Goal: Communication & Community: Answer question/provide support

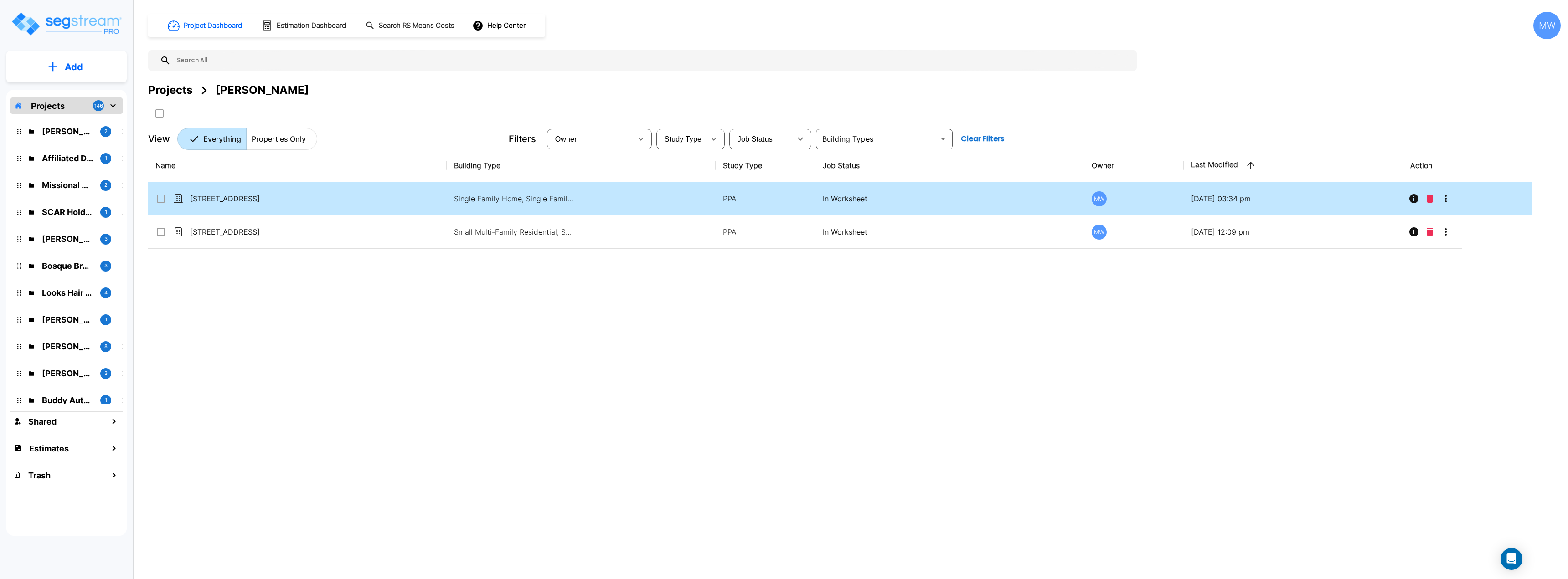
click at [374, 207] on td "[STREET_ADDRESS]" at bounding box center [297, 199] width 298 height 33
checkbox input "true"
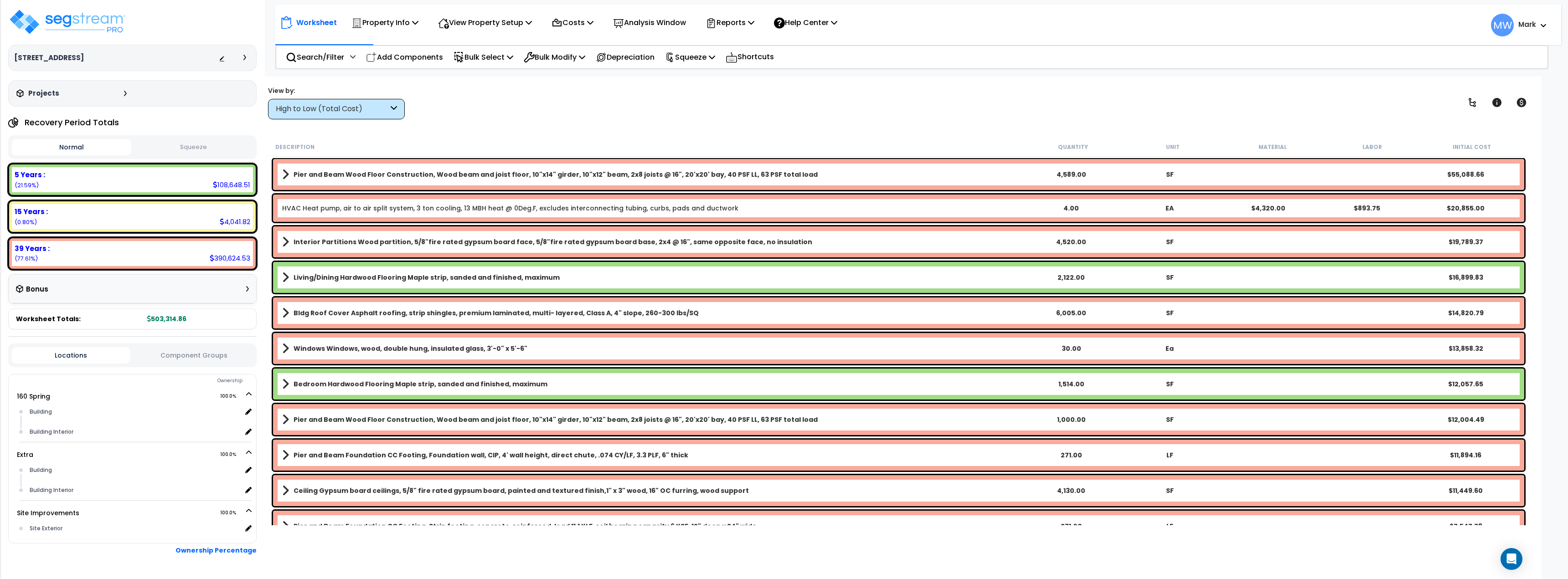
click at [210, 153] on button "Squeeze" at bounding box center [193, 147] width 119 height 16
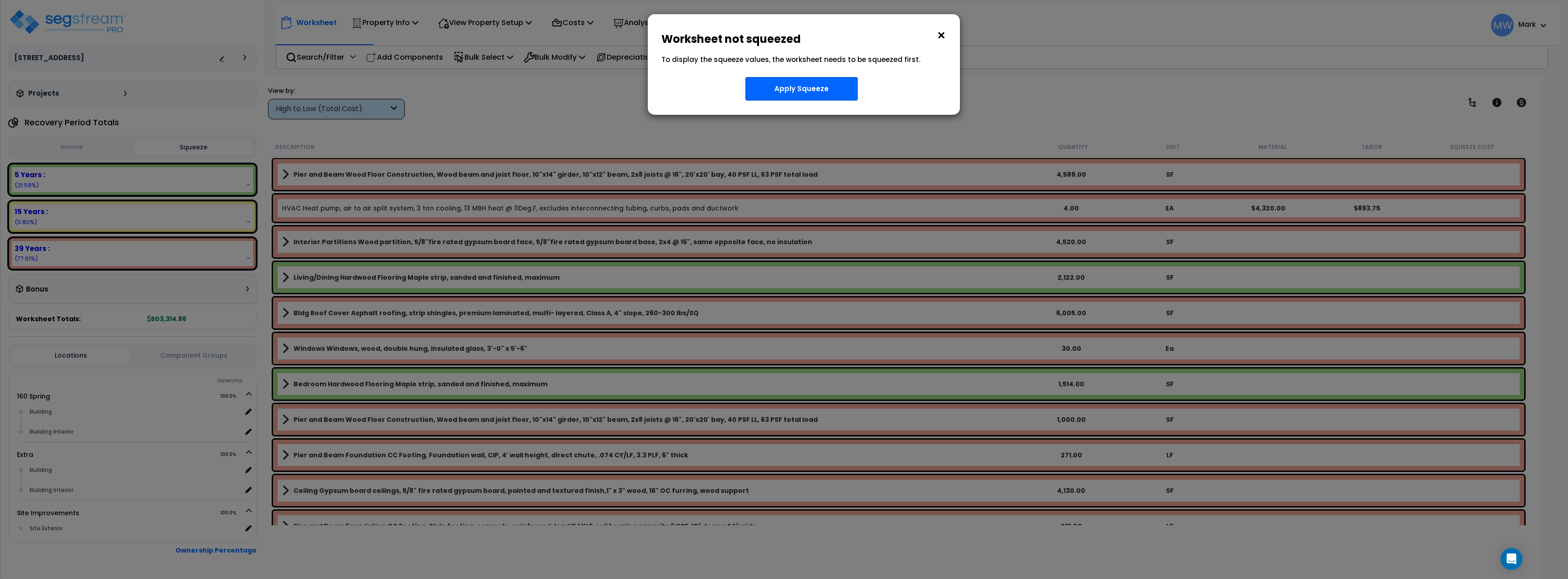
click at [940, 30] on button "×" at bounding box center [941, 35] width 10 height 15
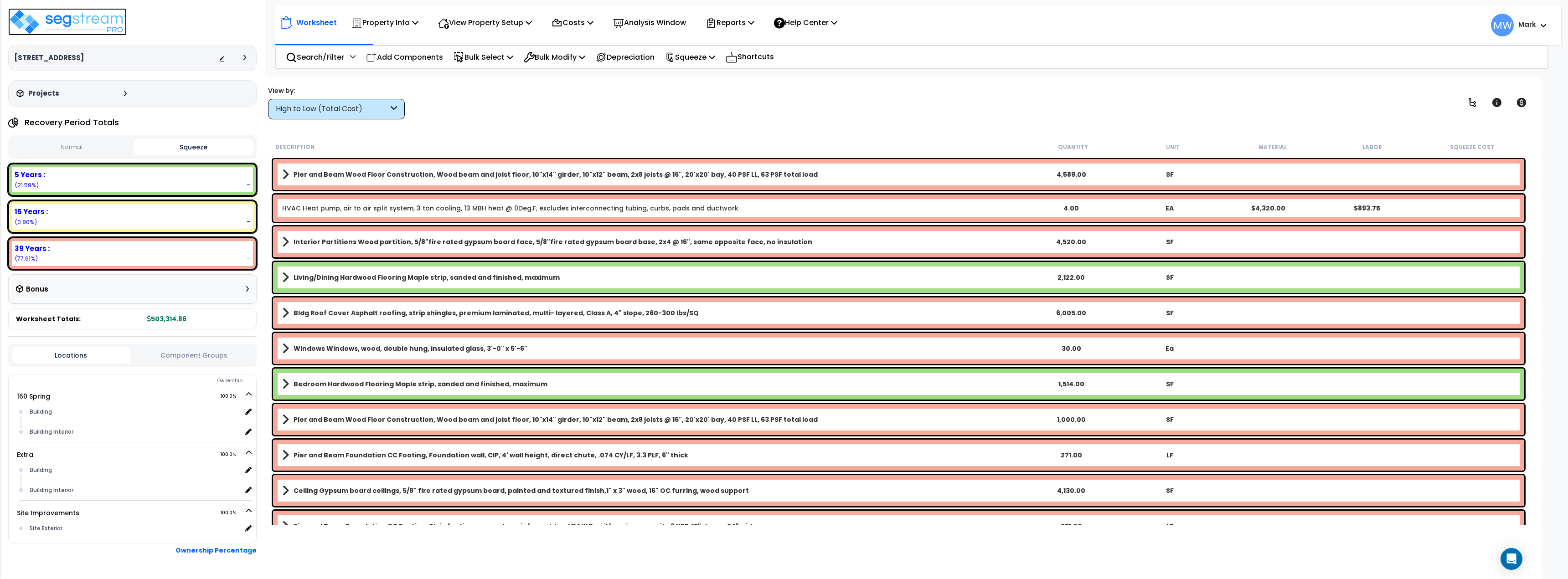
click at [99, 30] on img at bounding box center [67, 21] width 119 height 27
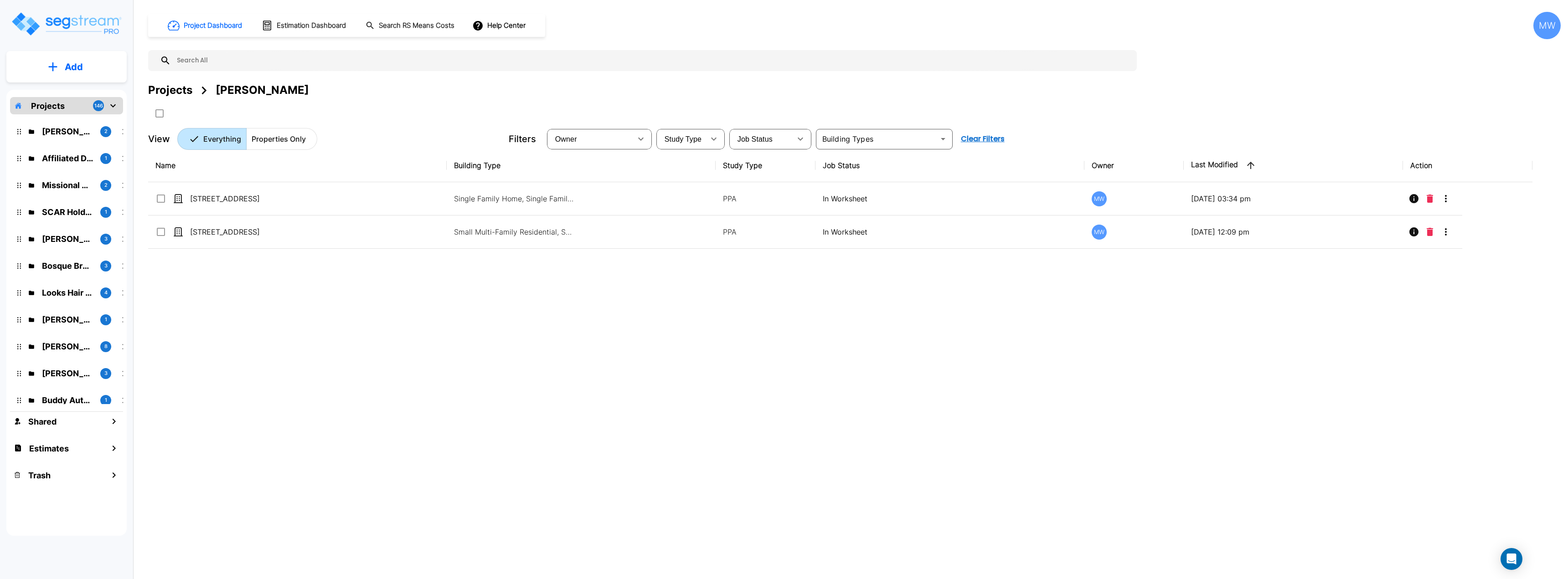
click at [303, 249] on div "Name Building Type Study Type Job Status Owner Last Modified Action 160 Spring …" at bounding box center [840, 328] width 1384 height 359
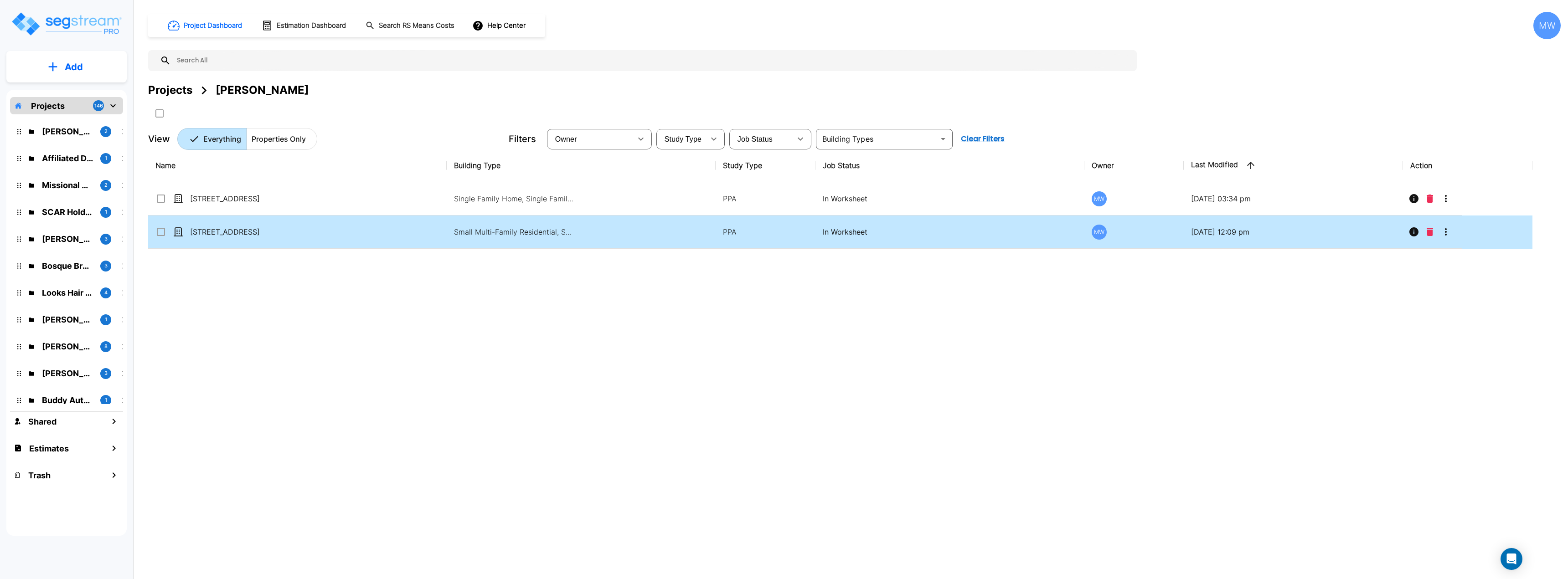
click at [304, 237] on td "[STREET_ADDRESS]" at bounding box center [297, 232] width 298 height 33
checkbox input "true"
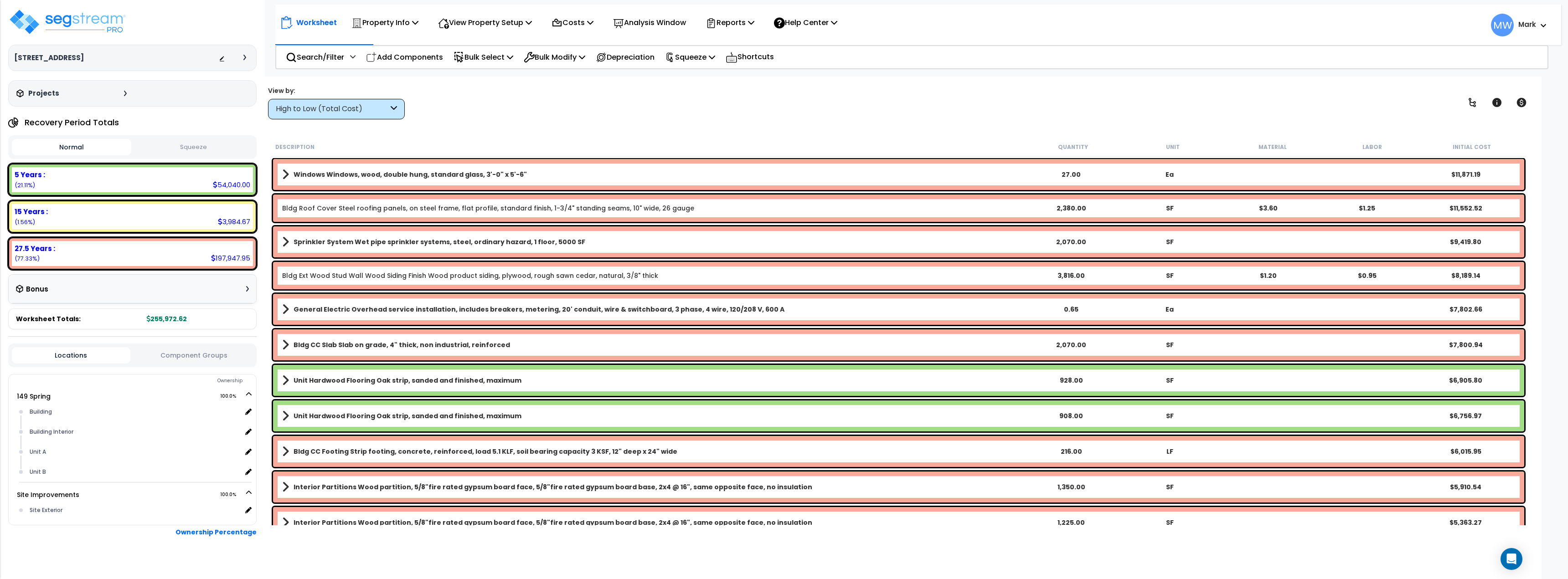
click at [184, 148] on button "Squeeze" at bounding box center [193, 147] width 119 height 16
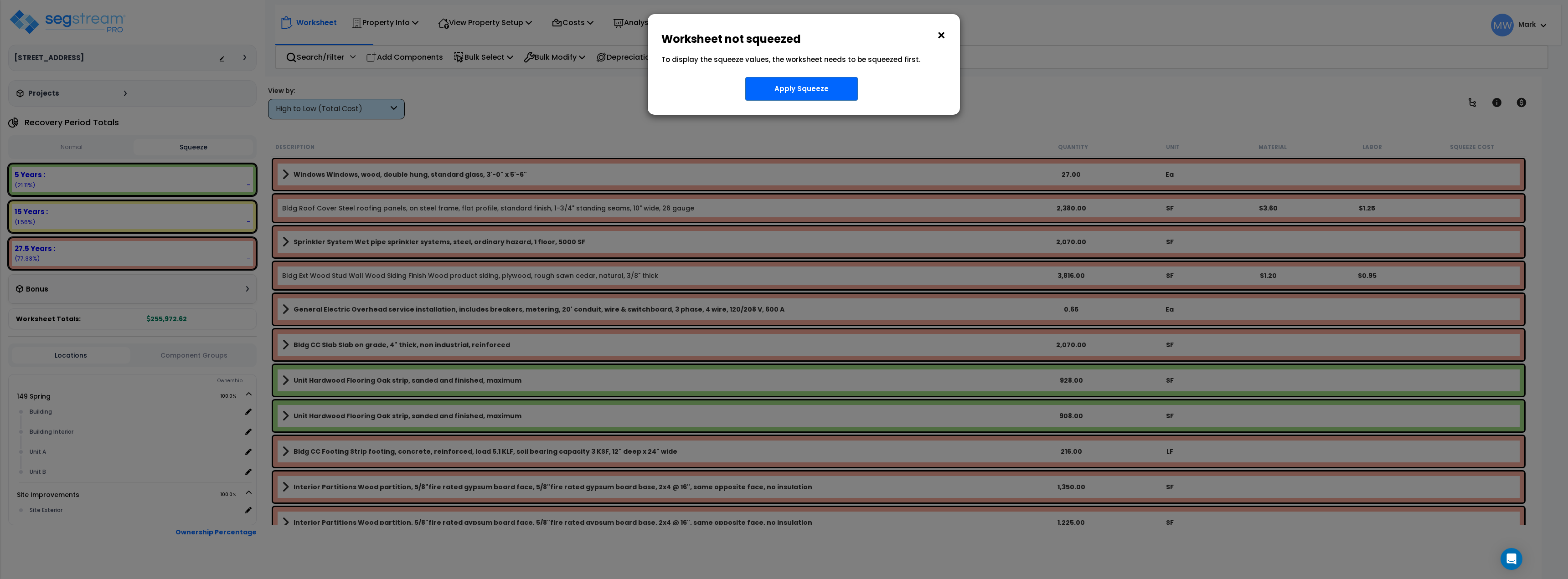
click at [819, 77] on div "Apply Squeeze" at bounding box center [803, 89] width 298 height 24
click at [804, 94] on button "Apply Squeeze" at bounding box center [801, 89] width 113 height 24
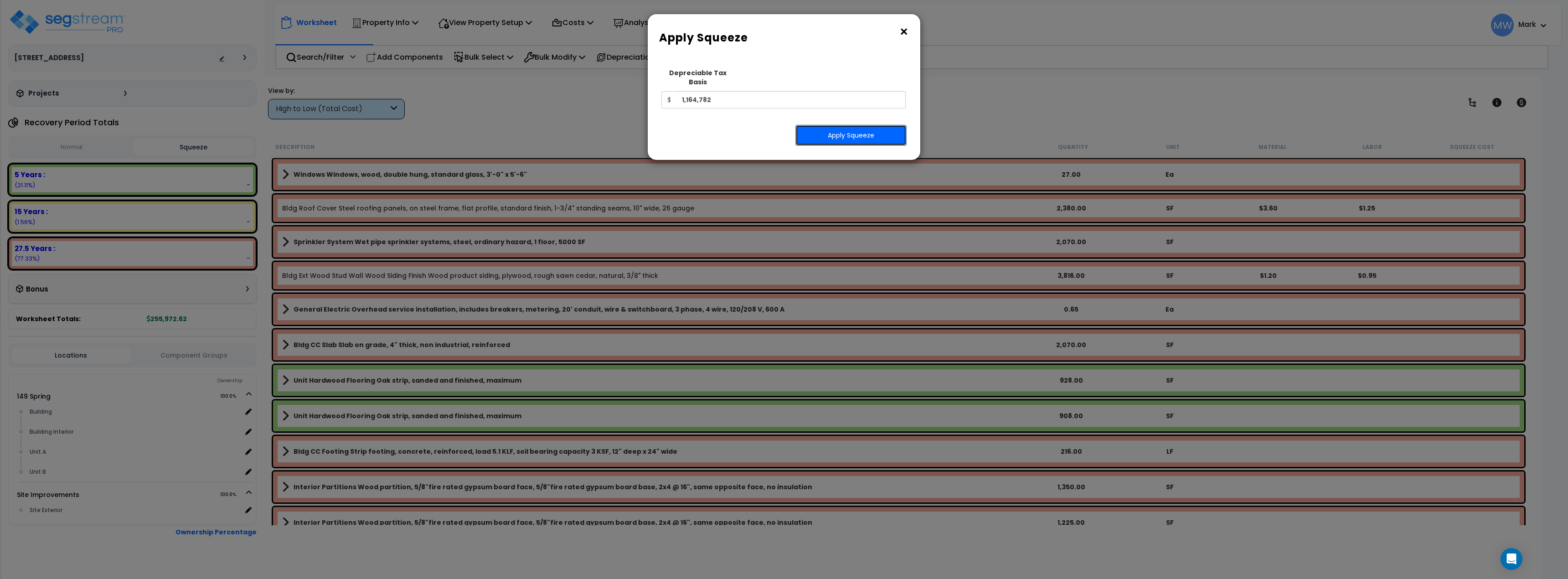
click at [828, 132] on button "Apply Squeeze" at bounding box center [851, 135] width 111 height 21
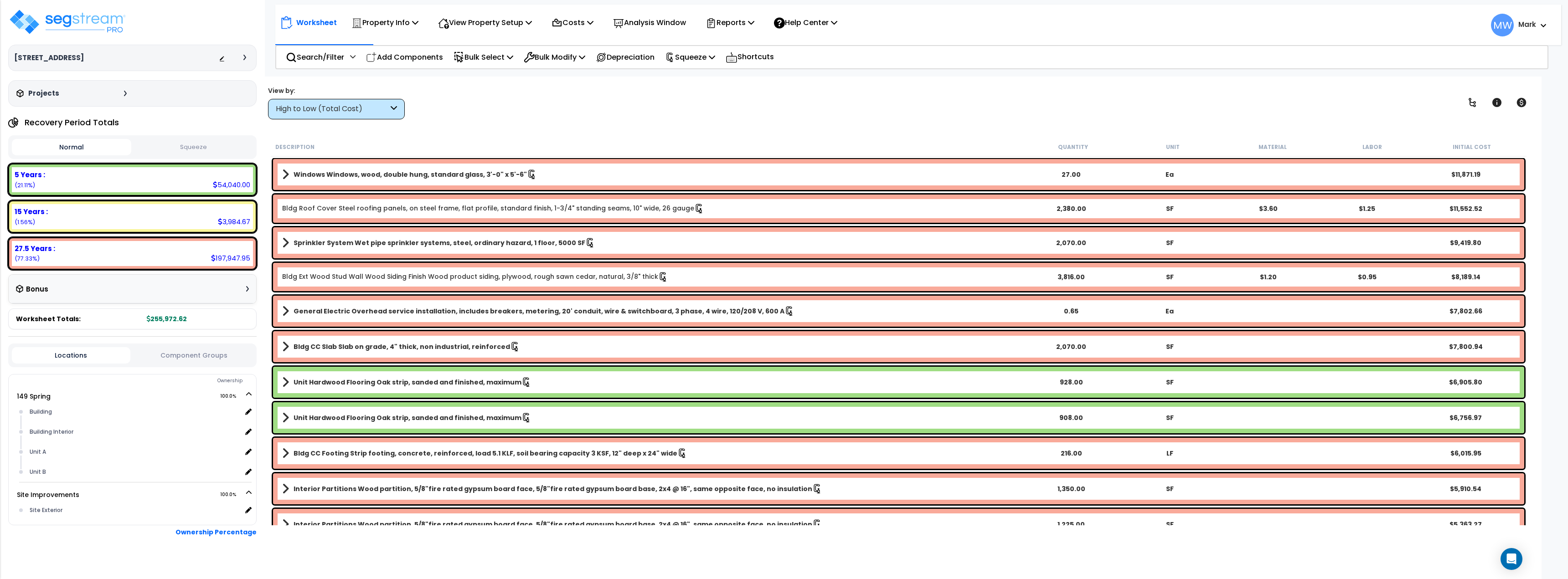
click at [169, 144] on button "Squeeze" at bounding box center [193, 147] width 119 height 16
click at [409, 30] on div "Property Info" at bounding box center [385, 22] width 67 height 21
click at [377, 41] on link "Property Setup" at bounding box center [392, 43] width 90 height 18
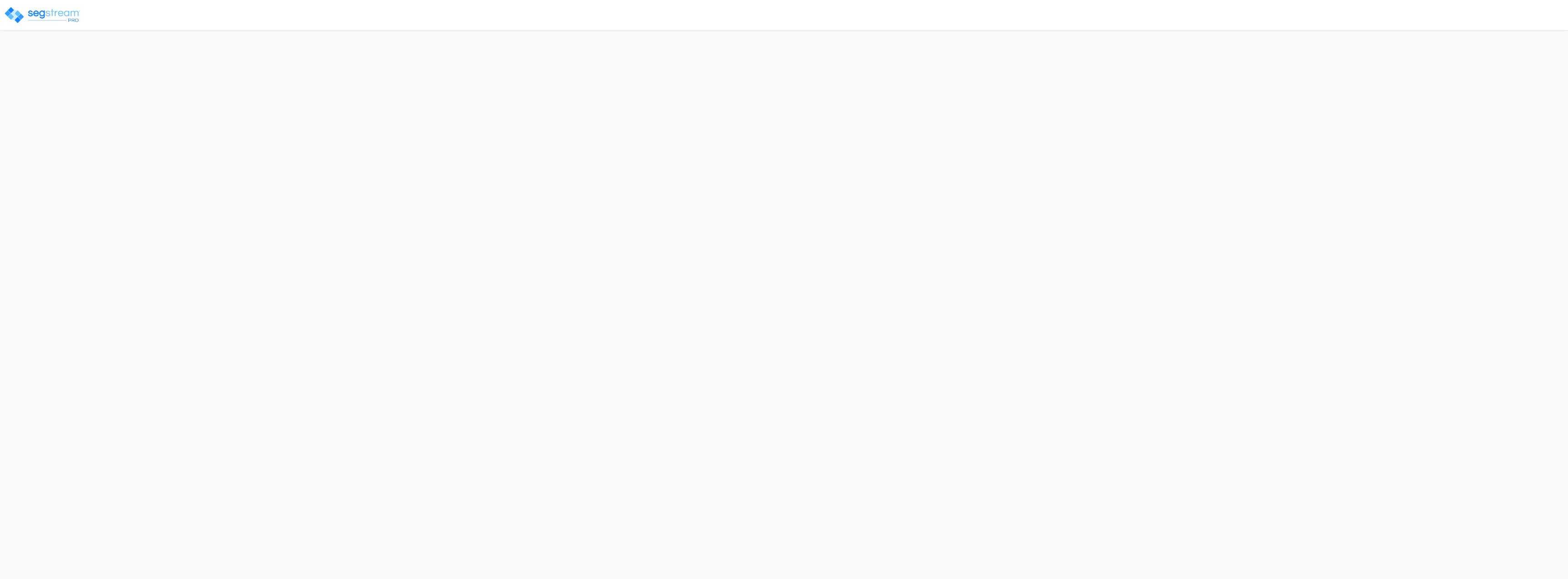
select select "2025"
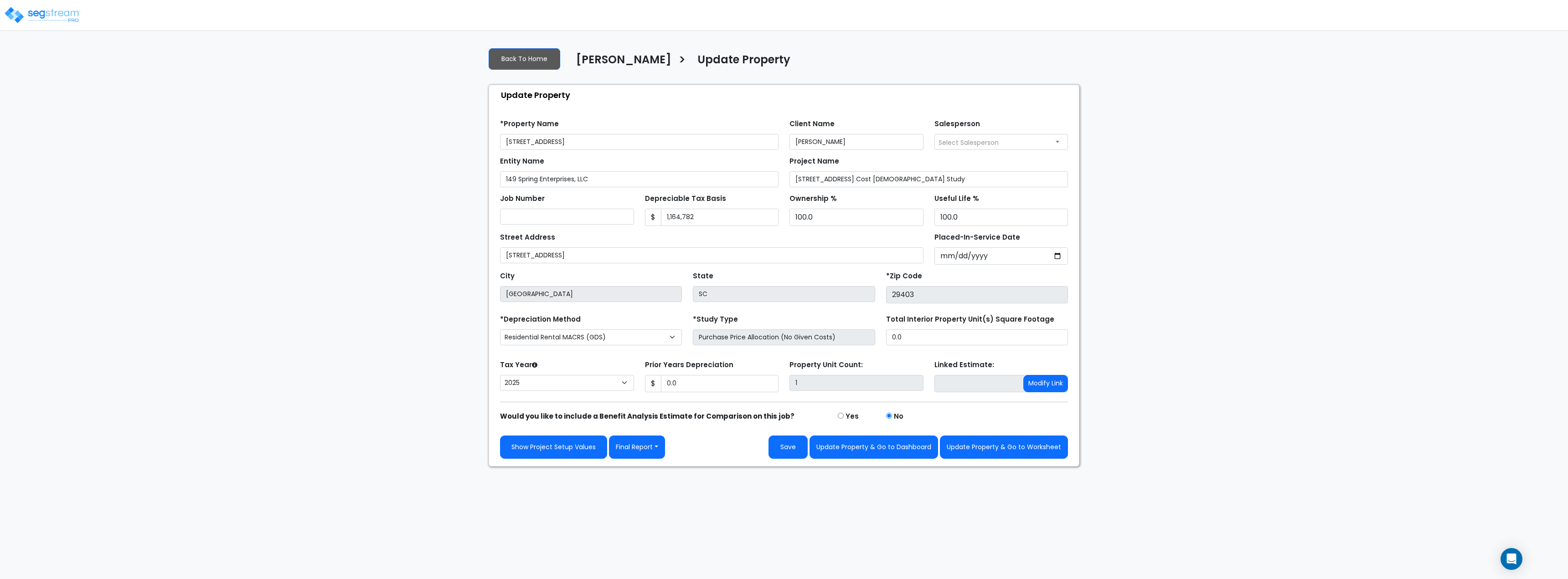
click at [1250, 264] on div "We are Building your Property. So please grab a coffee and let us do the heavy …" at bounding box center [784, 253] width 1568 height 426
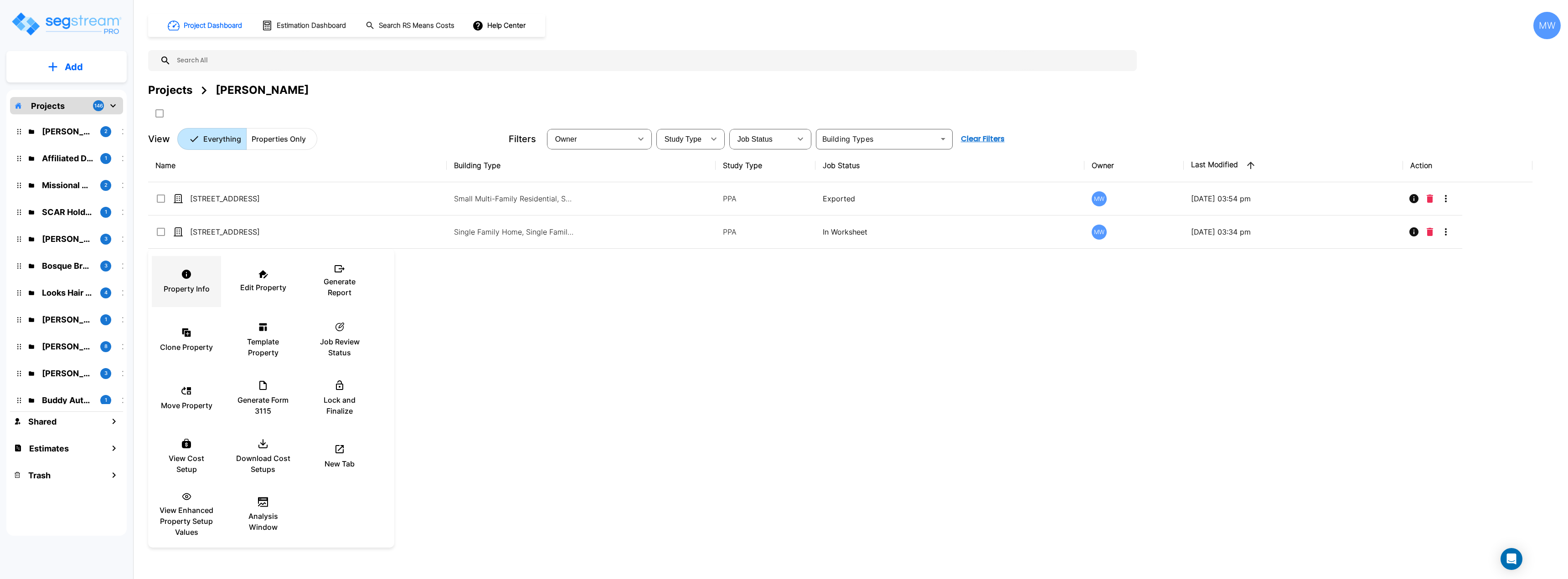
click at [209, 282] on div "Property Info" at bounding box center [186, 281] width 55 height 46
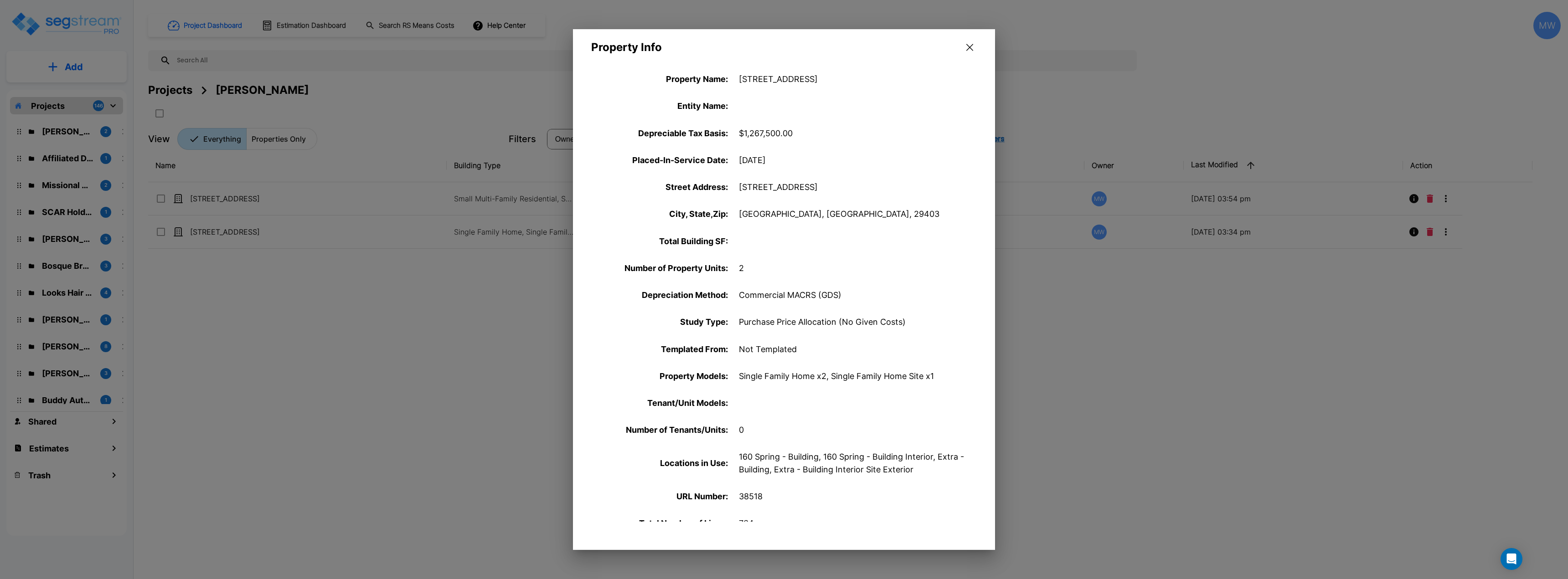
click at [969, 50] on icon "button" at bounding box center [970, 47] width 7 height 7
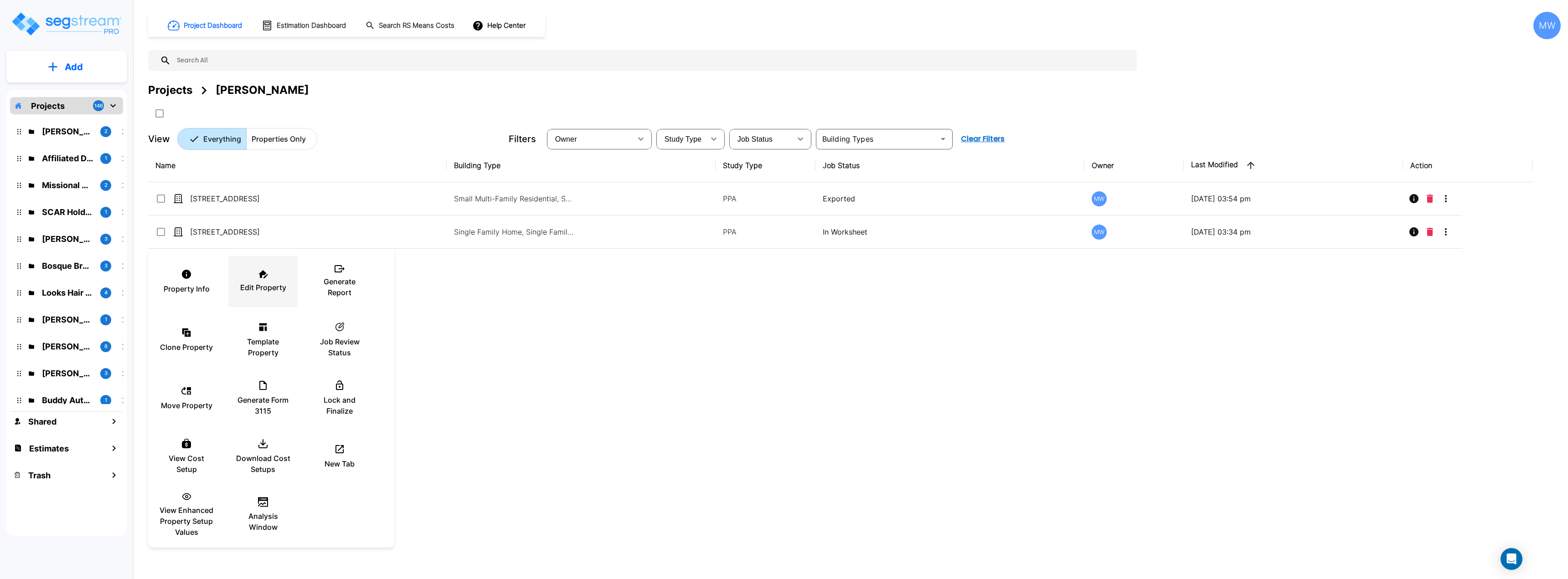
click at [270, 286] on p "Edit Property" at bounding box center [264, 288] width 46 height 11
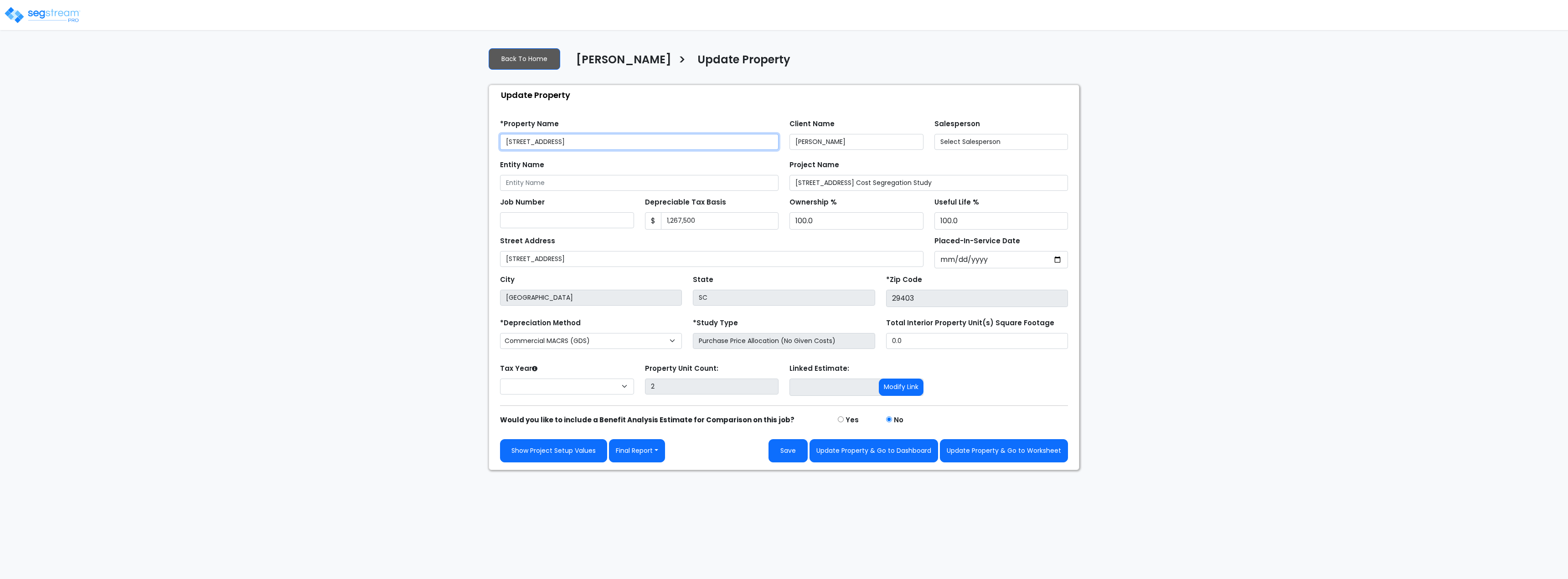
select select "2025"
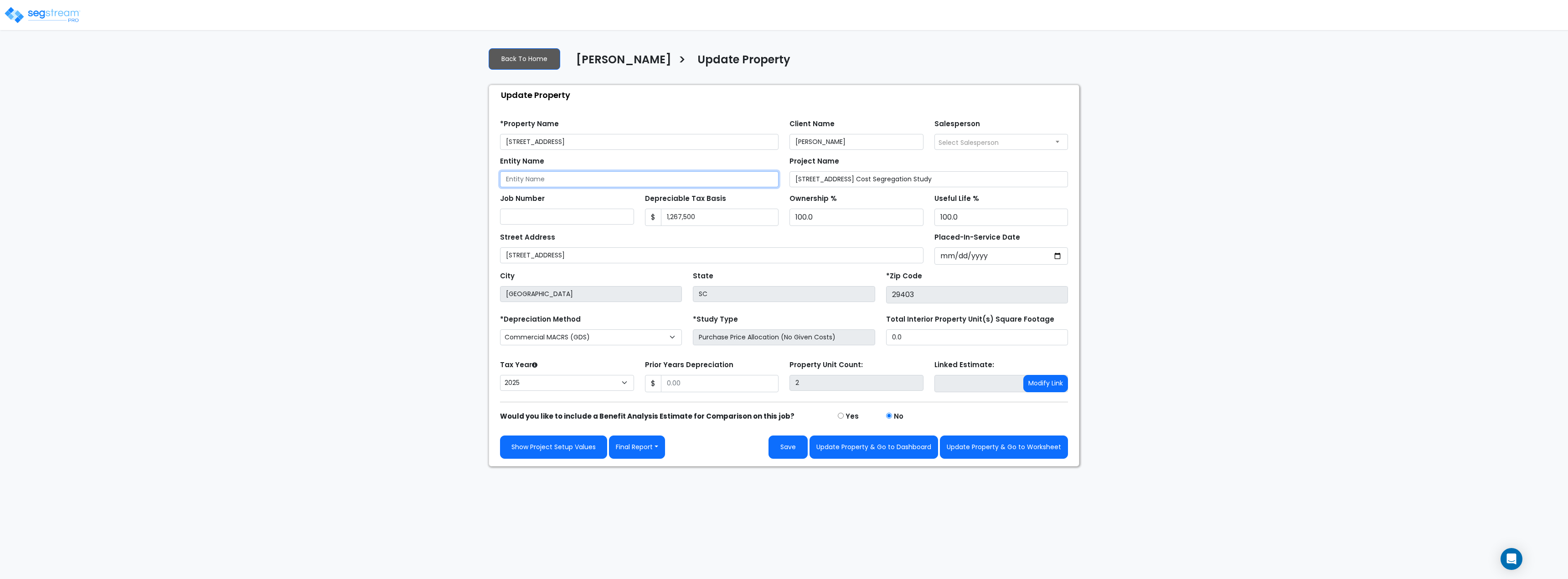
click at [539, 182] on input "Entity Name" at bounding box center [639, 179] width 279 height 16
type input "160 Spring, LLC"
click at [836, 176] on input "160 Spring St Cost Segregation Study" at bounding box center [929, 179] width 279 height 16
type input "160 Spring Street Cost Segregation Study"
click at [621, 255] on input "160 Spring St" at bounding box center [712, 255] width 424 height 16
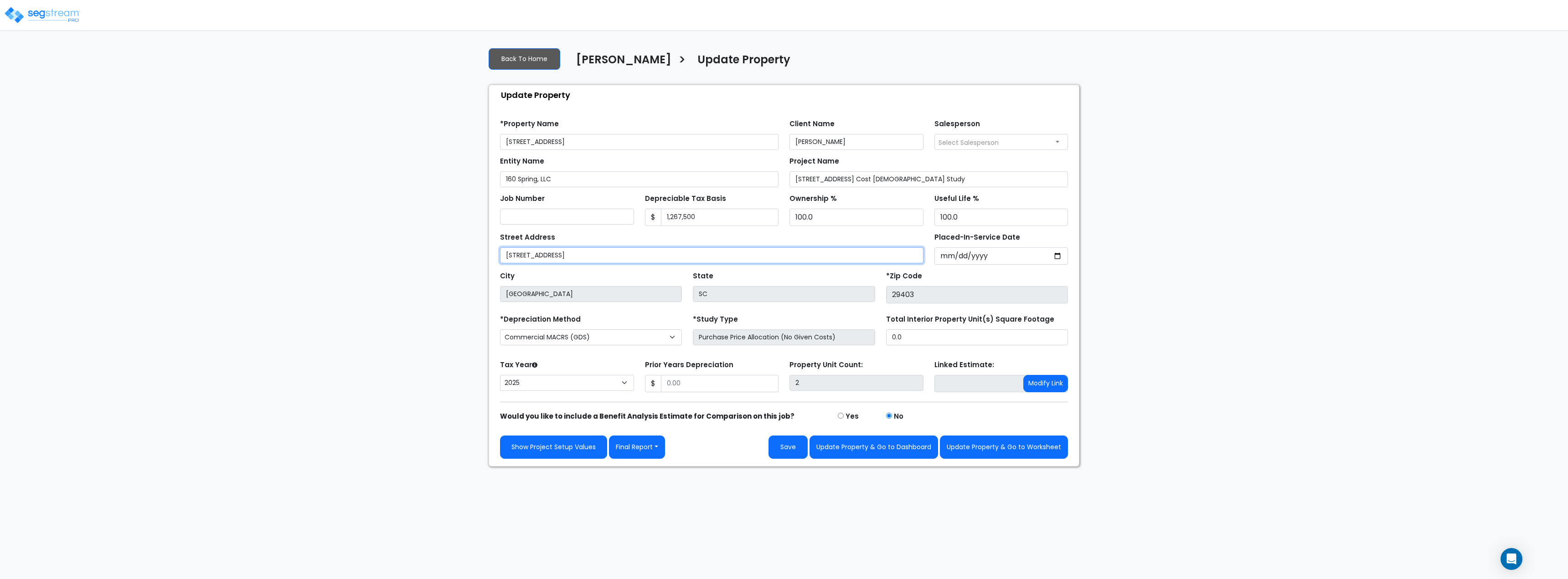
type input "[STREET_ADDRESS]"
click at [565, 142] on input "160 Spring St" at bounding box center [639, 142] width 279 height 16
type input "[STREET_ADDRESS]"
click at [229, 196] on div "We are Building your Property. So please grab a coffee and let us do the heavy …" at bounding box center [784, 253] width 1568 height 426
click at [303, 218] on div "We are Building your Property. So please grab a coffee and let us do the heavy …" at bounding box center [784, 253] width 1568 height 426
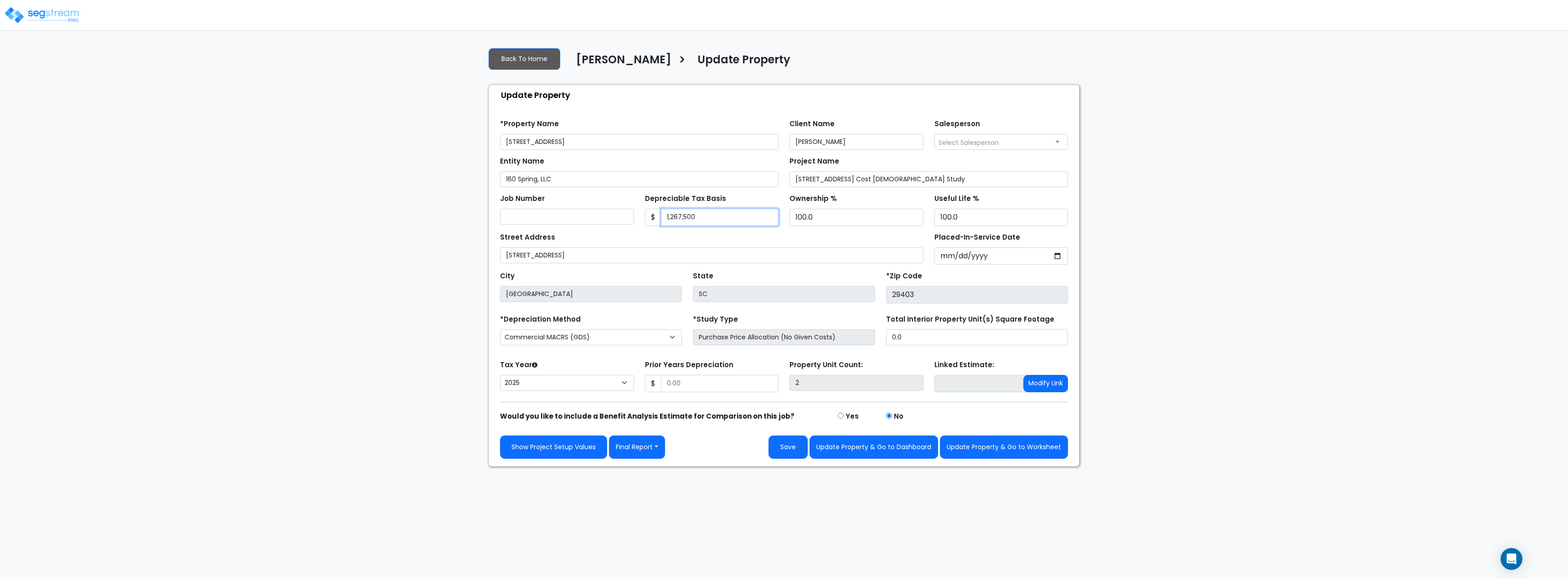
click at [731, 224] on input "1,267,500" at bounding box center [720, 217] width 118 height 17
type input "1,347,662"
click at [1175, 255] on div "We are Building your Property. So please grab a coffee and let us do the heavy …" at bounding box center [784, 253] width 1568 height 426
click at [715, 383] on input "Prior Years Depreciation" at bounding box center [720, 383] width 118 height 17
type input "0"
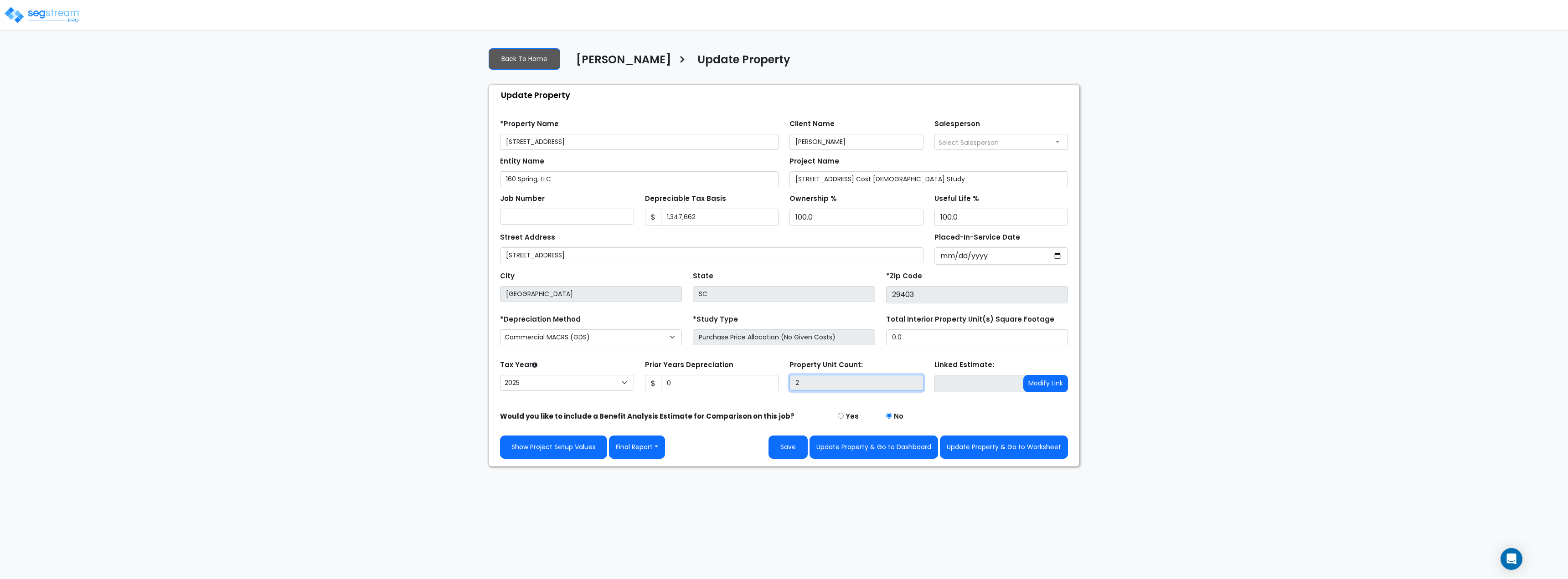
click at [869, 381] on input "2" at bounding box center [856, 383] width 134 height 16
click at [850, 364] on label "Property Unit Count:" at bounding box center [826, 365] width 74 height 10
click at [1012, 451] on button "Update Property & Go to Worksheet" at bounding box center [1004, 447] width 128 height 23
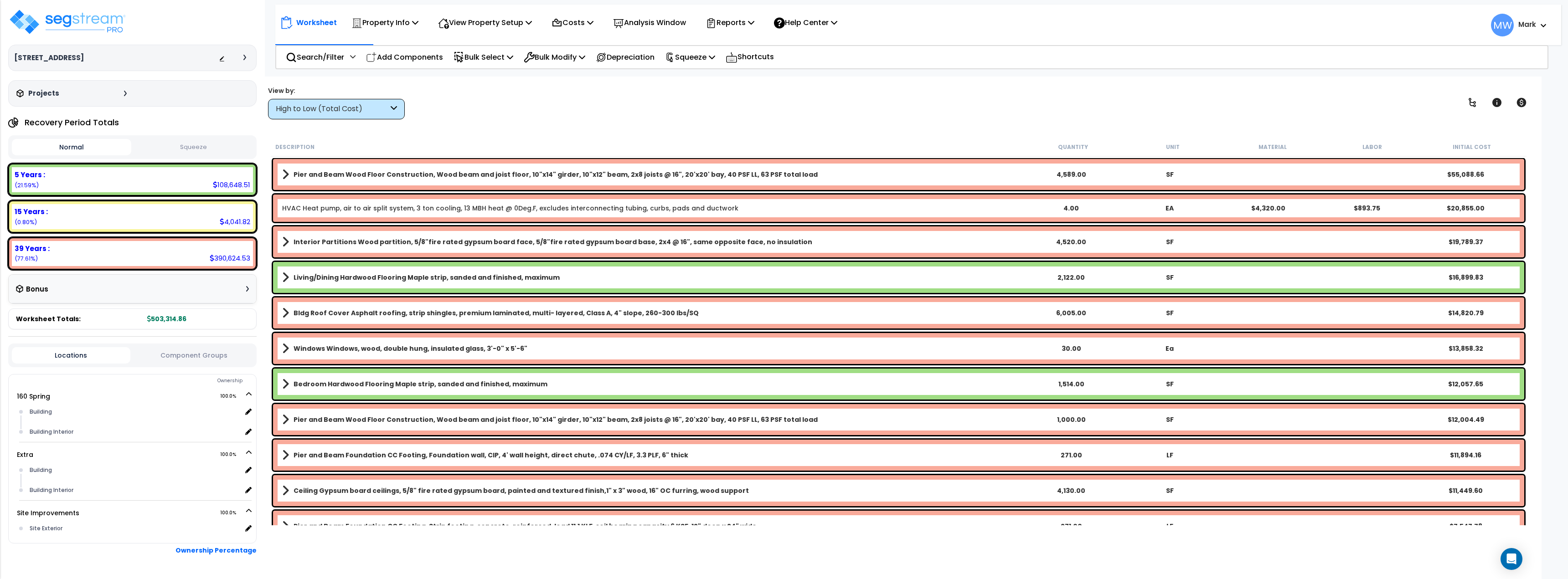
click at [205, 148] on button "Squeeze" at bounding box center [193, 147] width 119 height 16
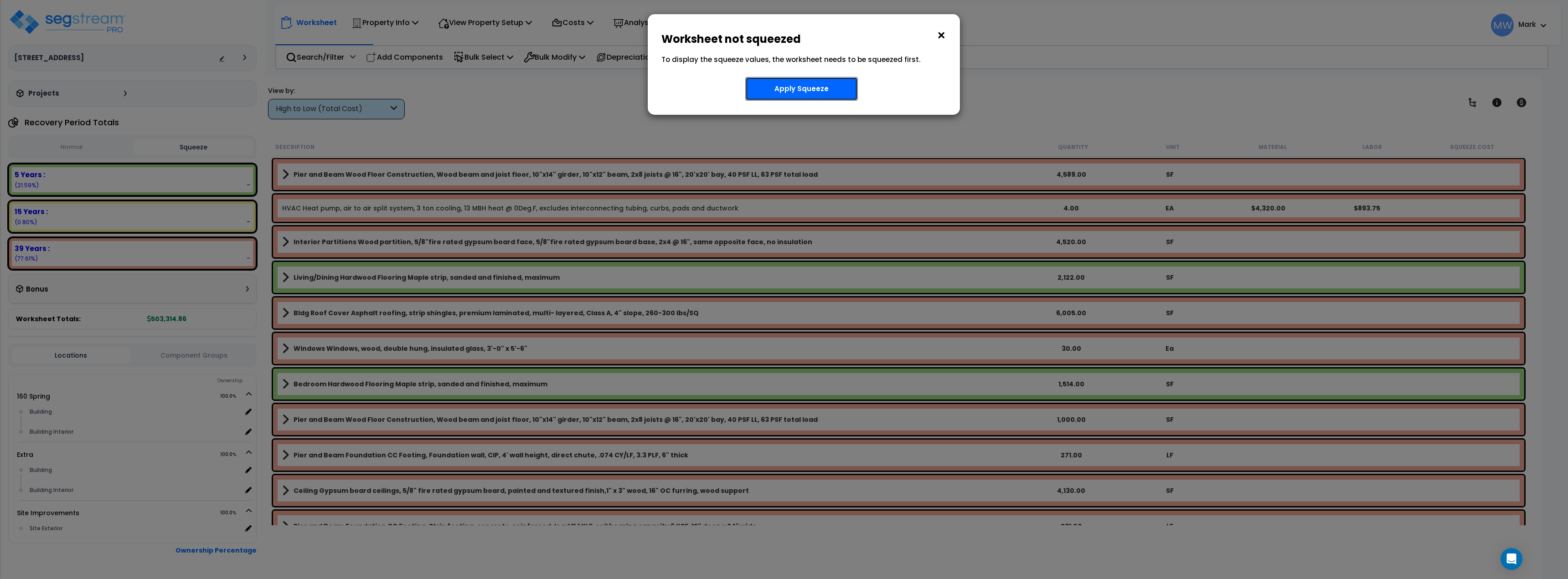
click at [808, 90] on button "Apply Squeeze" at bounding box center [801, 89] width 113 height 24
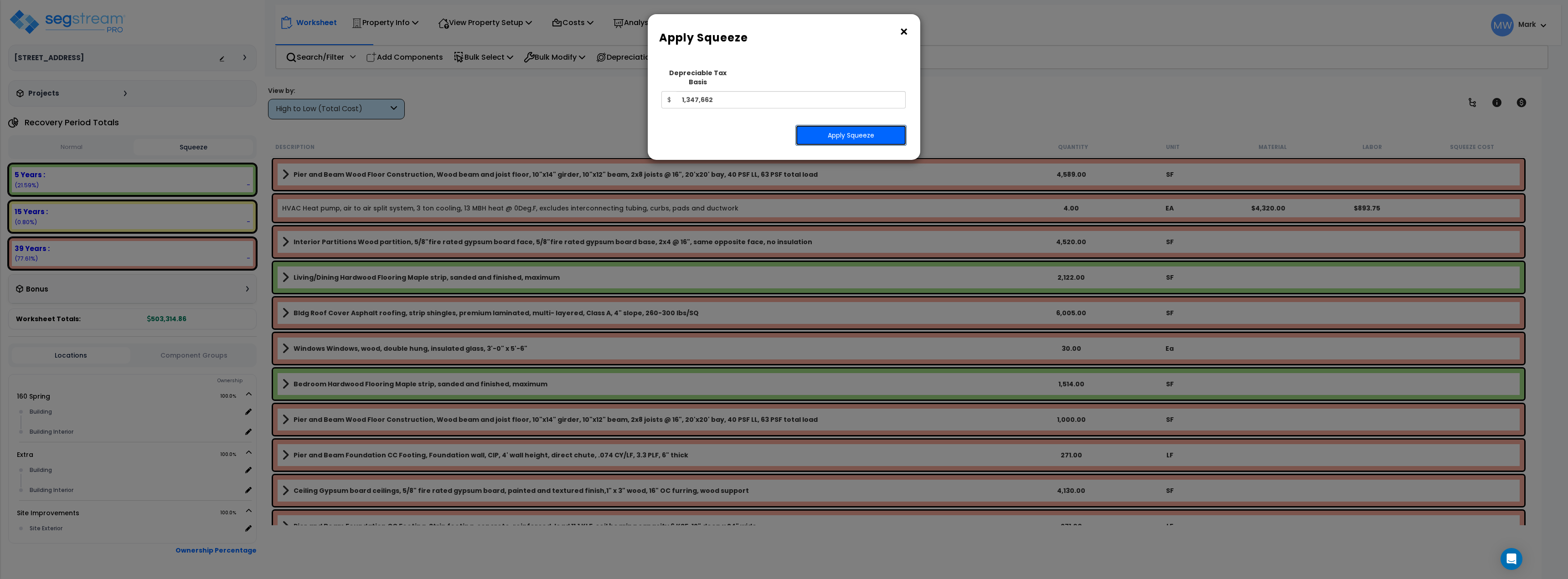
click at [844, 137] on button "Apply Squeeze" at bounding box center [851, 135] width 111 height 21
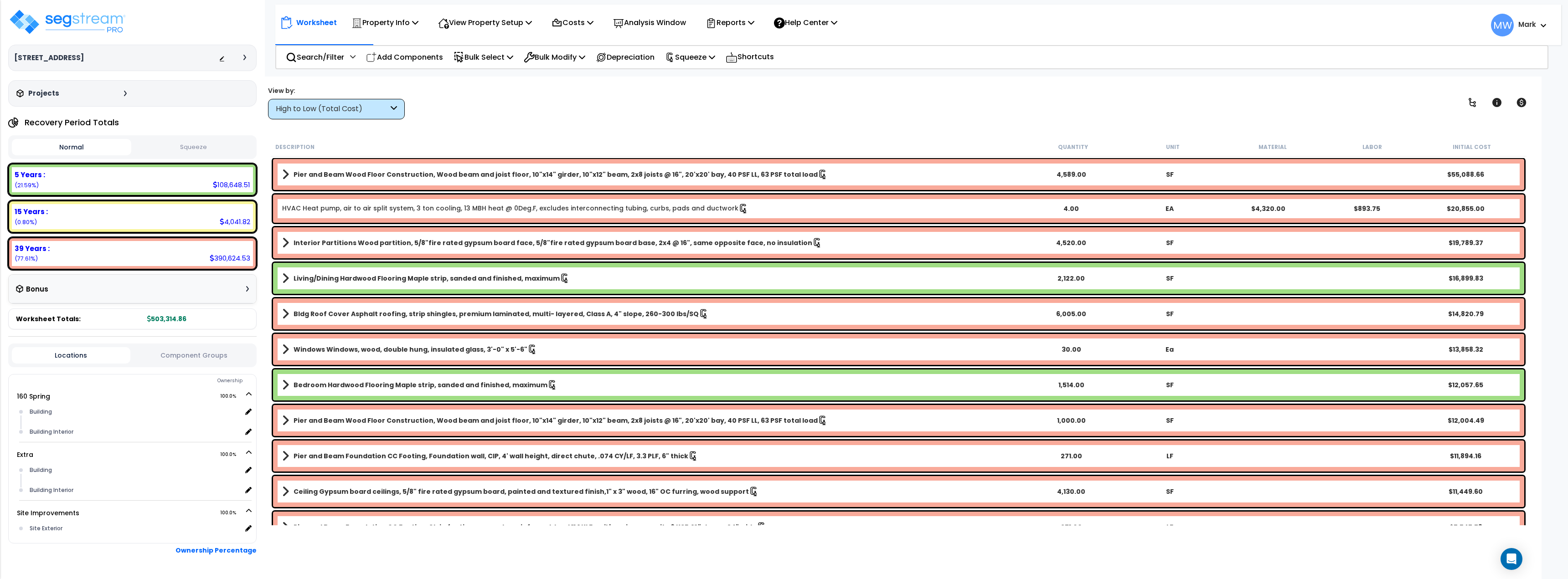
click at [217, 144] on button "Squeeze" at bounding box center [193, 147] width 119 height 16
click at [57, 144] on button "Normal" at bounding box center [71, 147] width 119 height 16
click at [229, 137] on div "Normal Squeeze" at bounding box center [132, 147] width 248 height 24
click at [218, 145] on button "Squeeze" at bounding box center [193, 147] width 119 height 16
click at [754, 21] on p "Reports" at bounding box center [730, 23] width 49 height 12
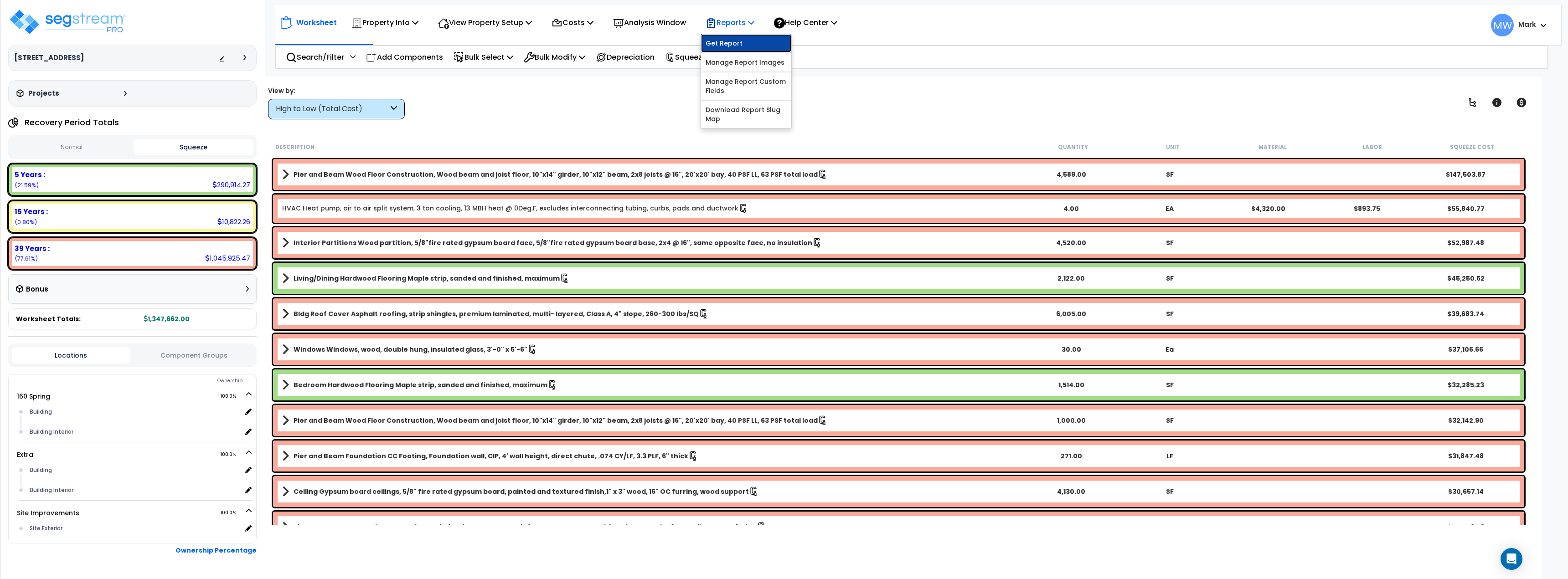
click at [752, 39] on link "Get Report" at bounding box center [746, 43] width 90 height 18
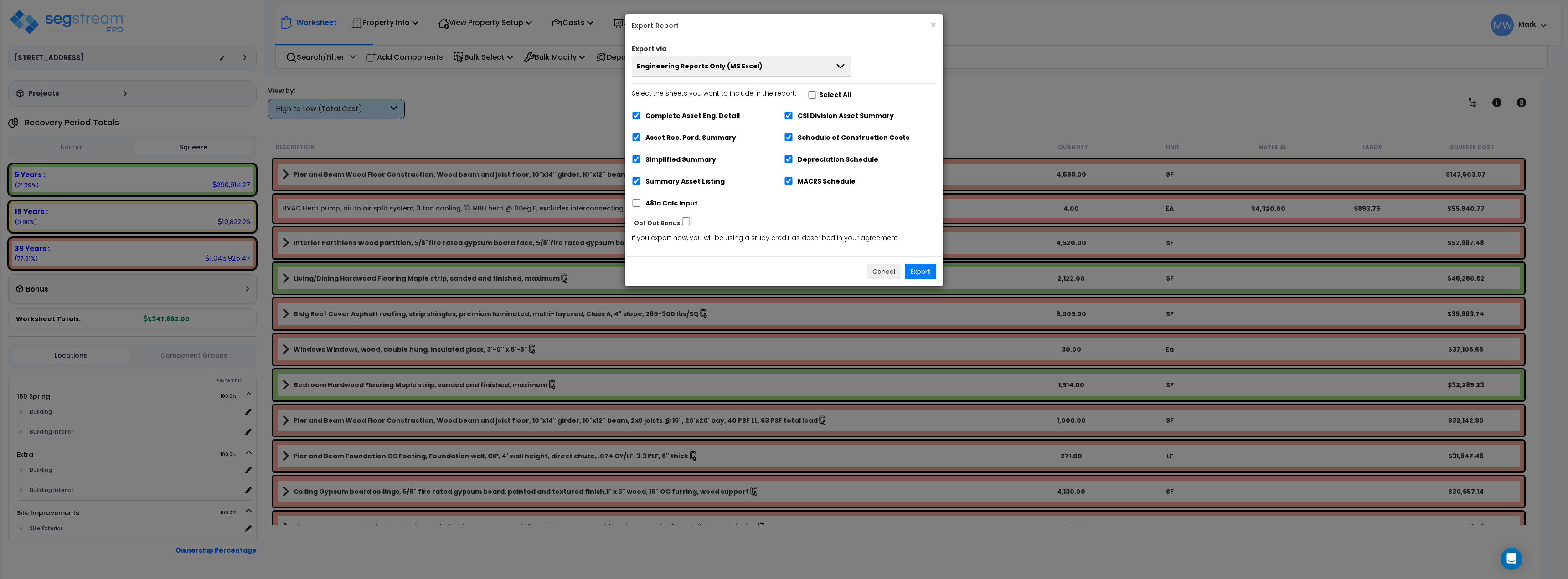
click at [729, 63] on span "Engineering Reports Only (MS Excel)" at bounding box center [699, 66] width 126 height 9
click at [736, 128] on li "Engineering Report & Narrative Report (MS Excel & MS Word)" at bounding box center [741, 128] width 219 height 21
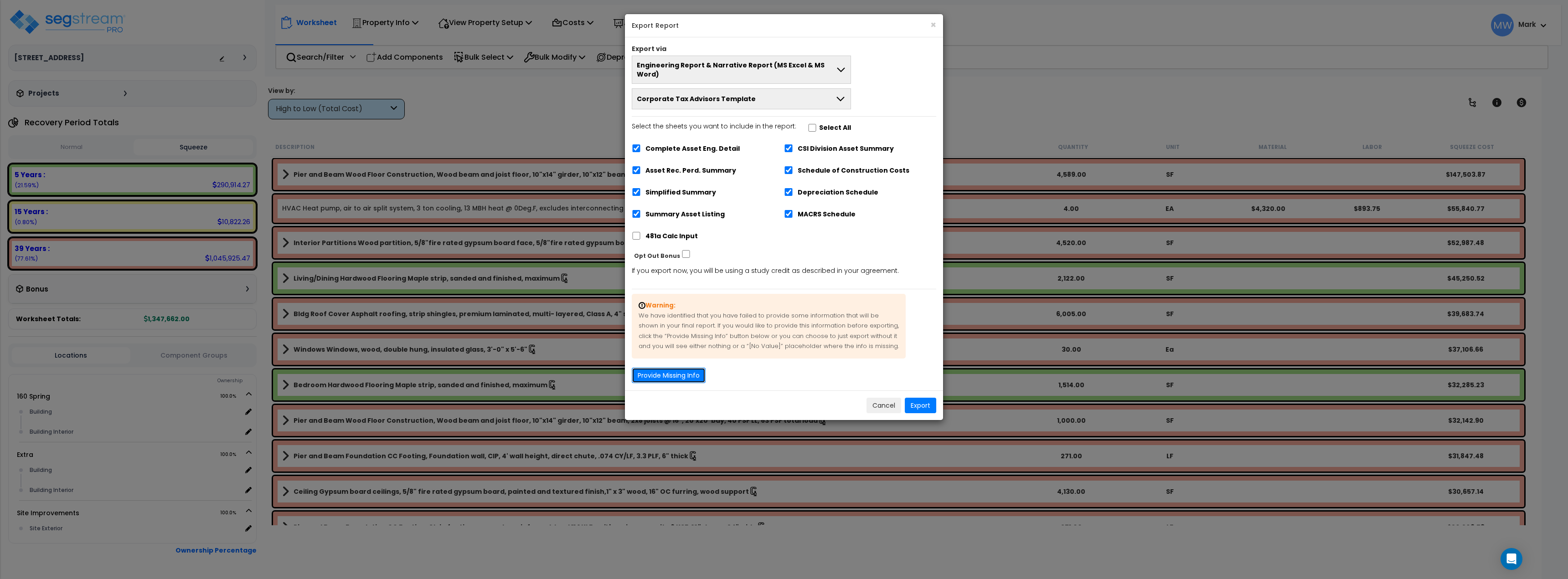
click at [665, 367] on button "Provide Missing Info" at bounding box center [668, 375] width 74 height 15
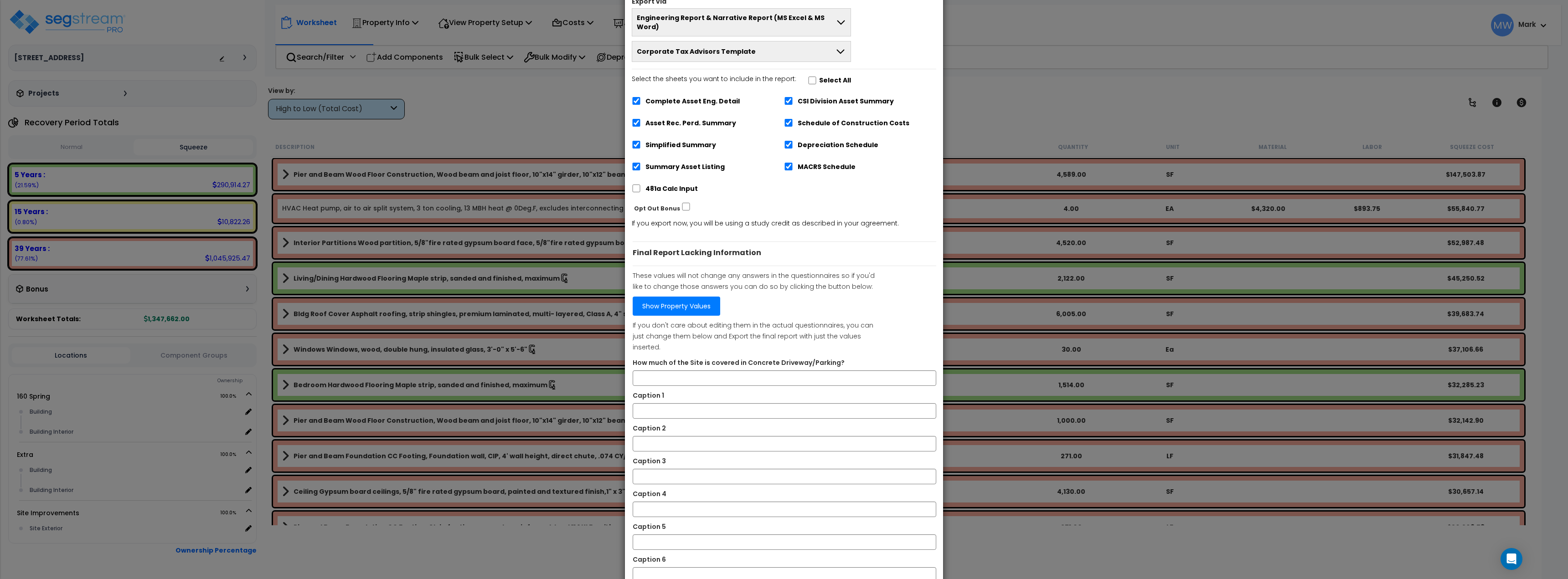
scroll to position [88, 0]
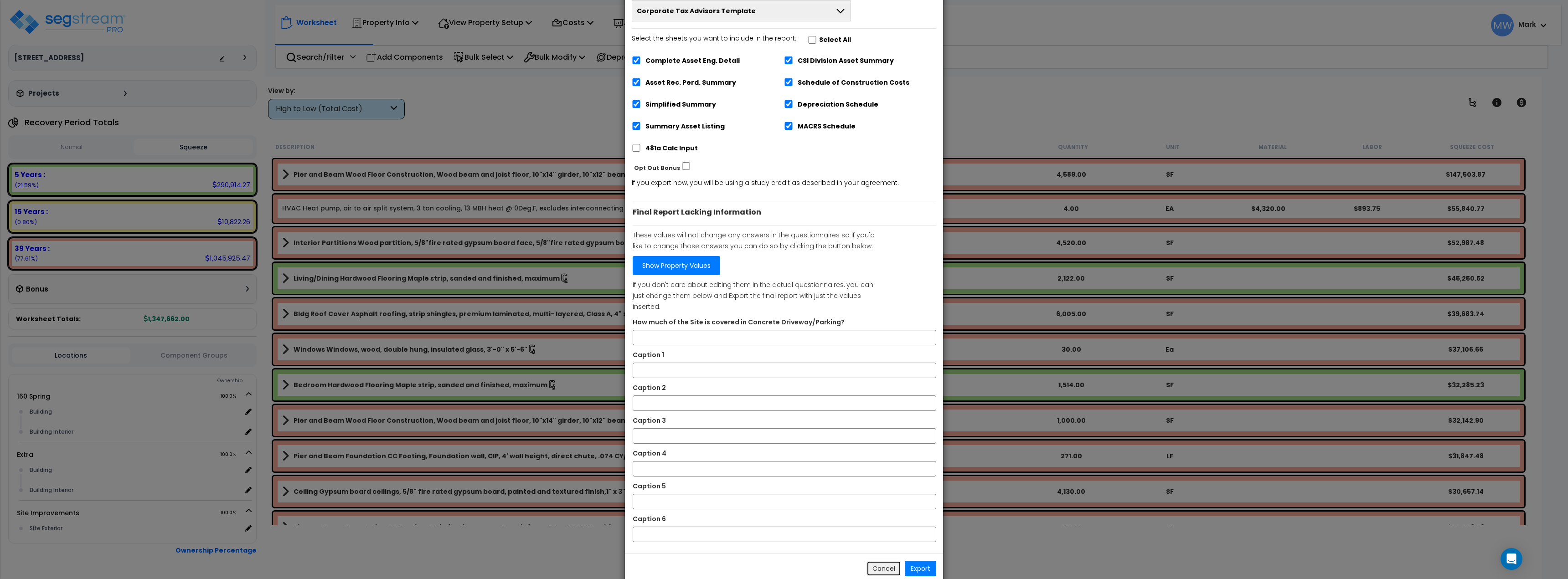
click at [897, 561] on button "Cancel" at bounding box center [884, 568] width 35 height 15
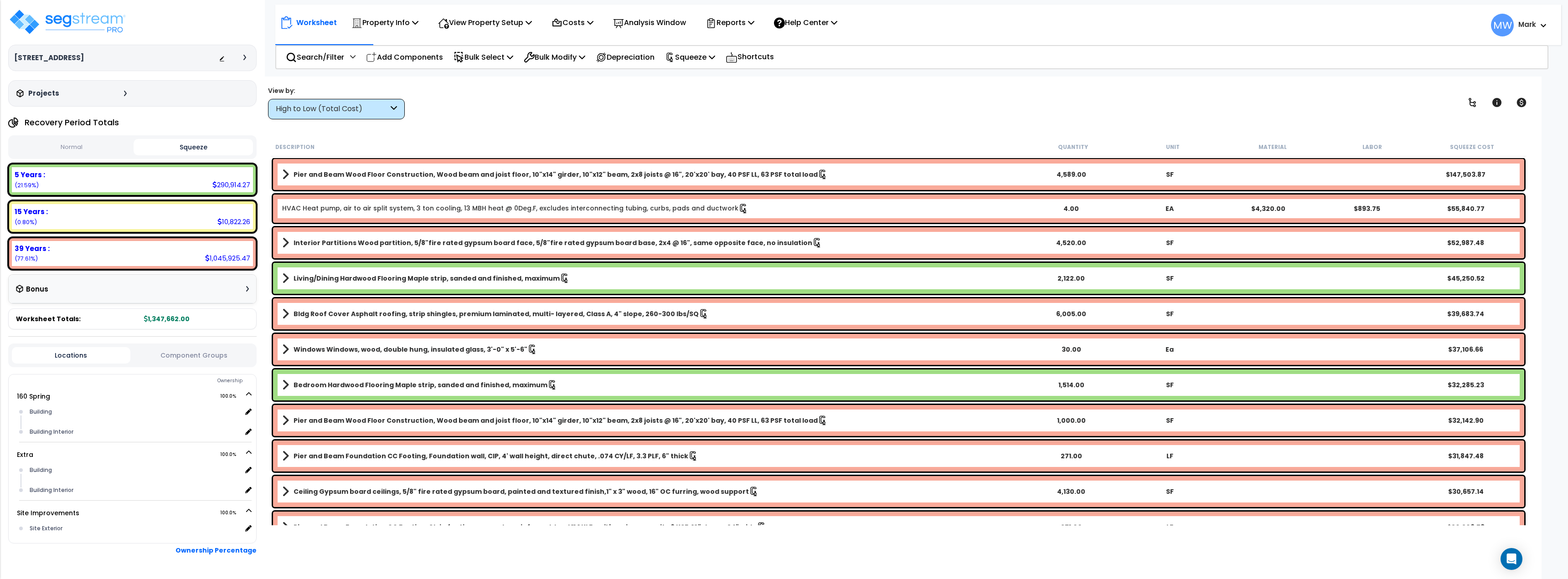
click at [732, 8] on div "Worksheet Property Info Property Setup Add Property Unit Template property Clon…" at bounding box center [918, 20] width 1286 height 32
click at [732, 17] on p "Reports" at bounding box center [730, 23] width 49 height 12
click at [740, 61] on link "Manage Report Images" at bounding box center [746, 63] width 90 height 18
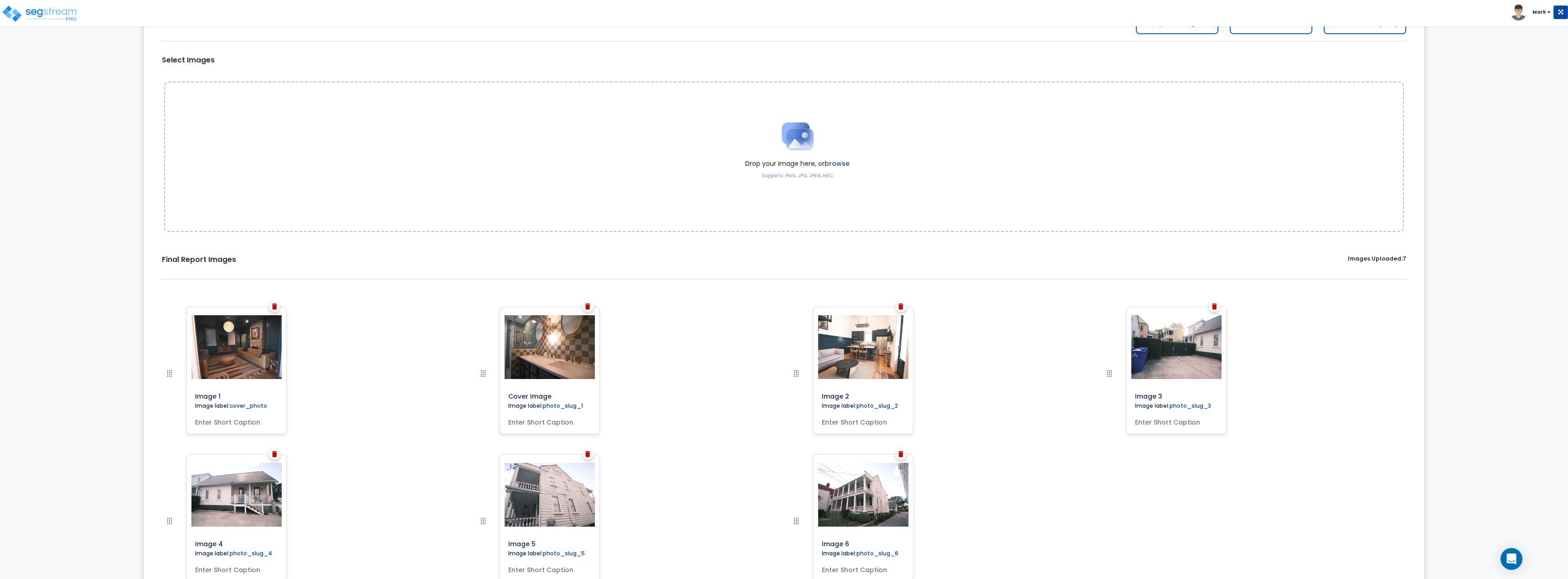
scroll to position [116, 0]
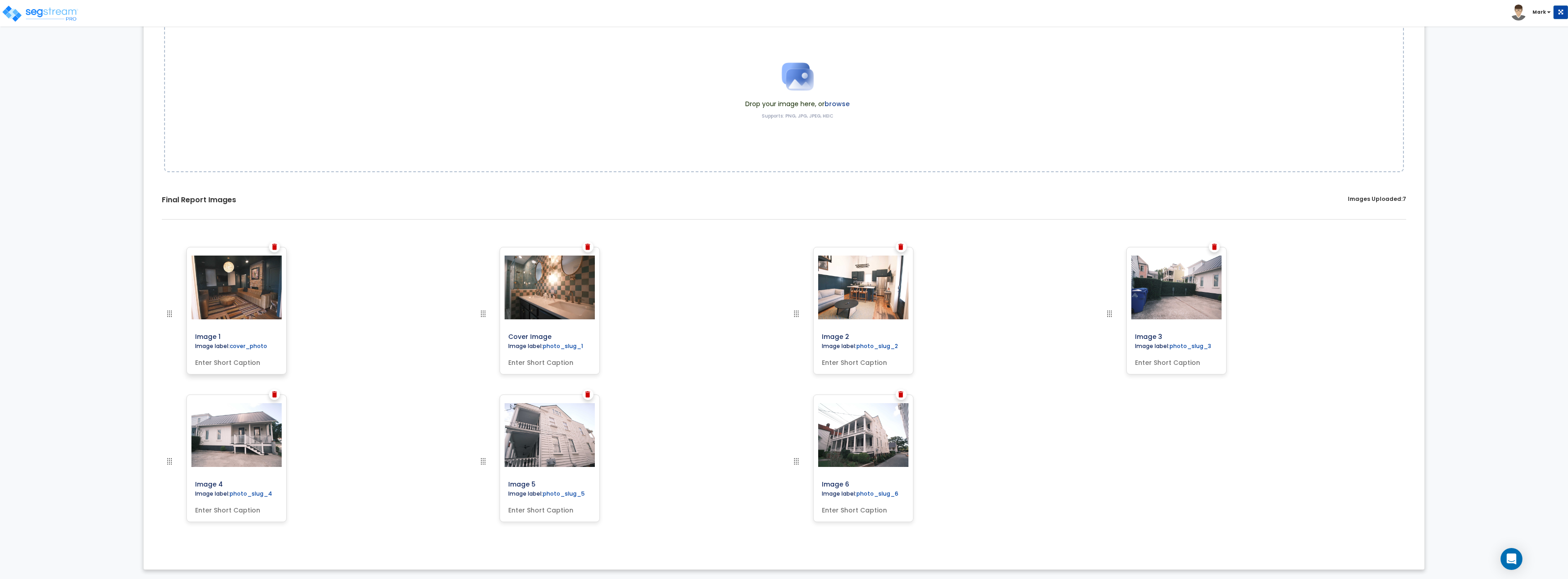
click at [245, 365] on input "text" at bounding box center [237, 361] width 90 height 13
type input "Living Area"
type input "Restroom"
click at [847, 369] on div "Image 2 Image label: photo_slug_2" at bounding box center [863, 311] width 100 height 128
click at [849, 359] on input "text" at bounding box center [863, 361] width 90 height 13
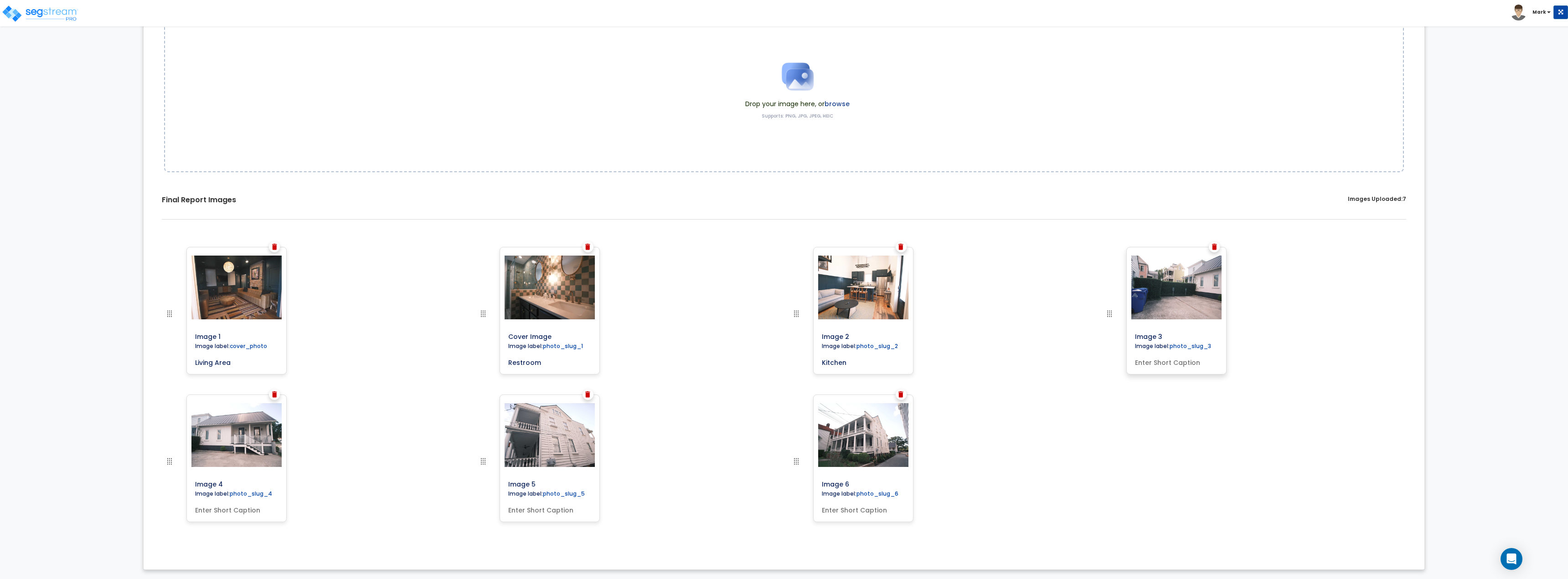
type input "Kitchen"
click at [1171, 369] on div "Image 3 Image label: photo_slug_3" at bounding box center [1176, 311] width 100 height 128
click at [1172, 364] on input "text" at bounding box center [1177, 361] width 90 height 13
type input "Back of Lot"
click at [889, 512] on input "text" at bounding box center [863, 508] width 90 height 13
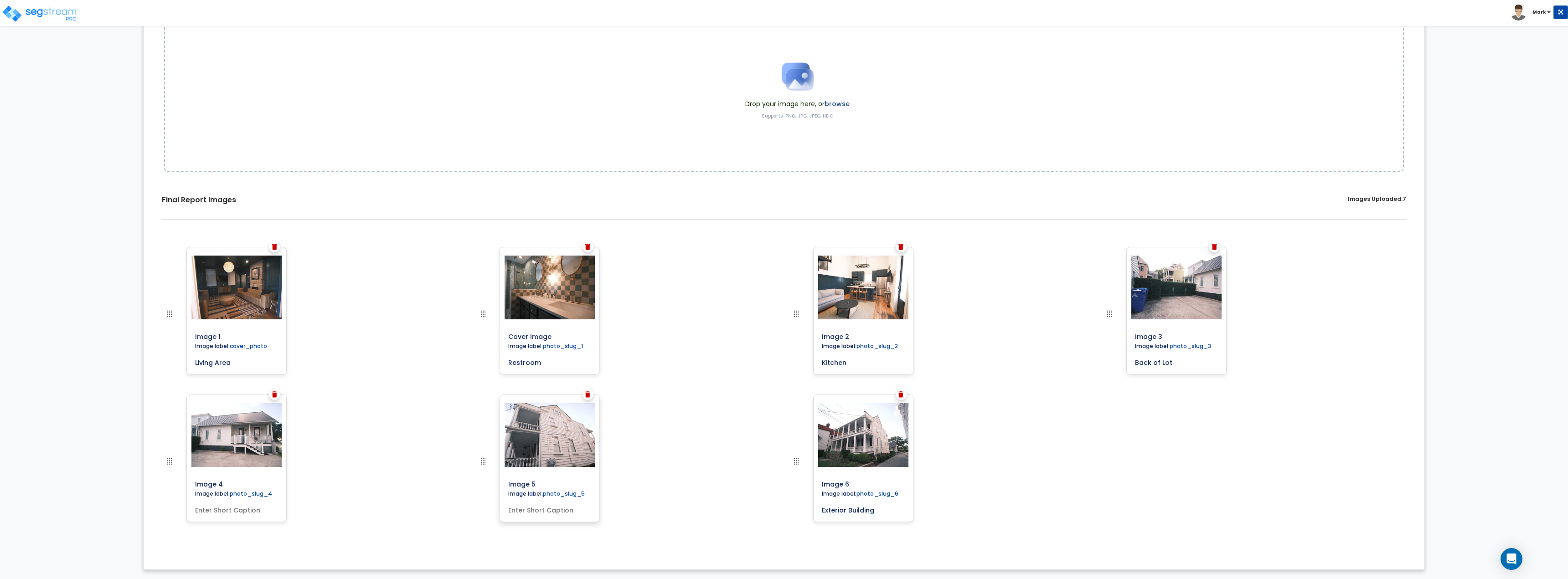
type input "Exterior Building"
click at [575, 512] on input "text" at bounding box center [550, 508] width 90 height 13
type input "Exterior Building"
click at [251, 516] on div "Image 4 Image label: photo_slug_4" at bounding box center [236, 458] width 100 height 128
click at [251, 516] on div "Image 4 Image label: photo_slug_4" at bounding box center [236, 458] width 100 height 128
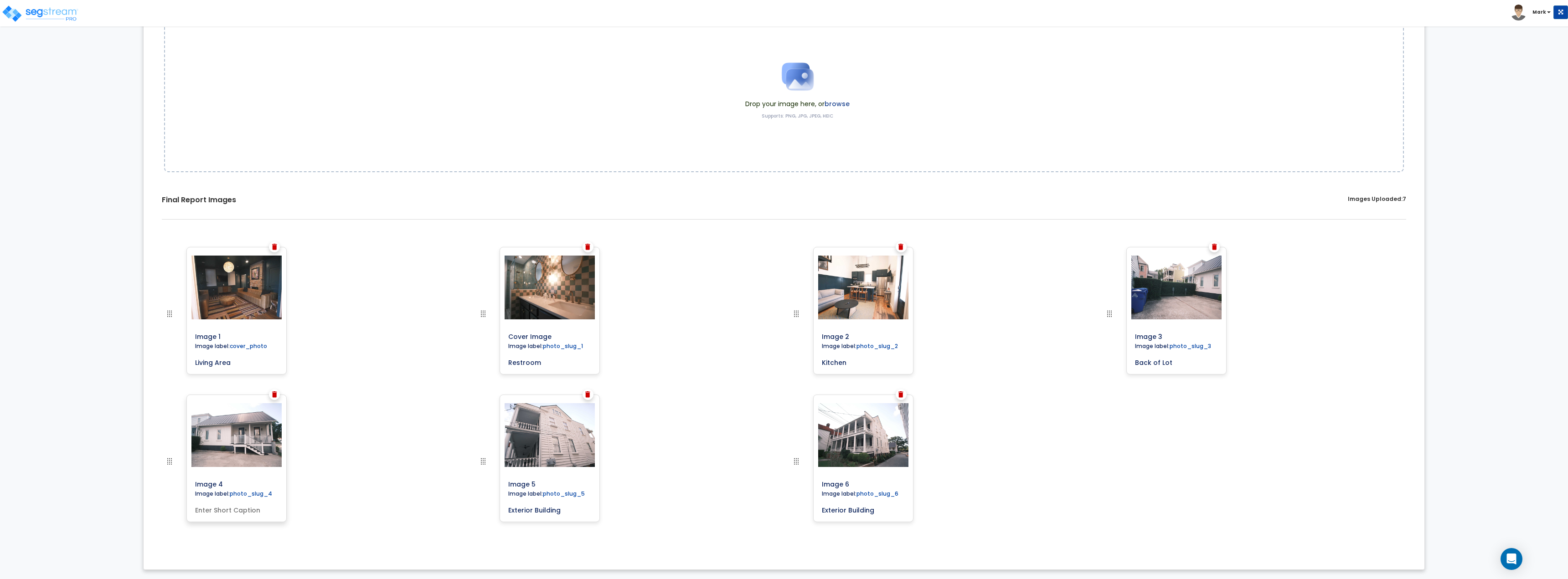
click at [262, 510] on input "text" at bounding box center [237, 508] width 90 height 13
type input "E"
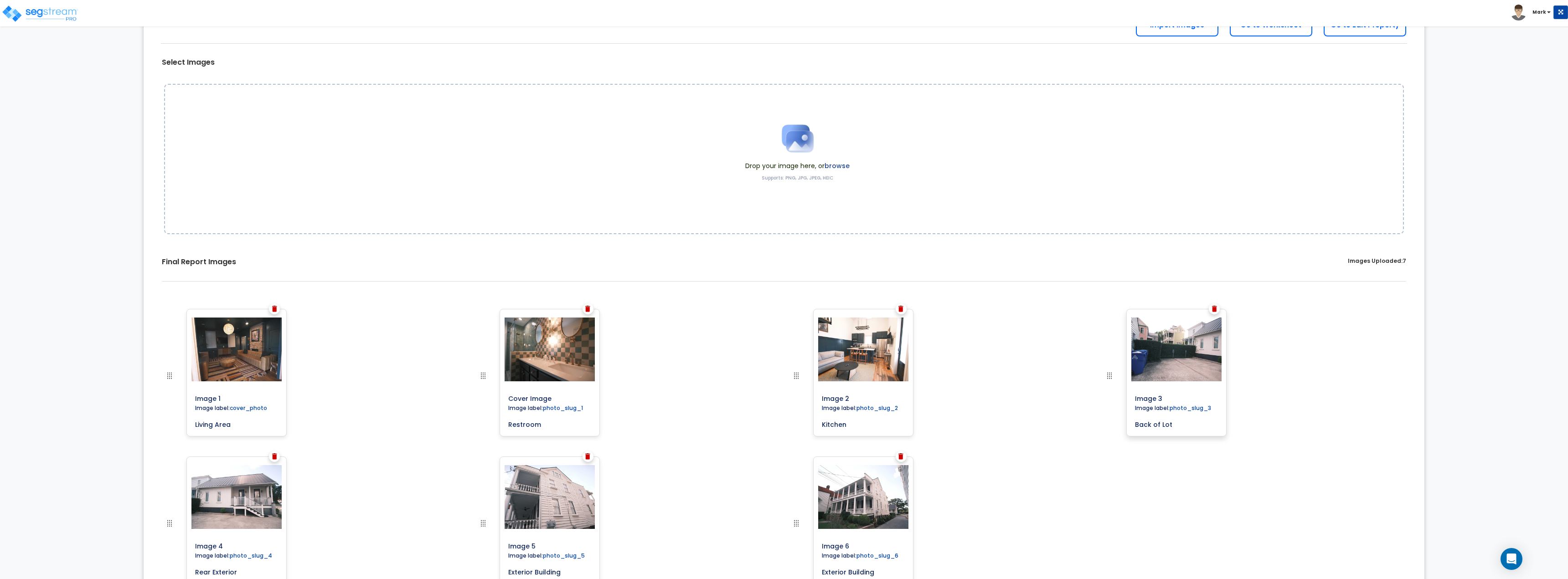
scroll to position [0, 0]
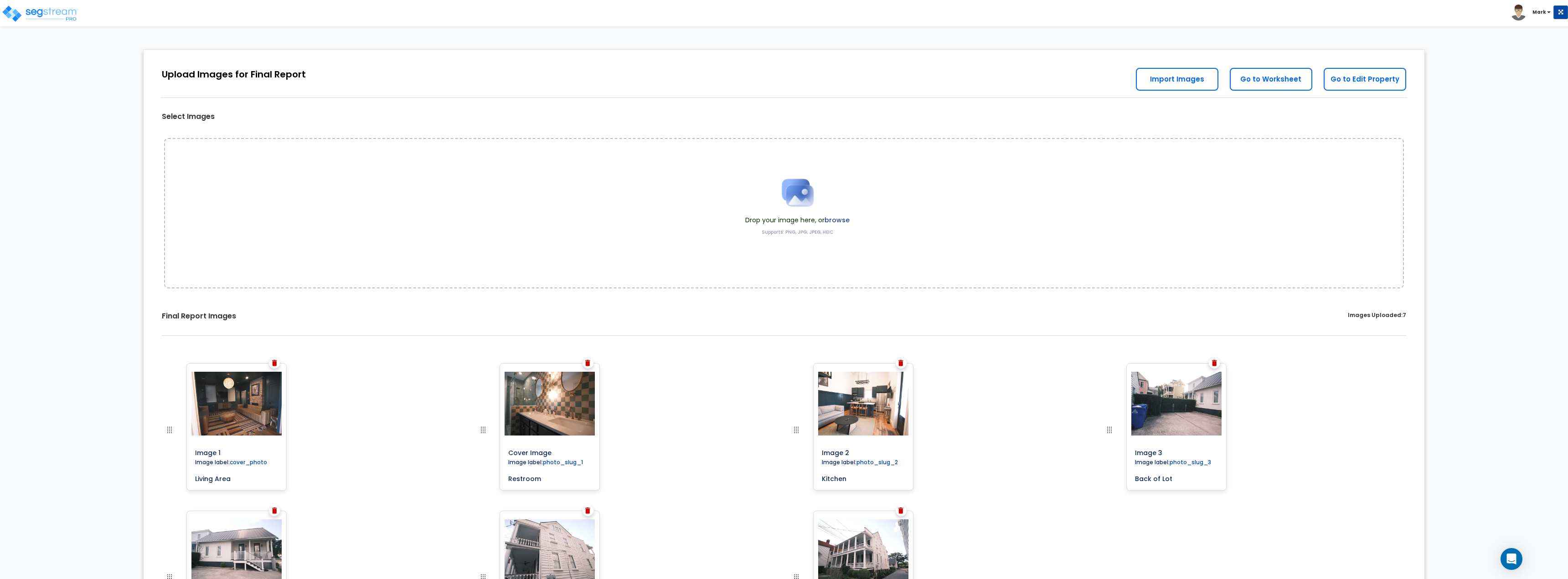
type input "Rear Exterior"
click at [1258, 75] on link "Go to Worksheet" at bounding box center [1271, 79] width 83 height 23
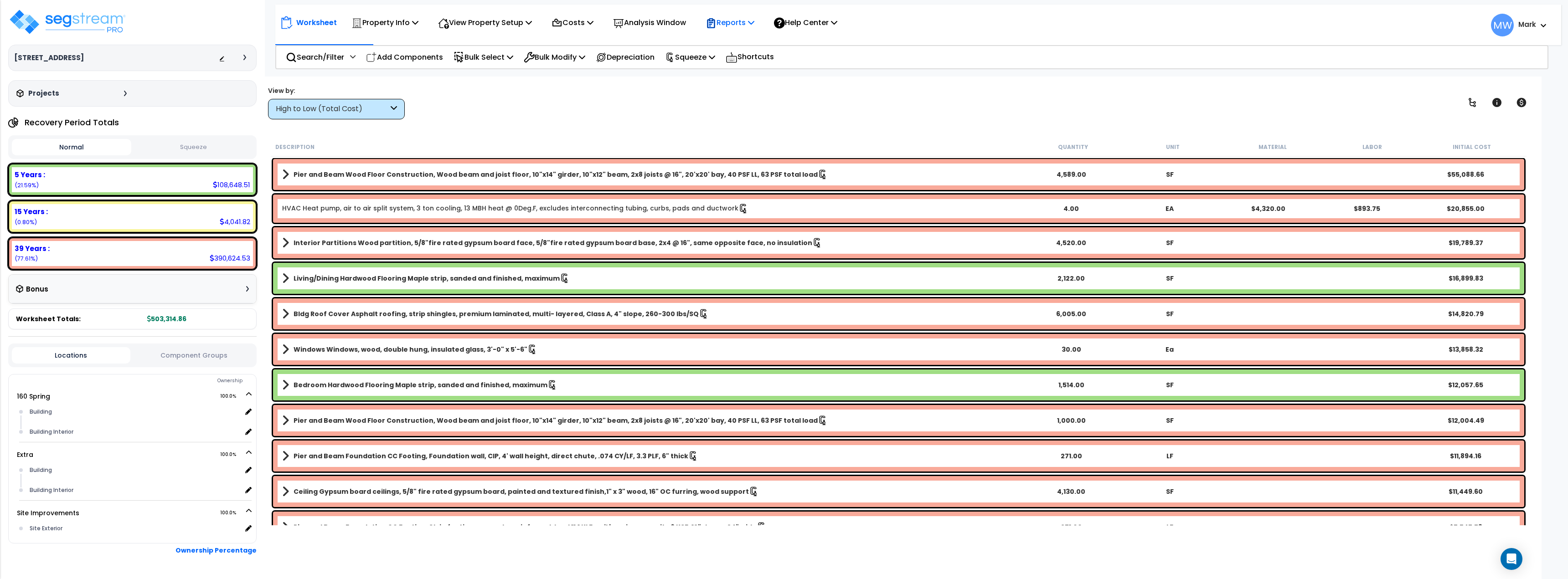
click at [733, 27] on p "Reports" at bounding box center [730, 23] width 49 height 12
click at [738, 44] on link "Get Report" at bounding box center [746, 43] width 90 height 18
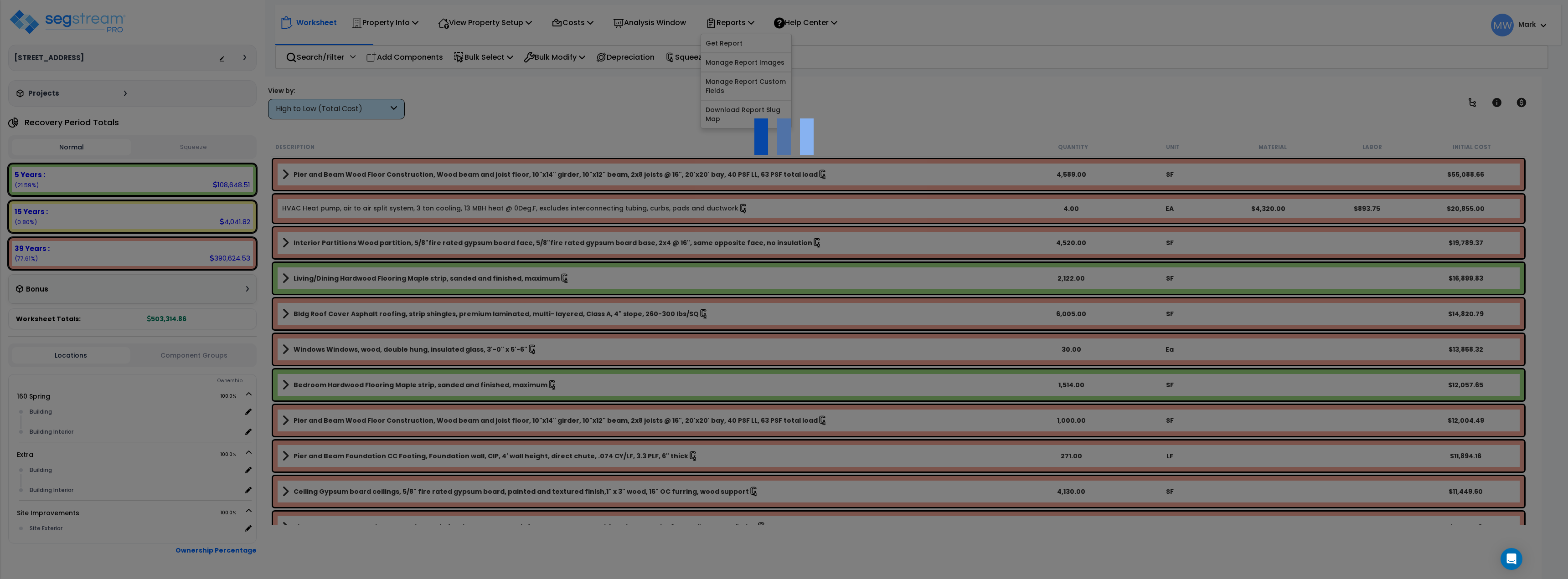
click at [181, 157] on div at bounding box center [784, 290] width 1568 height 579
click at [180, 151] on div at bounding box center [784, 290] width 1568 height 579
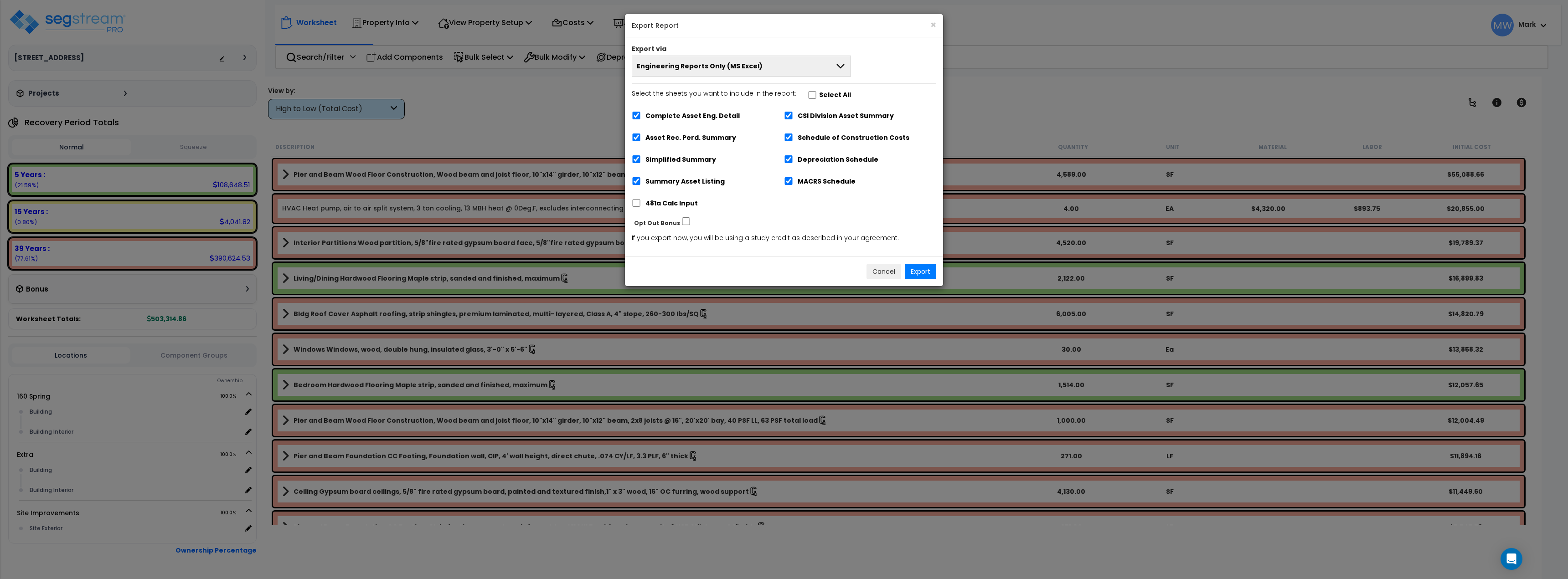
click at [774, 72] on button "Engineering Reports Only (MS Excel)" at bounding box center [741, 66] width 219 height 21
click at [785, 127] on li "Engineering Report & Narrative Report (MS Excel & MS Word)" at bounding box center [741, 128] width 219 height 21
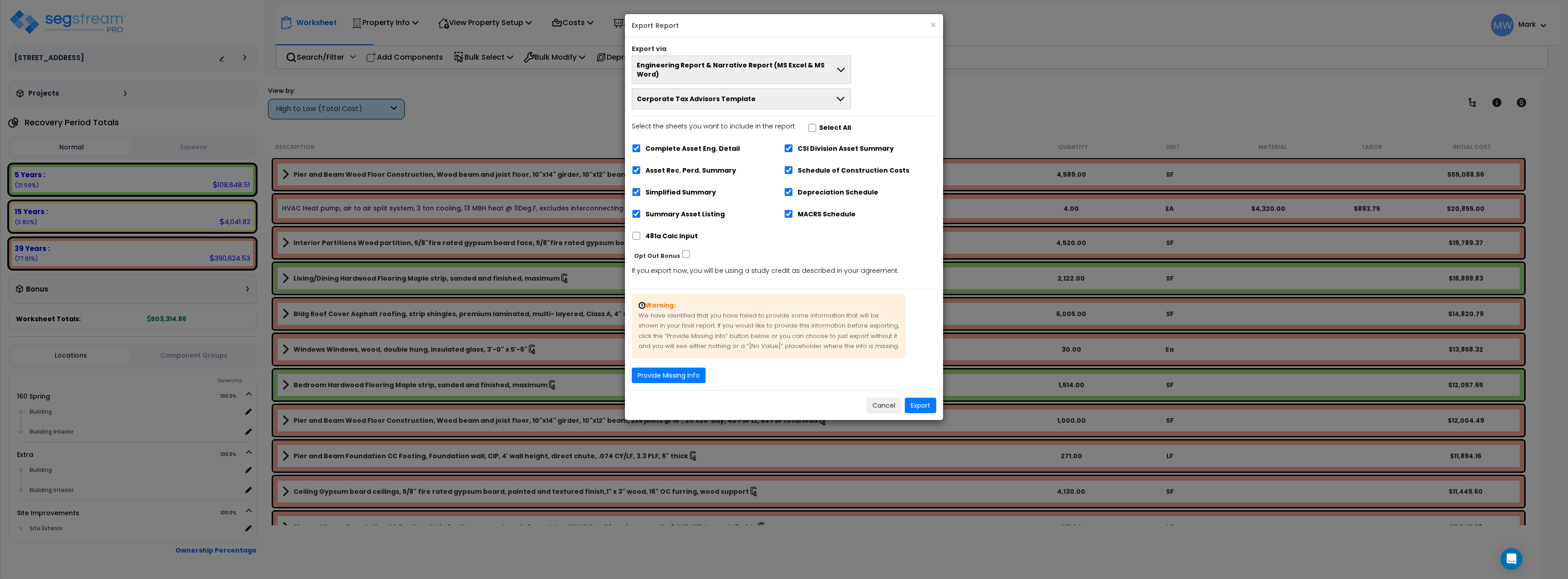
click at [679, 376] on div "Export via Engineering Report & Narrative Report (MS Excel & MS Word) Engineeri…" at bounding box center [784, 213] width 318 height 353
click at [679, 367] on button "Provide Missing Info" at bounding box center [668, 375] width 74 height 15
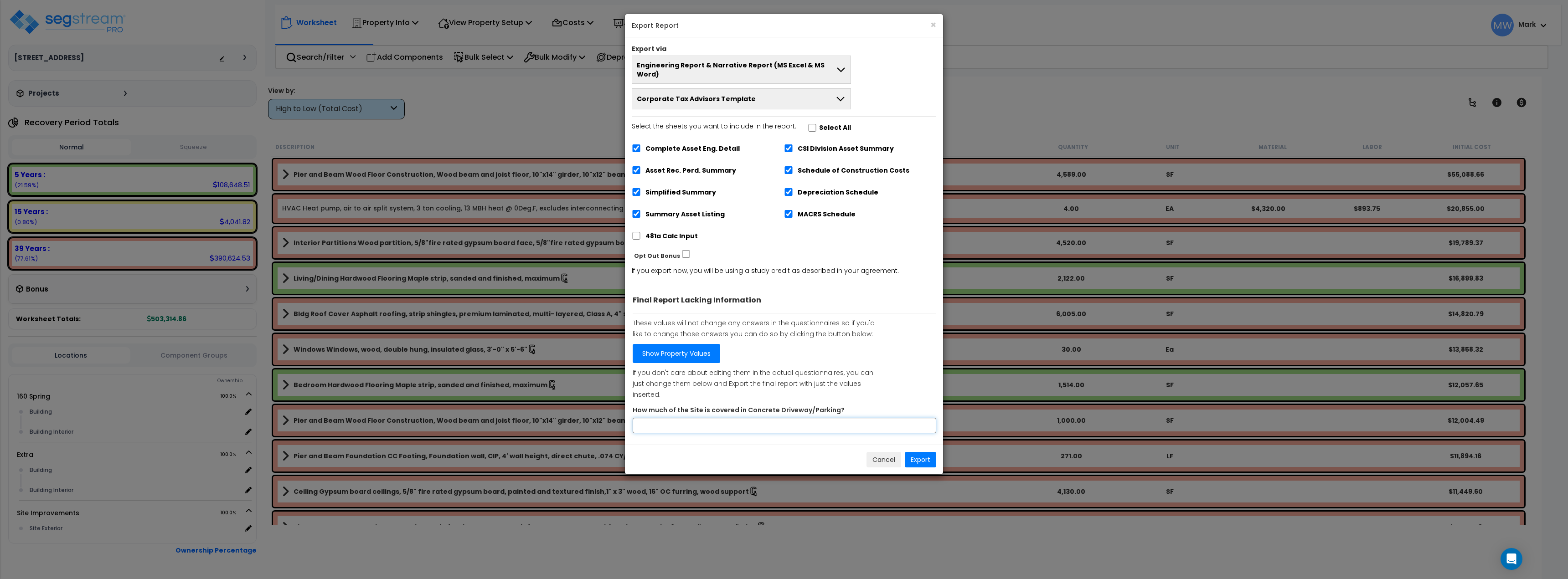
click at [730, 418] on input "How much of the Site is covered in Concrete Driveway/Parking?" at bounding box center [784, 425] width 304 height 15
click at [881, 452] on button "Cancel" at bounding box center [884, 459] width 35 height 15
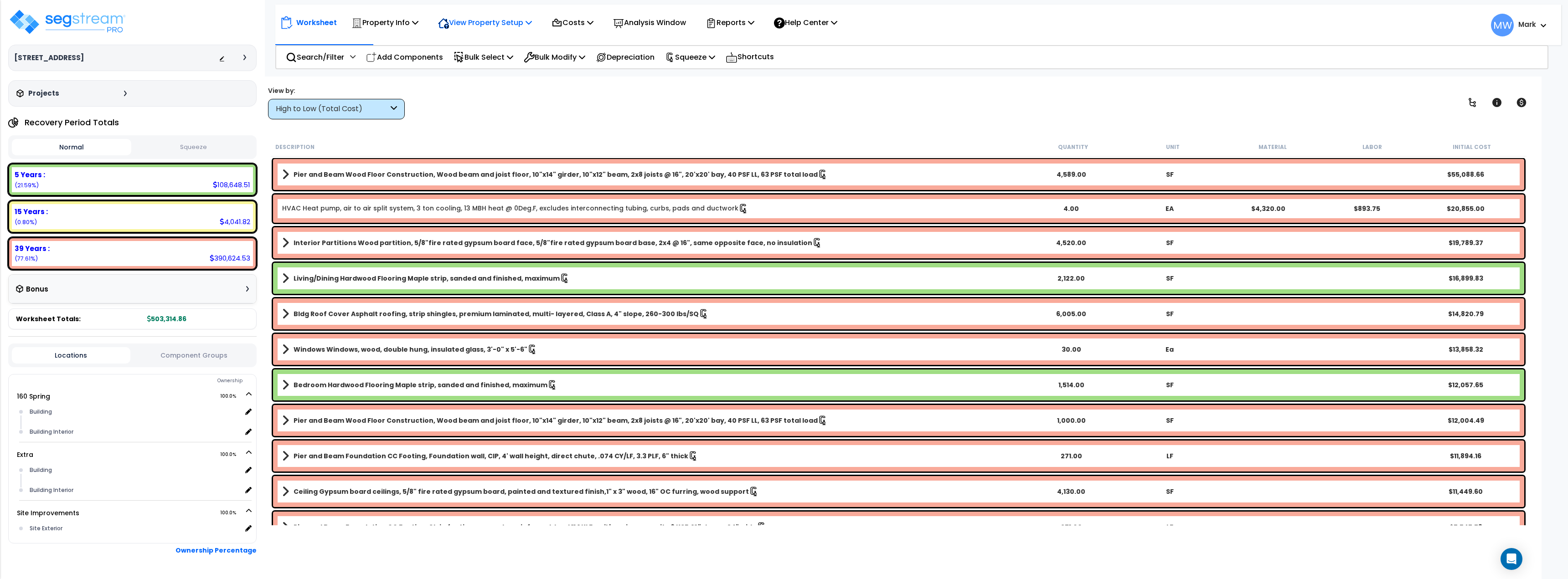
click at [482, 18] on p "View Property Setup" at bounding box center [485, 23] width 94 height 12
click at [507, 68] on link "View Questionnaire" at bounding box center [478, 63] width 90 height 18
click at [732, 30] on div "Reports" at bounding box center [730, 22] width 49 height 21
click at [733, 52] on link "Get Report" at bounding box center [746, 43] width 90 height 18
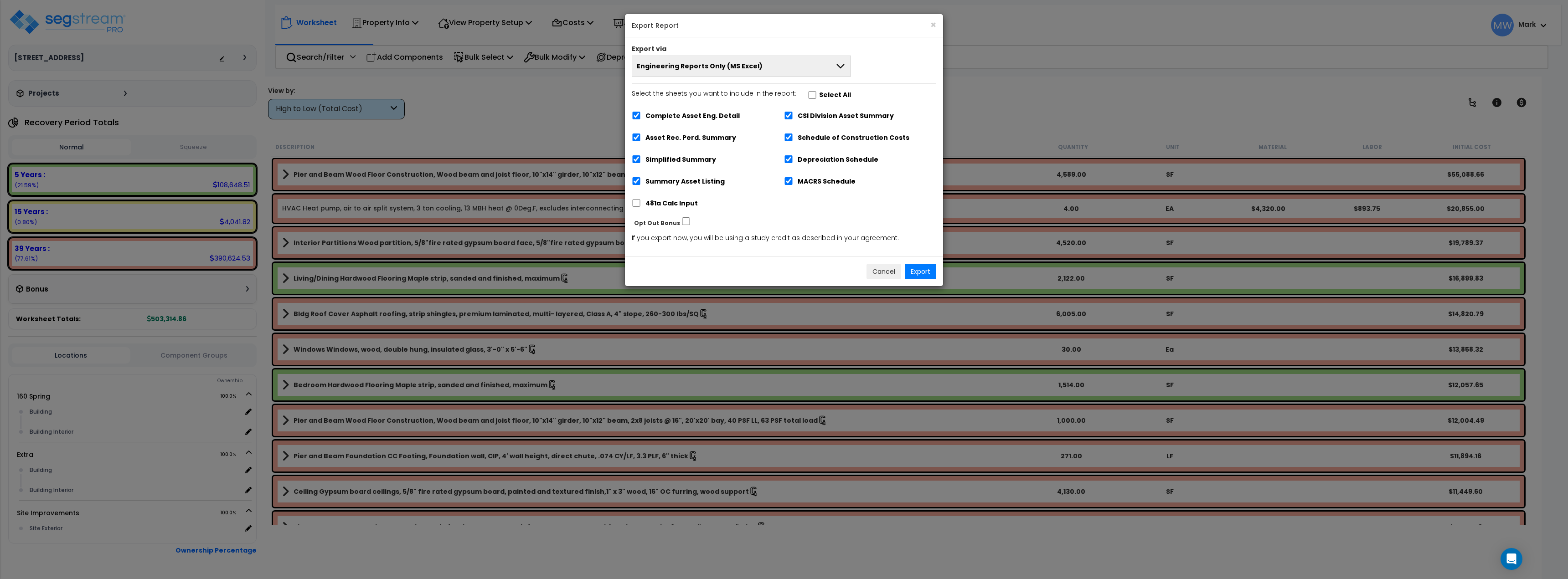
click at [747, 52] on div "Export via" at bounding box center [784, 50] width 318 height 12
click at [762, 68] on button "Engineering Reports Only (MS Excel)" at bounding box center [741, 66] width 219 height 21
click at [789, 124] on li "Engineering Report & Narrative Report (MS Excel & MS Word)" at bounding box center [741, 128] width 219 height 21
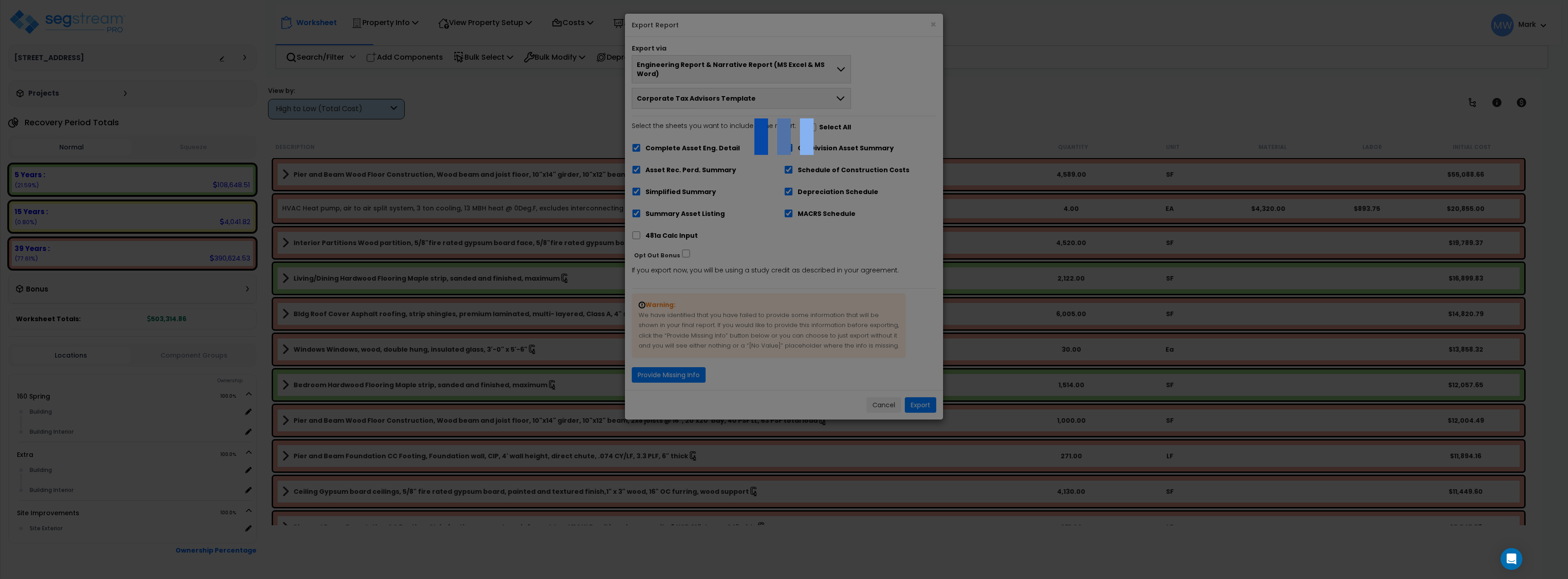
click at [681, 375] on div at bounding box center [784, 290] width 1568 height 579
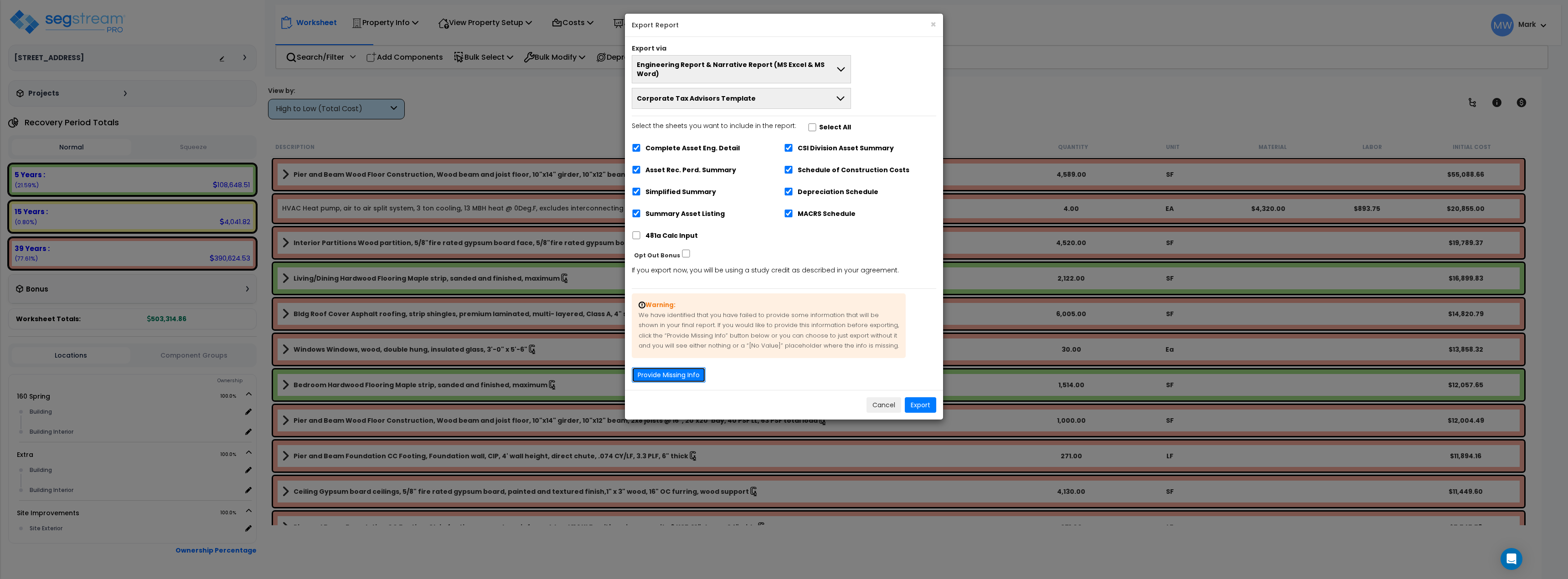
click at [681, 368] on button "Provide Missing Info" at bounding box center [668, 375] width 74 height 15
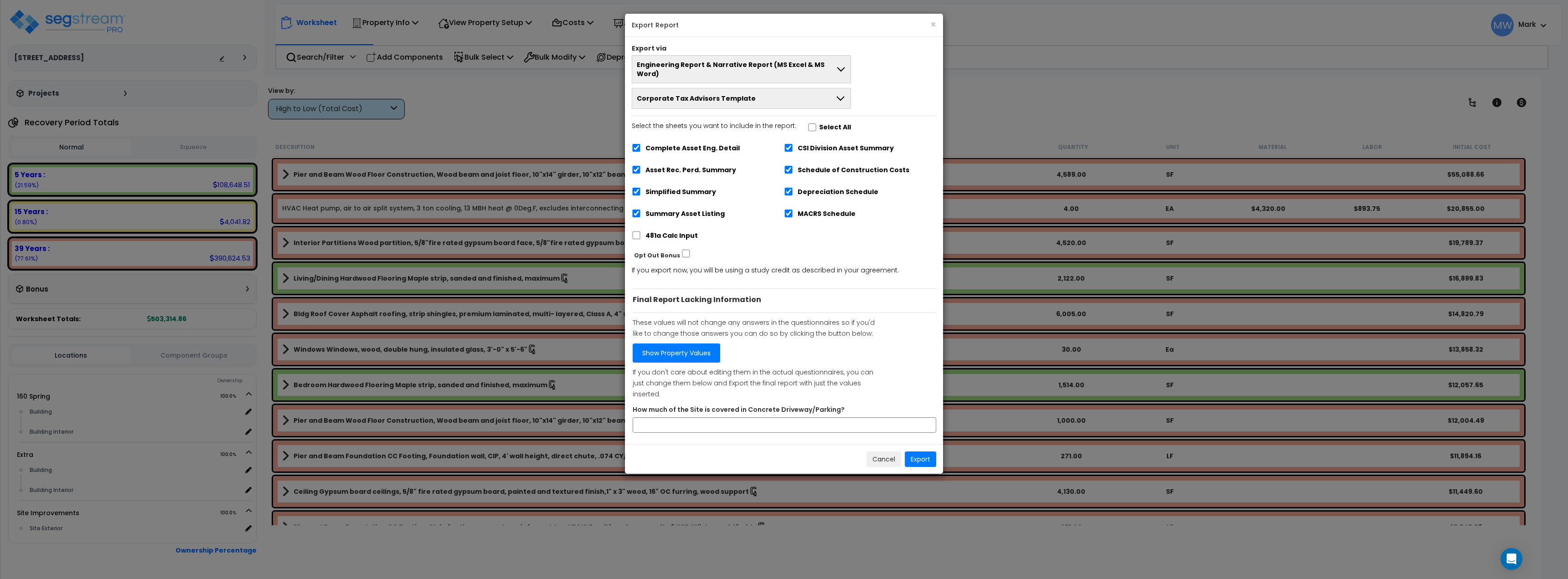
click at [705, 416] on div "Final Report Lacking Information These values will not change any answers in th…" at bounding box center [784, 359] width 318 height 156
click at [705, 417] on input "How much of the Site is covered in Concrete Driveway/Parking?" at bounding box center [784, 425] width 304 height 15
type input "0"
click at [921, 451] on button "Export" at bounding box center [920, 459] width 32 height 15
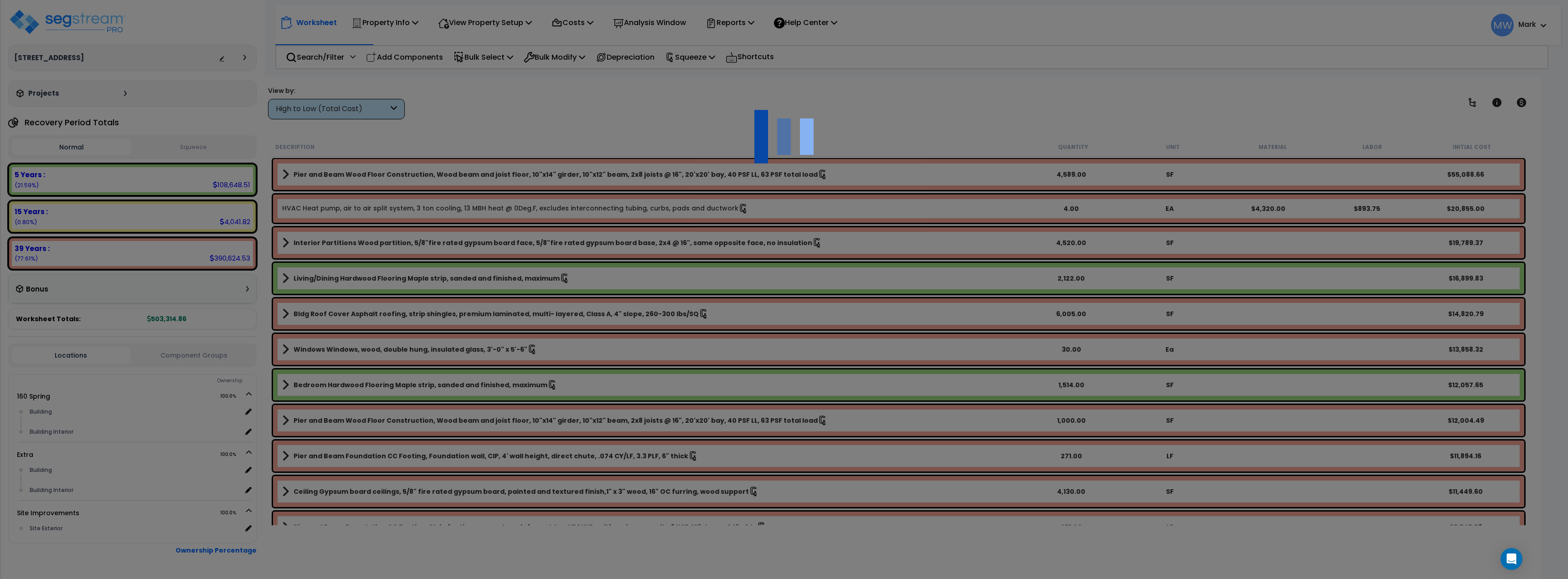
scroll to position [40, 0]
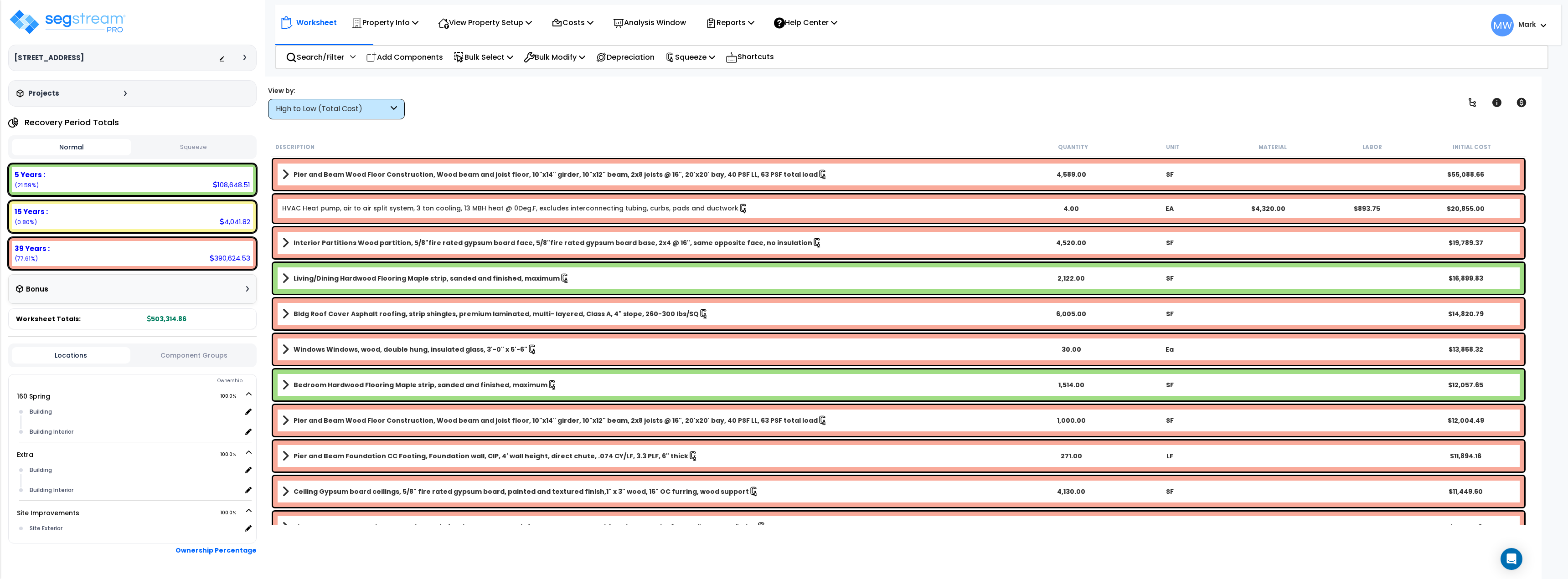
click at [1304, 76] on body "We are Building your Property. So please grab a coffee and let us do the heavy …" at bounding box center [784, 290] width 1568 height 579
click at [1503, 26] on span "MW" at bounding box center [1502, 24] width 23 height 23
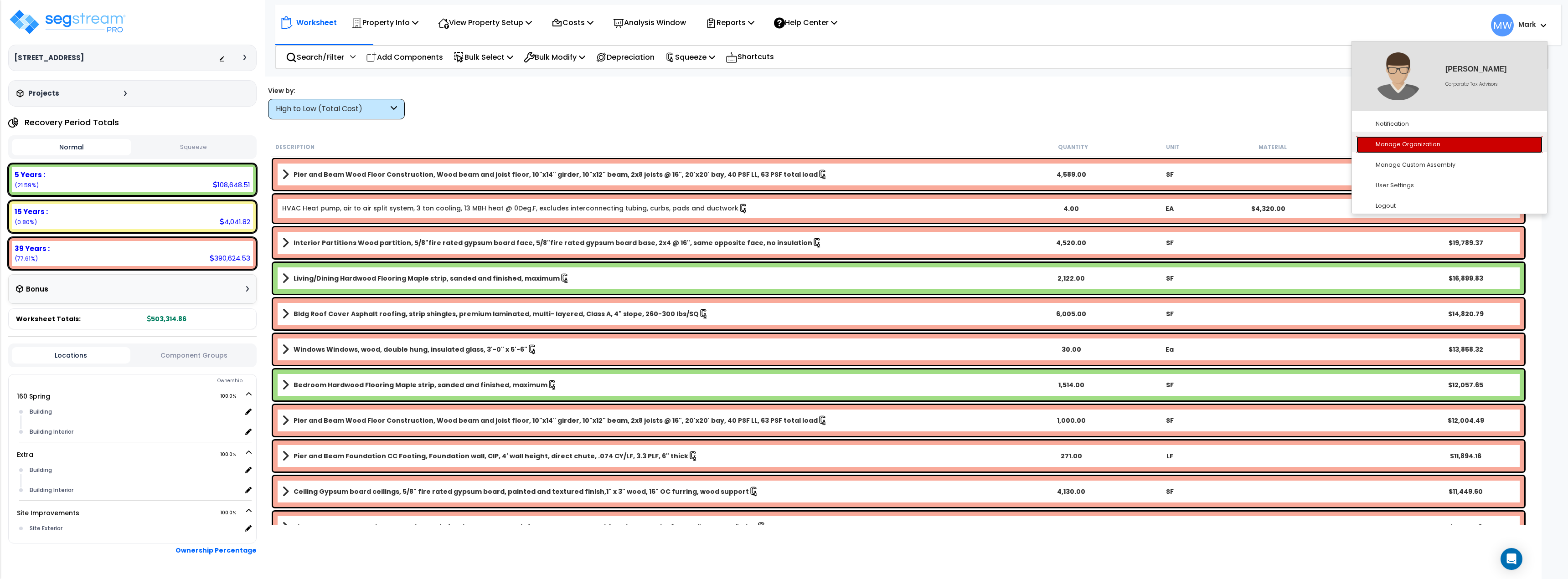
click at [1423, 144] on link "Manage Organization" at bounding box center [1450, 145] width 186 height 17
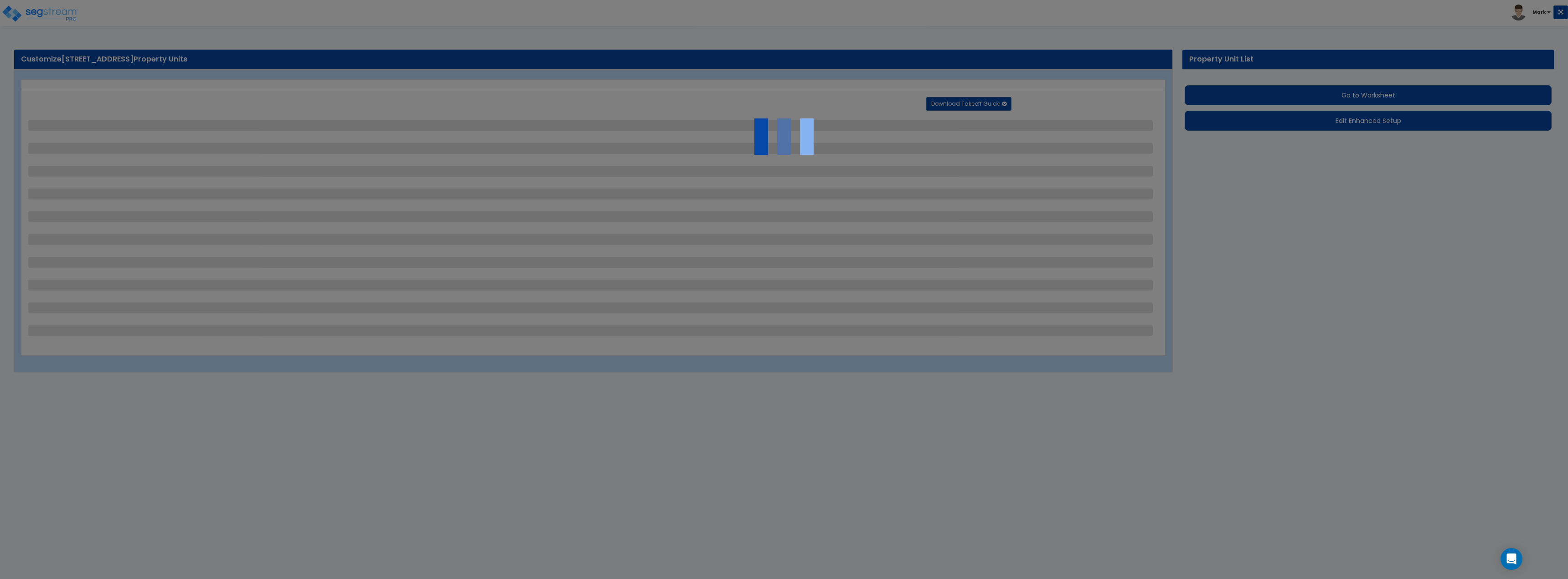
select select "2"
select select "4"
select select "7"
select select "2"
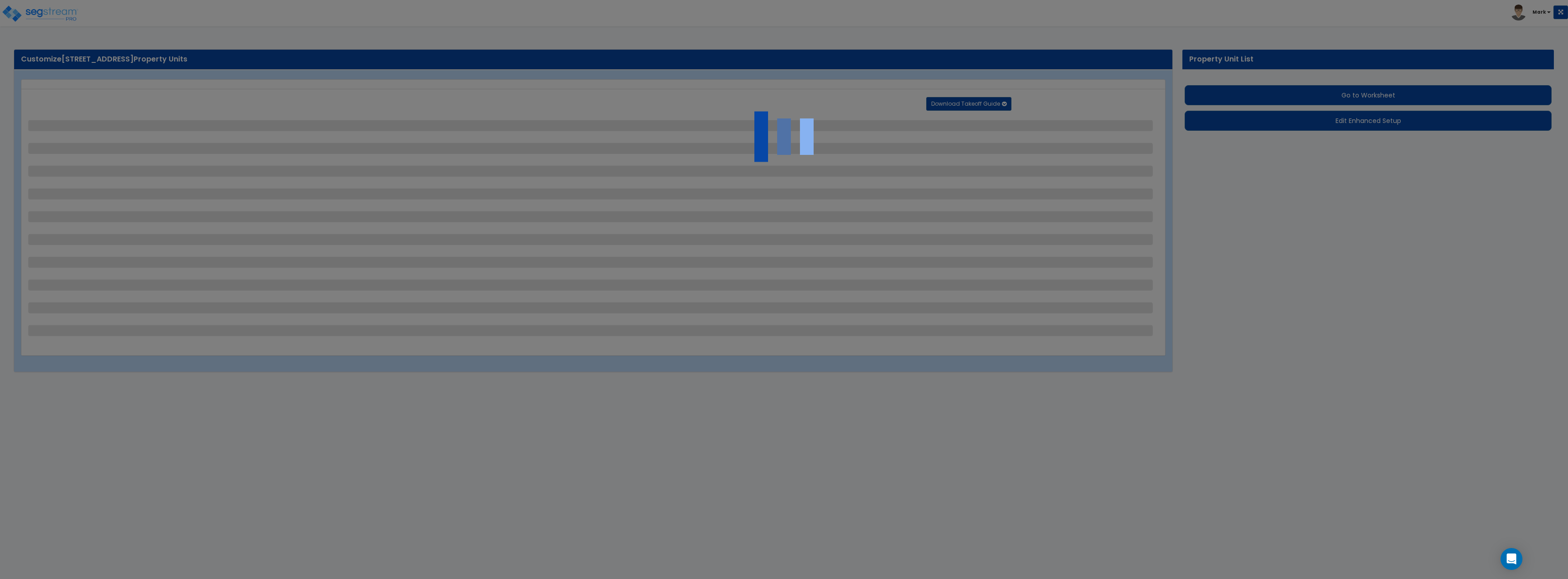
select select "1"
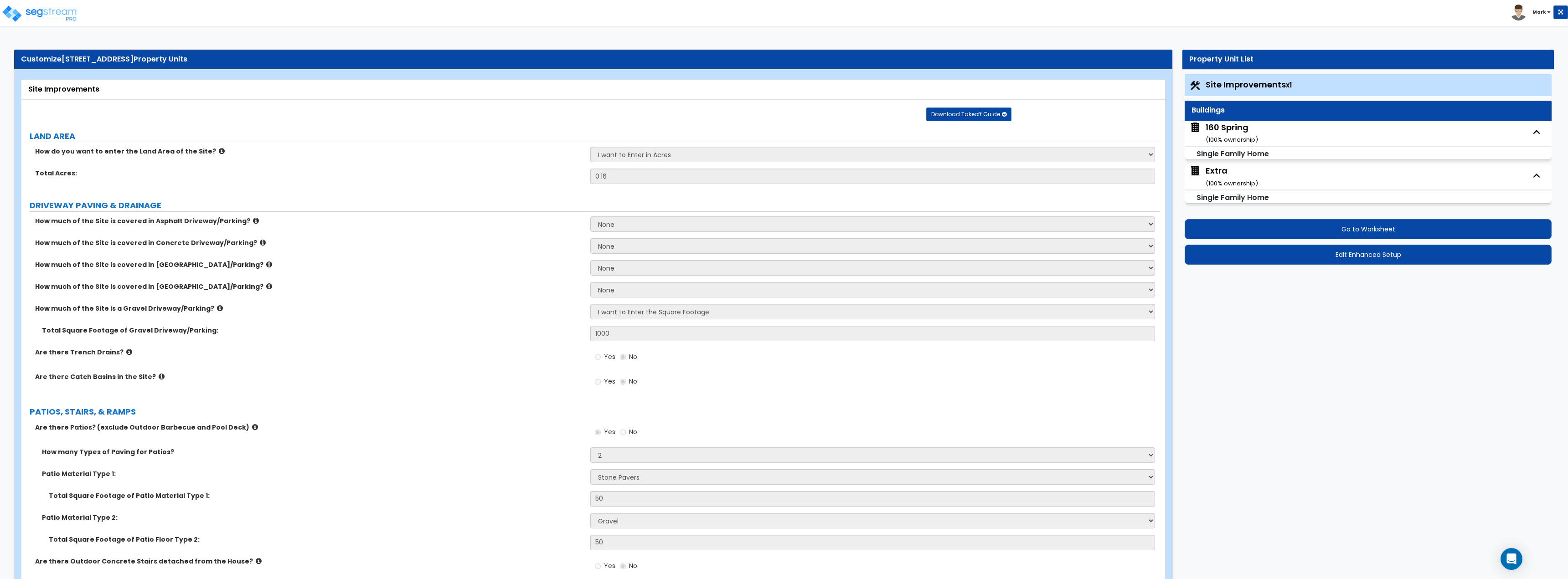
click at [1259, 137] on div "160 Spring ( 100 % ownership)" at bounding box center [1368, 133] width 367 height 25
click at [1229, 126] on div "160 Spring ( 100 % ownership)" at bounding box center [1232, 133] width 52 height 23
select select "2"
select select "7"
select select "1"
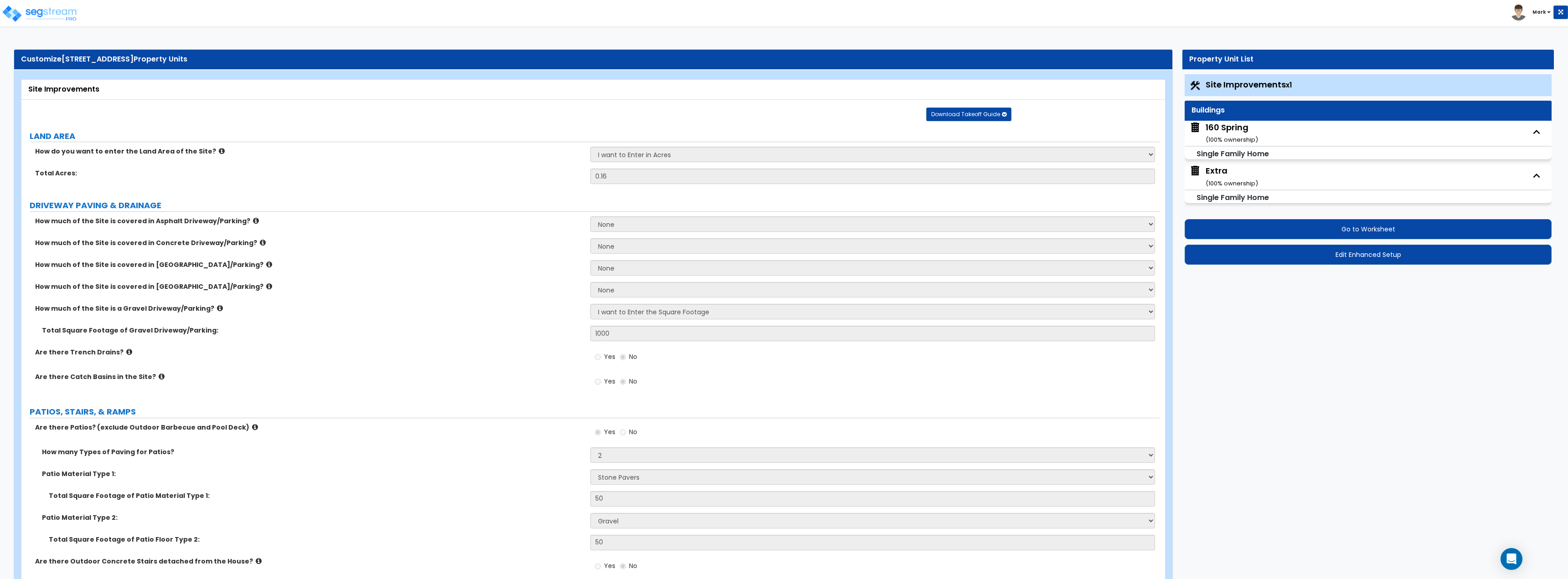
select select "2"
select select "1"
select select "4"
select select "1"
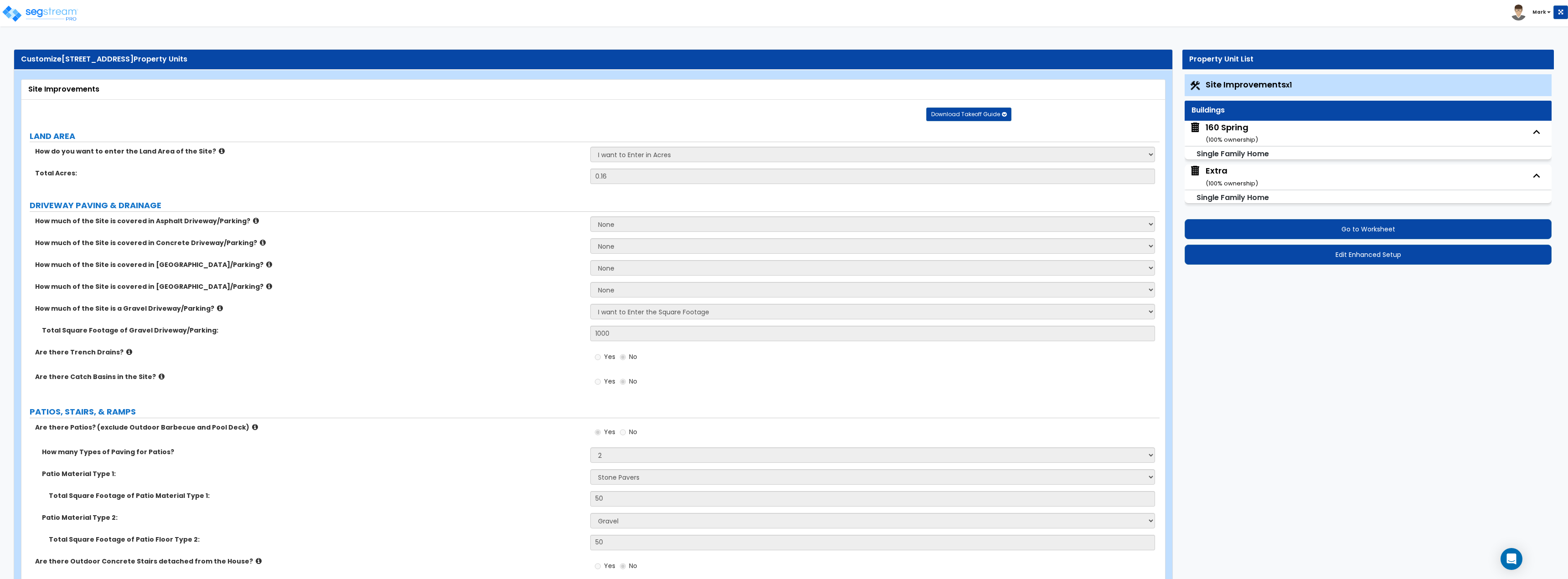
select select "2"
select select "5"
select select "1"
select select "3"
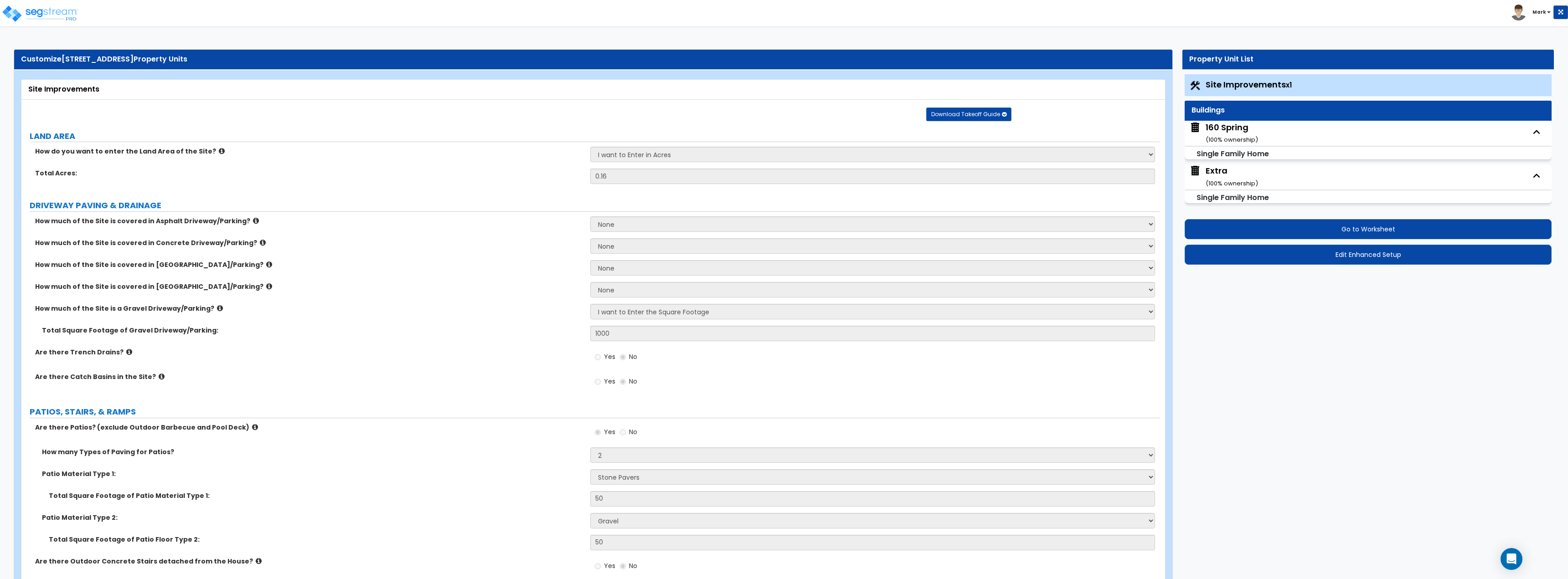
select select "1"
select select "6"
select select "1"
select select "2"
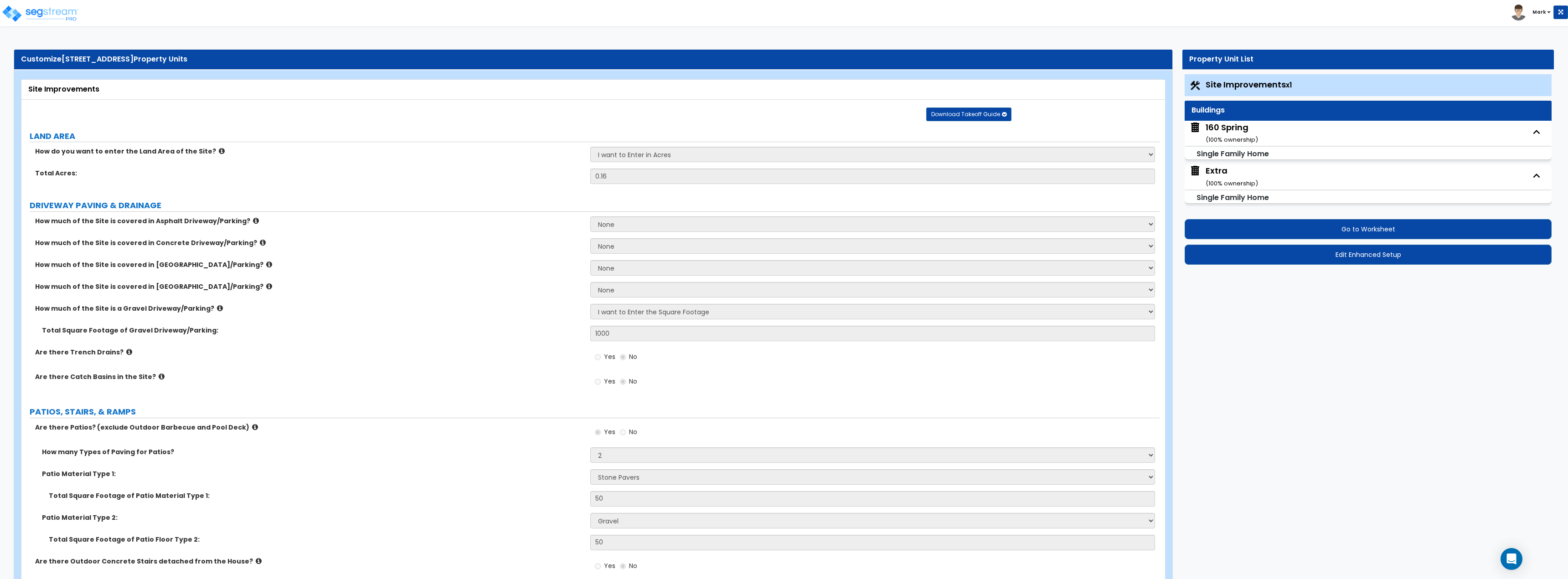
select select "2"
select select "1"
select select "5"
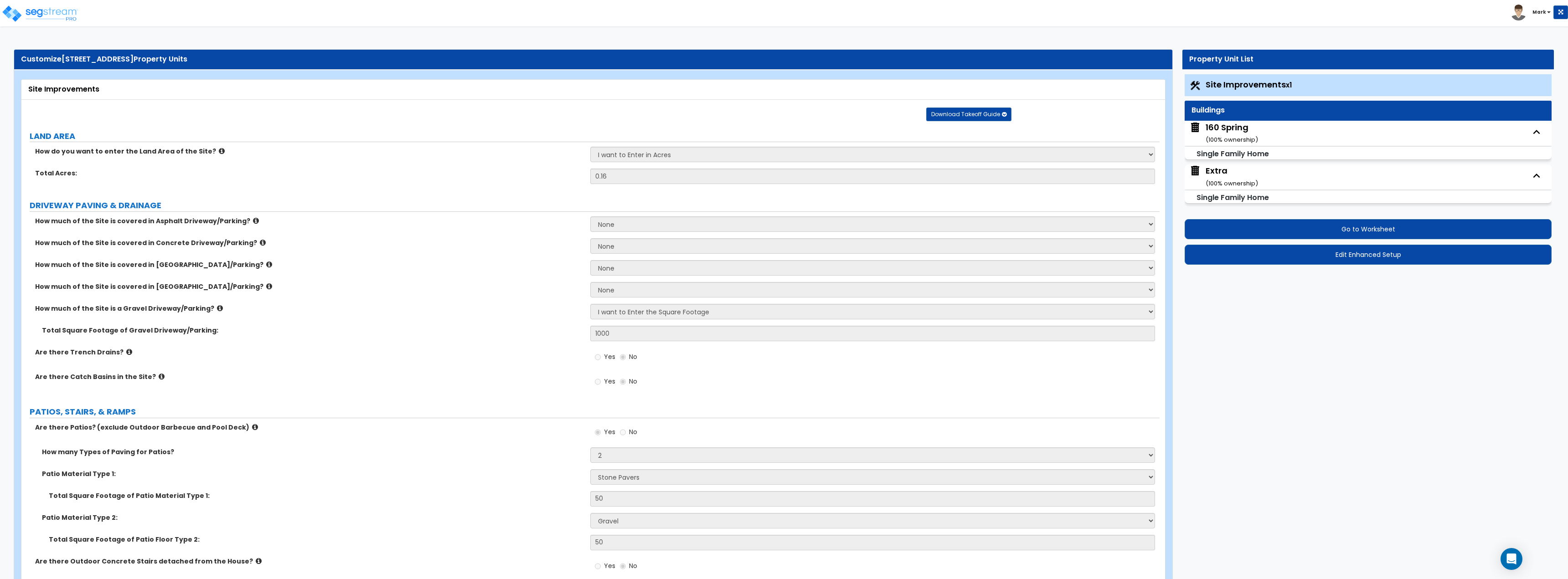
select select "1"
select select "2"
select select "3"
select select "4"
select select "1"
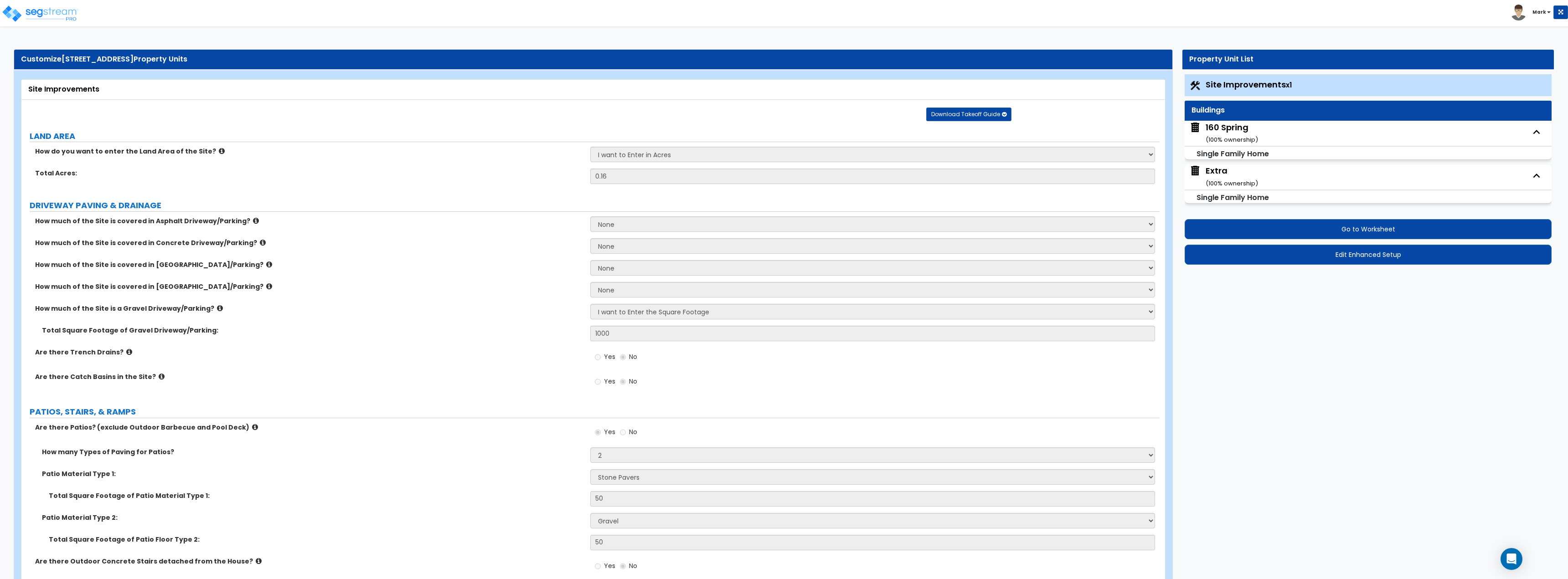
select select "1"
select select "2"
select select "3"
select select "1"
select select "2"
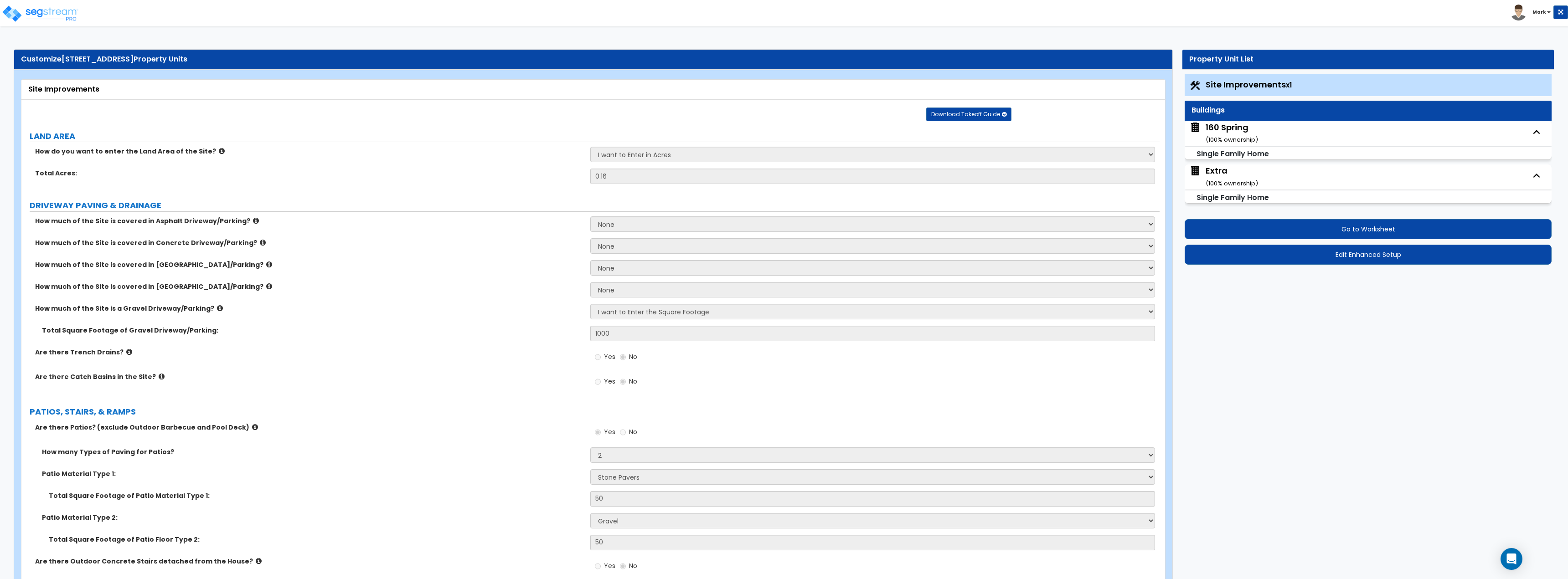
select select "1"
select select "2"
select select "3"
select select "4"
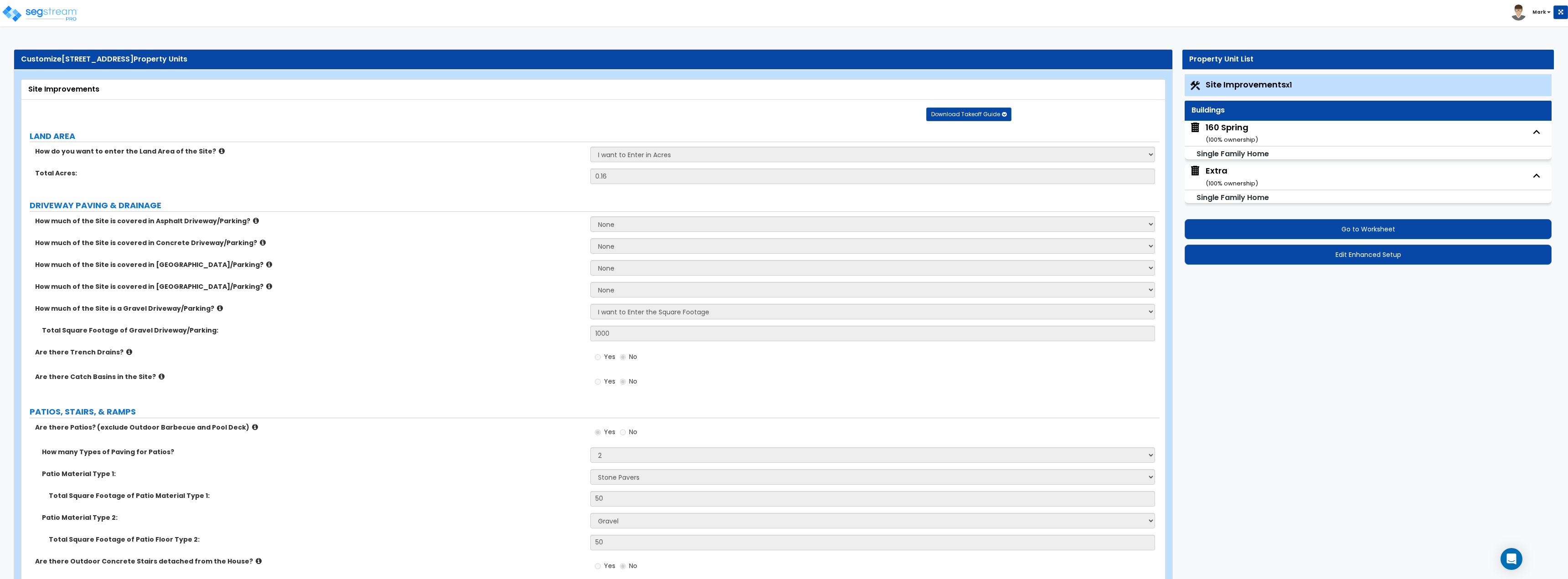
select select "6"
select select "4"
select select "1"
select select "2"
select select "1"
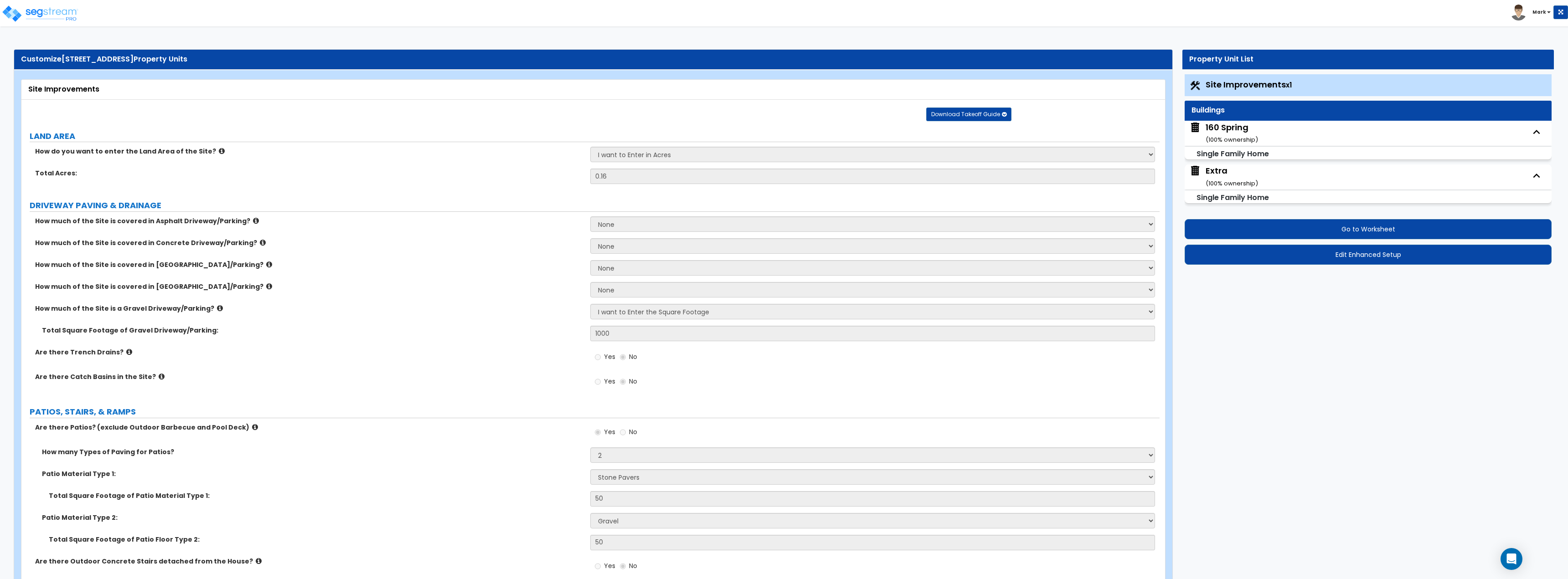
select select "1"
select select "2"
select select "1"
select select "2"
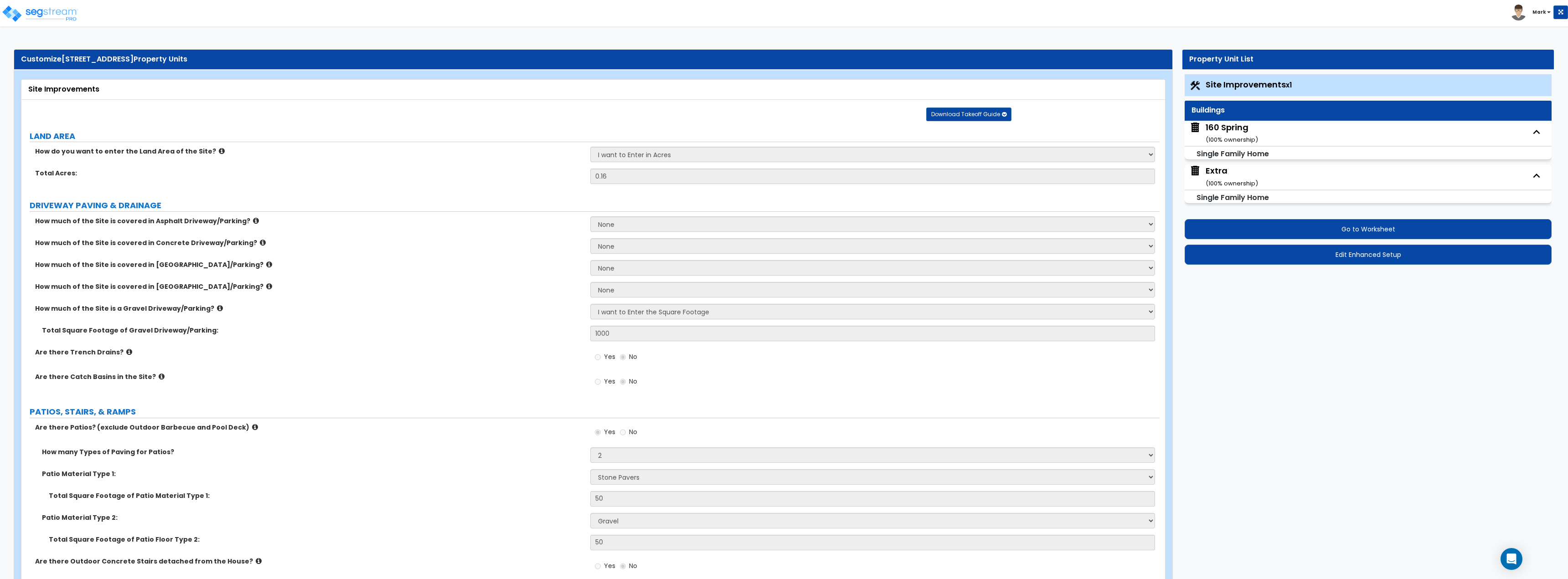
select select "1"
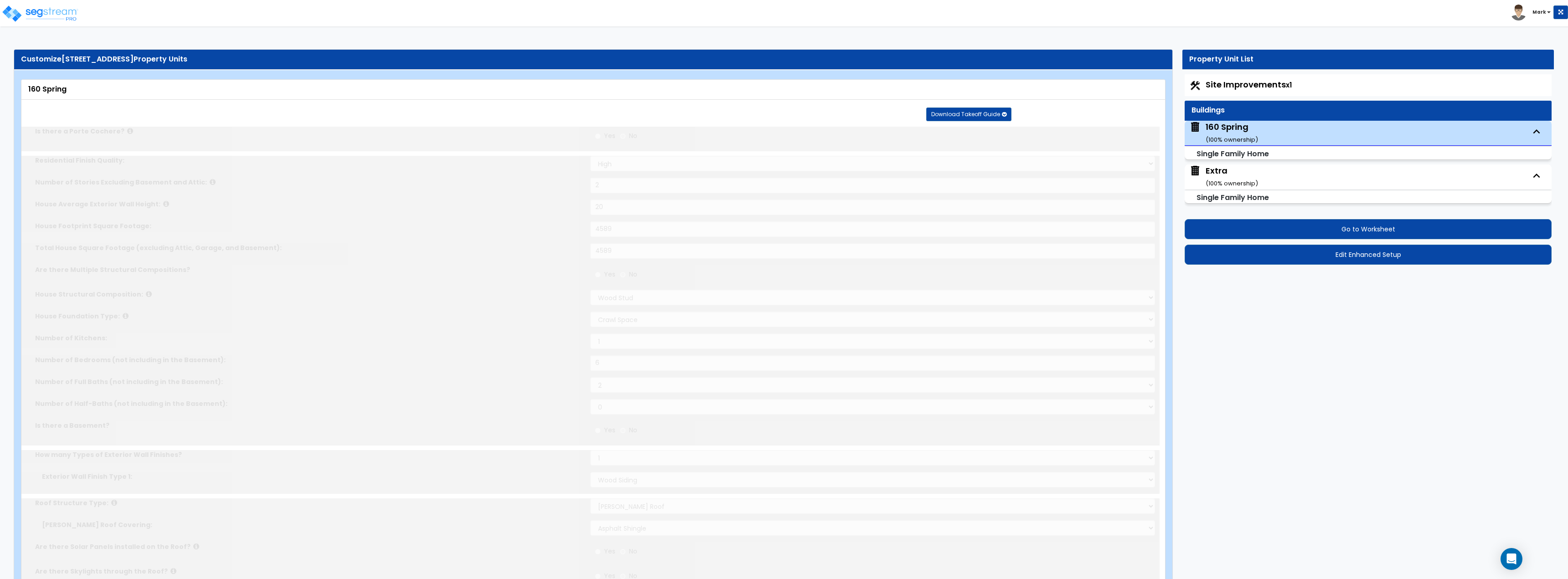
type input "2"
select select "2"
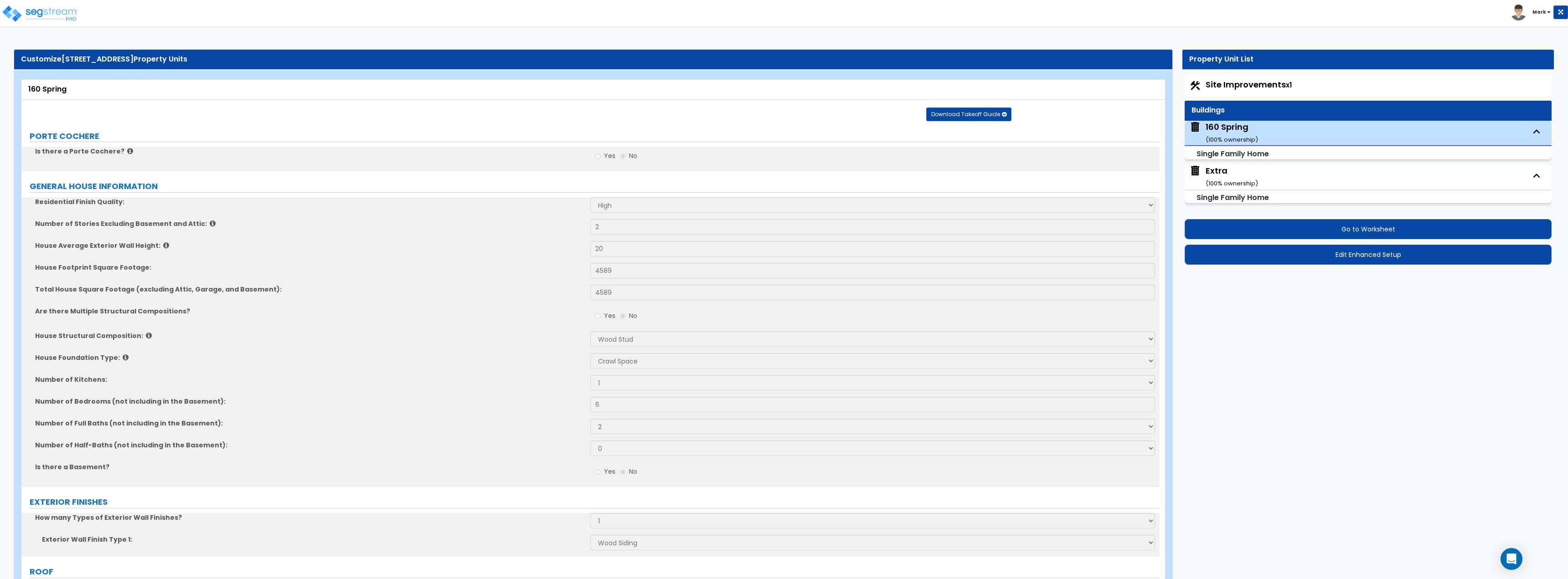
click at [1224, 83] on span "Site Improvements x1" at bounding box center [1249, 85] width 86 height 12
select select "2"
select select "4"
select select "7"
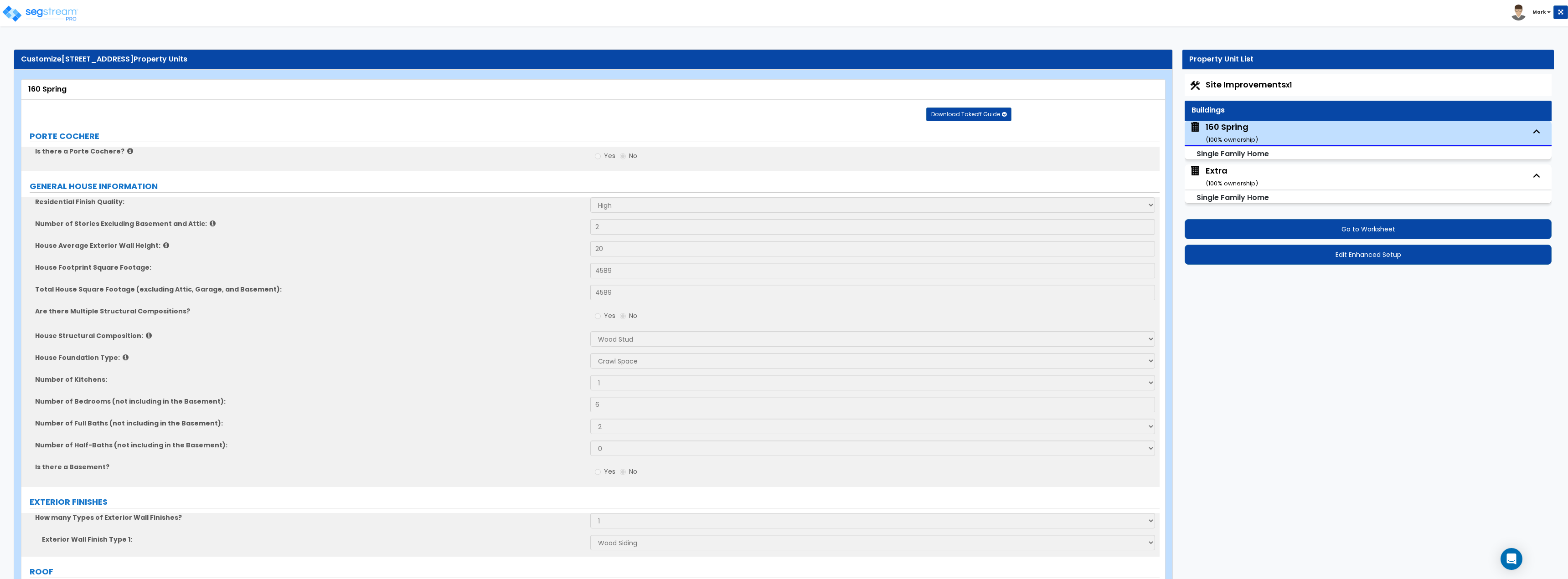
select select "2"
select select "1"
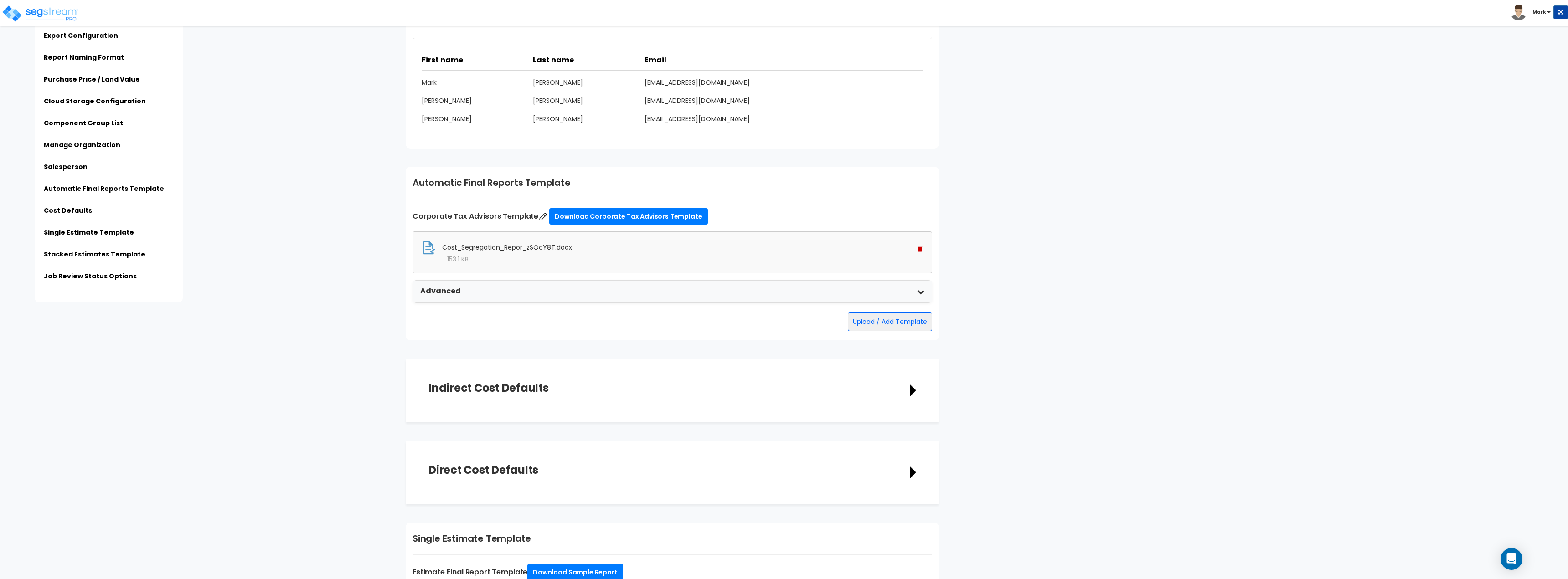
scroll to position [1139, 0]
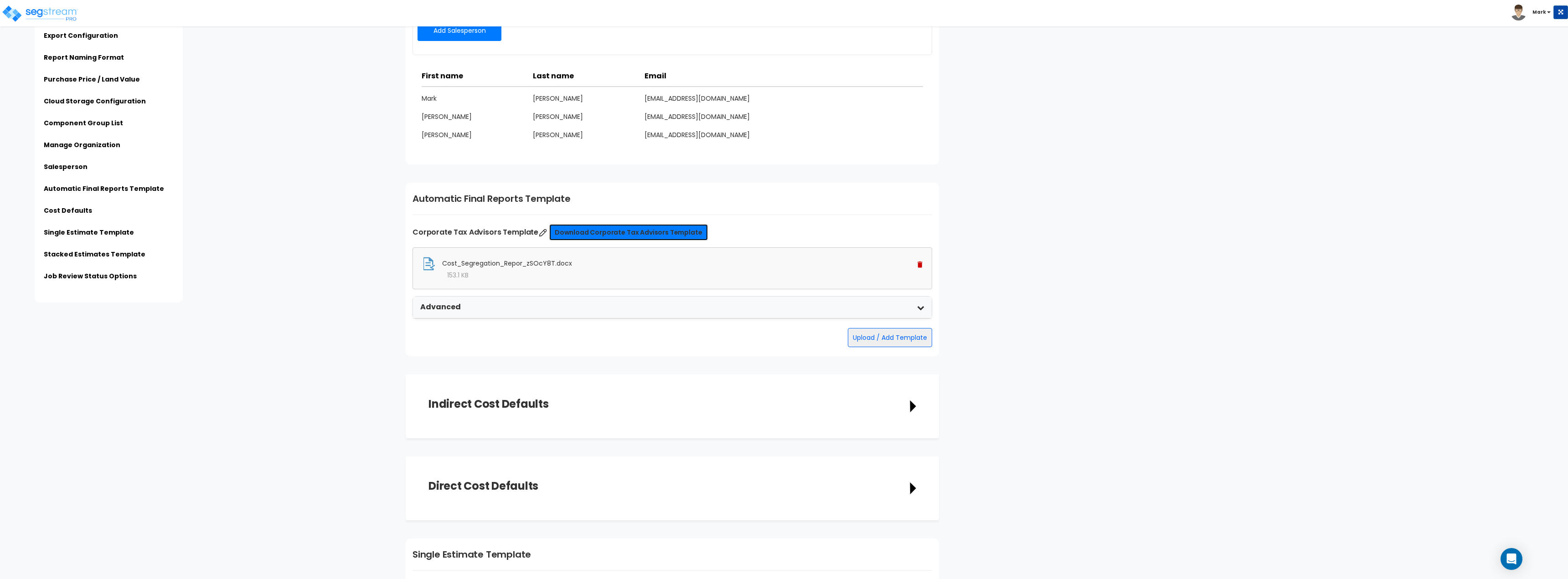
click at [613, 233] on link "Download Corporate Tax Advisors Template" at bounding box center [628, 232] width 159 height 16
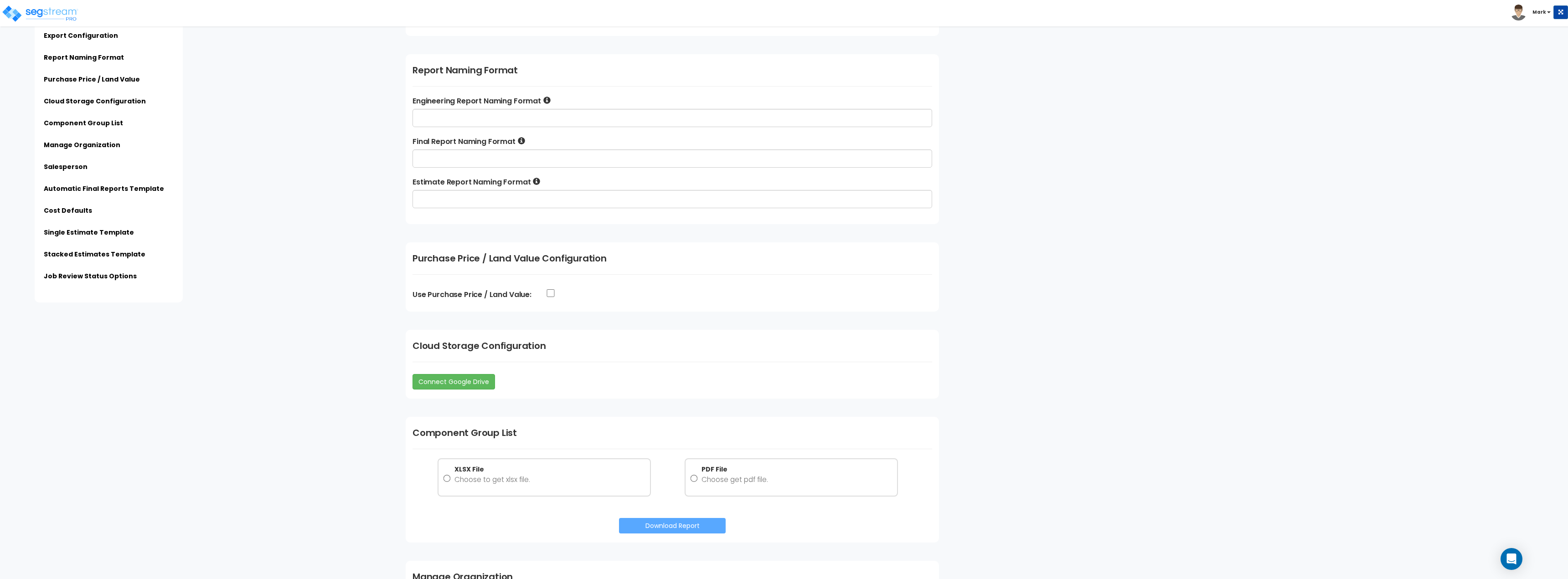
scroll to position [0, 0]
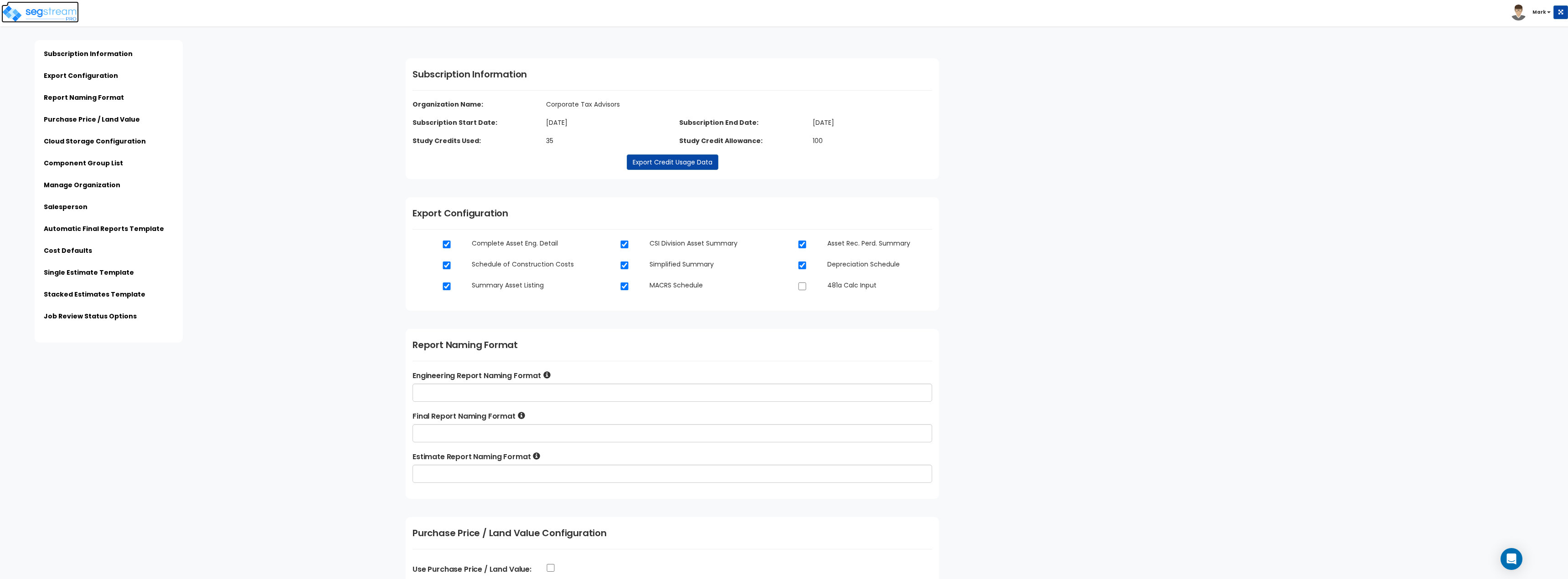
click at [37, 16] on img at bounding box center [40, 13] width 77 height 18
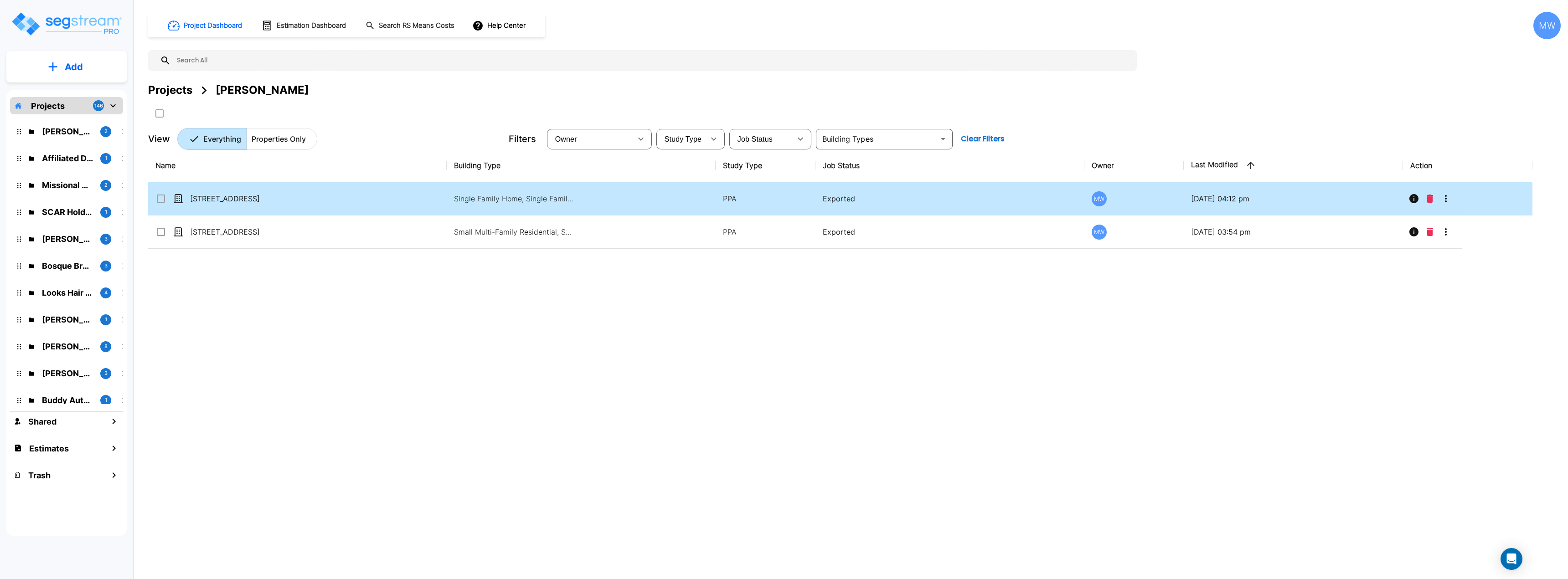
click at [390, 199] on td "[STREET_ADDRESS]" at bounding box center [297, 199] width 298 height 33
checkbox input "true"
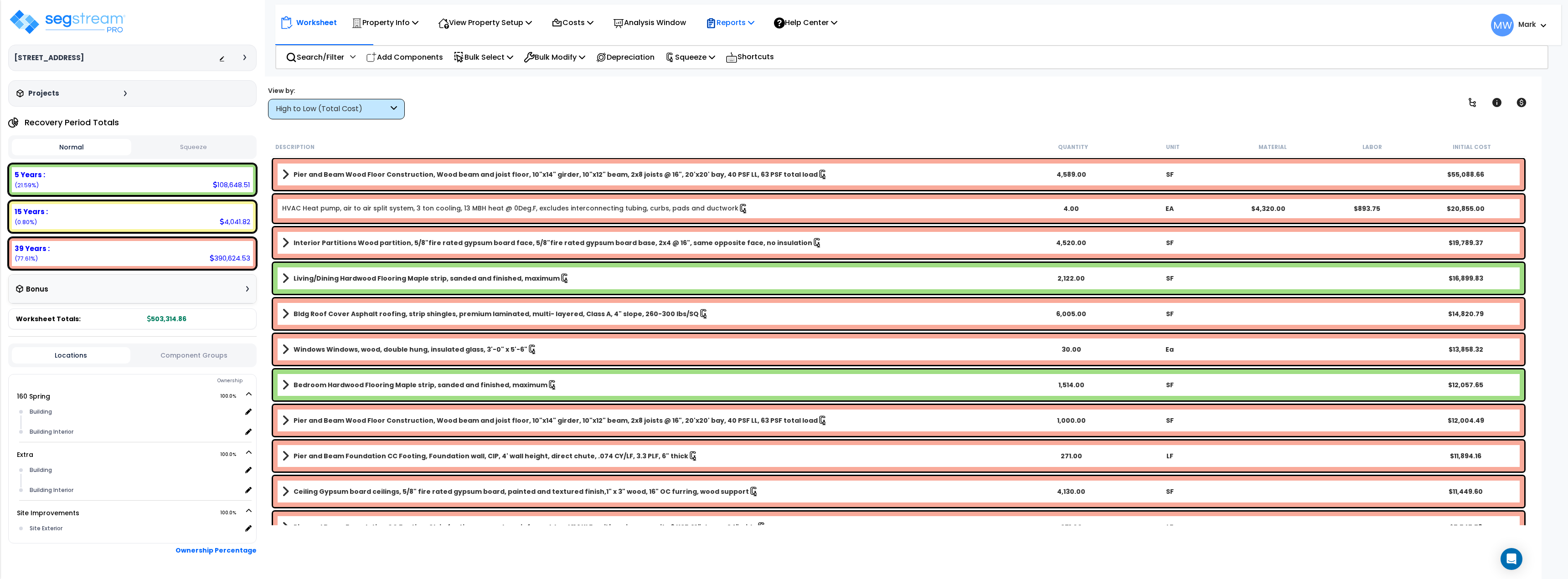
click at [748, 26] on p "Reports" at bounding box center [730, 23] width 49 height 12
click at [767, 111] on link "Download Report Slug Map" at bounding box center [746, 114] width 90 height 27
click at [1499, 30] on span "MW" at bounding box center [1502, 24] width 23 height 23
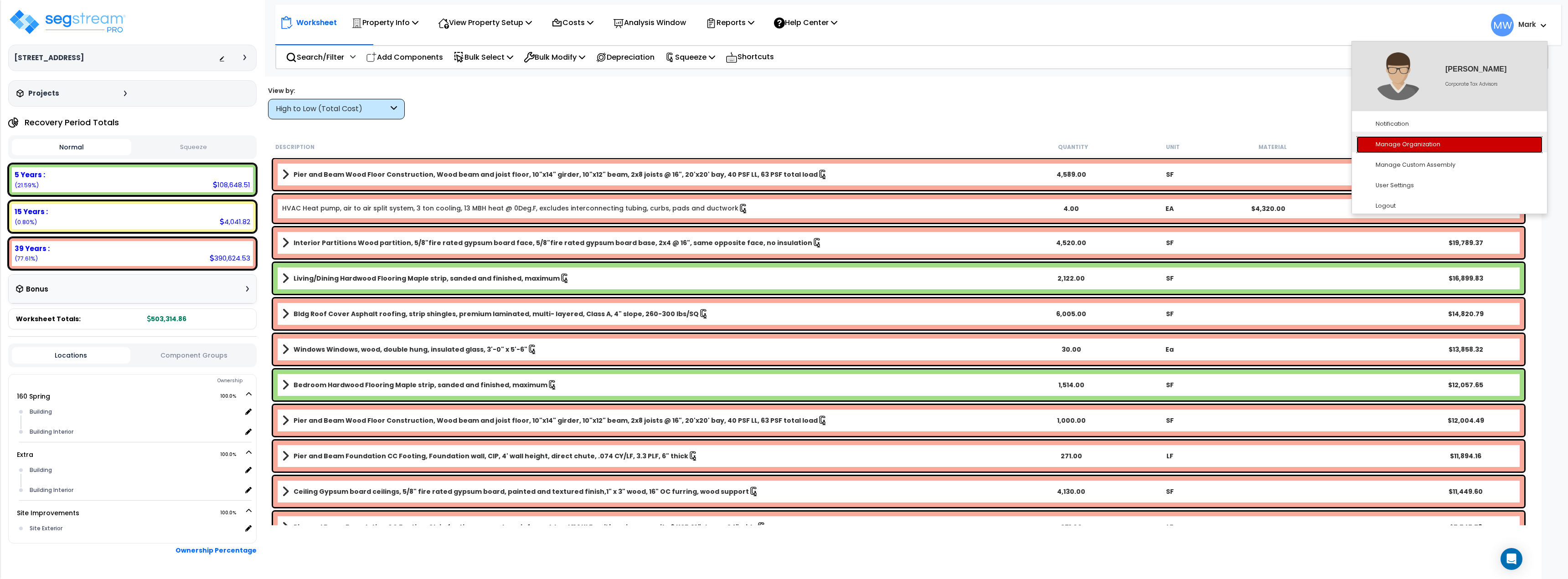
click at [1412, 140] on link "Manage Organization" at bounding box center [1450, 145] width 186 height 17
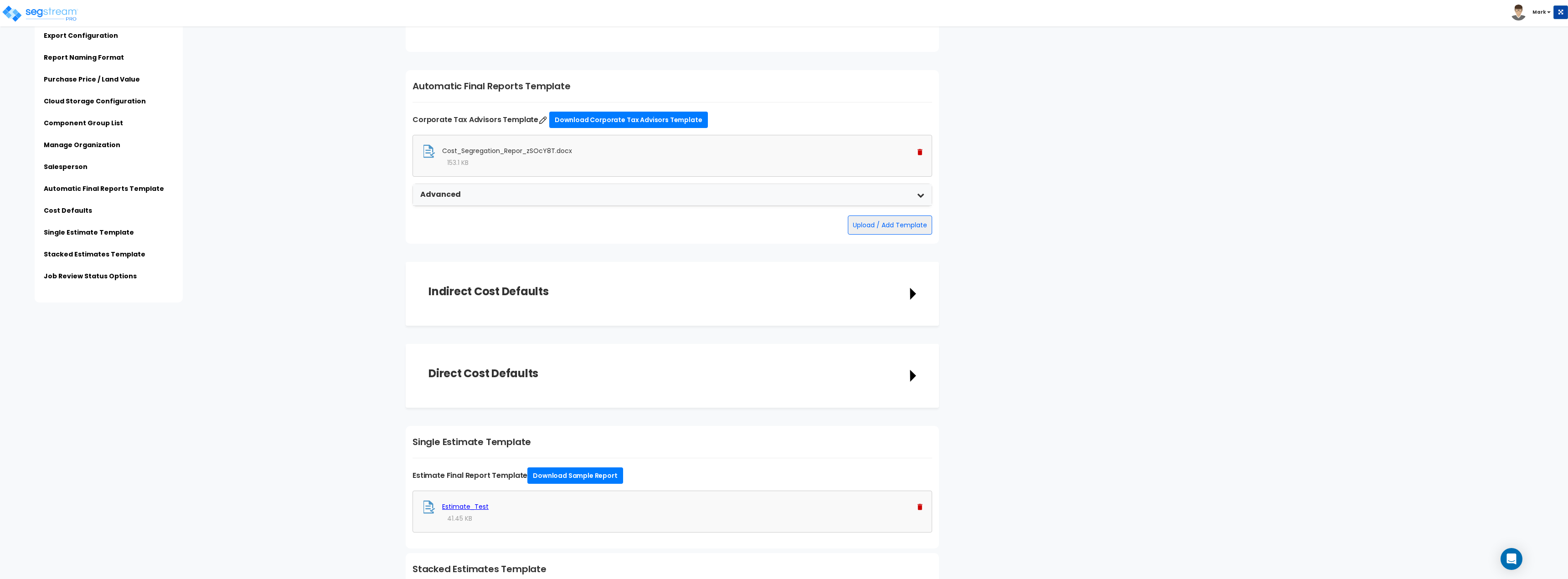
scroll to position [1275, 0]
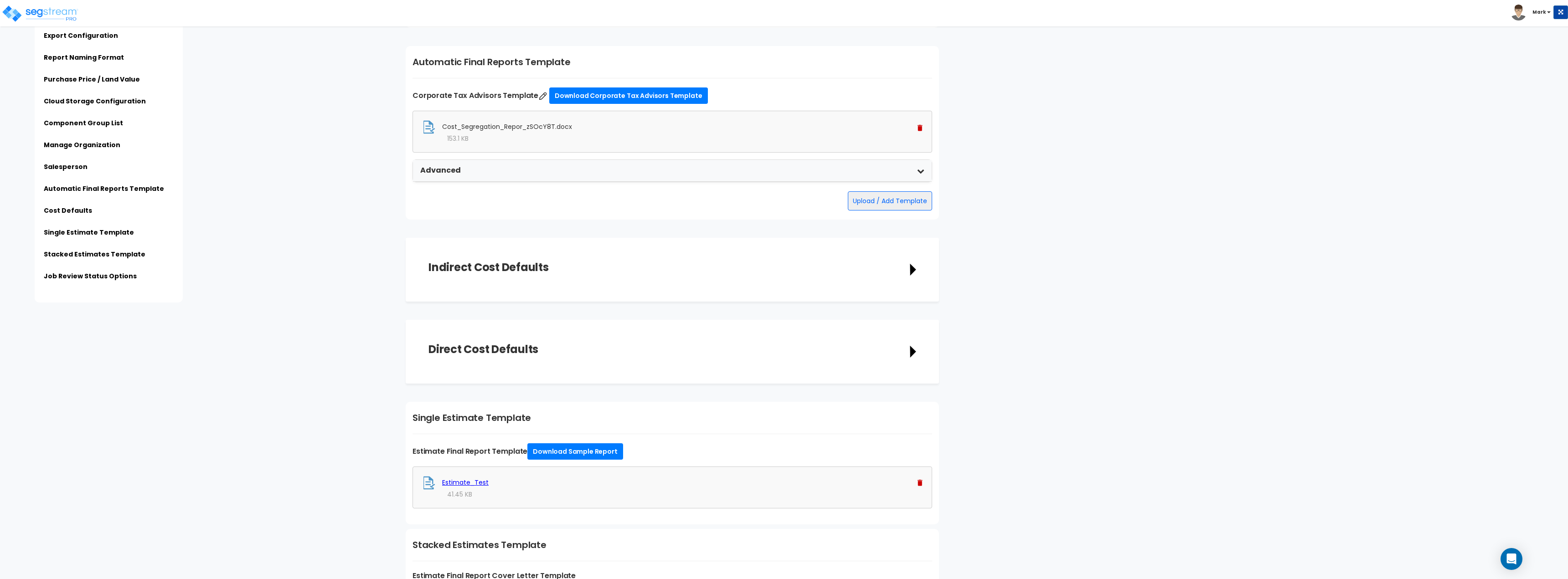
click at [919, 130] on img at bounding box center [920, 128] width 5 height 6
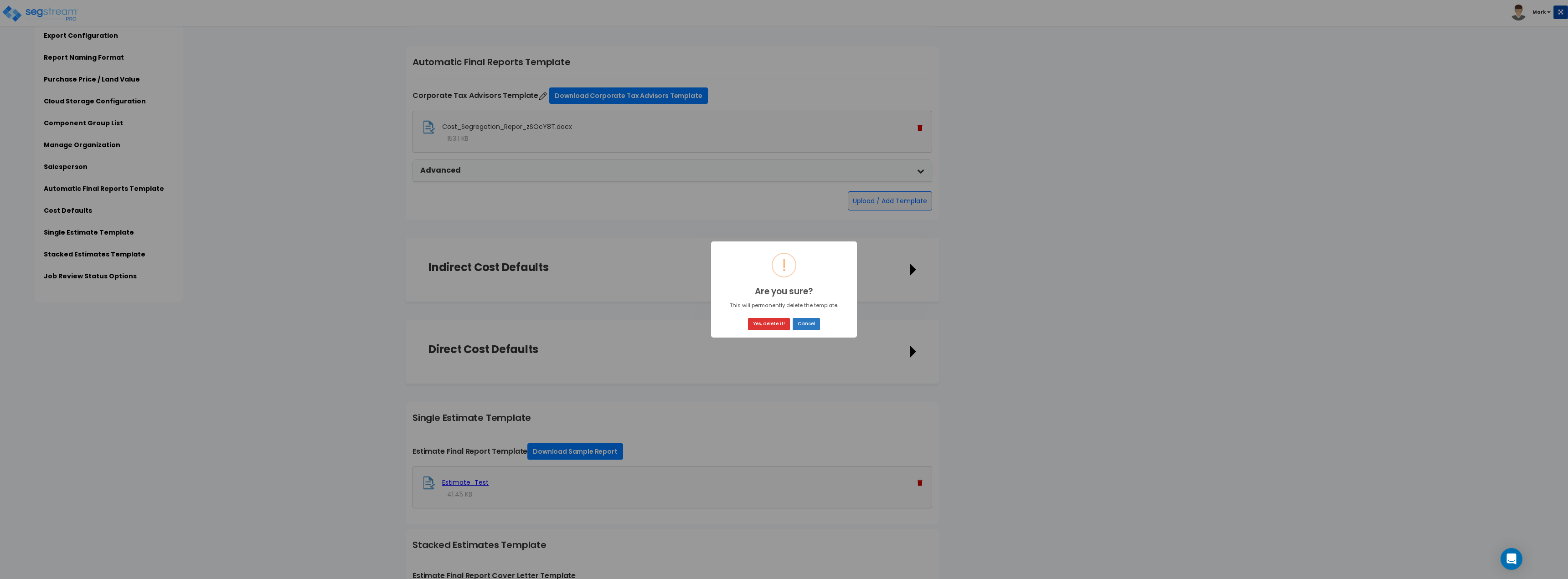
click at [805, 324] on button "Cancel" at bounding box center [806, 324] width 27 height 12
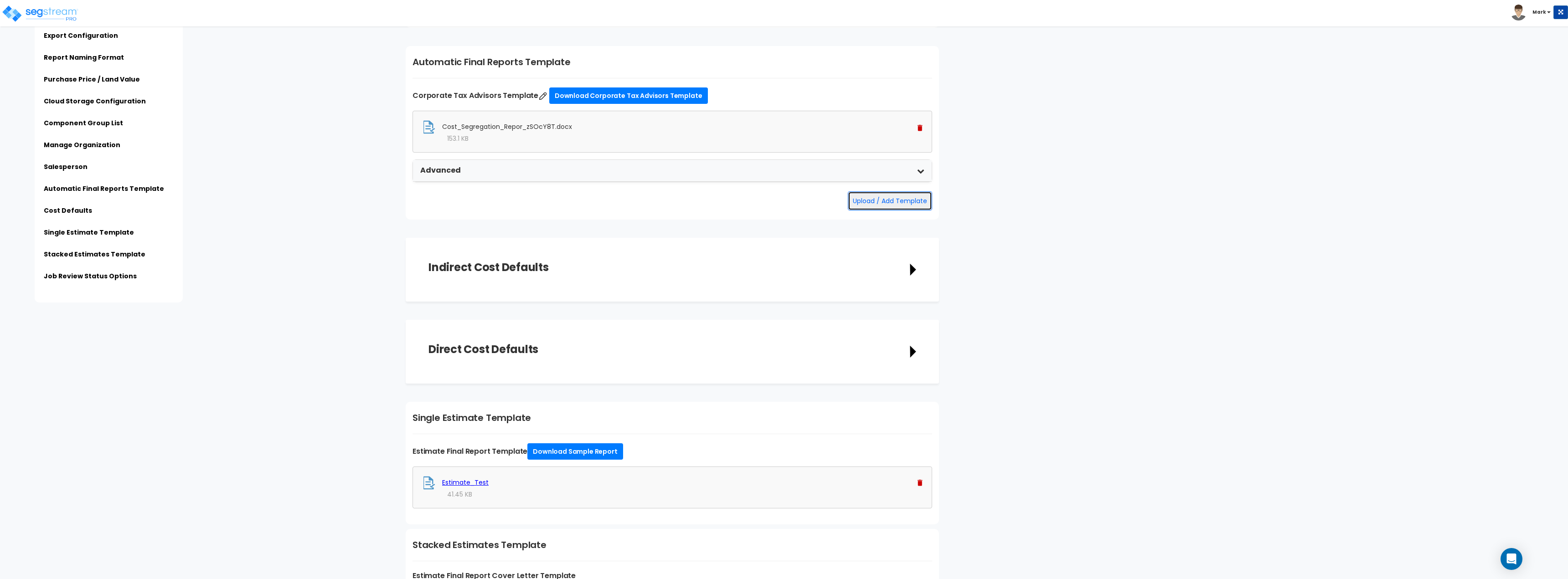
click at [884, 203] on button "Upload / Add Template" at bounding box center [890, 201] width 85 height 19
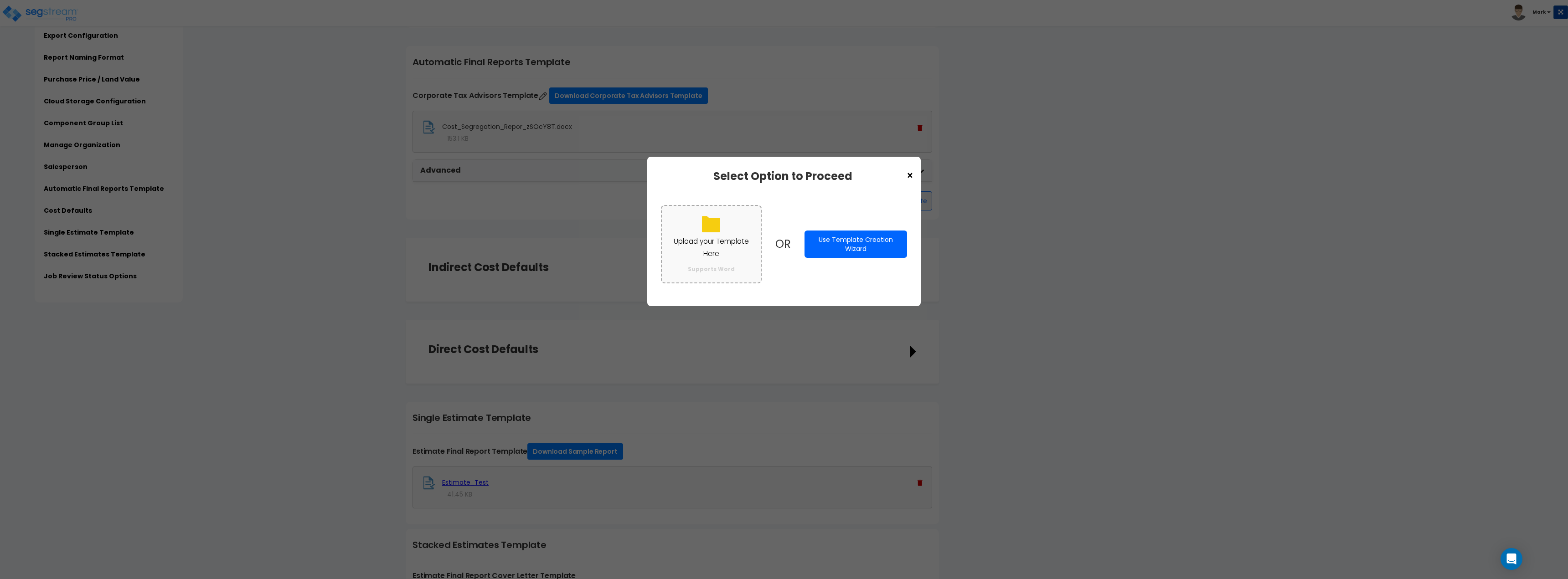
click at [706, 243] on p "Upload your Template Here" at bounding box center [711, 247] width 81 height 24
click at [0, 0] on input "Upload your Template Here Supports Word" at bounding box center [0, 0] width 0 height 0
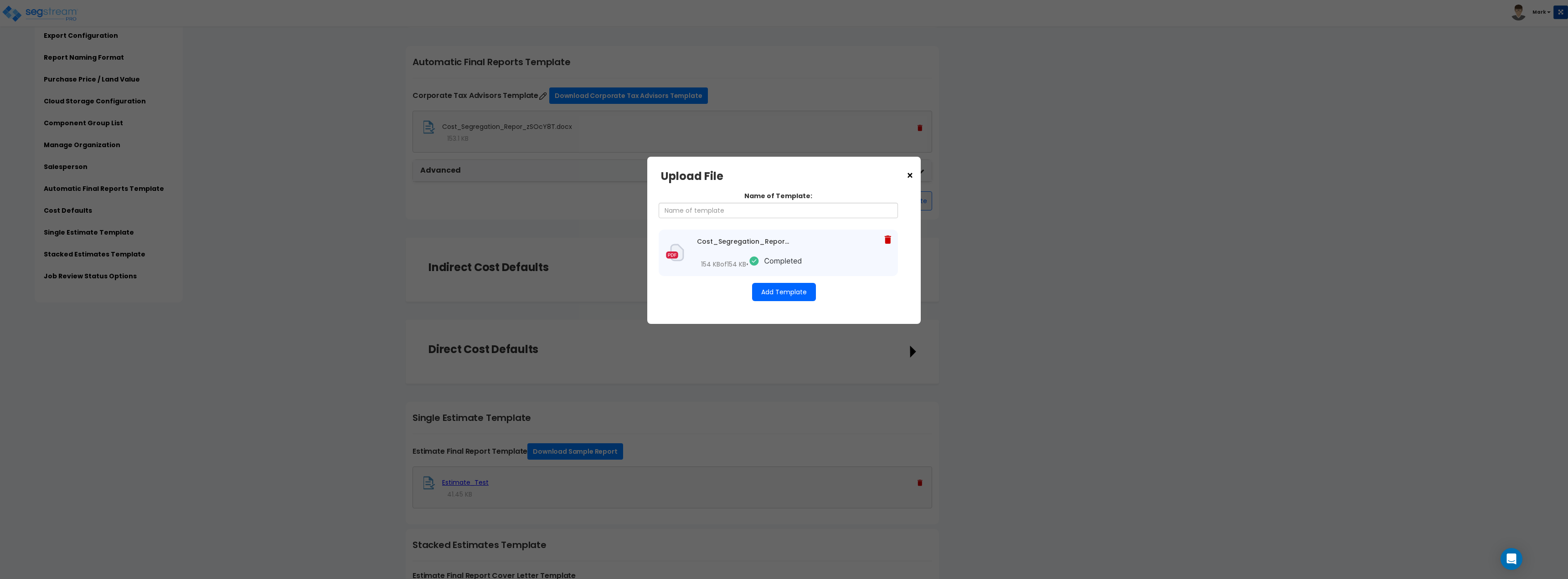
click at [888, 238] on icon at bounding box center [887, 239] width 6 height 8
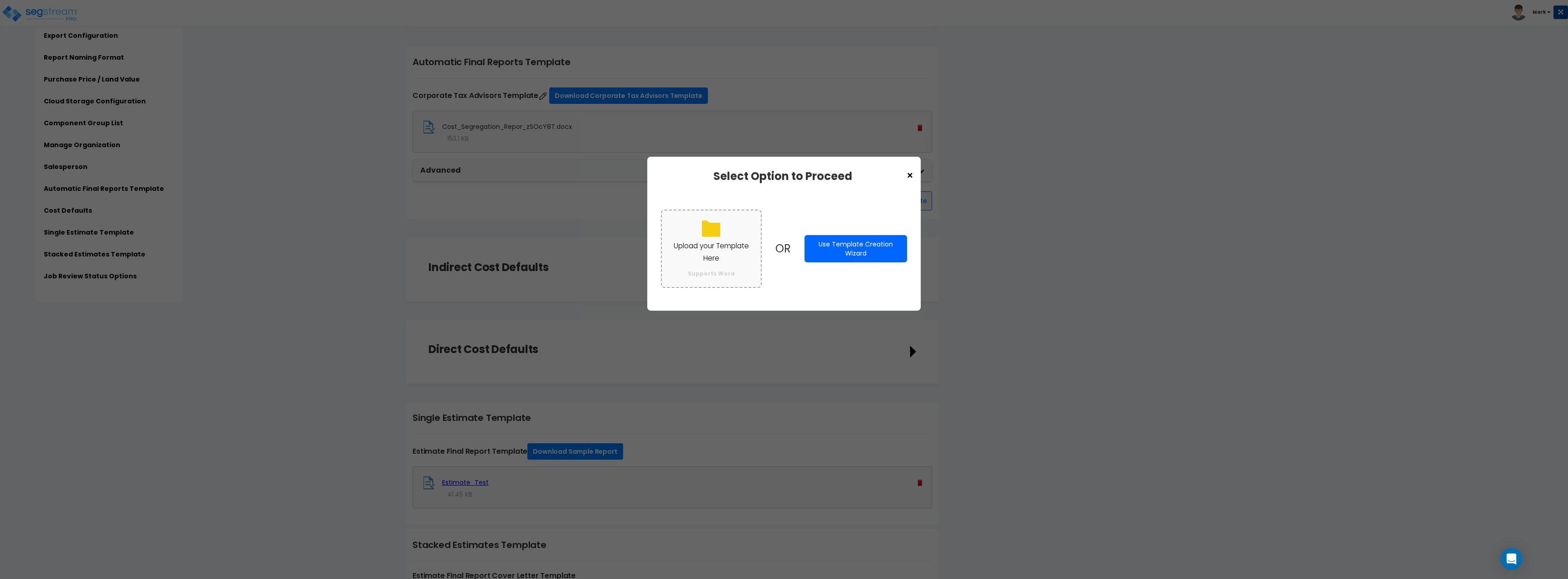
click at [689, 237] on label "Upload your Template Here Supports Word" at bounding box center [711, 248] width 100 height 78
click at [0, 0] on input "Upload your Template Here Supports Word" at bounding box center [0, 0] width 0 height 0
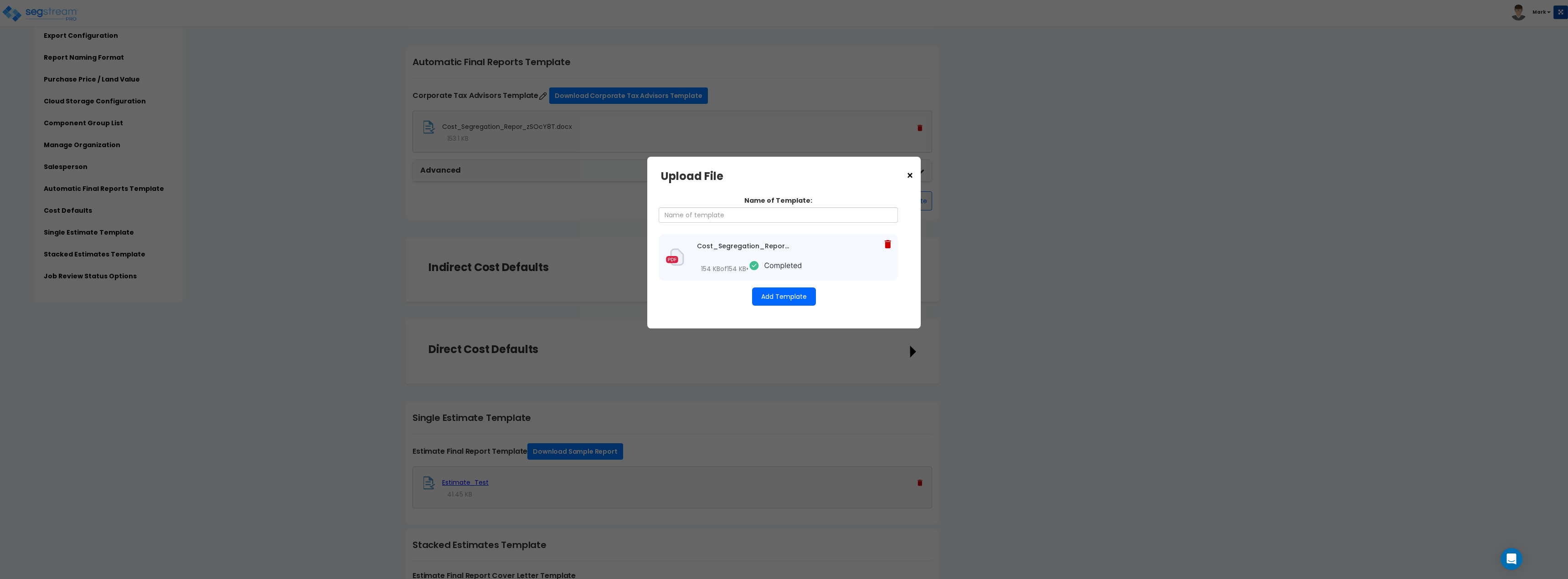
click at [792, 303] on button "Add Template" at bounding box center [784, 297] width 64 height 18
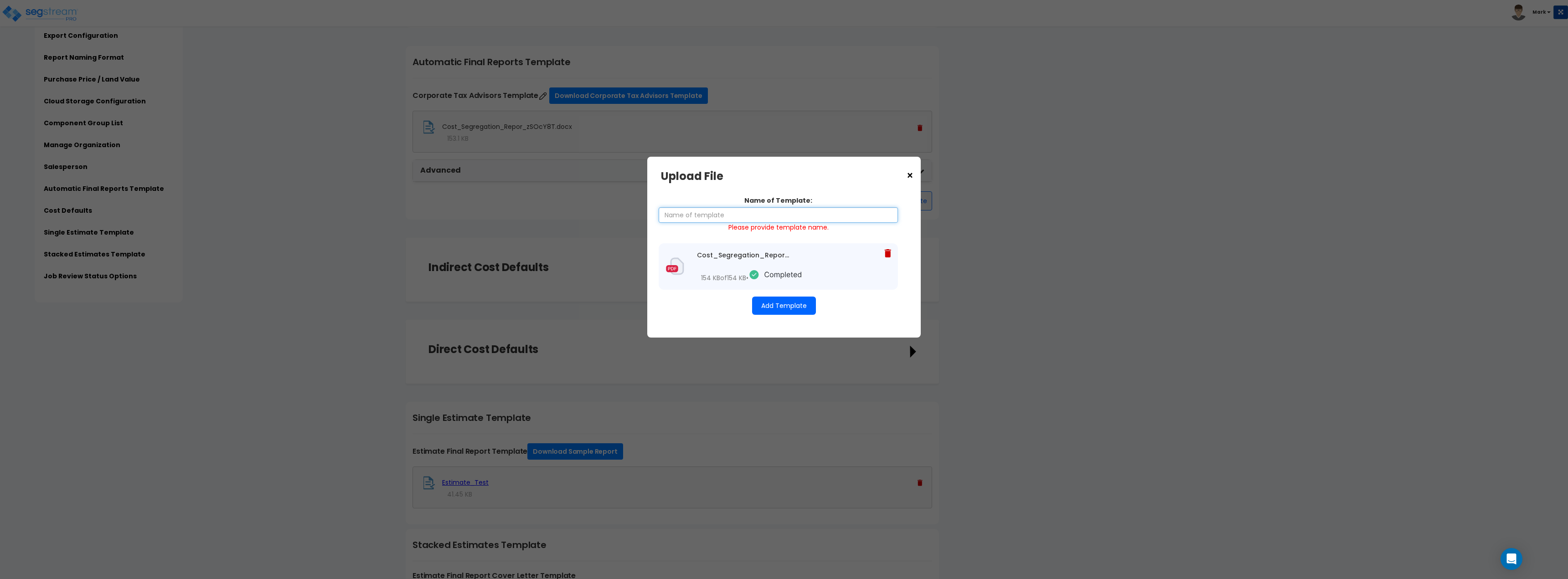
click at [718, 219] on input "Name of Template:" at bounding box center [778, 215] width 239 height 15
click at [794, 311] on button "Add Template" at bounding box center [784, 305] width 64 height 18
click at [800, 215] on input "Corporate Tax Advisors Template" at bounding box center [778, 215] width 239 height 15
click at [788, 267] on icon at bounding box center [775, 265] width 54 height 12
click at [786, 218] on input "Corporate Tax Advisors Template 1" at bounding box center [778, 215] width 239 height 15
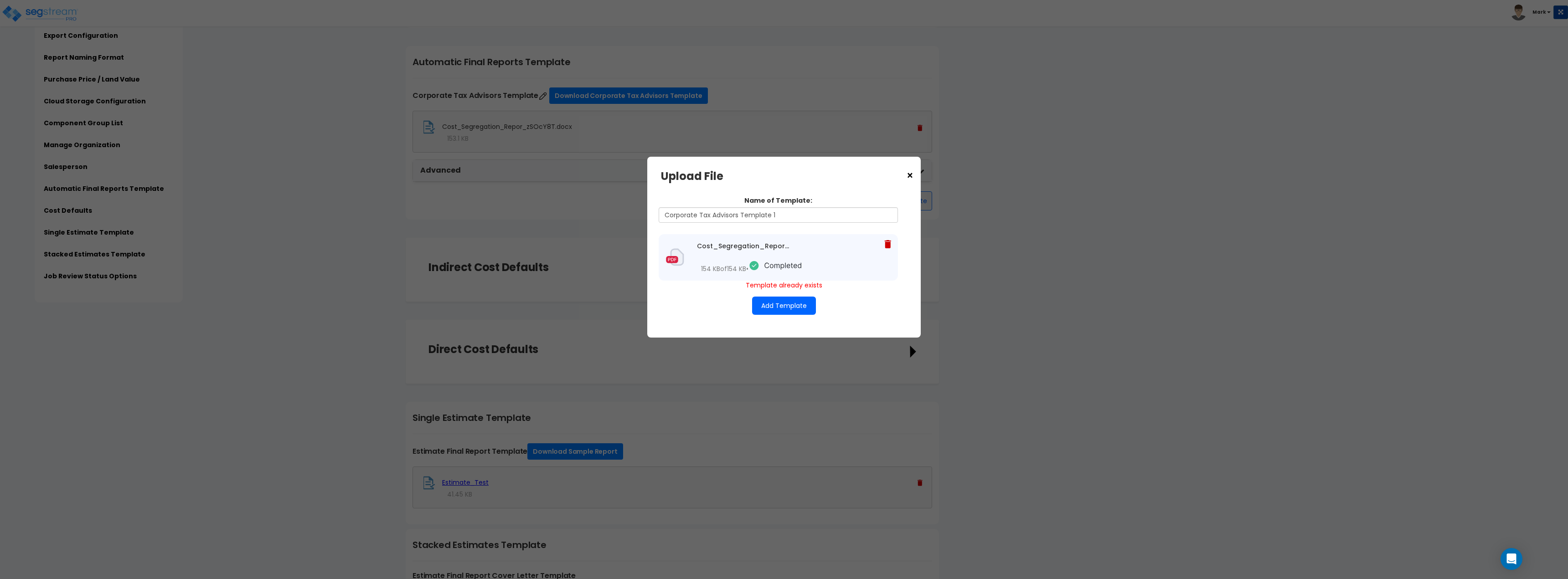
click at [886, 248] on icon at bounding box center [887, 244] width 6 height 8
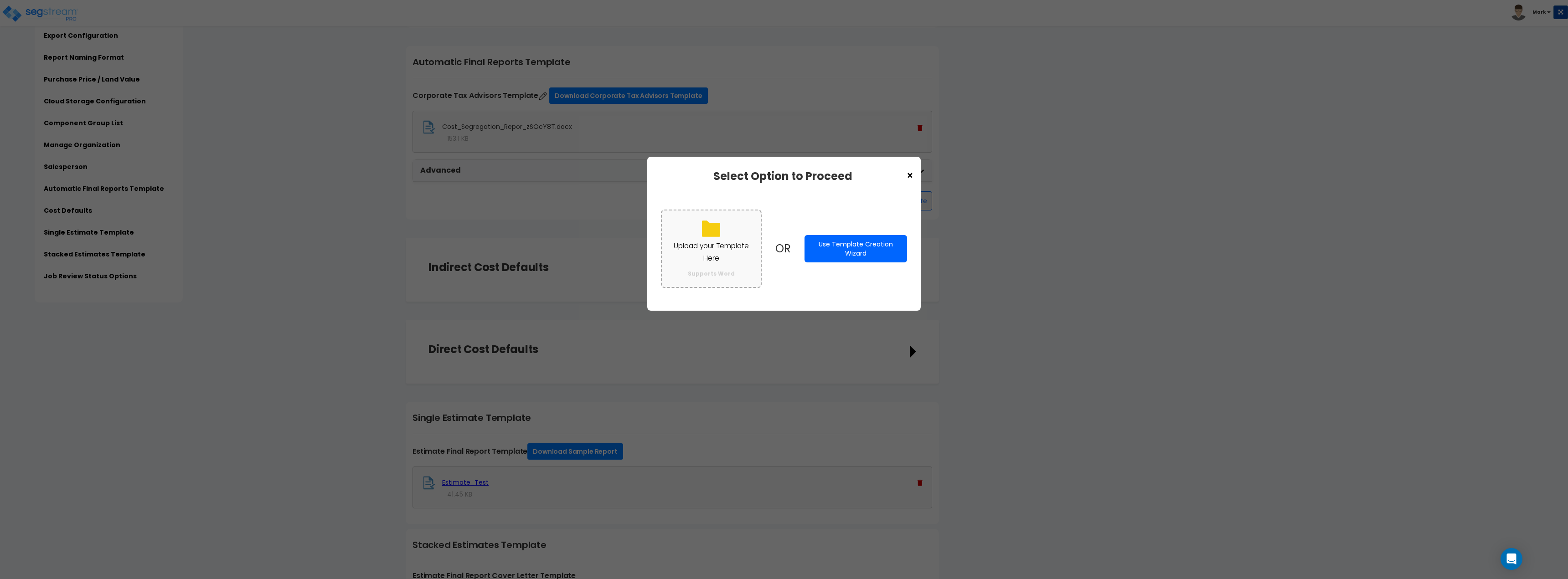
click at [734, 246] on p "Upload your Template Here" at bounding box center [711, 252] width 81 height 24
click at [0, 0] on input "Upload your Template Here Supports Word" at bounding box center [0, 0] width 0 height 0
click at [726, 263] on p "Upload your Template Here" at bounding box center [711, 252] width 81 height 24
click at [0, 0] on input "Upload your Template Here Supports Word" at bounding box center [0, 0] width 0 height 0
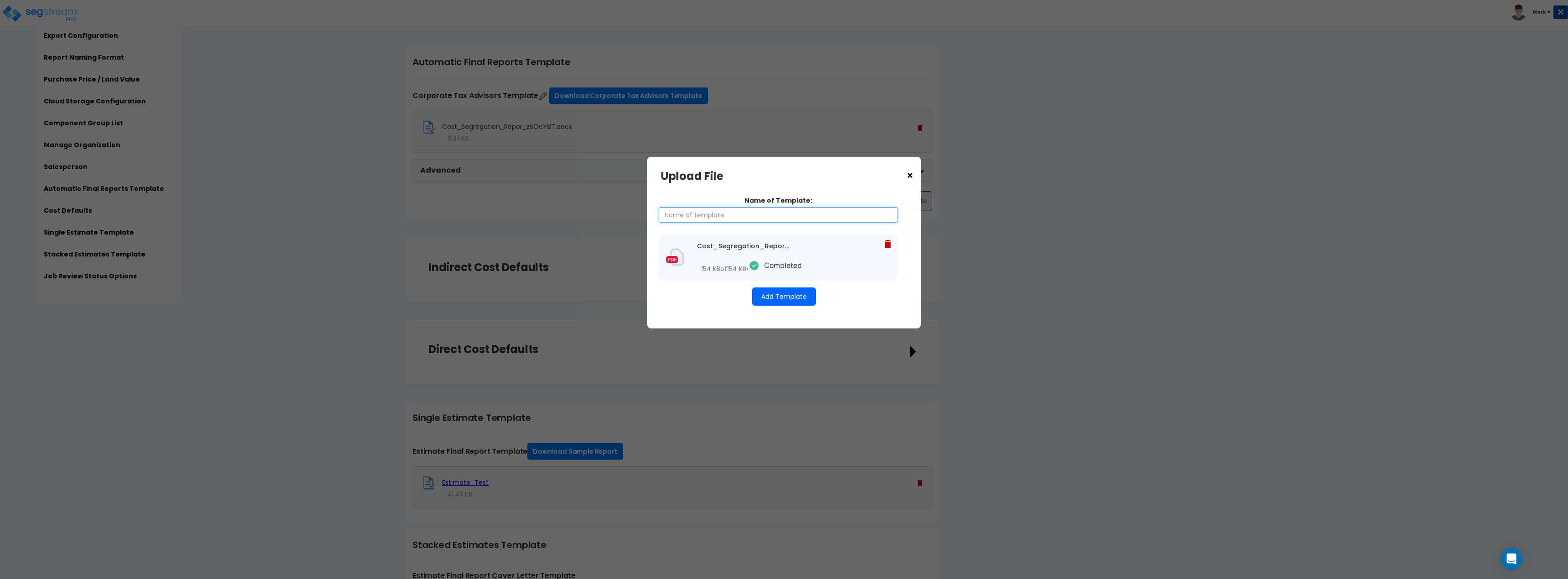
click at [740, 220] on input "Name of Template:" at bounding box center [778, 215] width 239 height 15
type input "CTA Template"
click at [792, 300] on button "Add Template" at bounding box center [784, 297] width 64 height 18
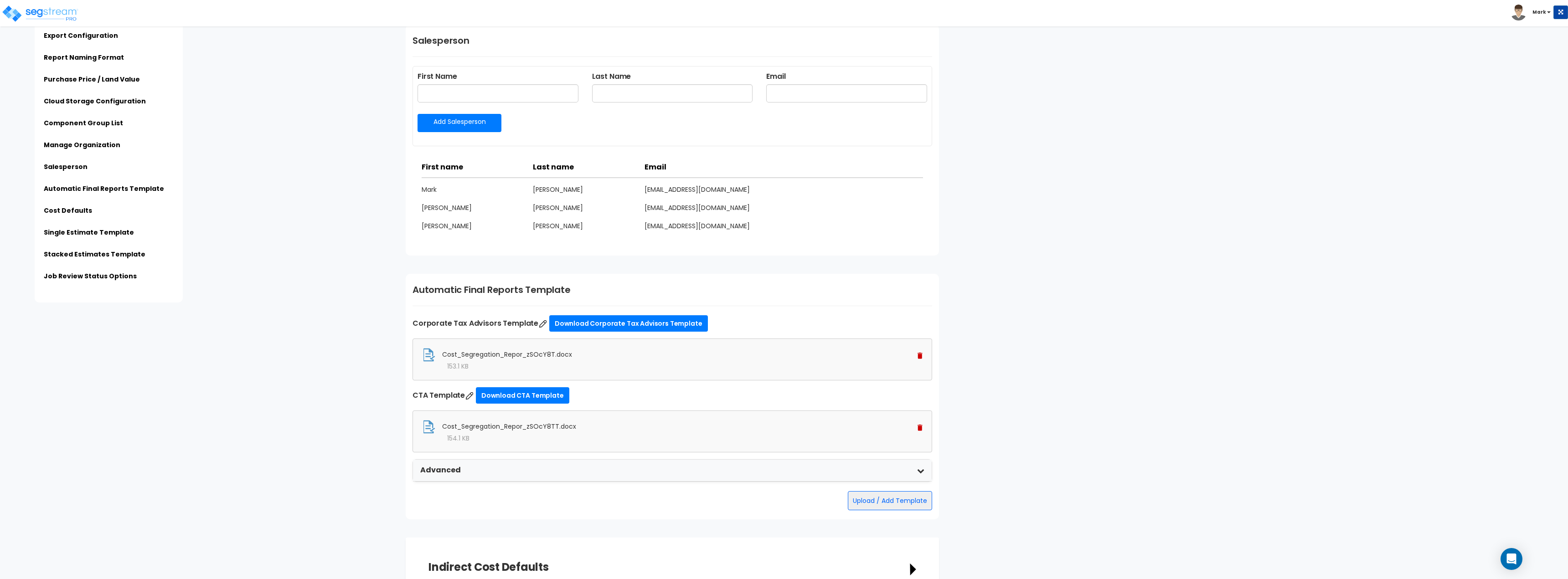
scroll to position [1184, 0]
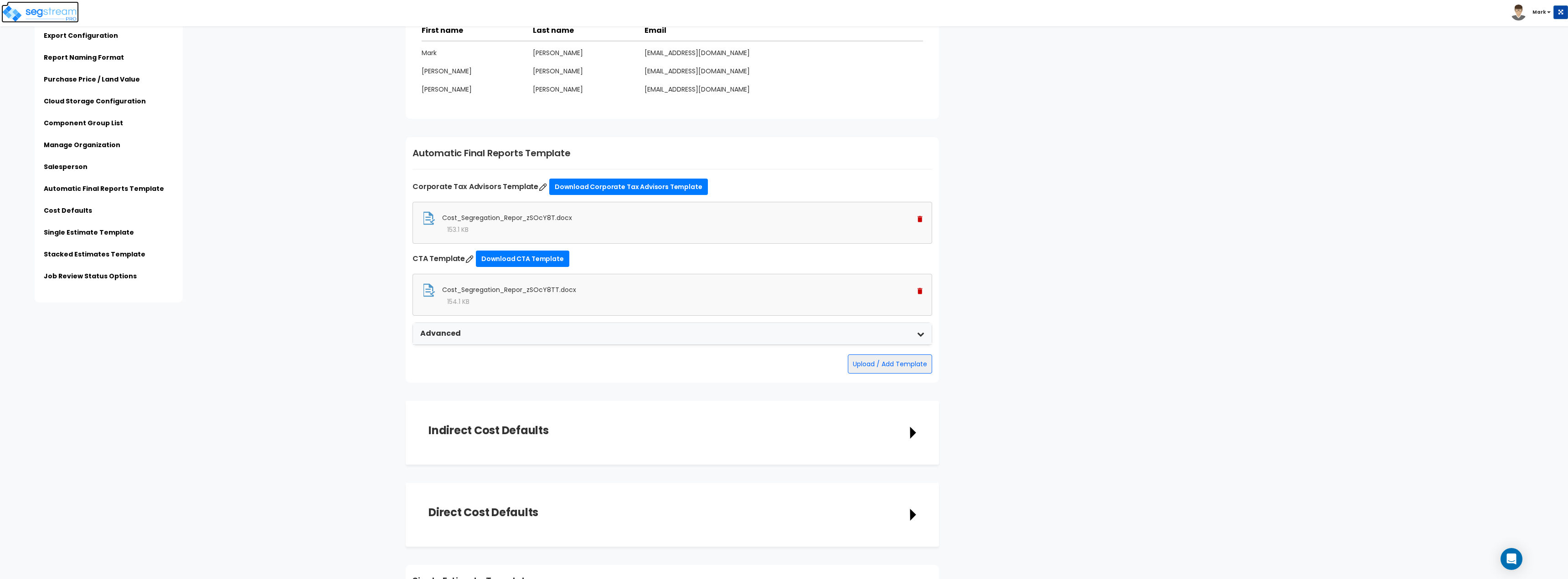
click at [37, 16] on img at bounding box center [40, 13] width 77 height 18
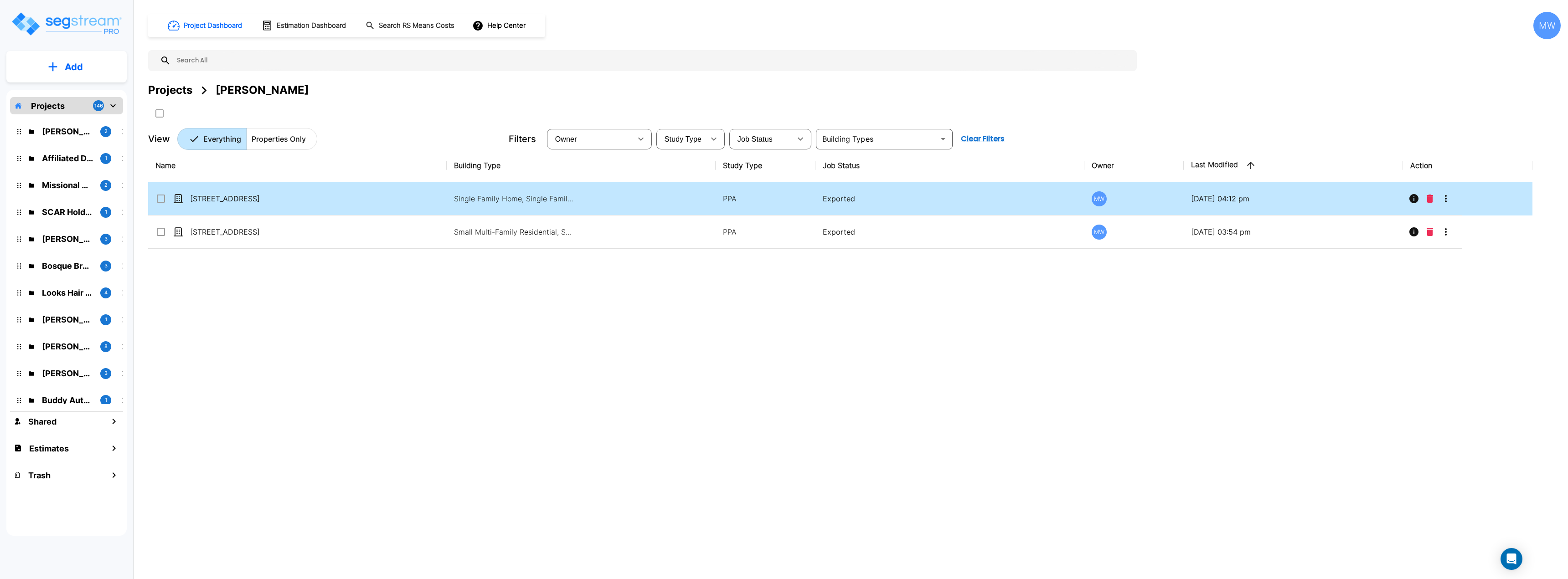
click at [294, 209] on td "[STREET_ADDRESS]" at bounding box center [297, 199] width 298 height 33
checkbox input "true"
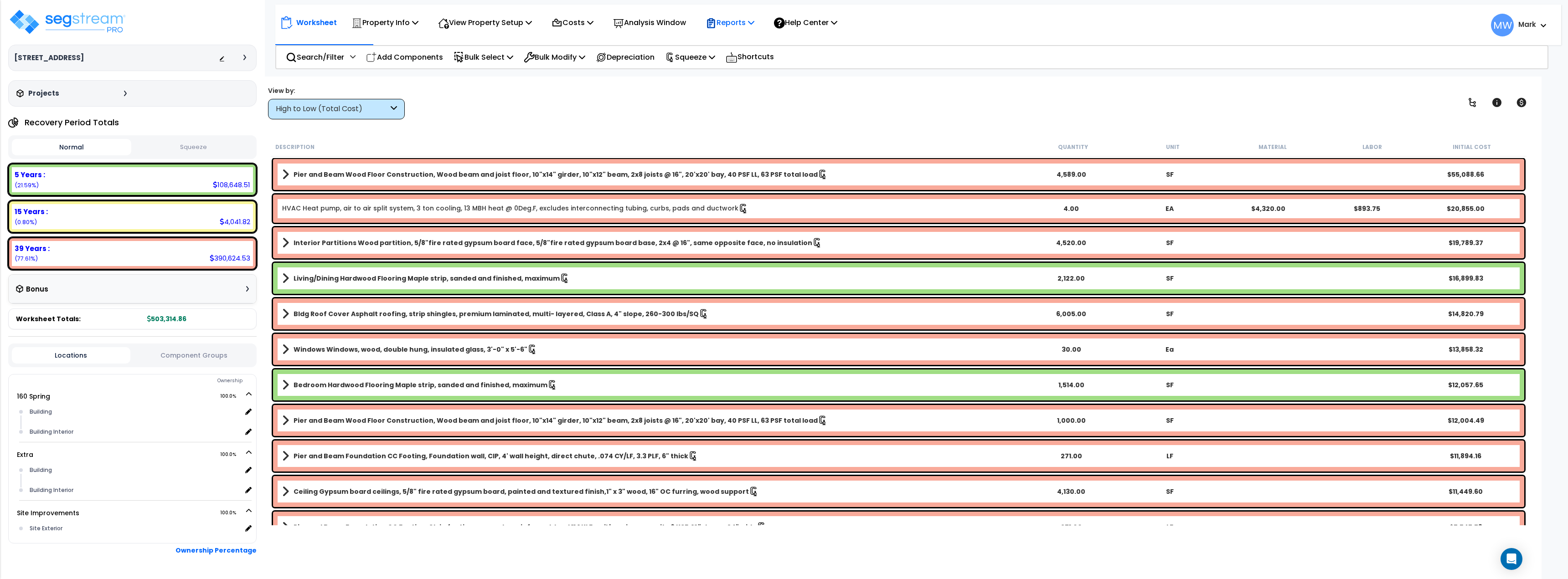
click at [738, 26] on p "Reports" at bounding box center [730, 23] width 49 height 12
click at [754, 44] on link "Get Report" at bounding box center [746, 43] width 90 height 18
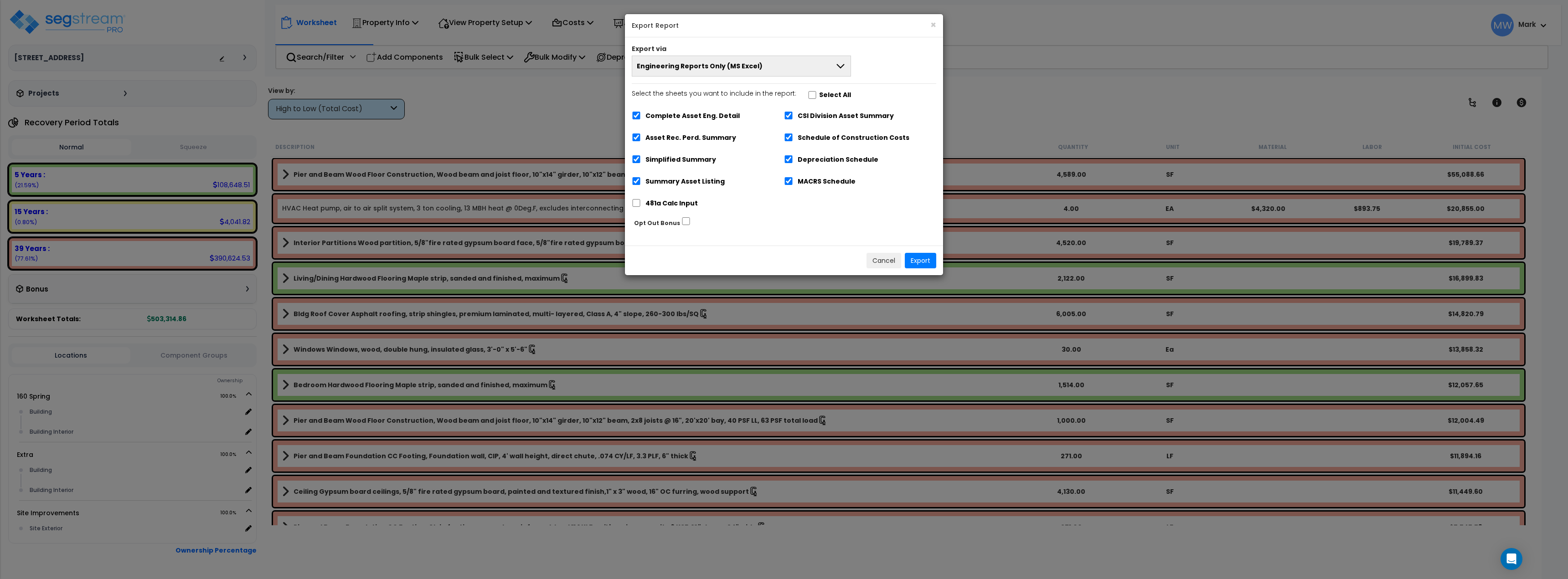
click at [800, 83] on hr at bounding box center [784, 83] width 304 height 1
click at [794, 77] on div "Export via Engineering Reports Only (MS Excel) Engineering Reports Only (MS Exc…" at bounding box center [784, 141] width 318 height 208
click at [788, 72] on button "Engineering Reports Only (MS Excel)" at bounding box center [741, 66] width 219 height 21
click at [773, 111] on li "Narrative Report Only (MS Word)" at bounding box center [741, 108] width 219 height 21
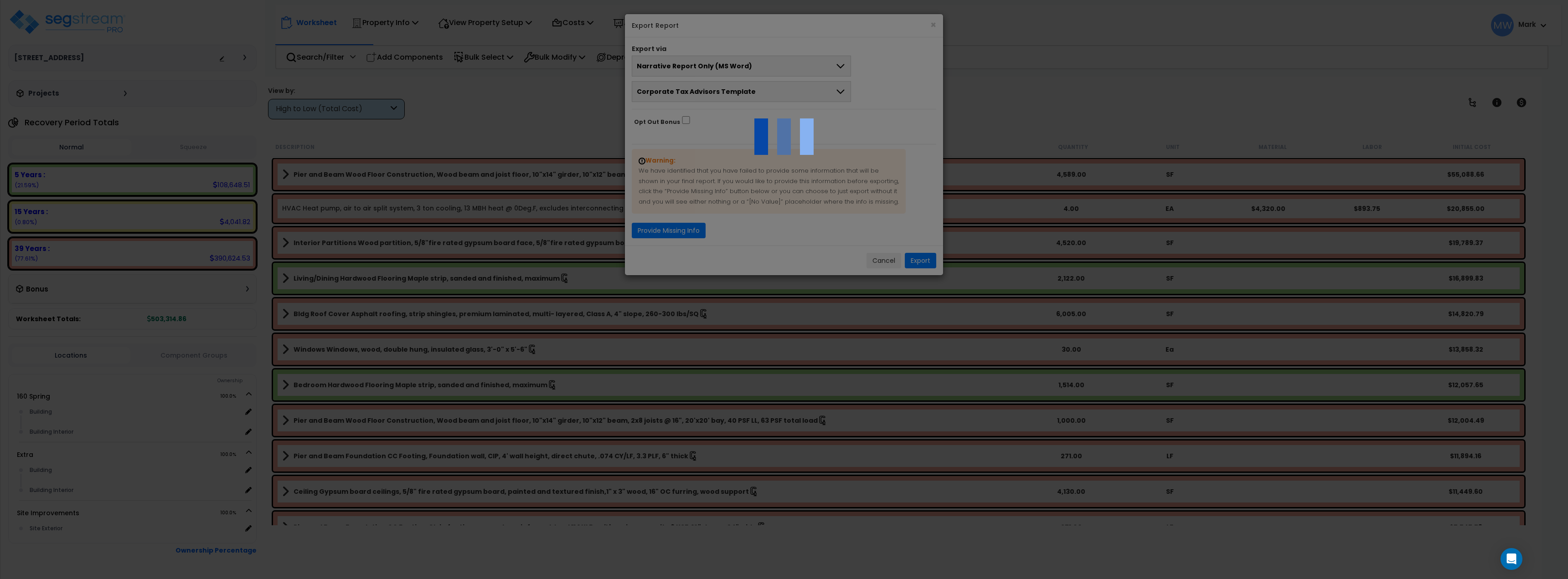
click at [733, 90] on div at bounding box center [784, 290] width 1568 height 579
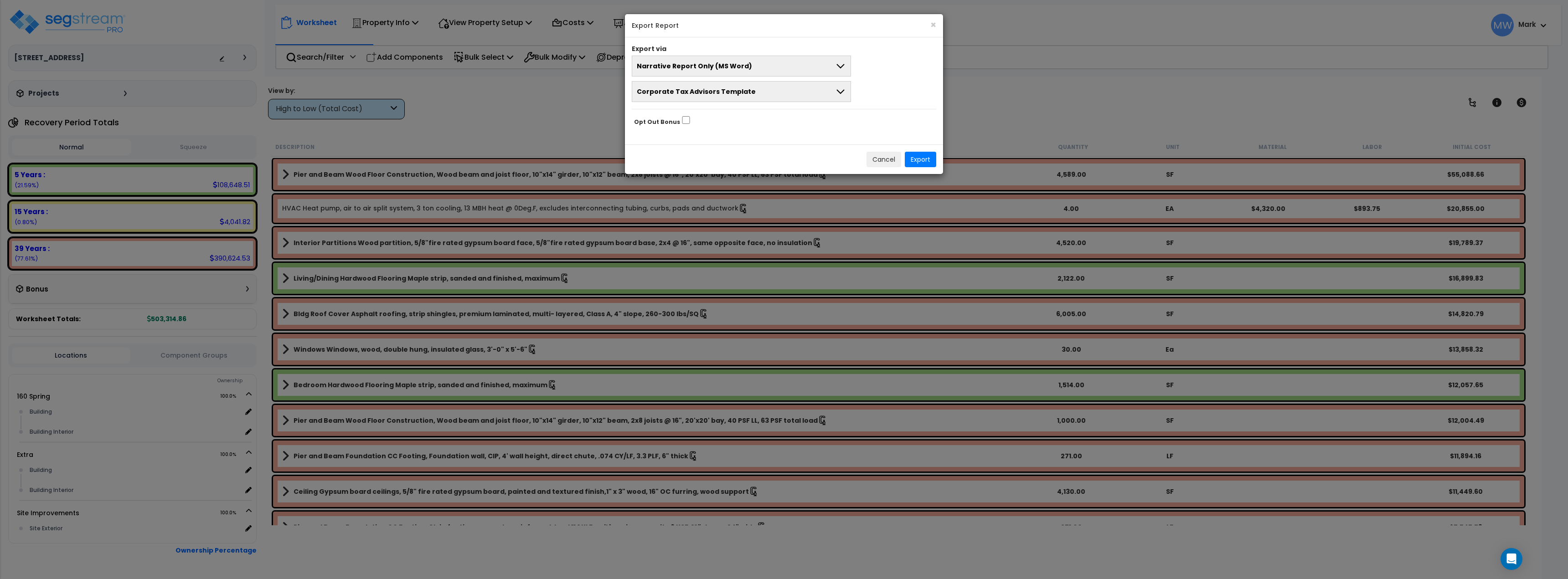
click at [733, 90] on span "Corporate Tax Advisors Template" at bounding box center [696, 91] width 119 height 9
click at [741, 127] on li "CTA Template" at bounding box center [741, 133] width 219 height 21
click at [915, 162] on button "Export" at bounding box center [920, 159] width 32 height 15
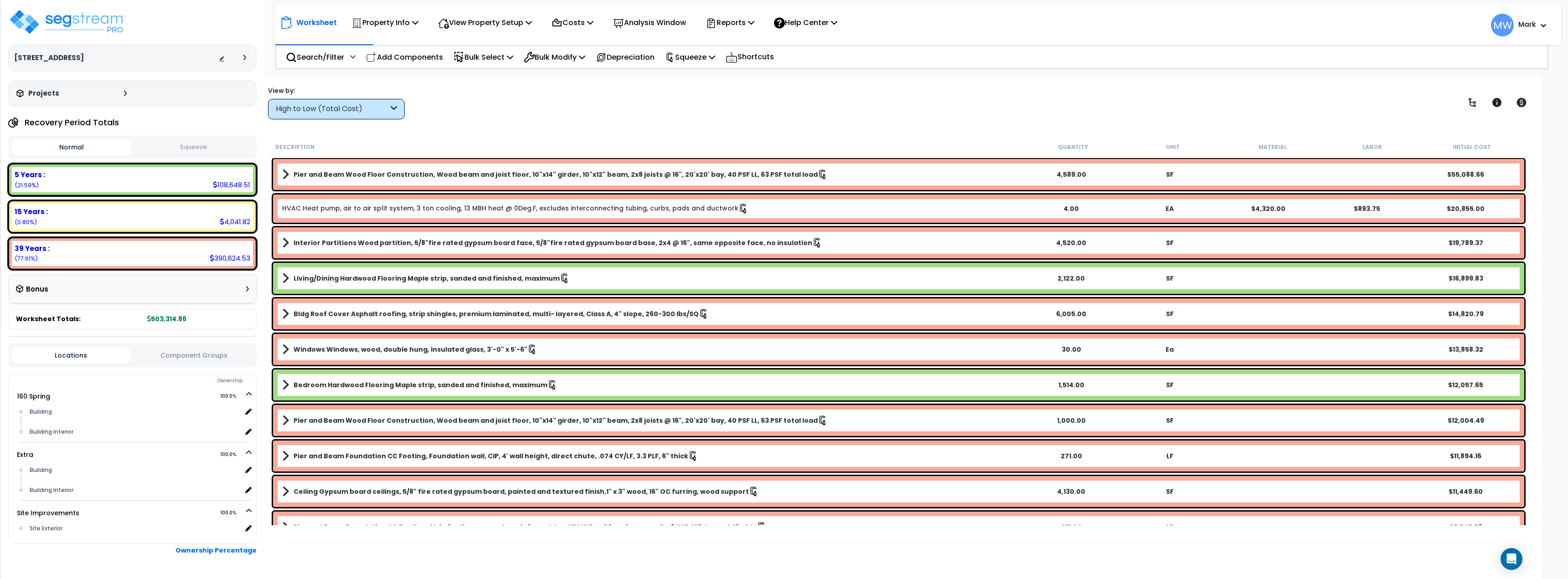
click at [1494, 18] on span "MW" at bounding box center [1502, 24] width 23 height 23
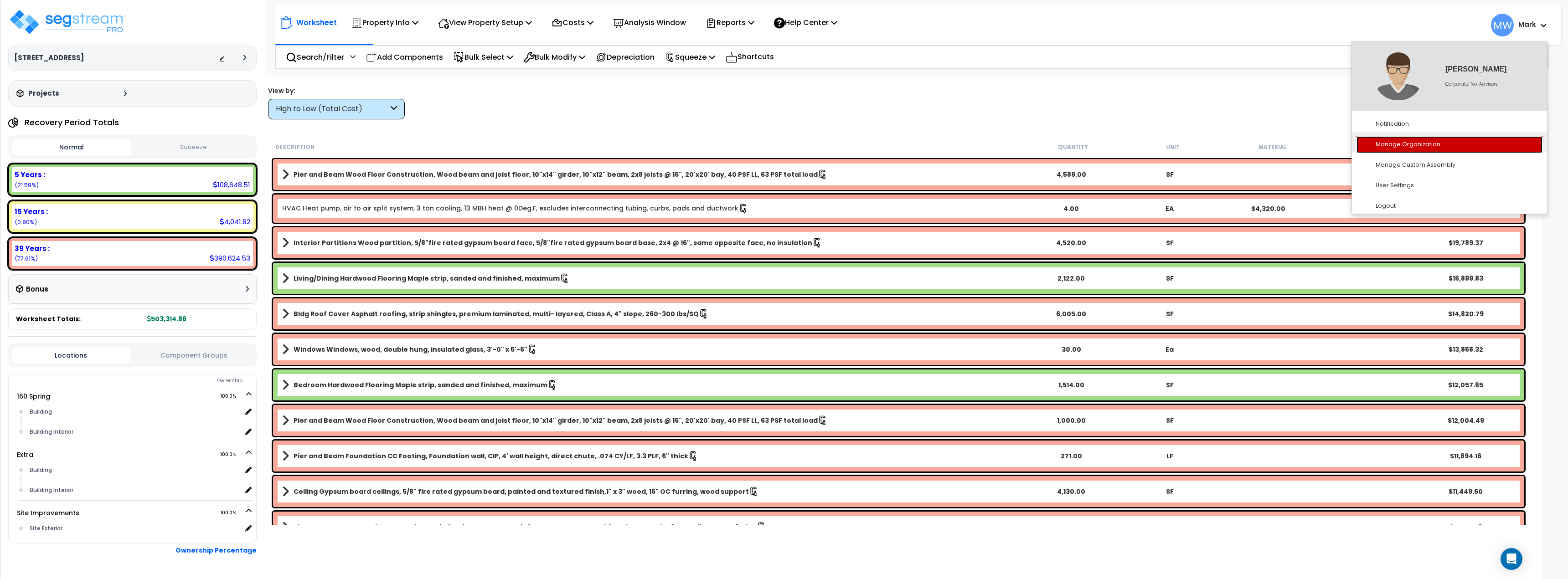
click at [1422, 151] on link "Manage Organization" at bounding box center [1450, 145] width 186 height 17
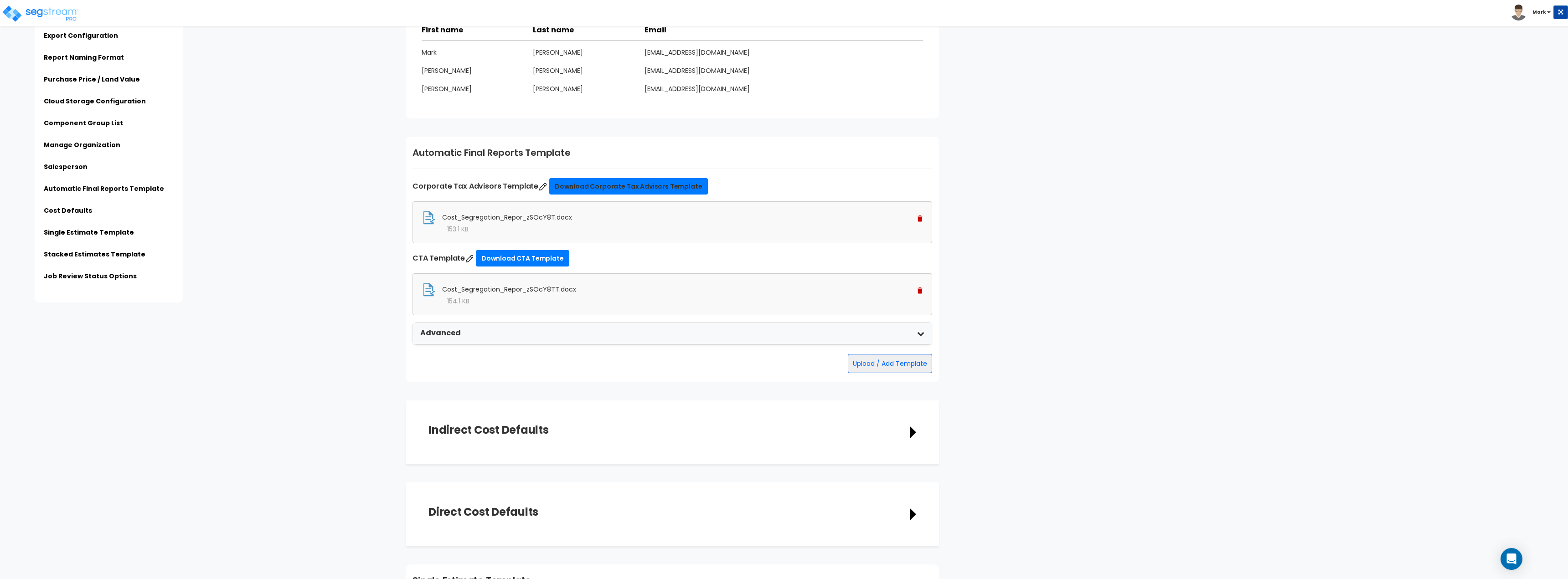
scroll to position [1275, 0]
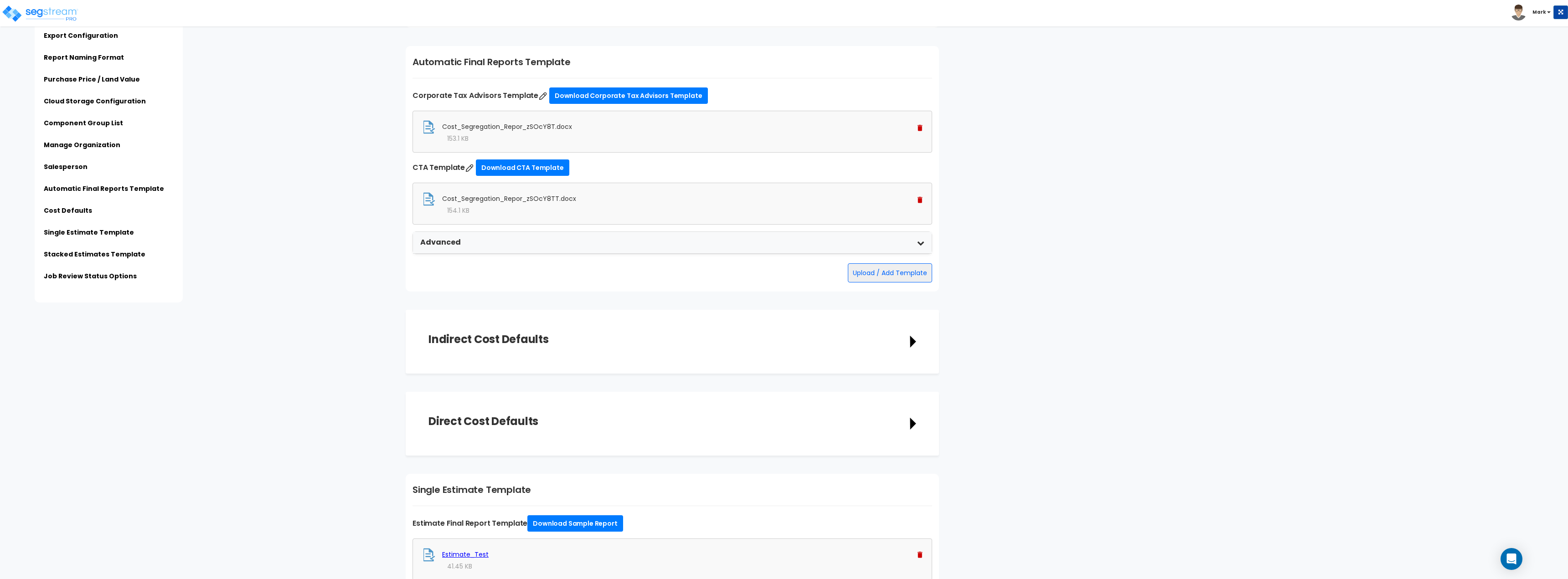
click at [921, 201] on img at bounding box center [920, 199] width 5 height 6
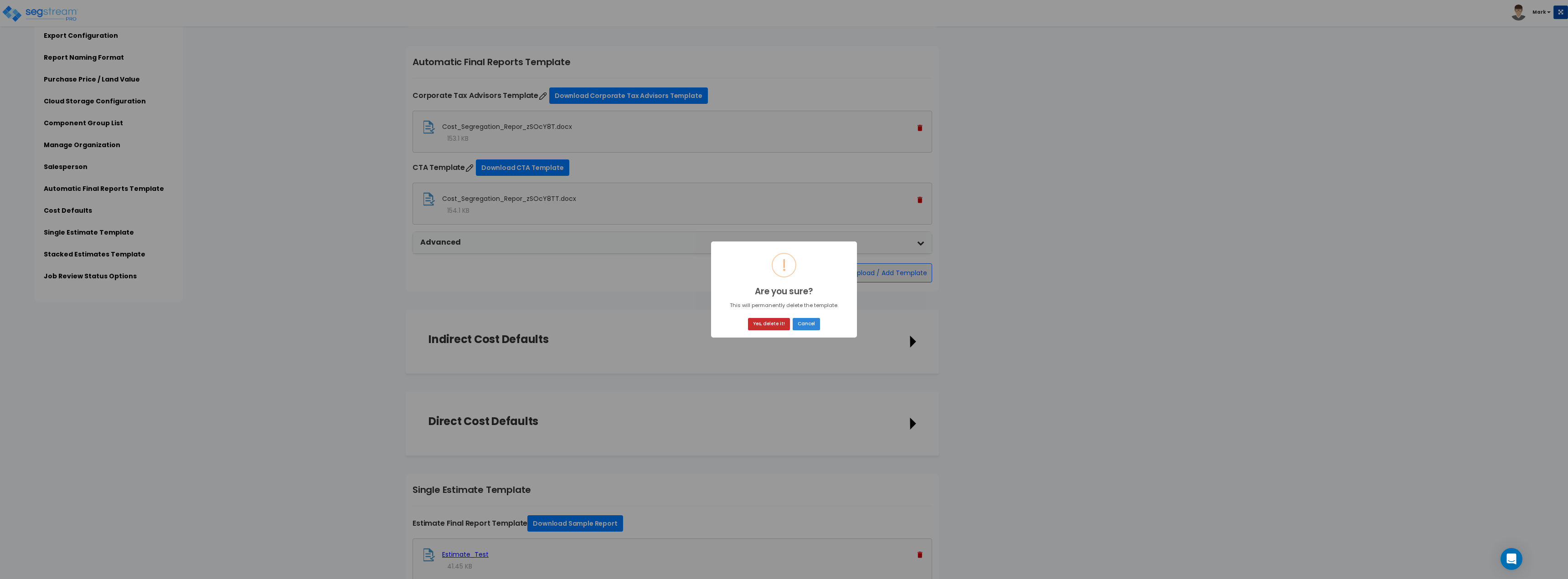
click at [775, 325] on button "Yes, delete it!" at bounding box center [769, 324] width 42 height 12
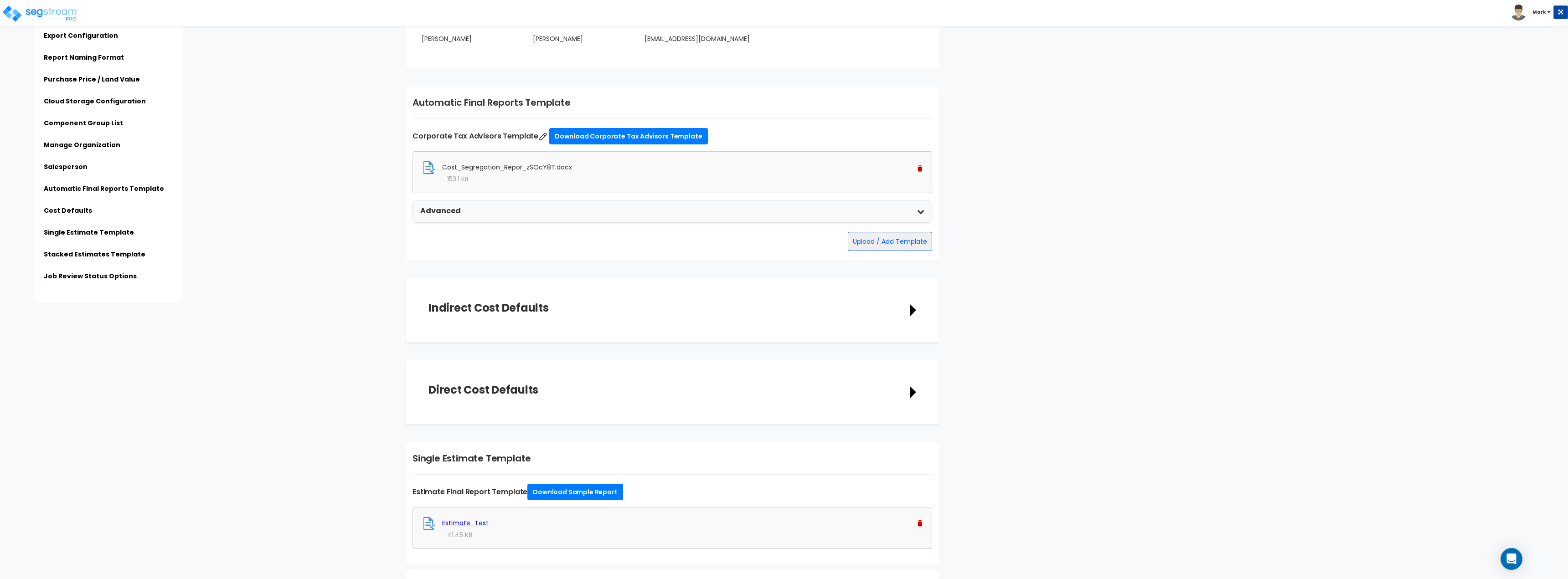
scroll to position [1230, 0]
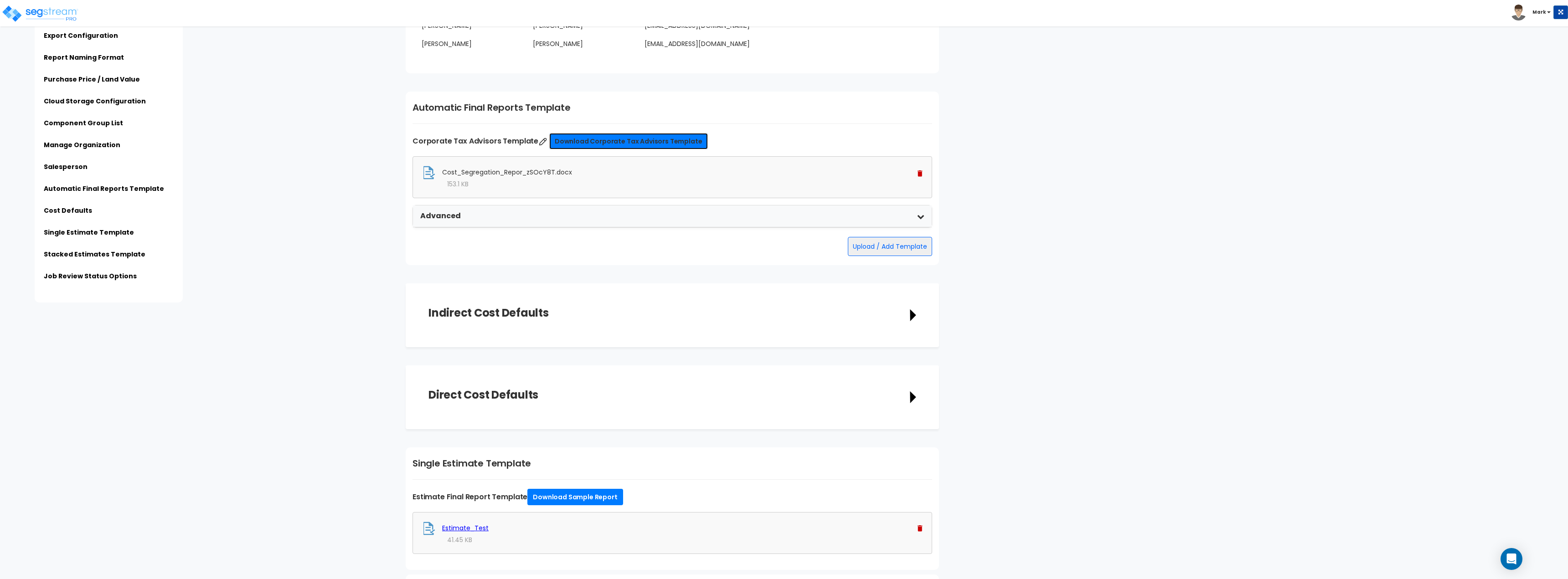
click at [595, 143] on link "Download Corporate Tax Advisors Template" at bounding box center [628, 141] width 159 height 16
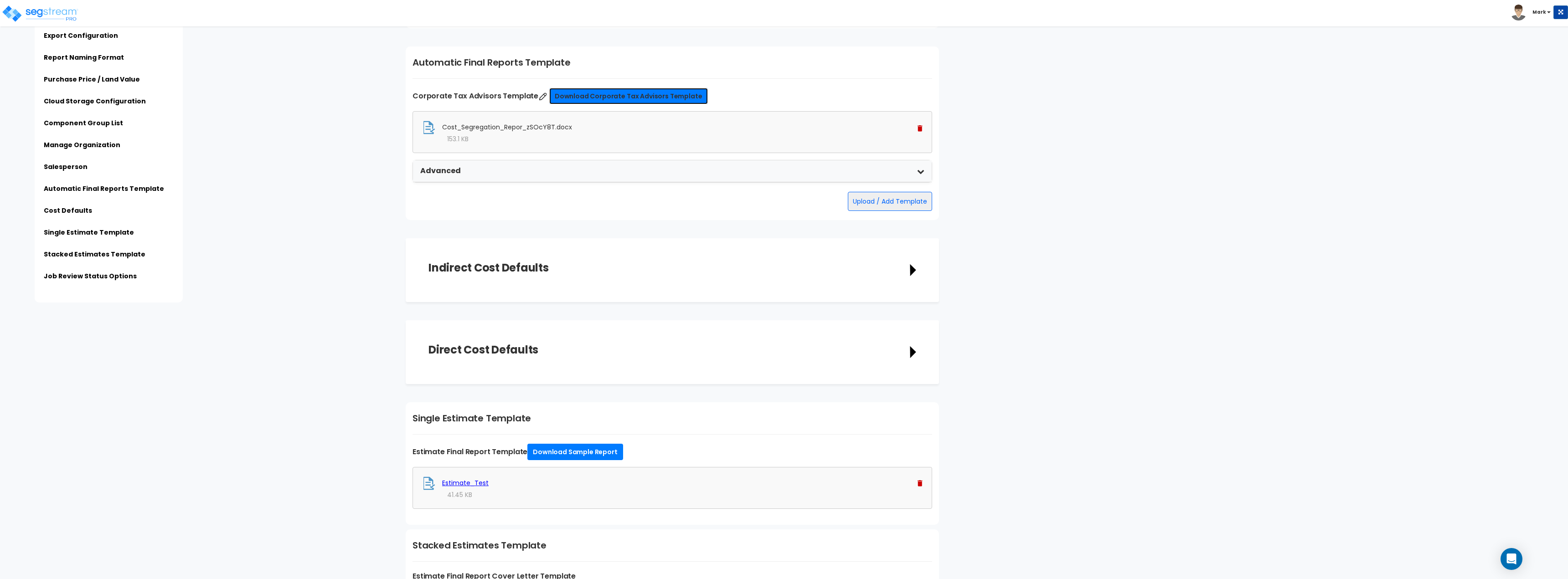
scroll to position [1275, 0]
click at [905, 196] on button "Upload / Add Template" at bounding box center [890, 201] width 85 height 19
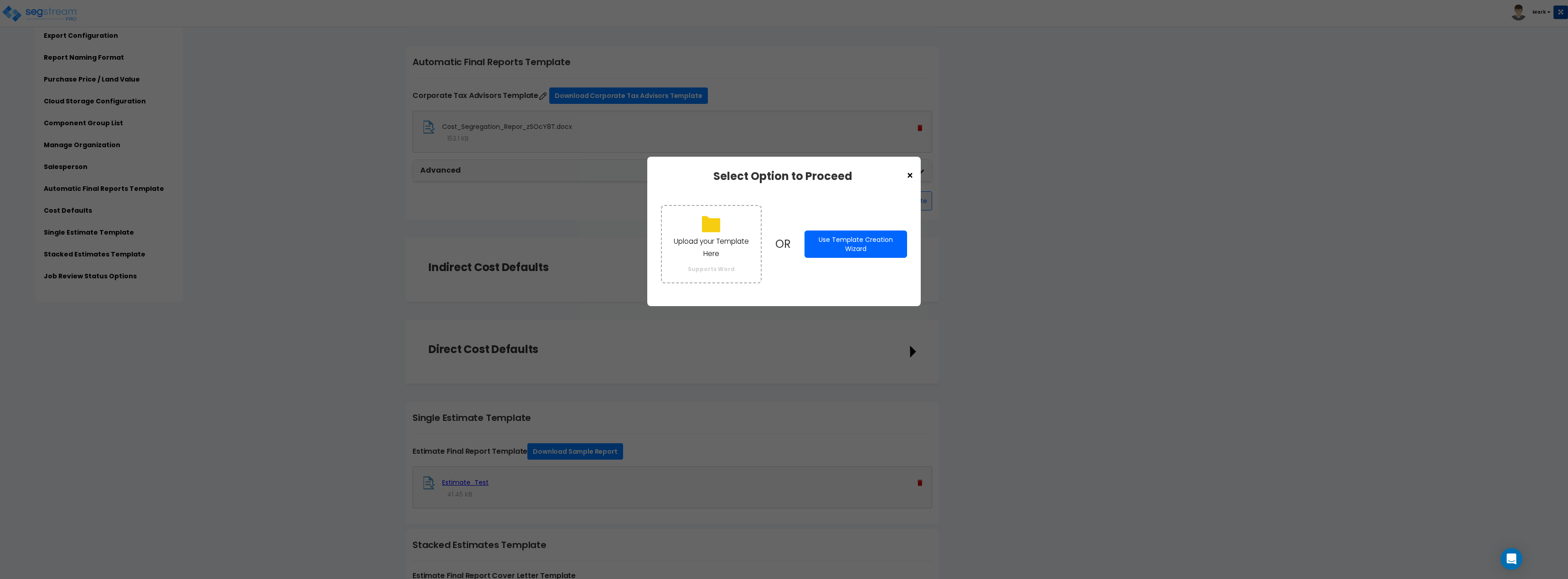
click at [855, 252] on button "Use Template Creation Wizard" at bounding box center [856, 244] width 102 height 27
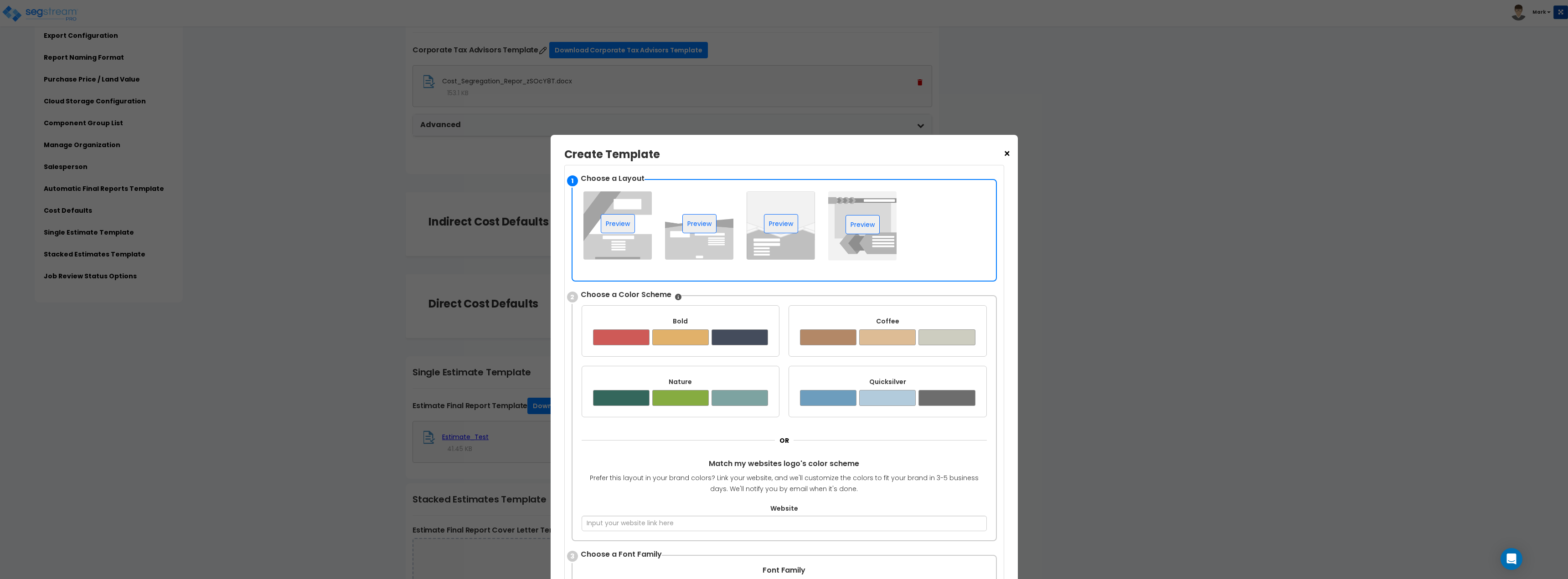
scroll to position [13, 0]
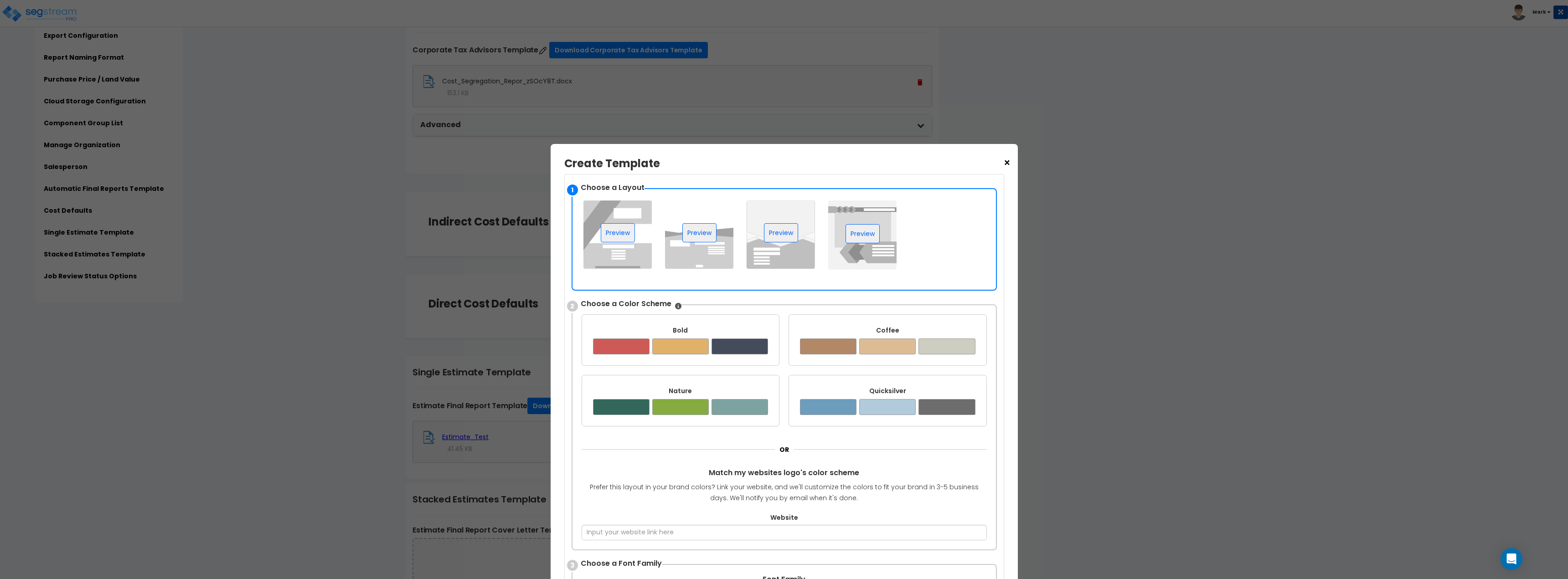
click at [1001, 166] on div "× Create Template" at bounding box center [784, 165] width 440 height 16
click at [1007, 160] on span "×" at bounding box center [1007, 162] width 8 height 15
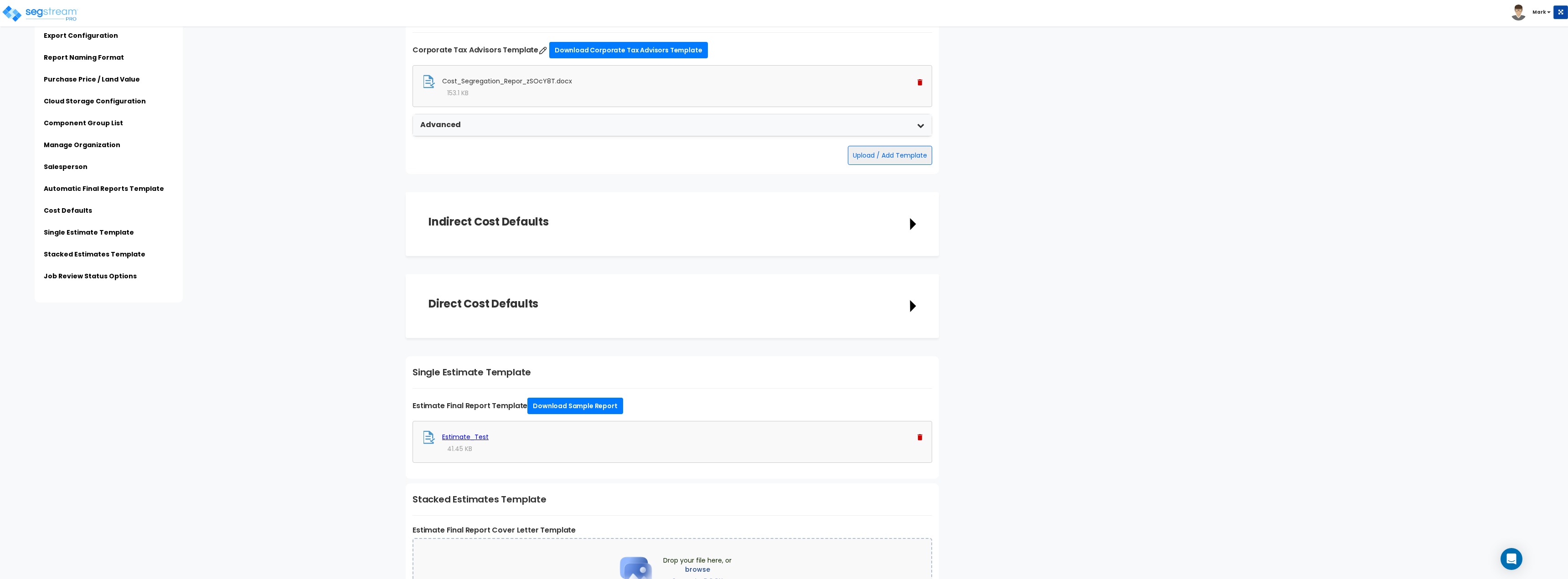
click at [922, 81] on img at bounding box center [920, 82] width 5 height 6
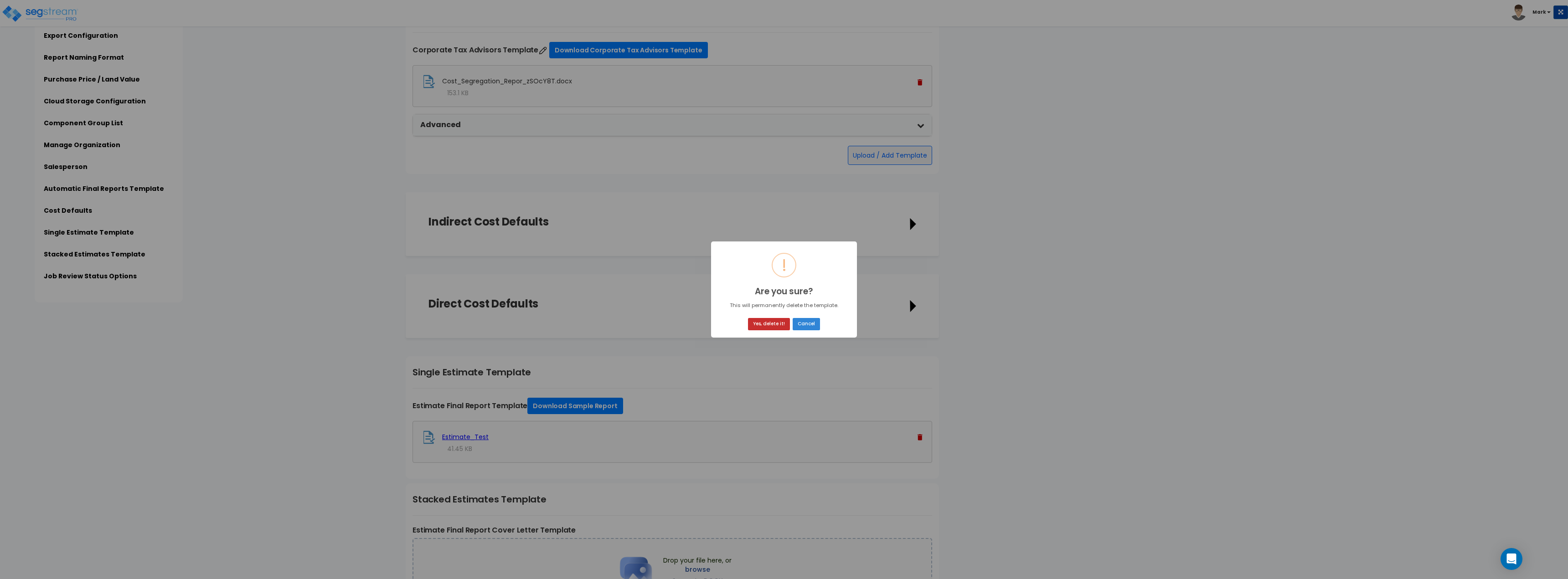
click at [767, 329] on button "Yes, delete it!" at bounding box center [769, 324] width 42 height 12
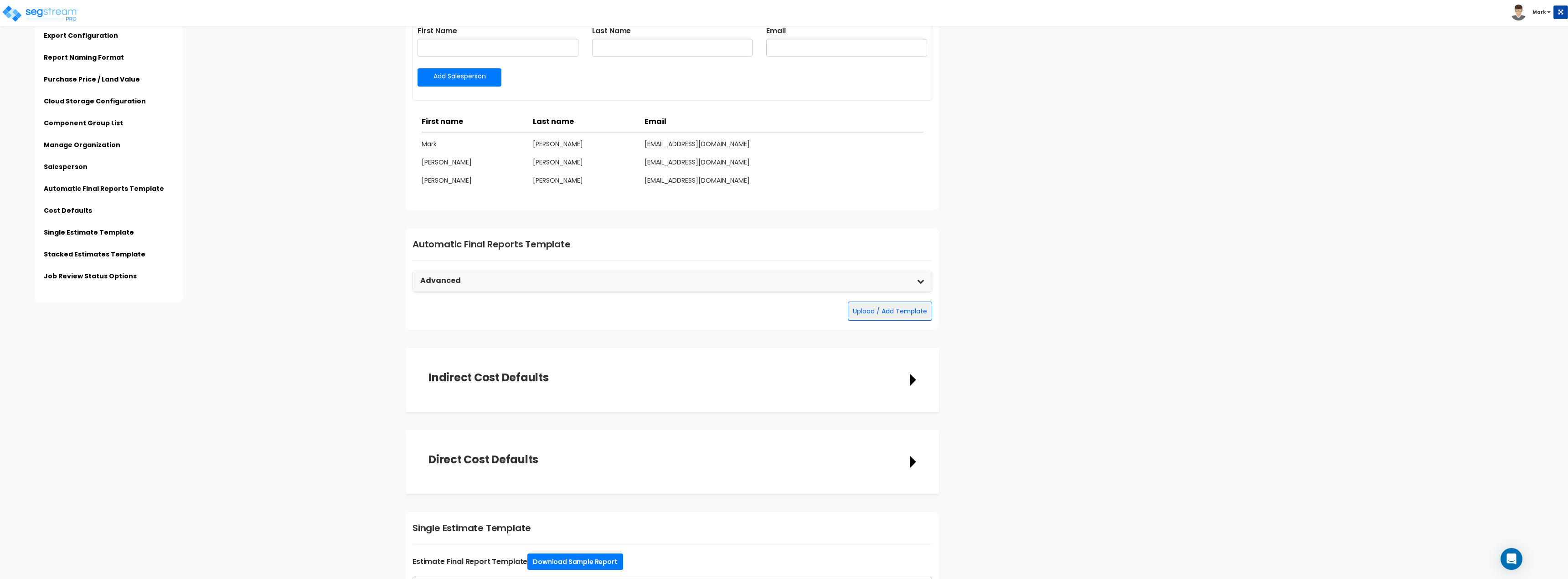
scroll to position [1184, 0]
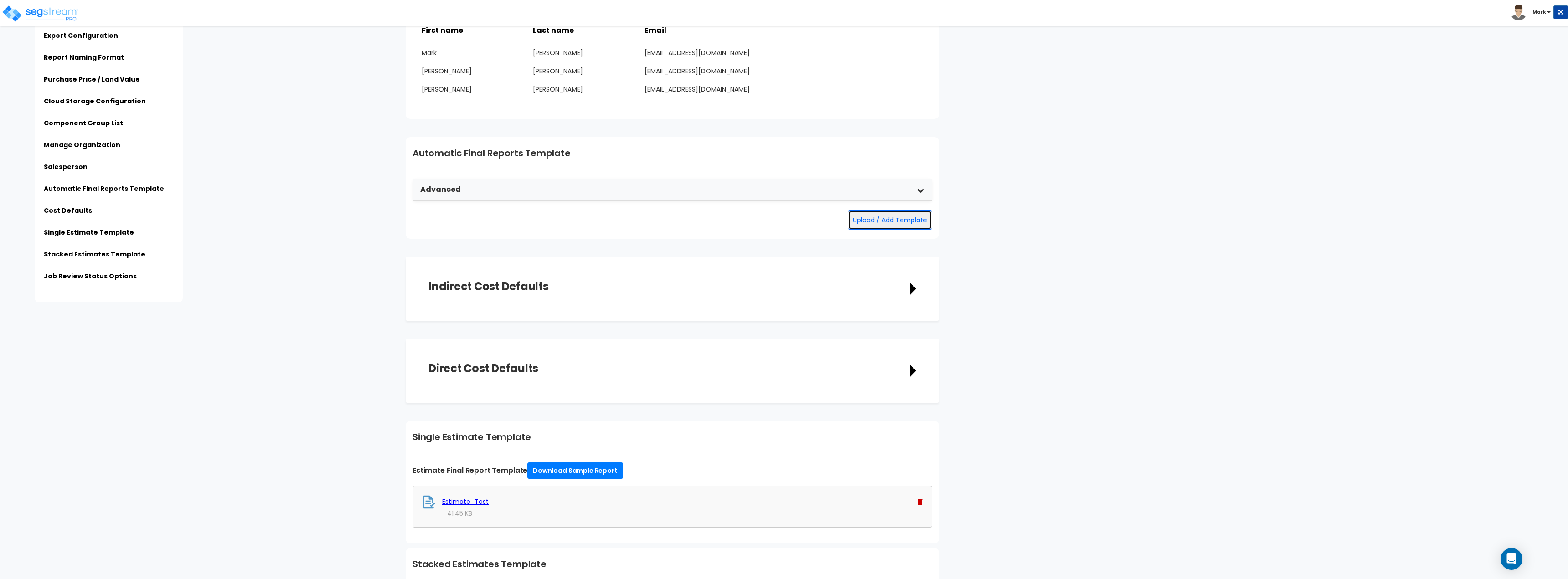
click at [875, 220] on button "Upload / Add Template" at bounding box center [890, 220] width 85 height 19
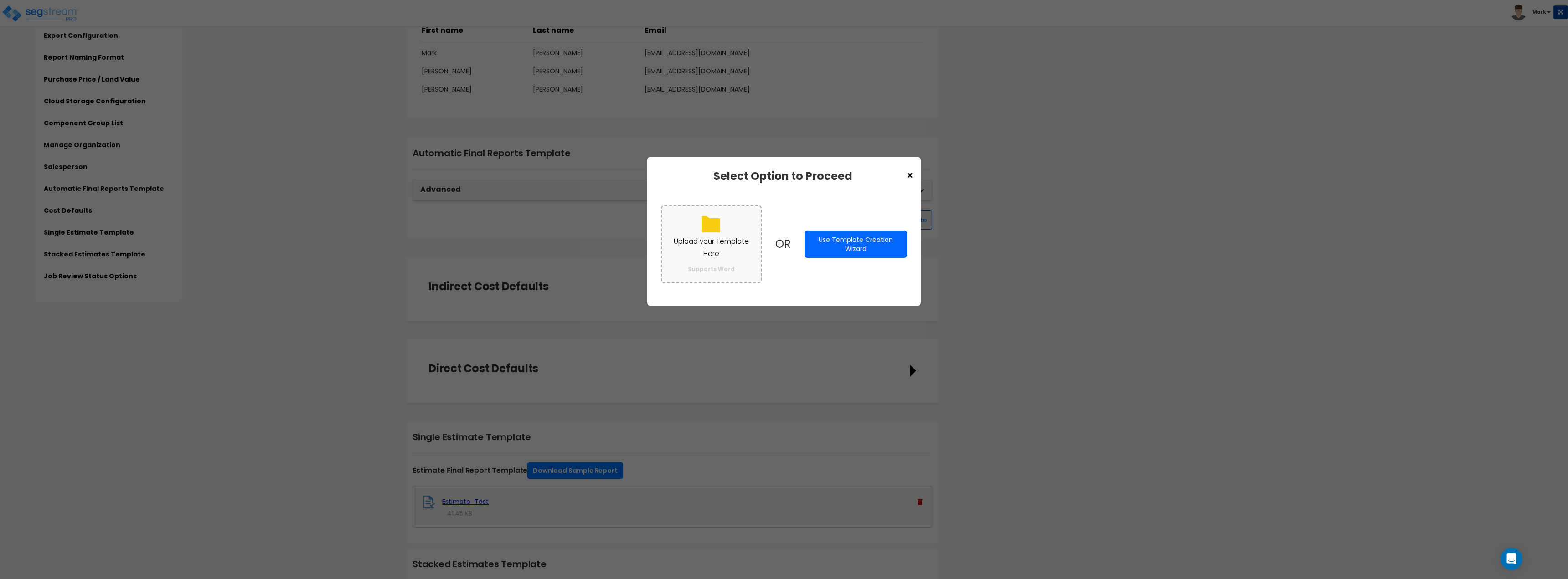
click at [729, 249] on p "Upload your Template Here" at bounding box center [711, 247] width 81 height 24
click at [0, 0] on input "Upload your Template Here Supports Word" at bounding box center [0, 0] width 0 height 0
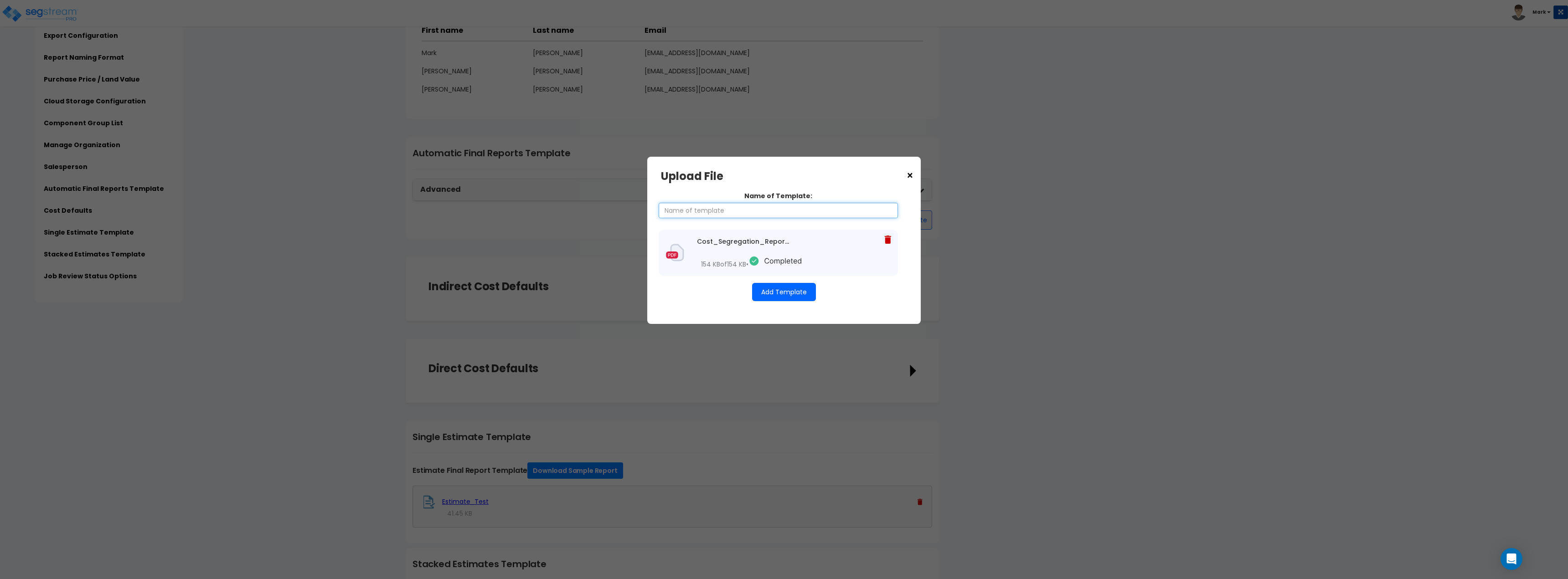
click at [778, 205] on input "Name of Template:" at bounding box center [778, 210] width 239 height 15
type input "Corporate Tax Advisors Template"
click at [814, 296] on button "Add Template" at bounding box center [784, 292] width 64 height 18
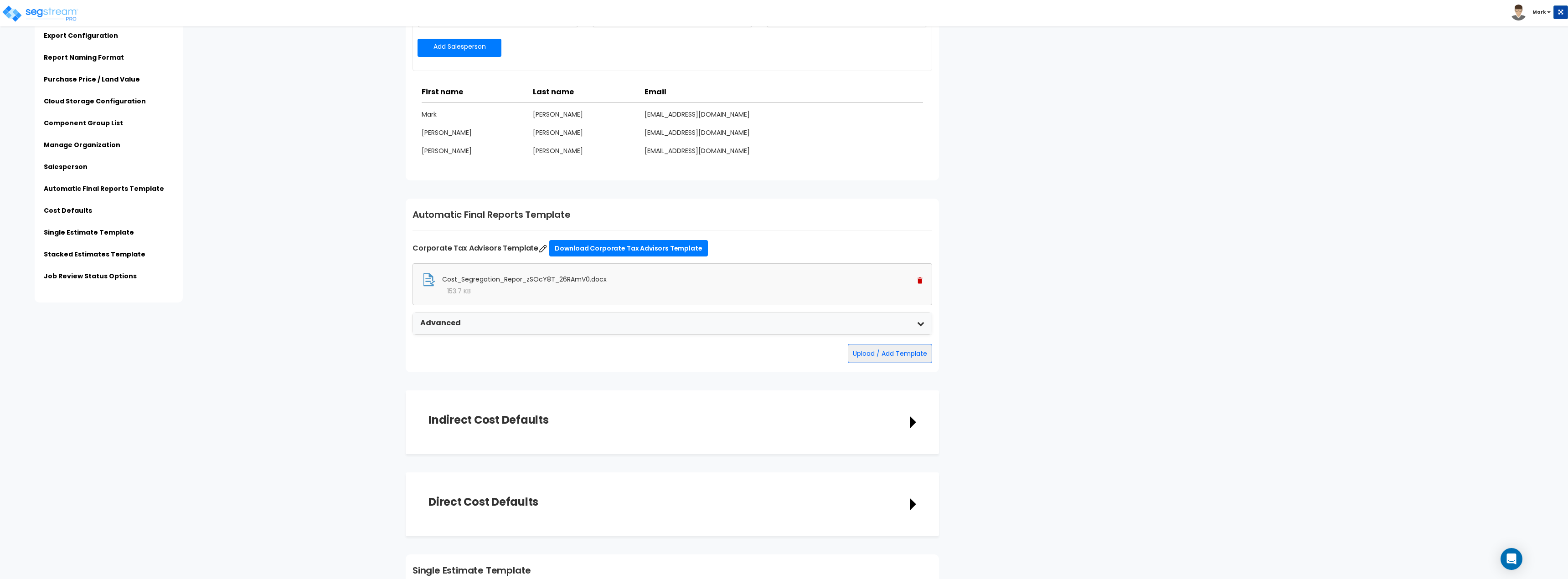
scroll to position [1139, 0]
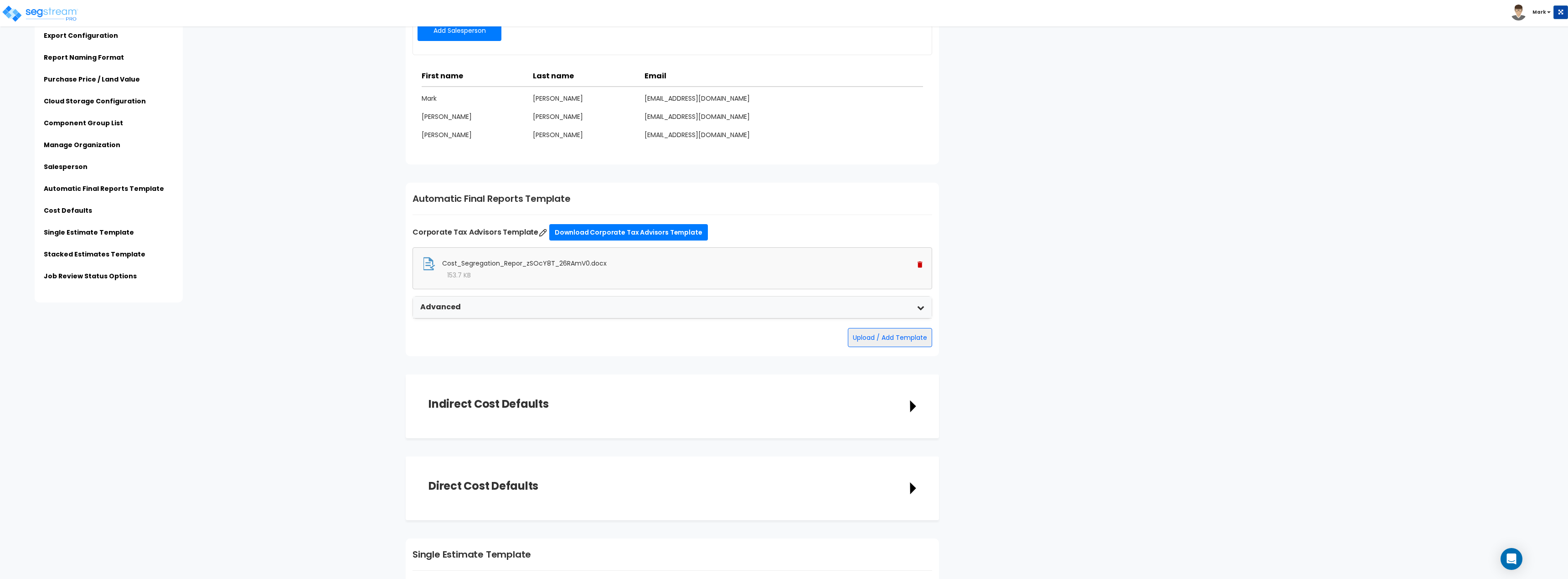
click at [919, 311] on div "Advanced" at bounding box center [672, 307] width 519 height 22
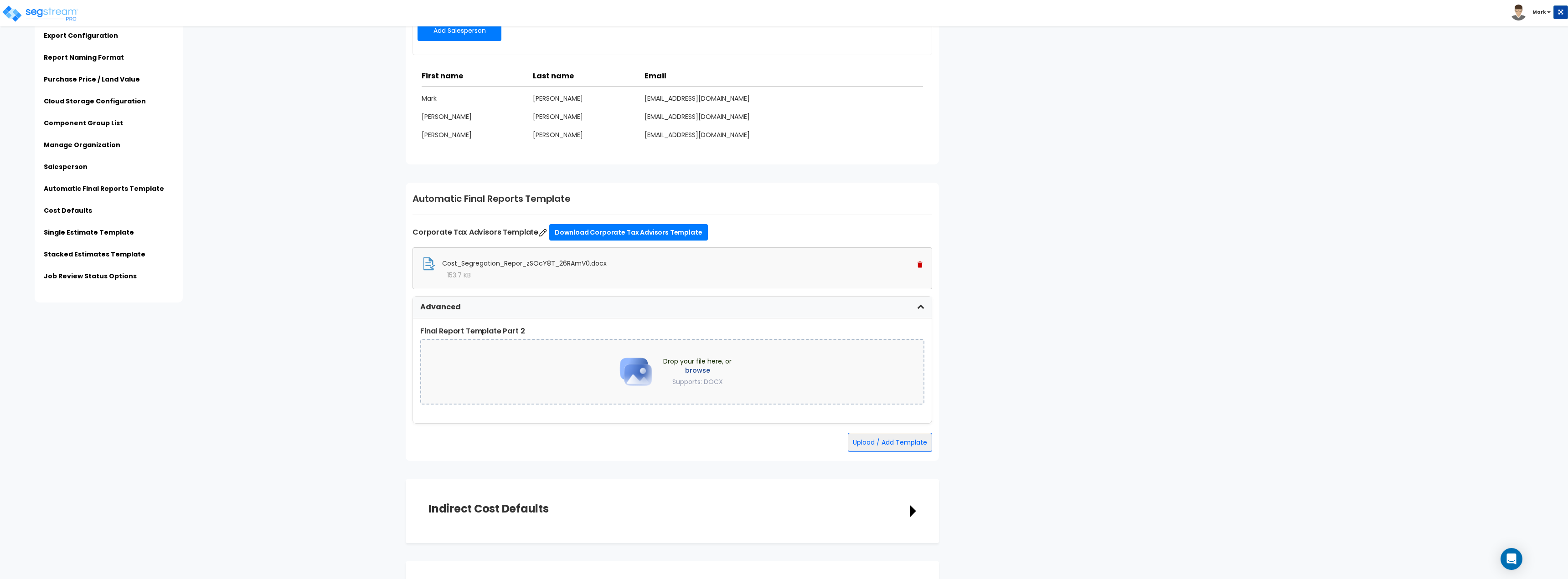
click at [912, 310] on div "Advanced" at bounding box center [672, 307] width 519 height 22
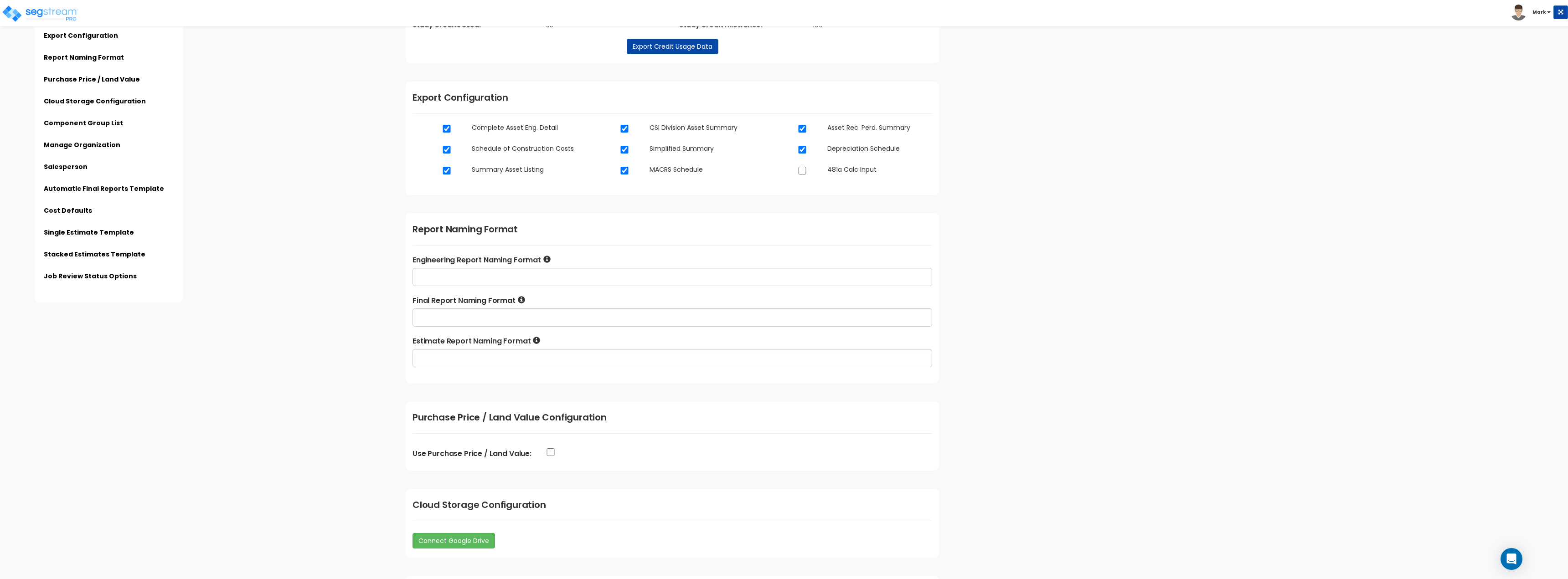
scroll to position [0, 0]
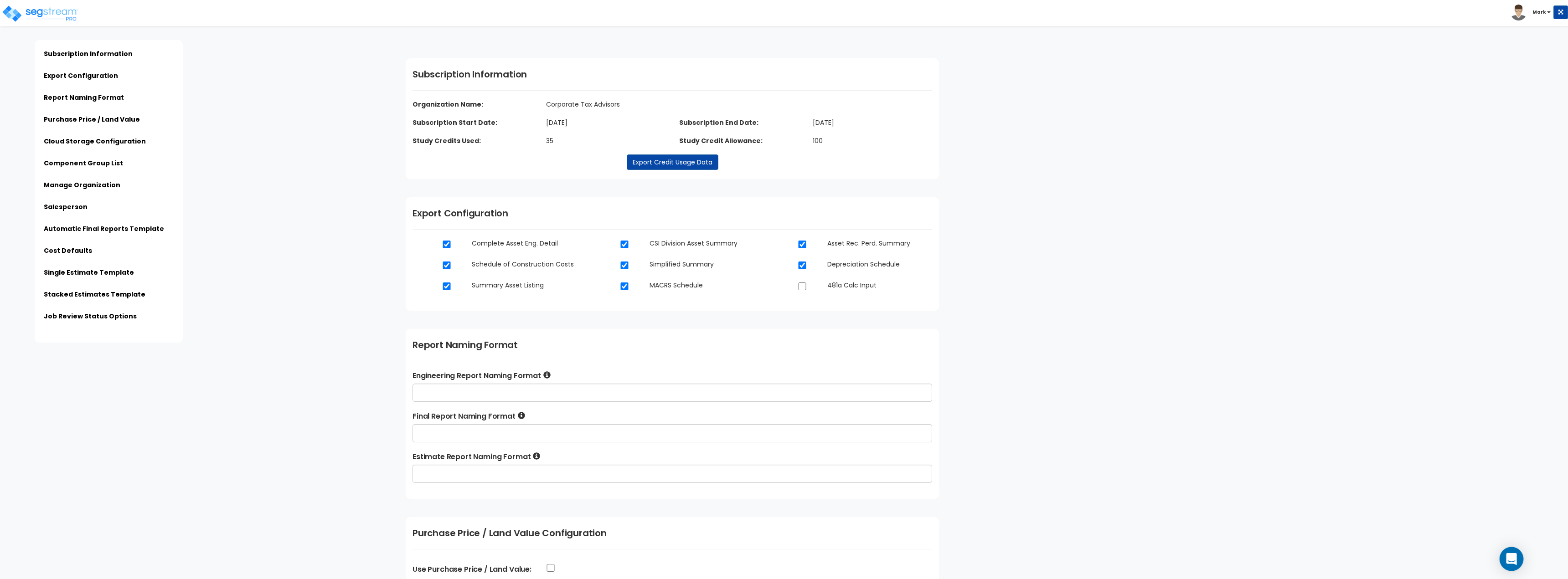
click at [1513, 560] on icon "Open Intercom Messenger" at bounding box center [1511, 558] width 10 height 12
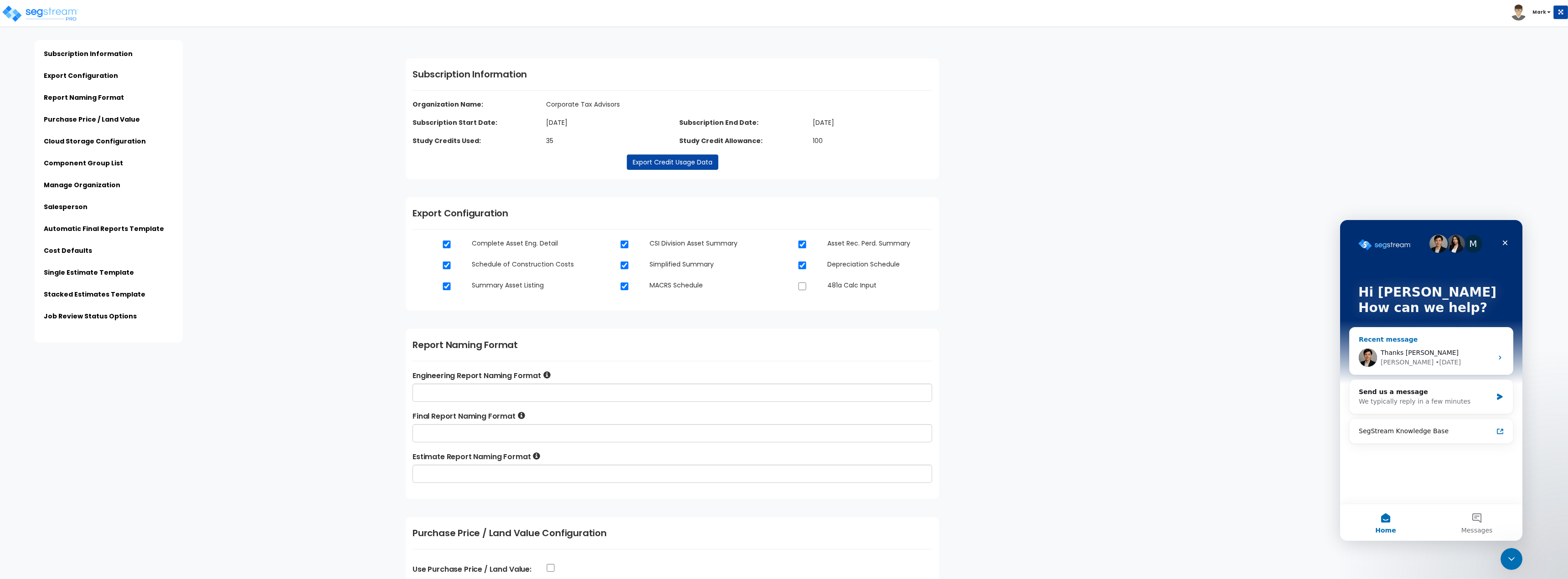
click at [1433, 358] on div "[PERSON_NAME] • [DATE]" at bounding box center [1437, 362] width 112 height 10
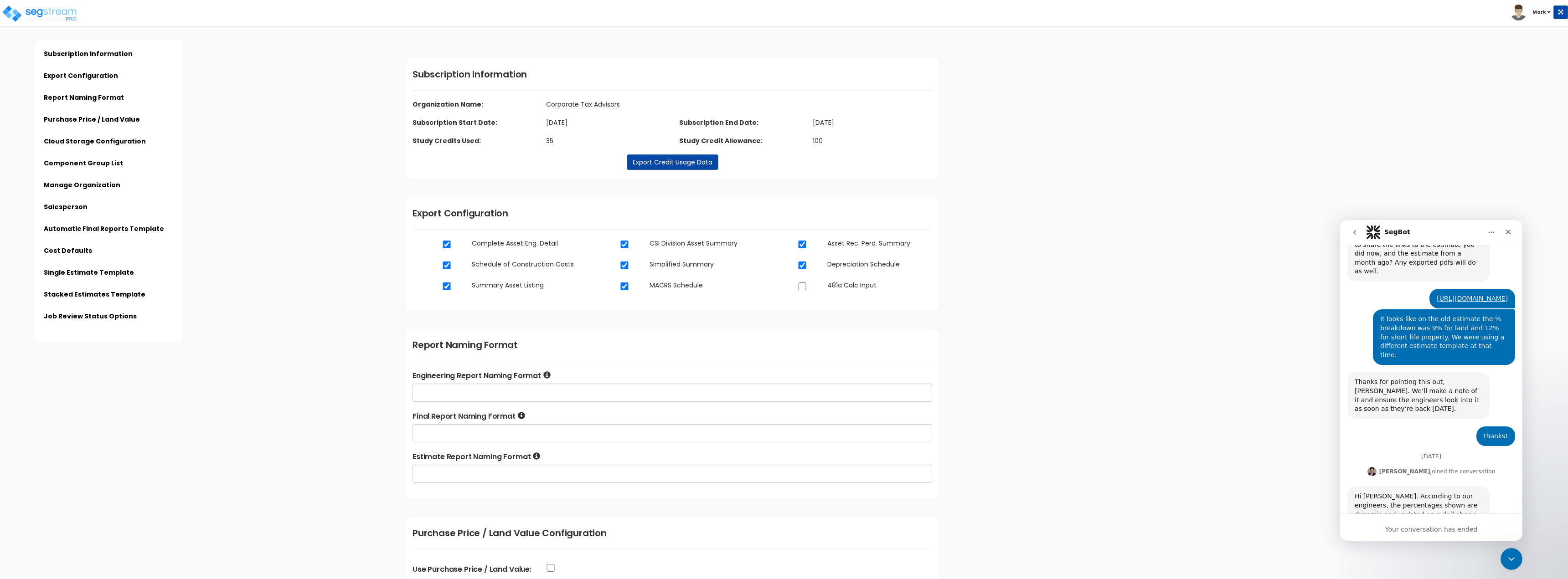
scroll to position [458, 0]
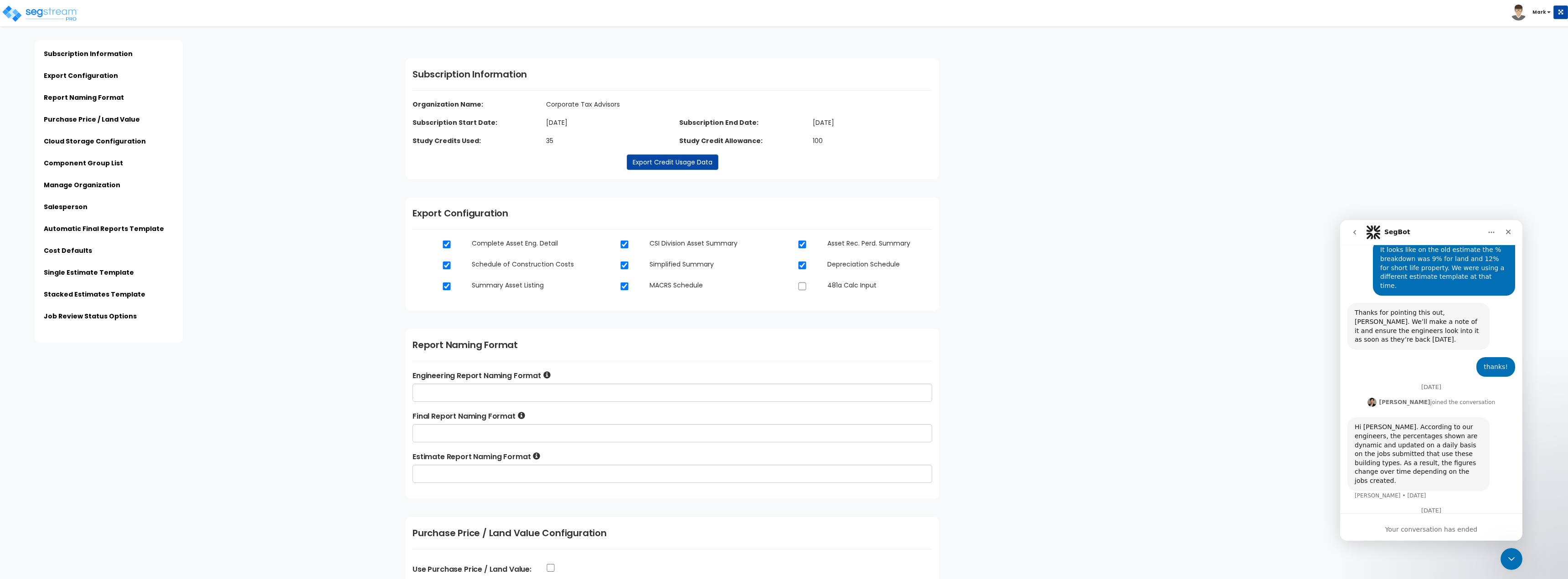
click at [1354, 235] on icon "go back" at bounding box center [1355, 232] width 7 height 7
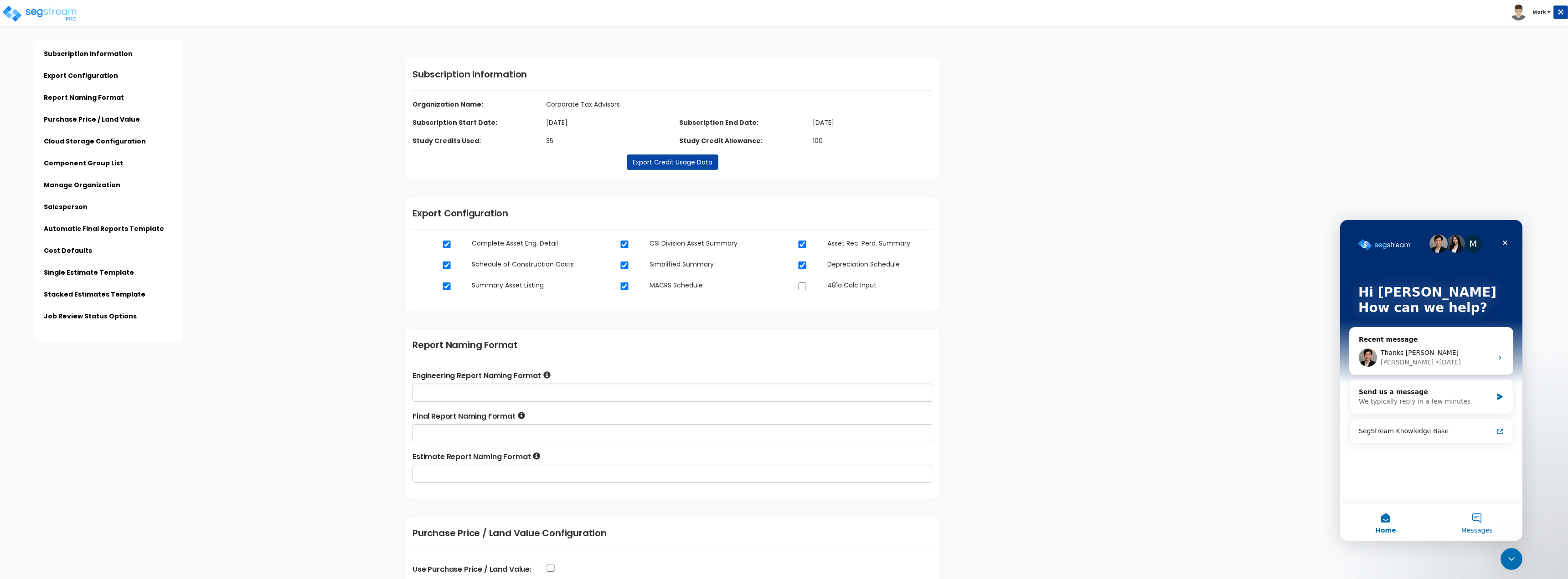
click at [1480, 533] on span "Messages" at bounding box center [1477, 530] width 32 height 6
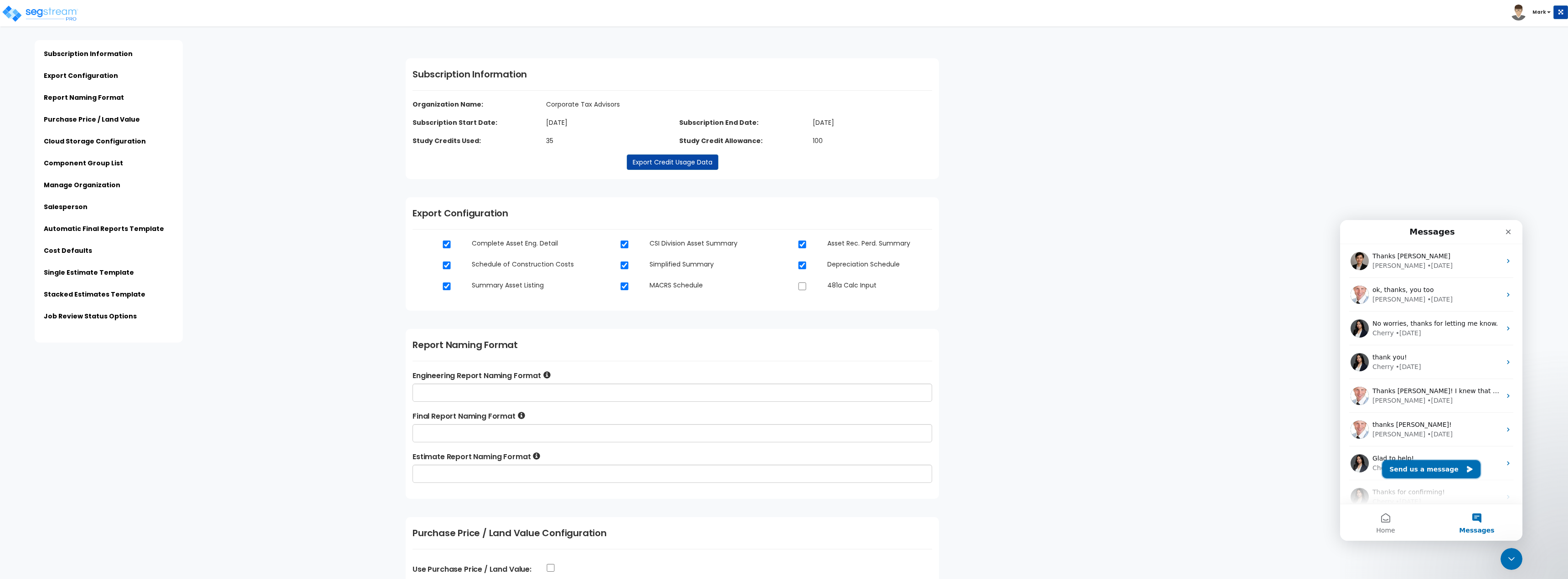
click at [1437, 463] on button "Send us a message" at bounding box center [1431, 469] width 99 height 18
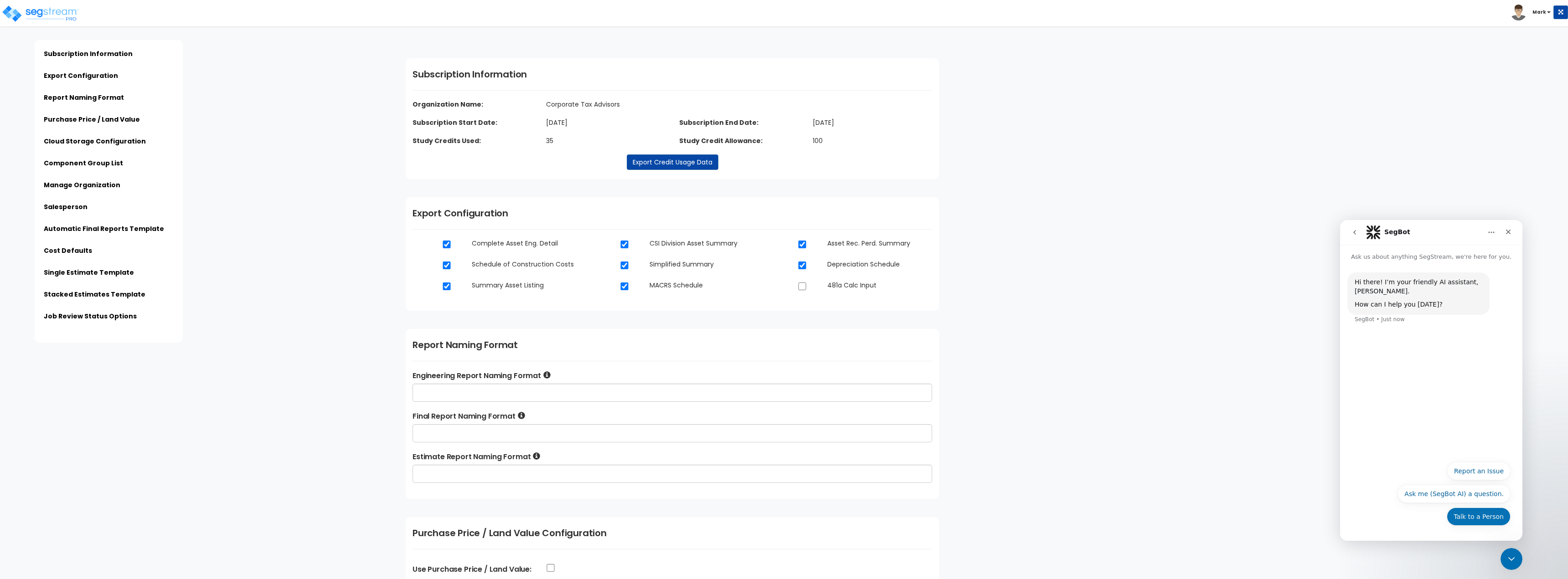
click at [1487, 516] on button "Talk to a Person" at bounding box center [1479, 516] width 64 height 18
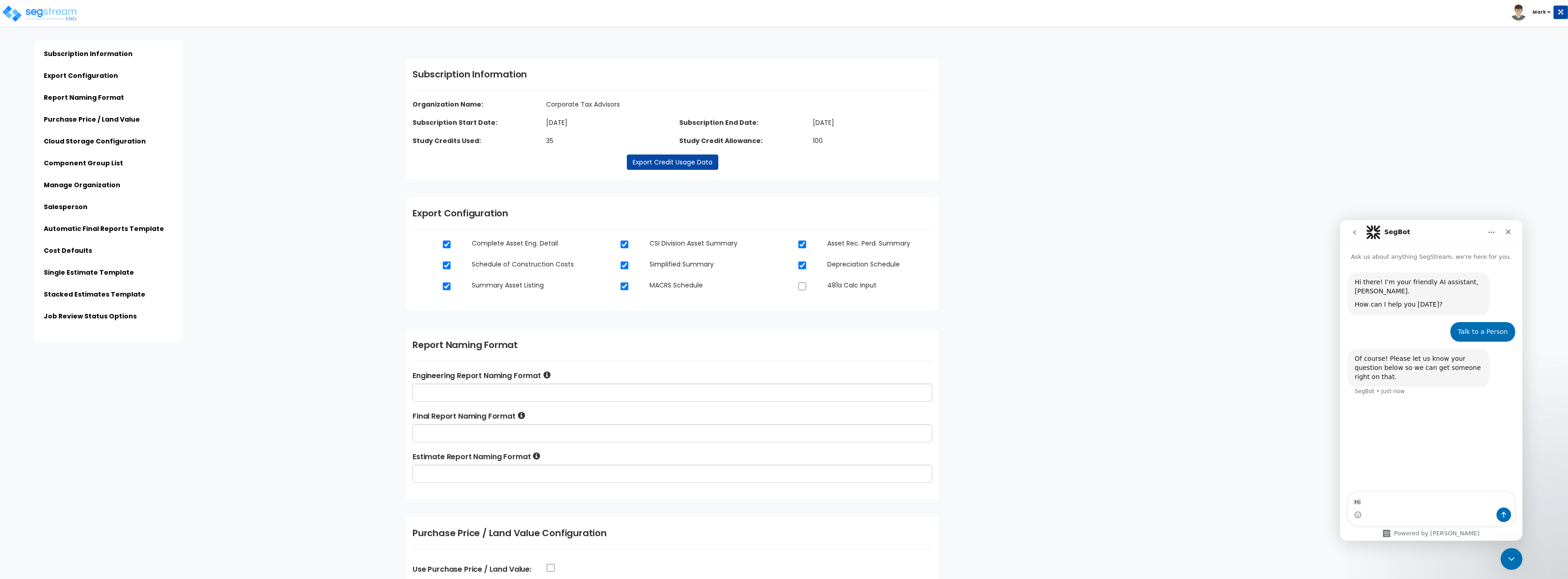
type textarea "H"
click at [1411, 493] on textarea "Hey, we are having issues mapping the engineering report tables (specifically t…" at bounding box center [1431, 477] width 167 height 61
click at [1426, 501] on textarea "Hey, we are having issues mapping the engineering report tables (specifically t…" at bounding box center [1431, 471] width 167 height 72
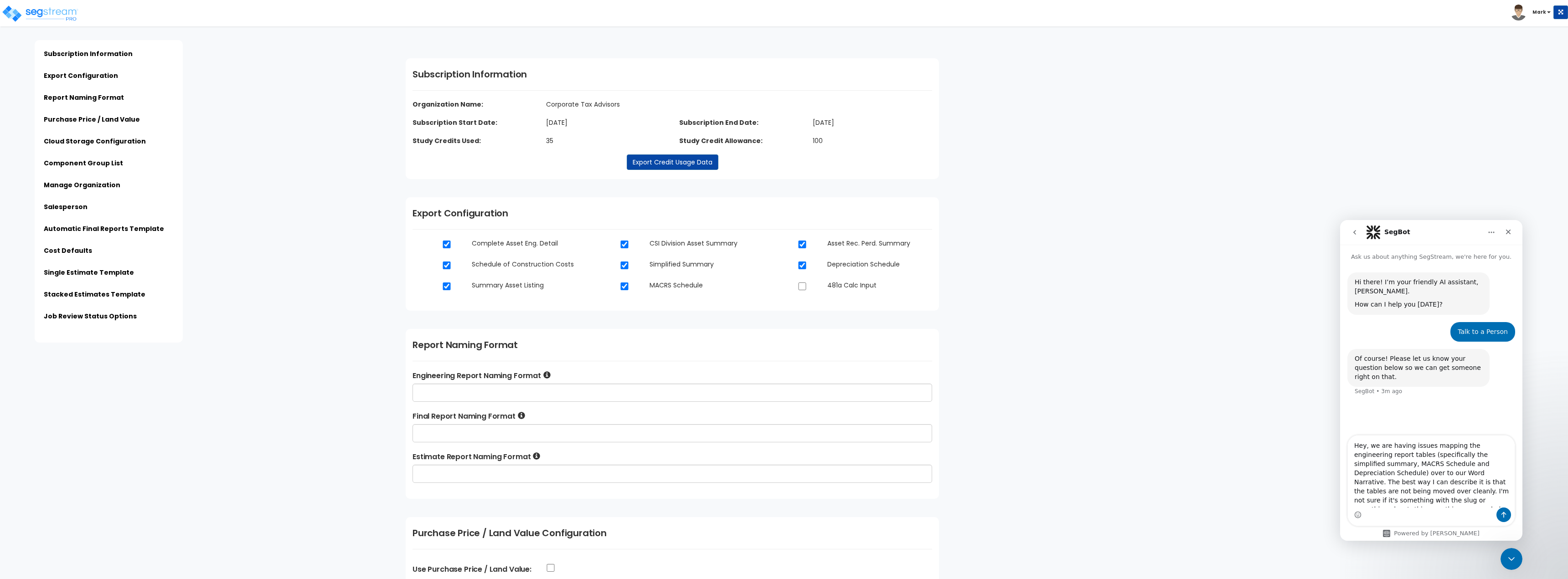
drag, startPoint x: 1499, startPoint y: 501, endPoint x: 2662, endPoint y: 635, distance: 1170.7
click at [1340, 416] on html "SegBot Ask us about anything SegStream, we're here for you. Hi there! I’m your …" at bounding box center [1432, 380] width 183 height 321
type textarea "Hey, we are having issues mapping the engineering report tables (specifically t…"
click at [1412, 488] on textarea "Hey, we are having issues mapping the engineering report tables (specifically t…" at bounding box center [1431, 471] width 167 height 72
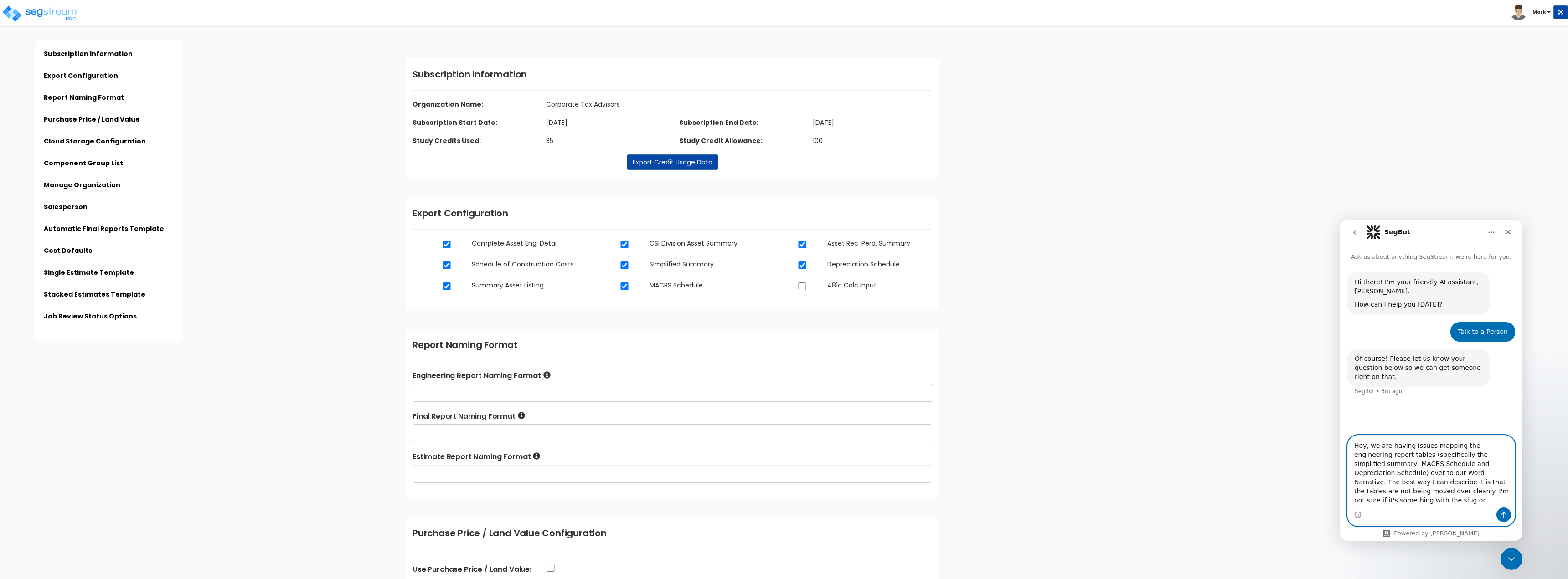
click at [1412, 488] on textarea "Hey, we are having issues mapping the engineering report tables (specifically t…" at bounding box center [1431, 471] width 167 height 72
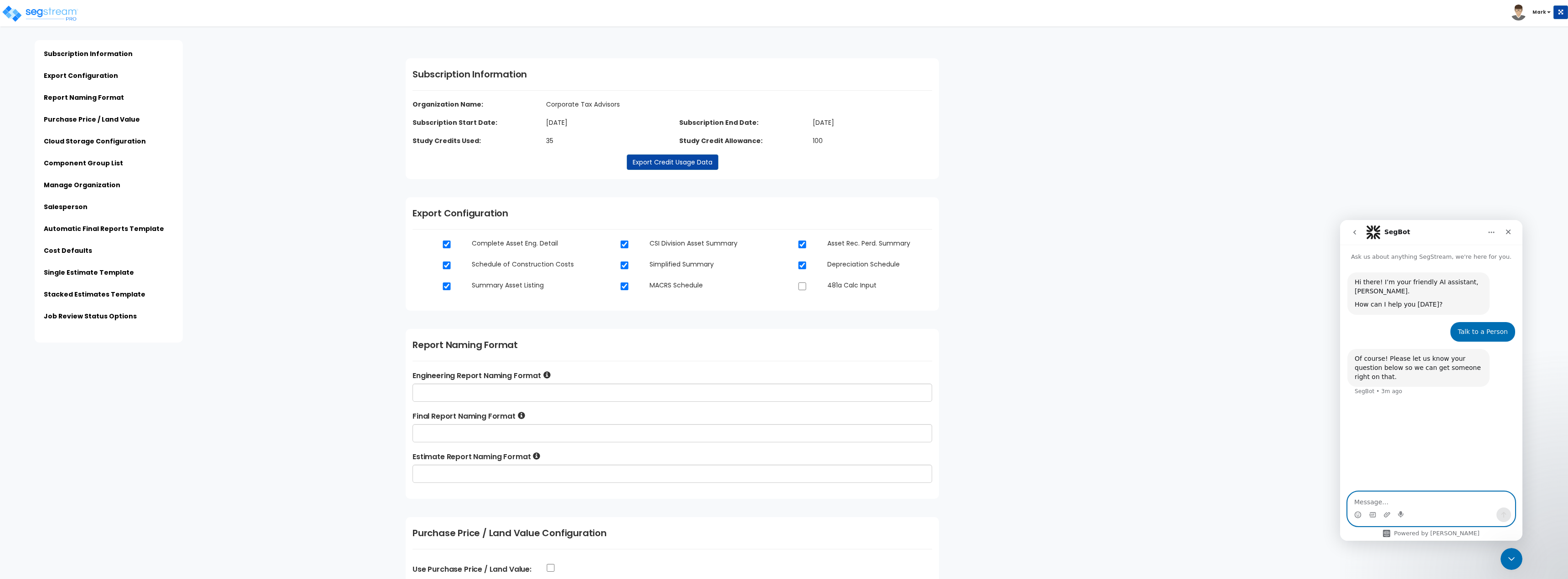
paste textarea "We’re running into issues transferring the engineering report tables—specifical…"
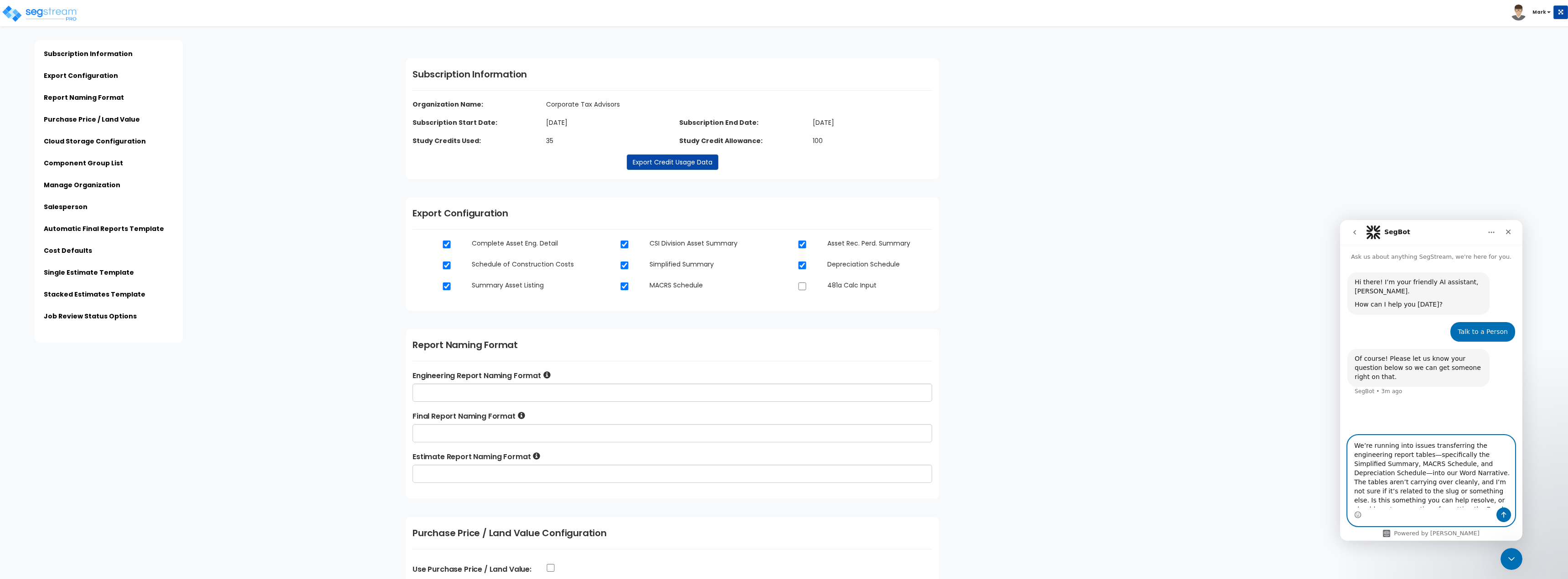
scroll to position [7, 0]
type textarea "We’re running into issues transferring the engineering report tables—specifical…"
click at [1502, 512] on icon "Send a message…" at bounding box center [1503, 515] width 7 height 7
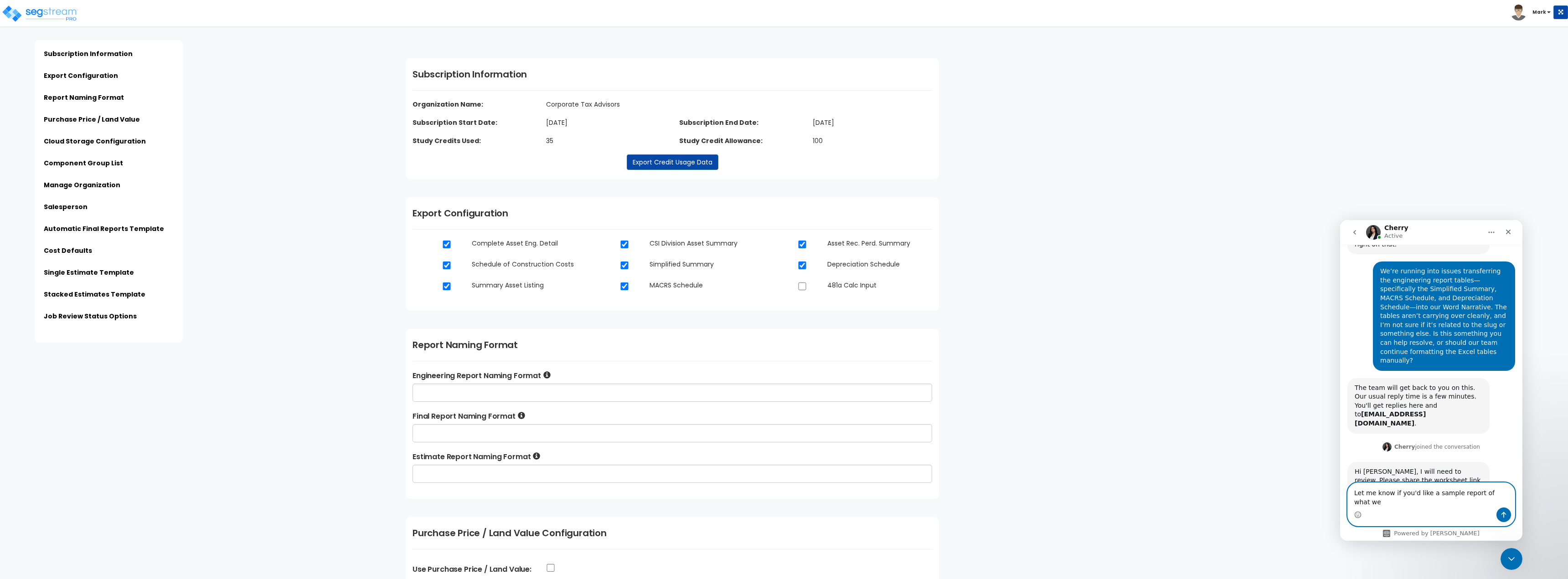
scroll to position [123, 0]
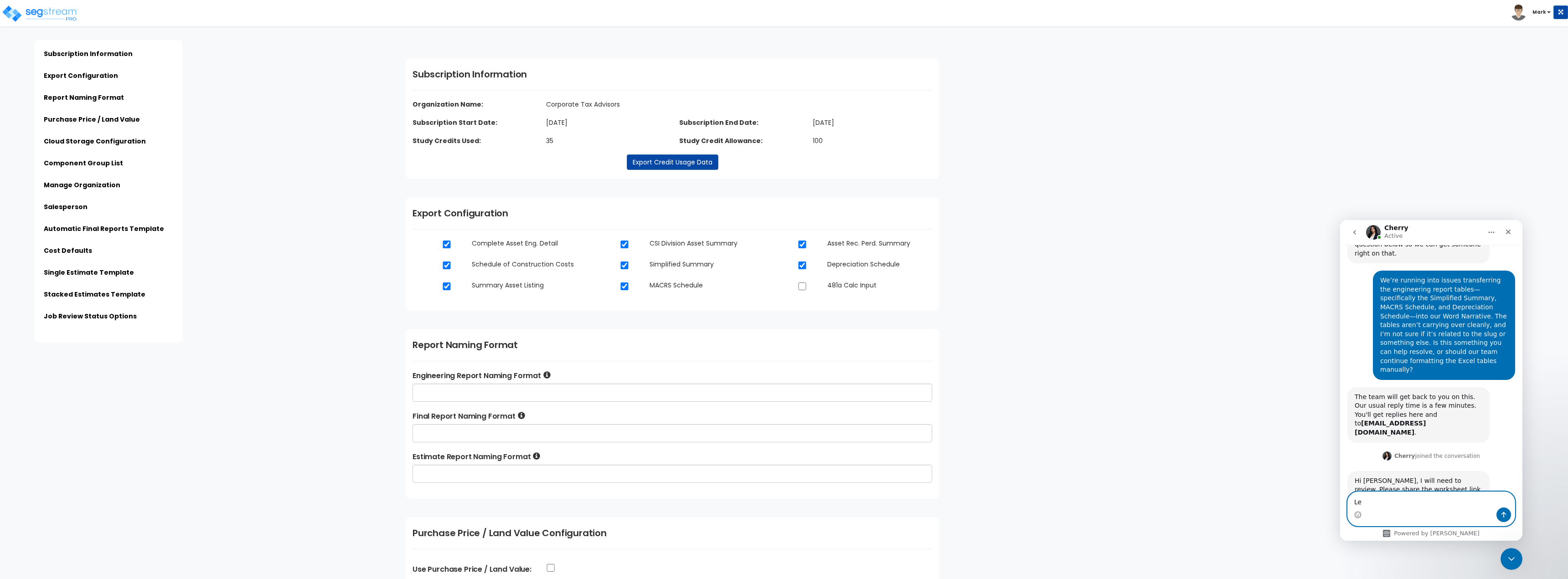
type textarea "L"
click at [38, 12] on img at bounding box center [40, 13] width 77 height 18
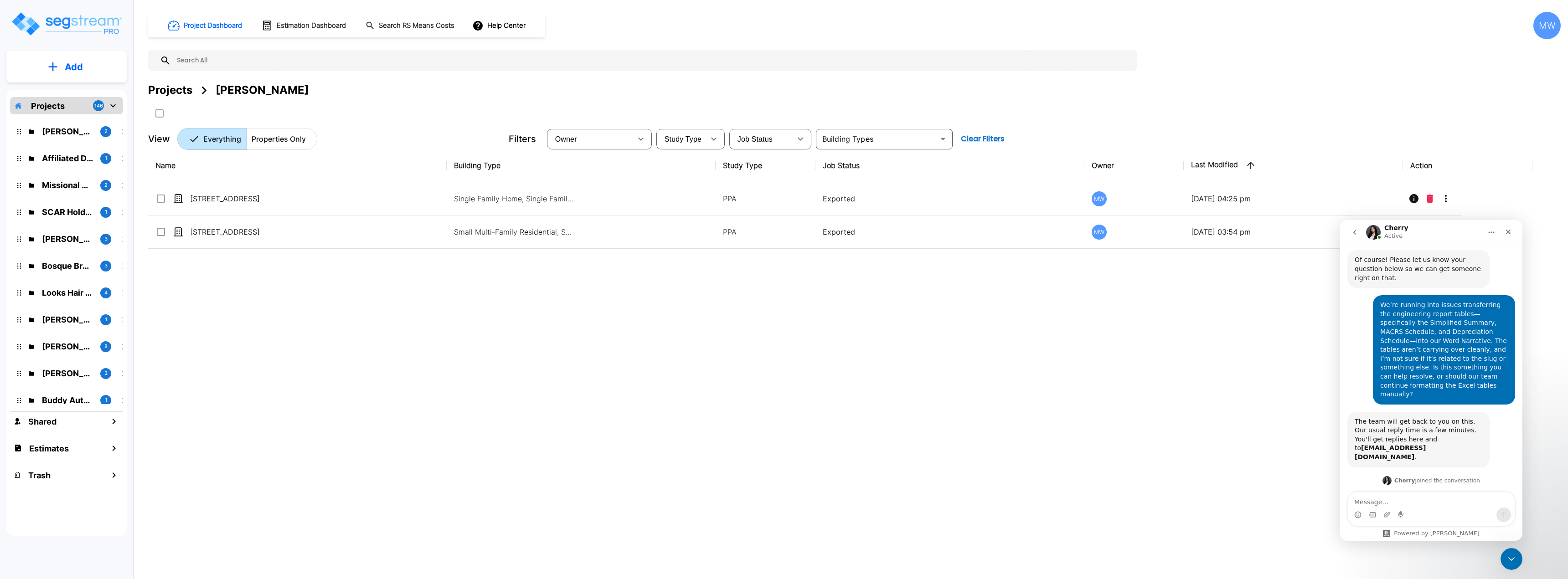
scroll to position [123, 0]
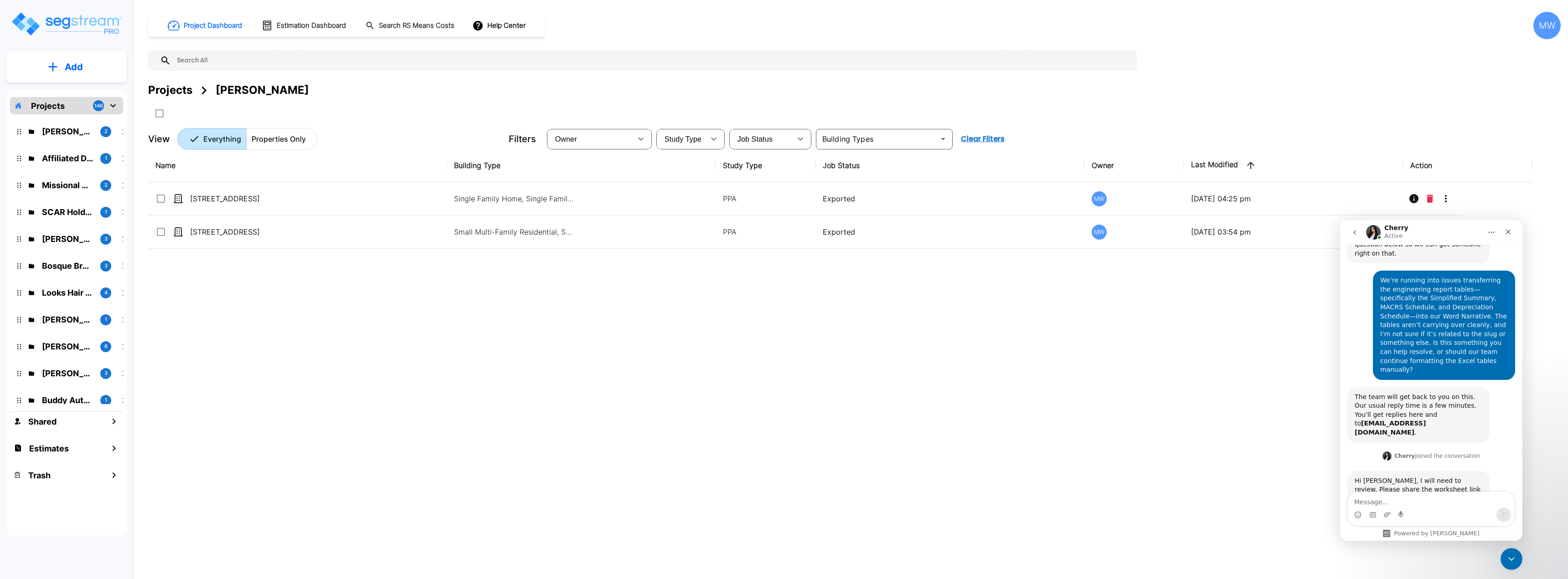
click at [1549, 34] on div "MW" at bounding box center [1547, 25] width 27 height 27
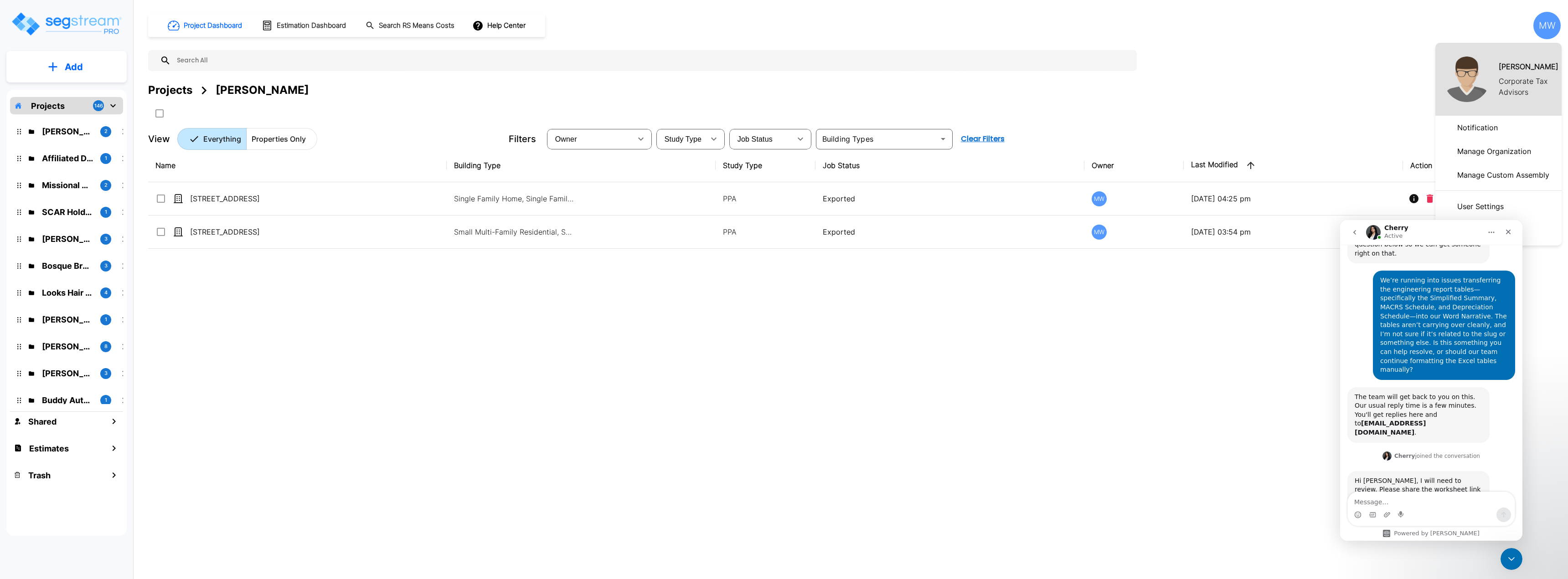
click at [1496, 156] on p "Manage Organization" at bounding box center [1494, 151] width 81 height 18
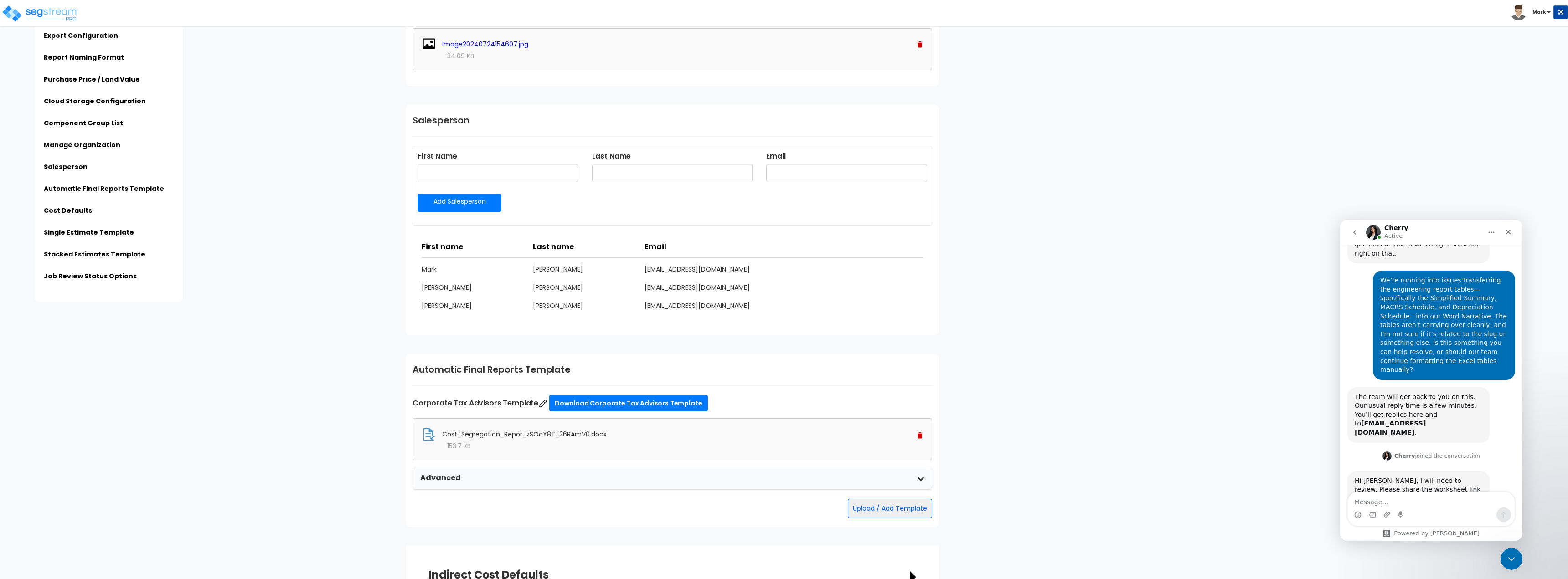
scroll to position [1093, 0]
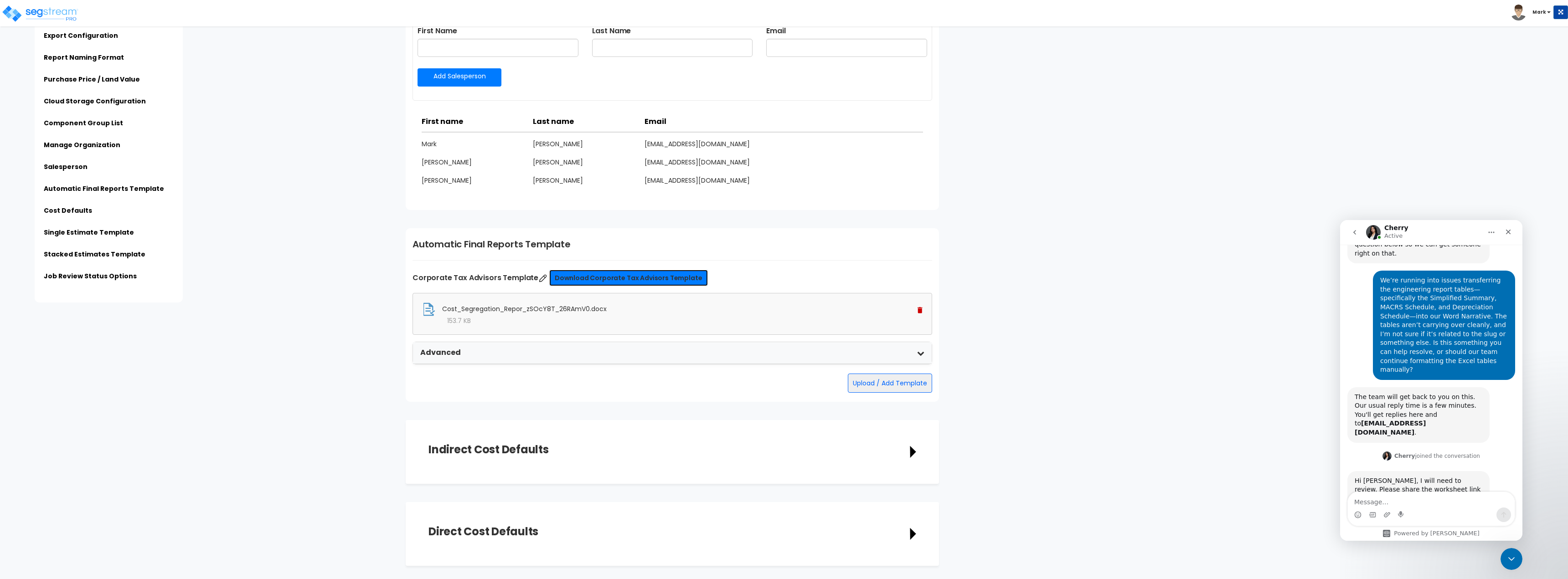
click at [676, 280] on link "Download Corporate Tax Advisors Template" at bounding box center [628, 277] width 159 height 16
click at [861, 379] on button "Upload / Add Template" at bounding box center [890, 383] width 85 height 19
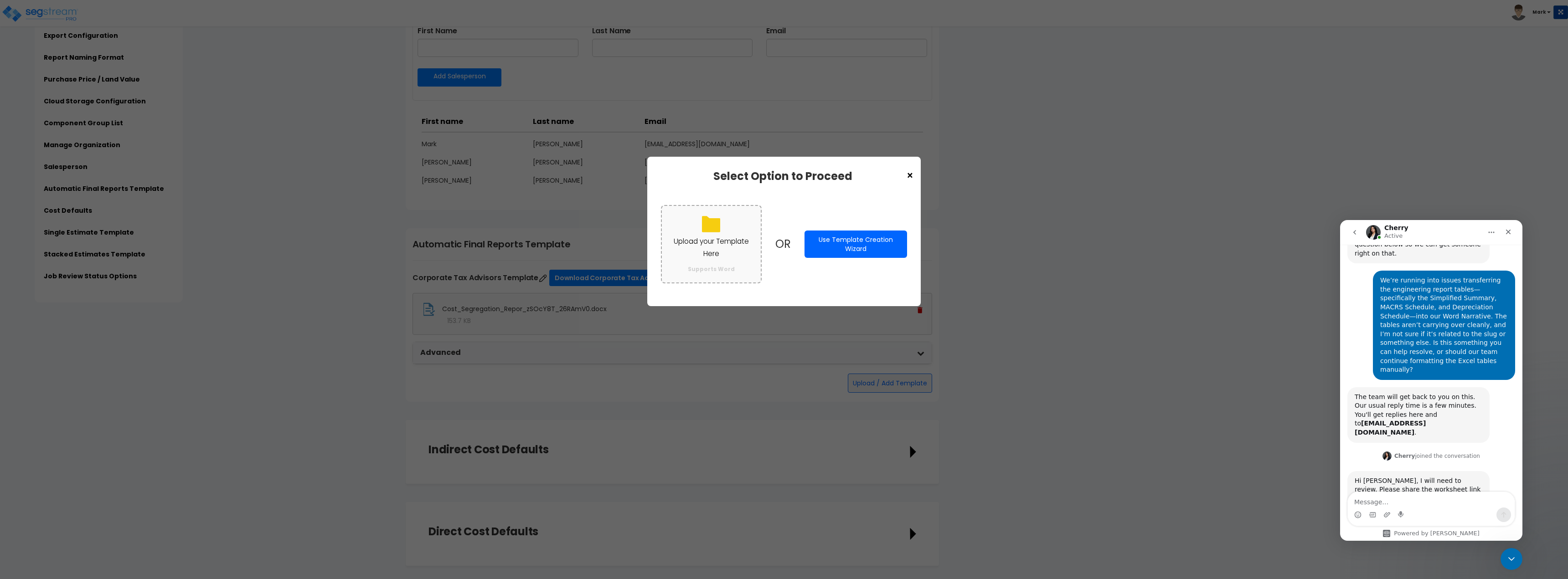
click at [716, 244] on p "Upload your Template Here" at bounding box center [711, 247] width 81 height 24
click at [0, 0] on input "Upload your Template Here Supports Word" at bounding box center [0, 0] width 0 height 0
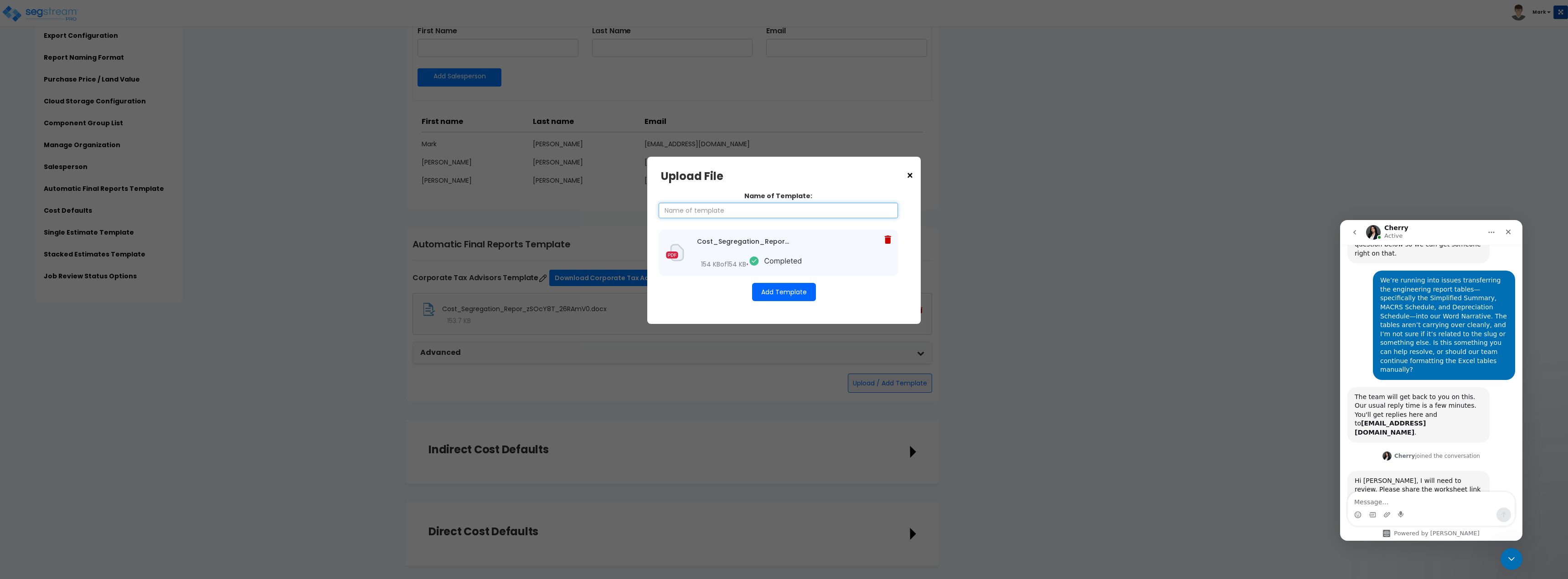
click at [725, 212] on input "Name of Template:" at bounding box center [778, 210] width 239 height 15
type input "CTA Template"
click at [785, 298] on button "Add Template" at bounding box center [784, 292] width 64 height 18
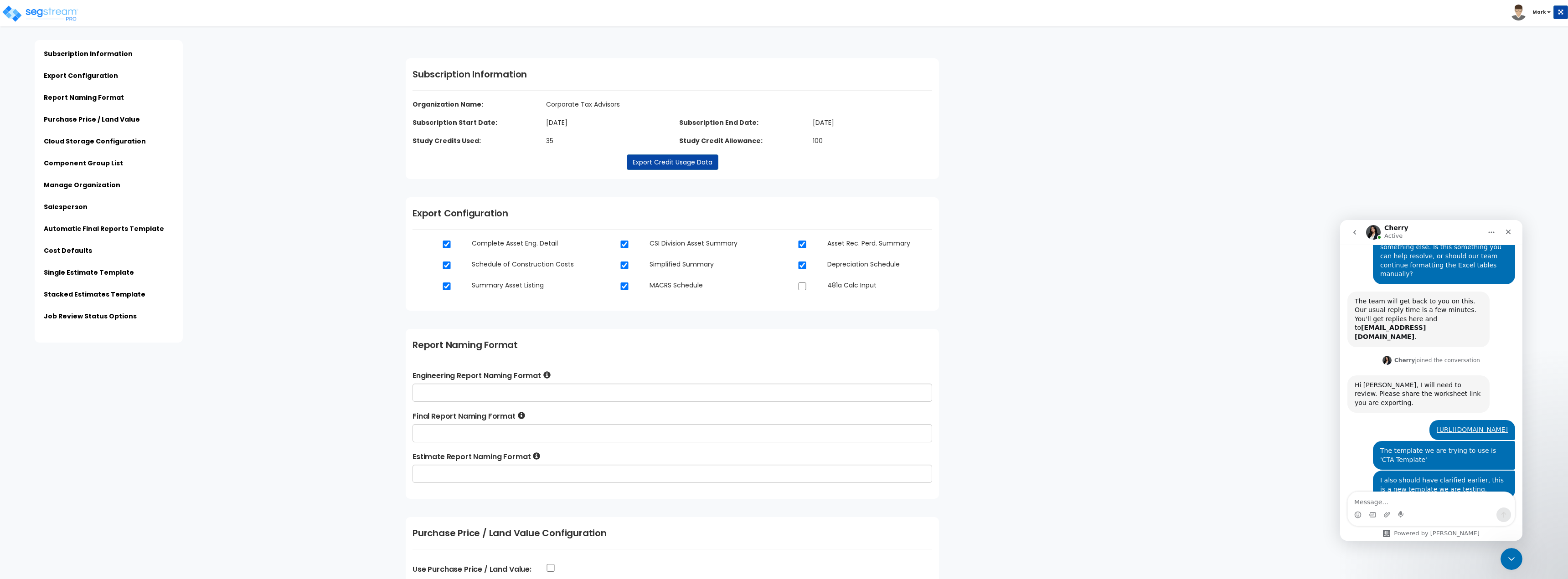
scroll to position [255, 0]
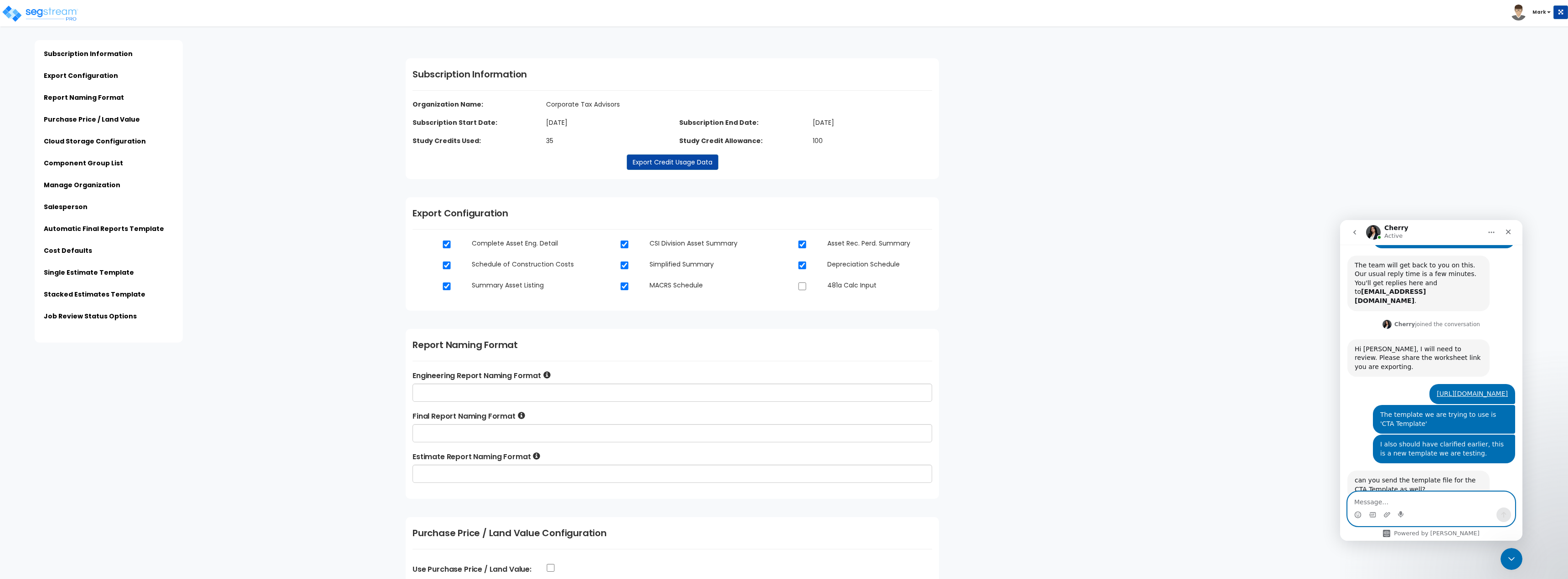
click at [1389, 494] on textarea "Message…" at bounding box center [1431, 499] width 167 height 15
type textarea "Y"
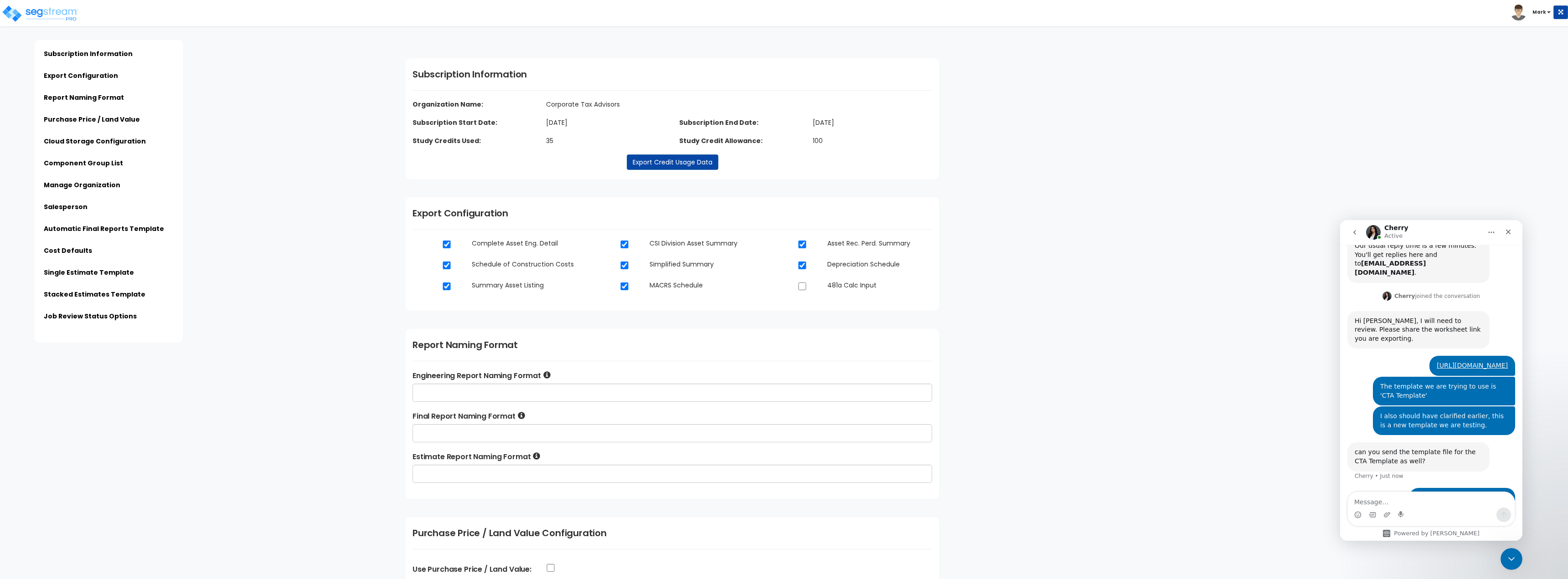
click at [1475, 493] on div "Cost_Segre...AmV00.docx" at bounding box center [1466, 498] width 82 height 10
click at [1402, 506] on textarea "Message…" at bounding box center [1431, 499] width 167 height 15
type textarea "L"
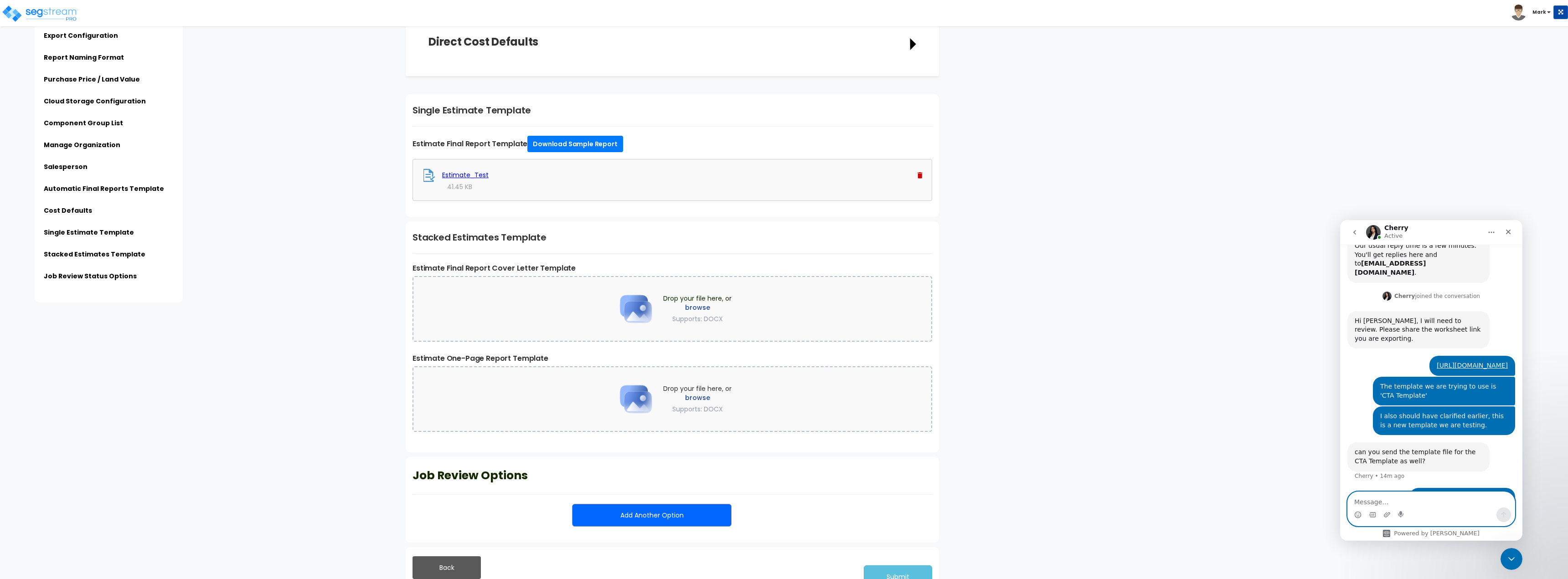
scroll to position [1673, 0]
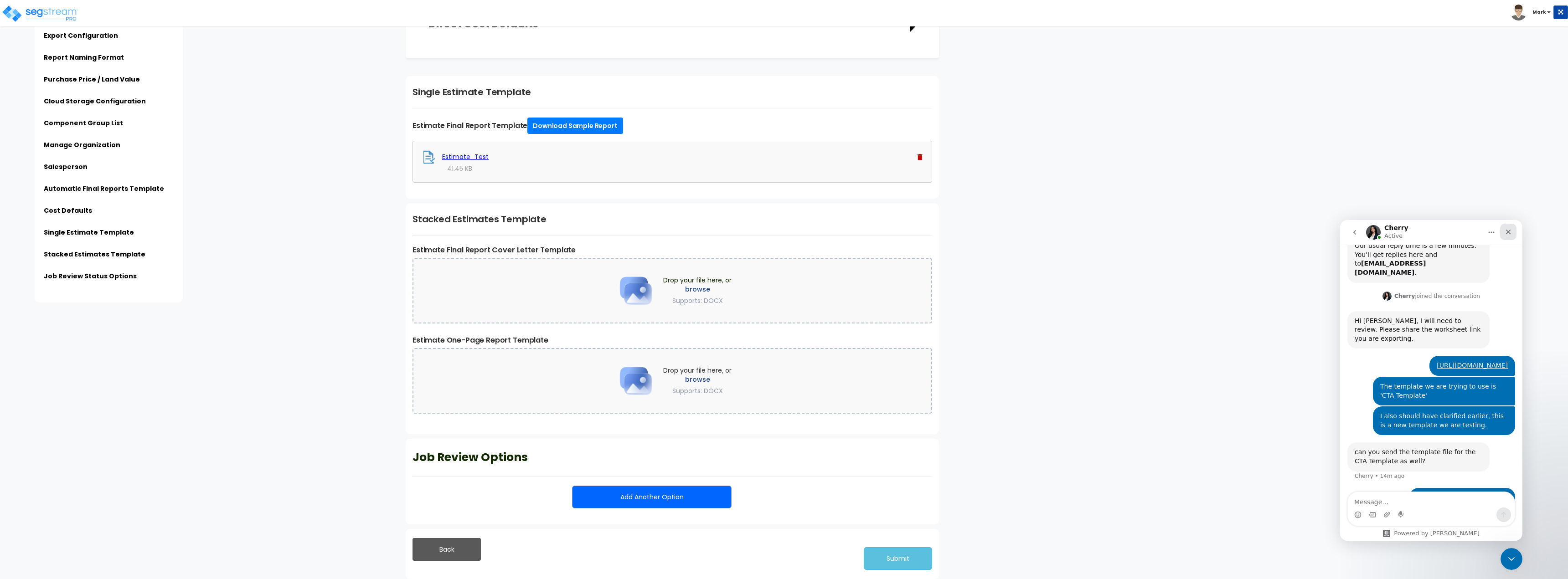
click at [1511, 229] on icon "Close" at bounding box center [1508, 232] width 7 height 7
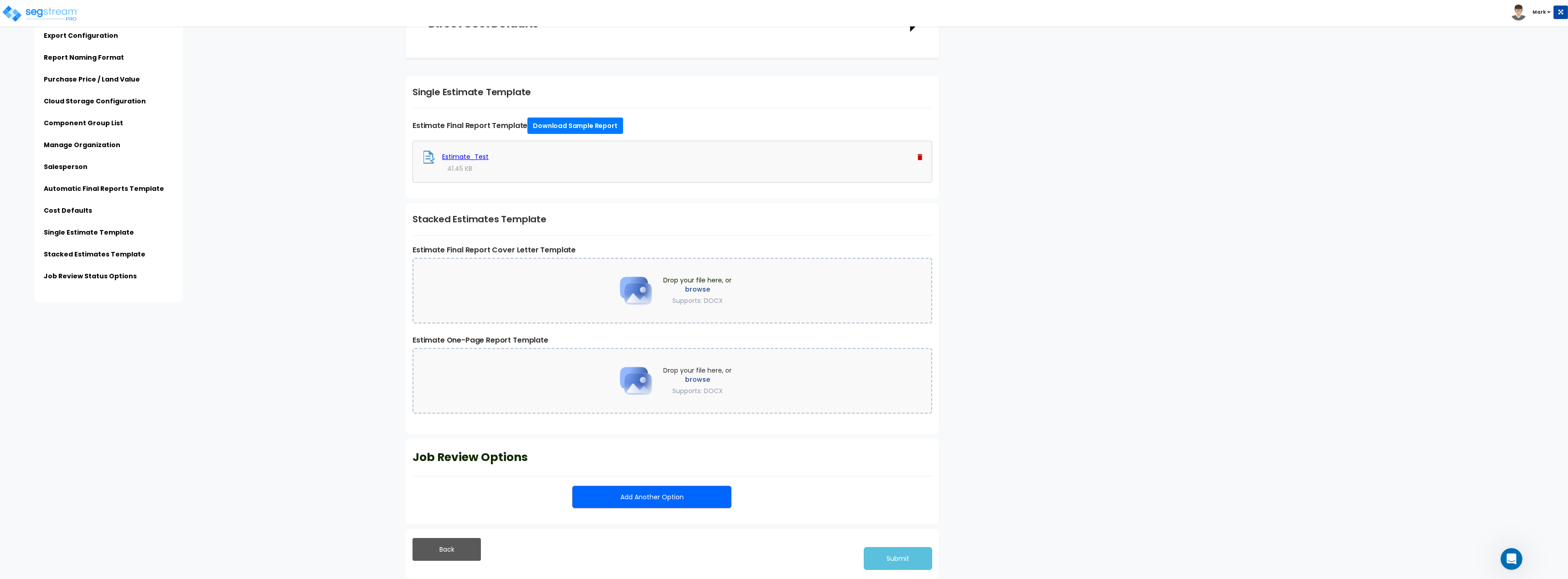
scroll to position [283, 0]
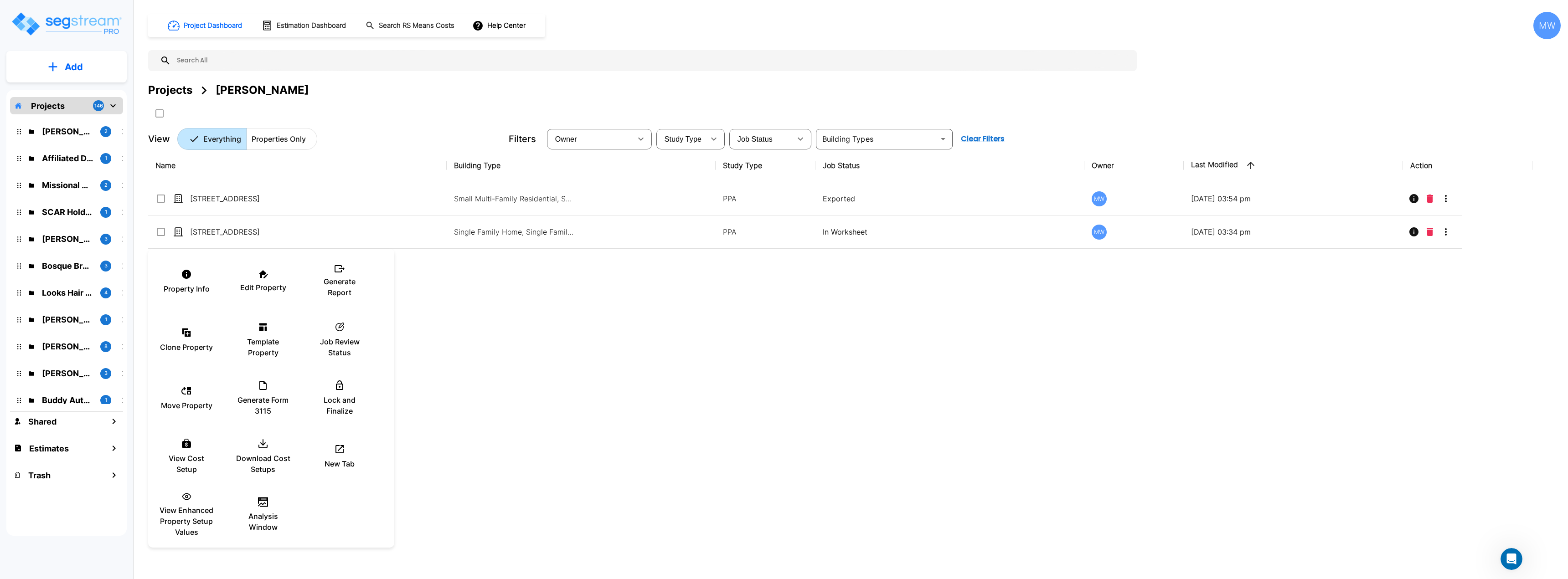
click at [612, 336] on div at bounding box center [784, 290] width 1568 height 579
click at [299, 235] on div at bounding box center [784, 290] width 1568 height 579
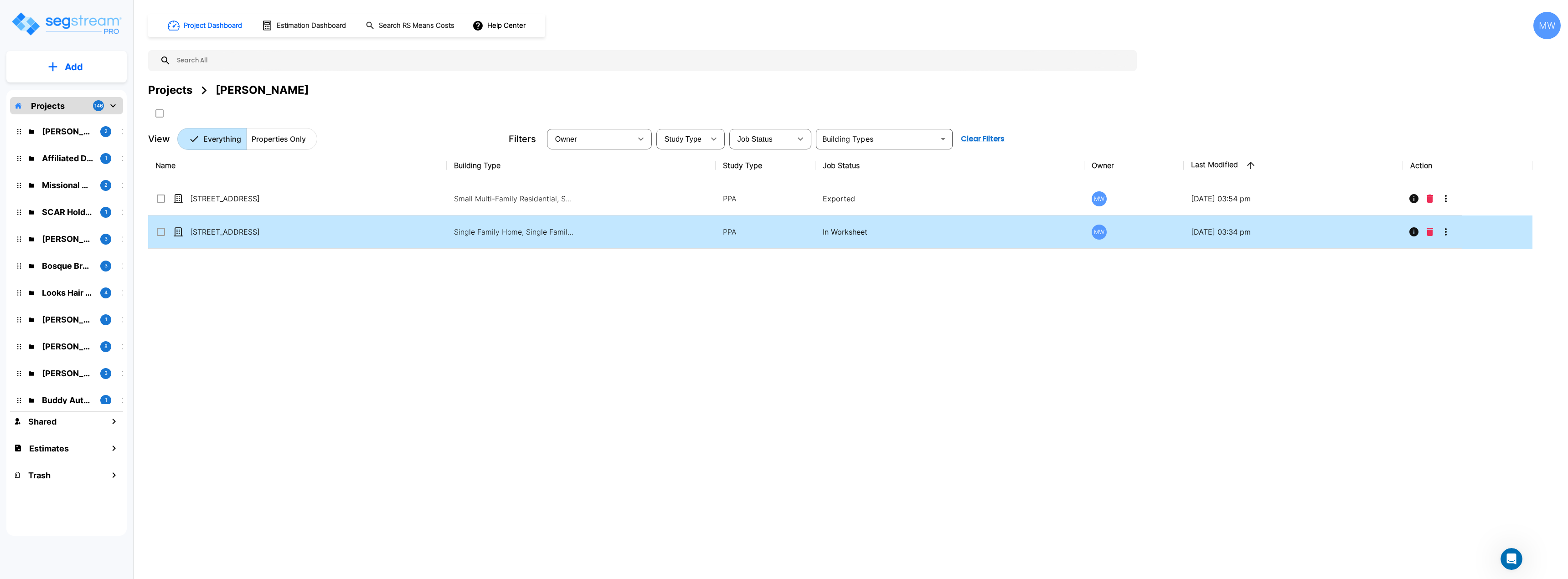
click at [369, 238] on td "160 Spring St" at bounding box center [297, 232] width 298 height 33
click at [376, 229] on td "160 Spring St" at bounding box center [297, 232] width 298 height 33
click at [377, 237] on td "160 Spring St" at bounding box center [297, 232] width 298 height 33
checkbox input "true"
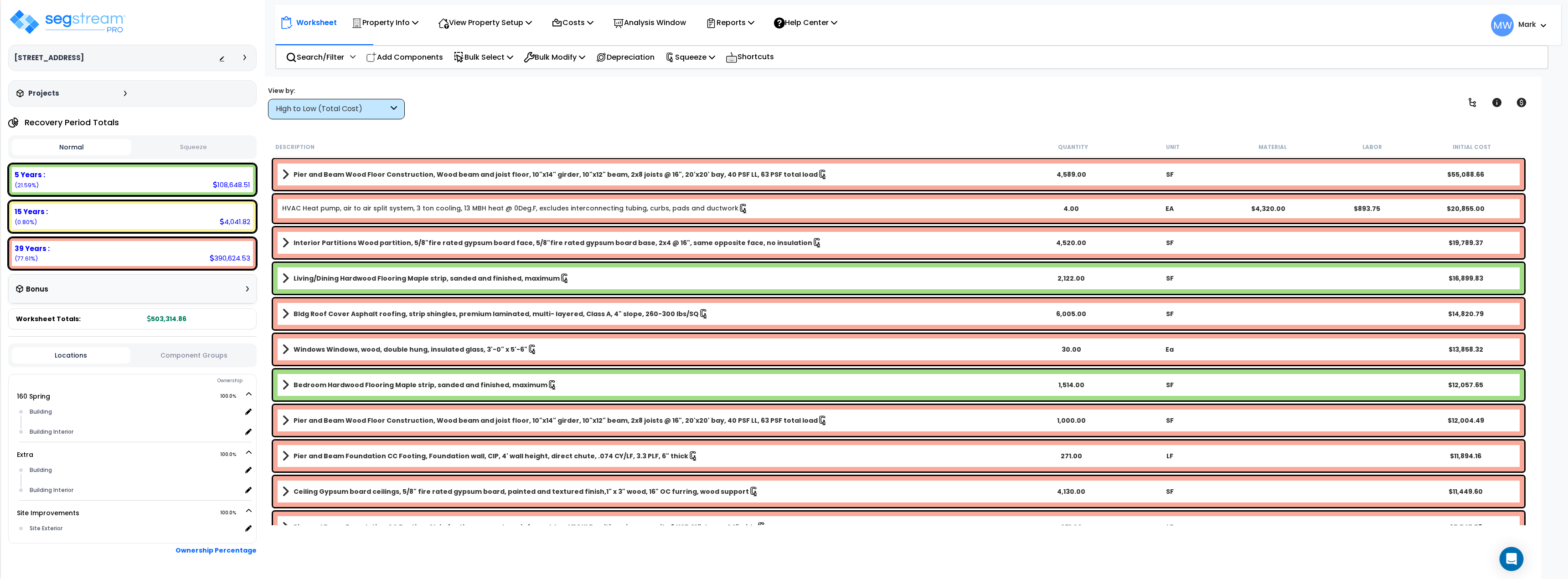
click at [1503, 561] on div "Open Intercom Messenger" at bounding box center [1512, 559] width 24 height 24
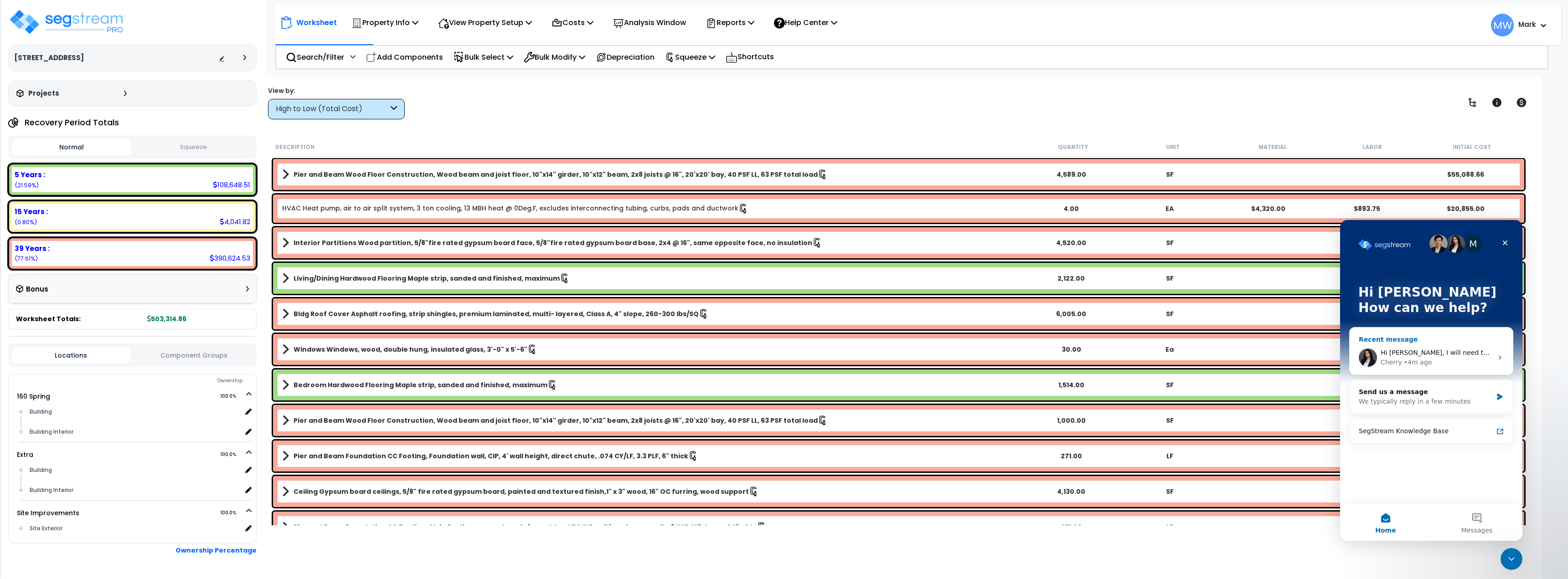
click at [1427, 358] on div "Cherry • 4m ago" at bounding box center [1437, 362] width 112 height 10
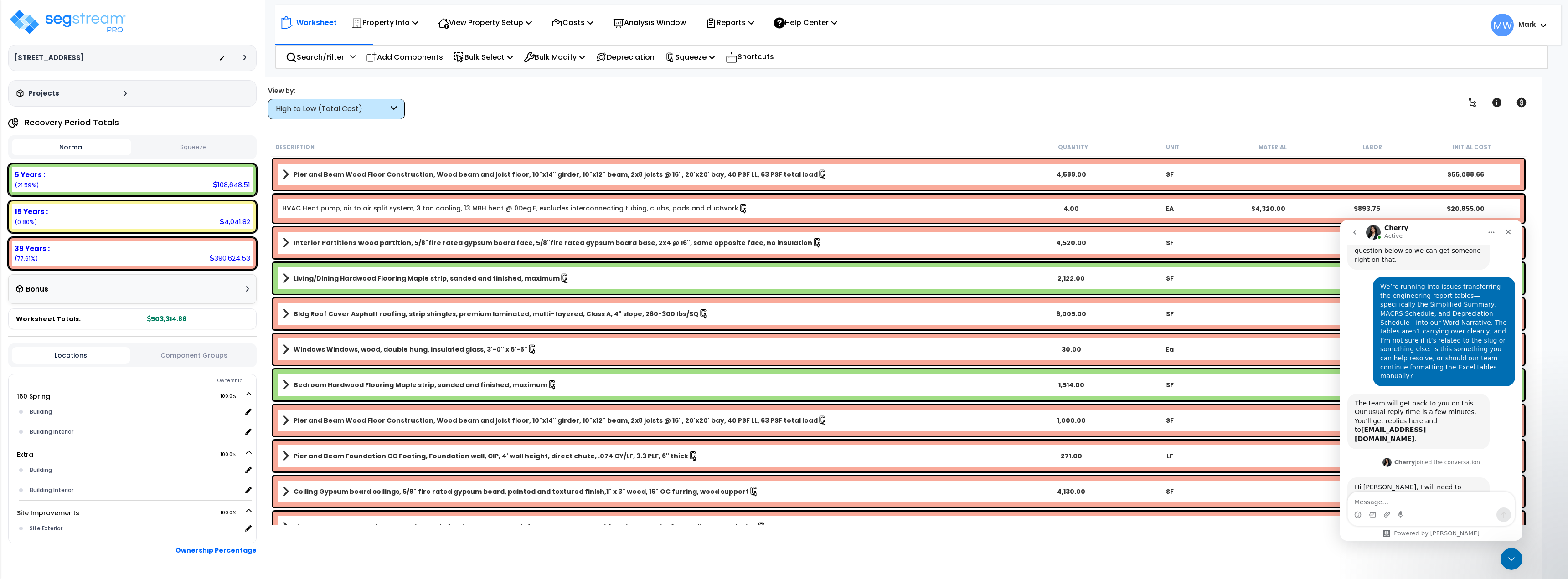
scroll to position [123, 0]
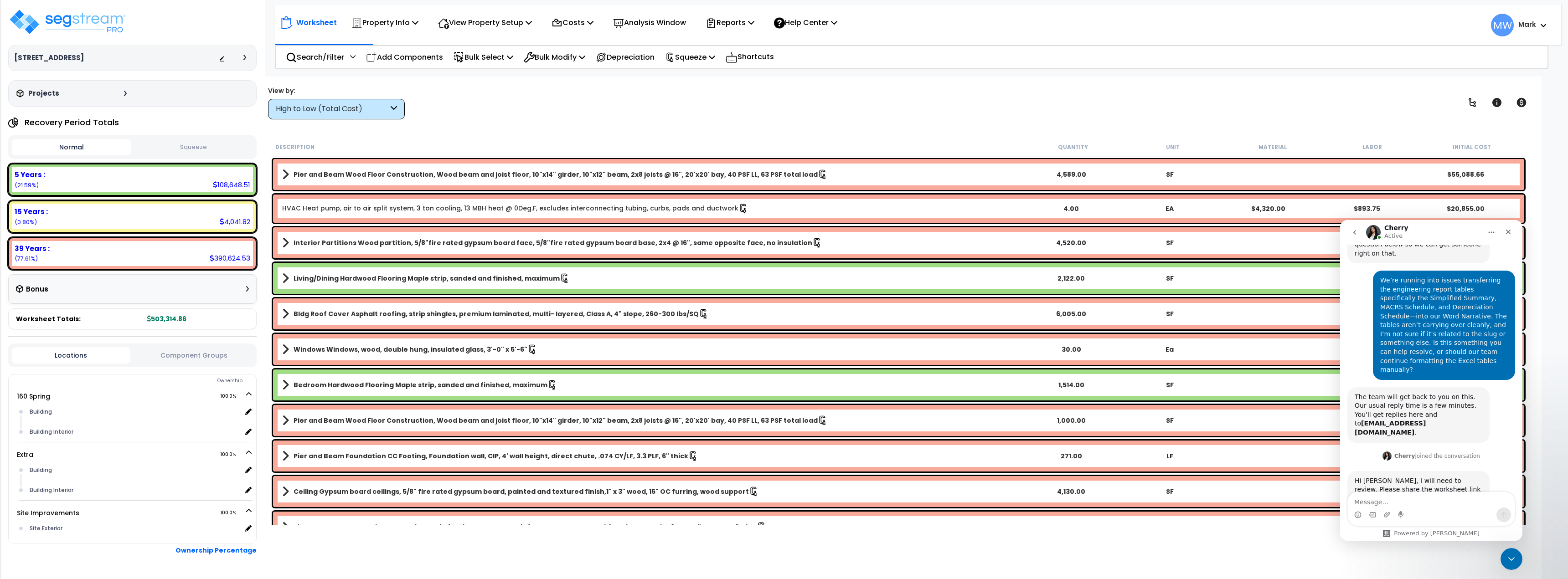
type textarea "[URL][DOMAIN_NAME]"
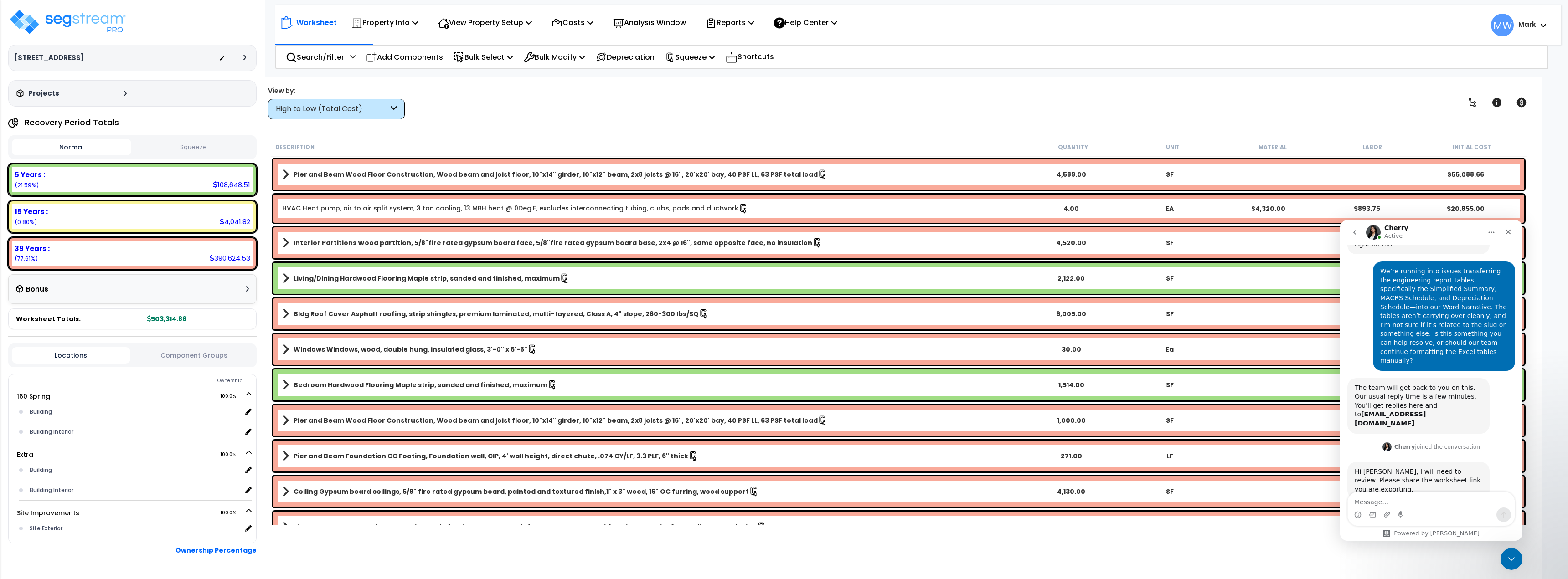
scroll to position [159, 0]
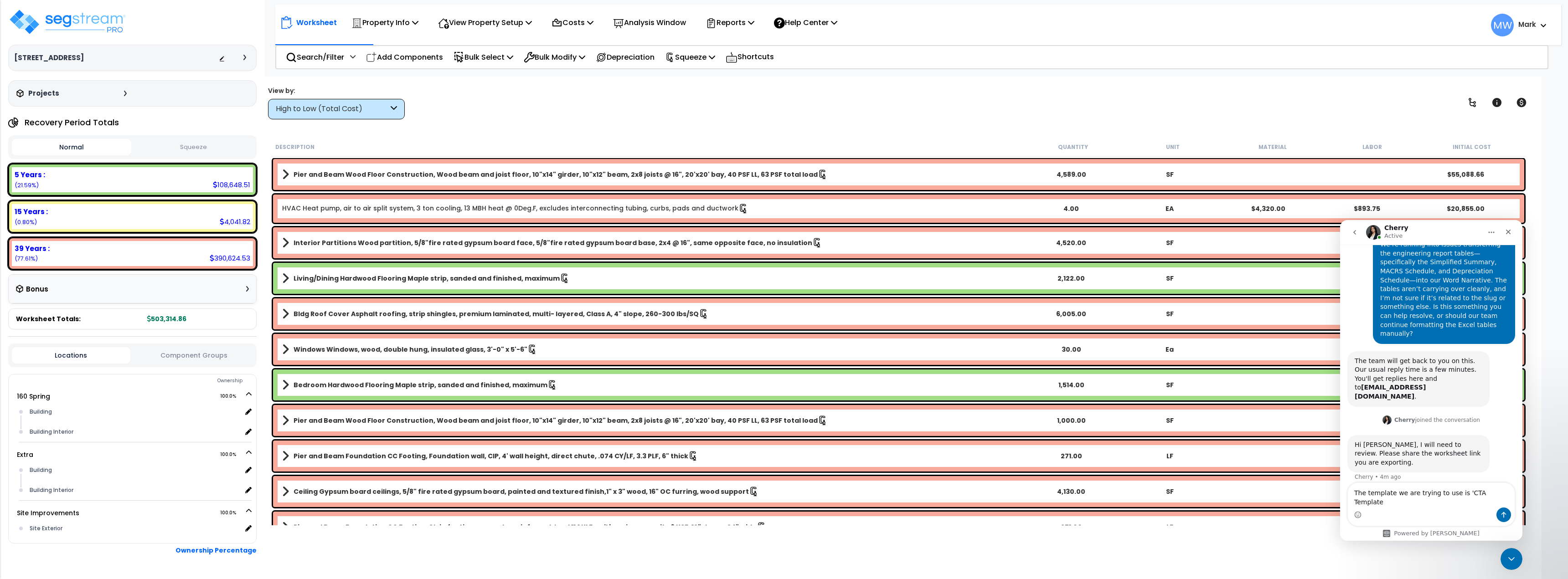
type textarea "The template we are trying to use is 'CTA Template'"
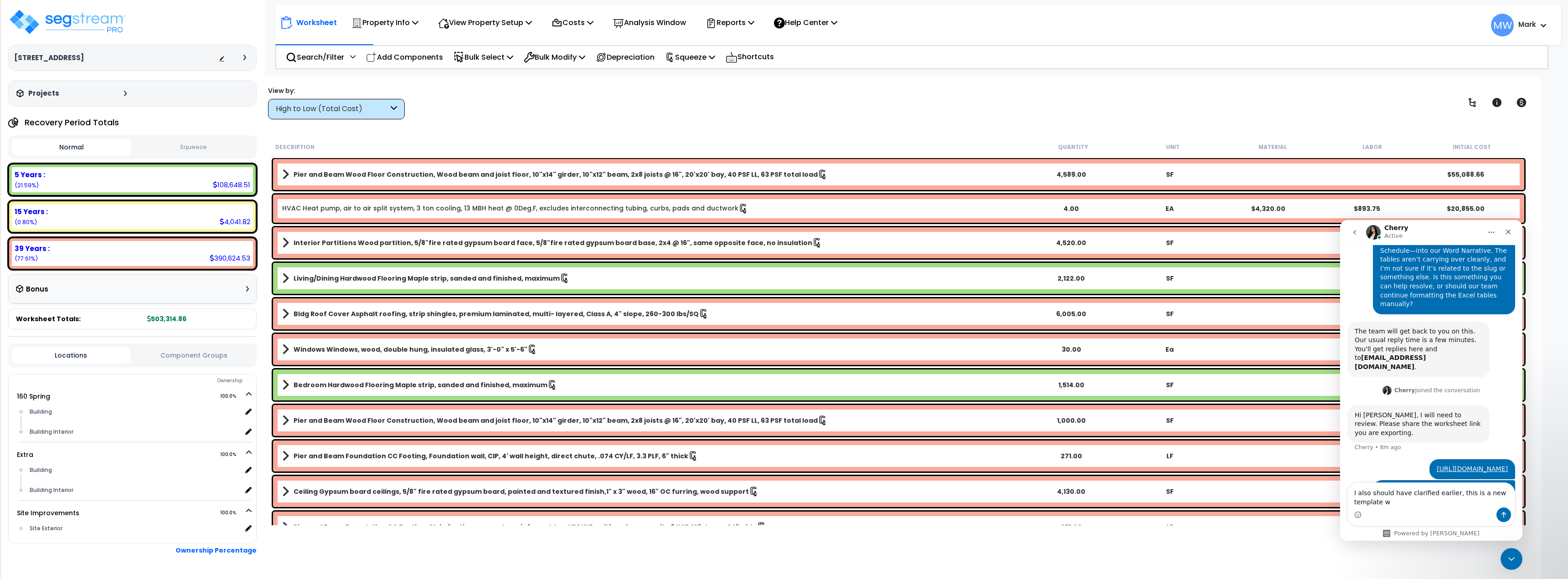
scroll to position [198, 0]
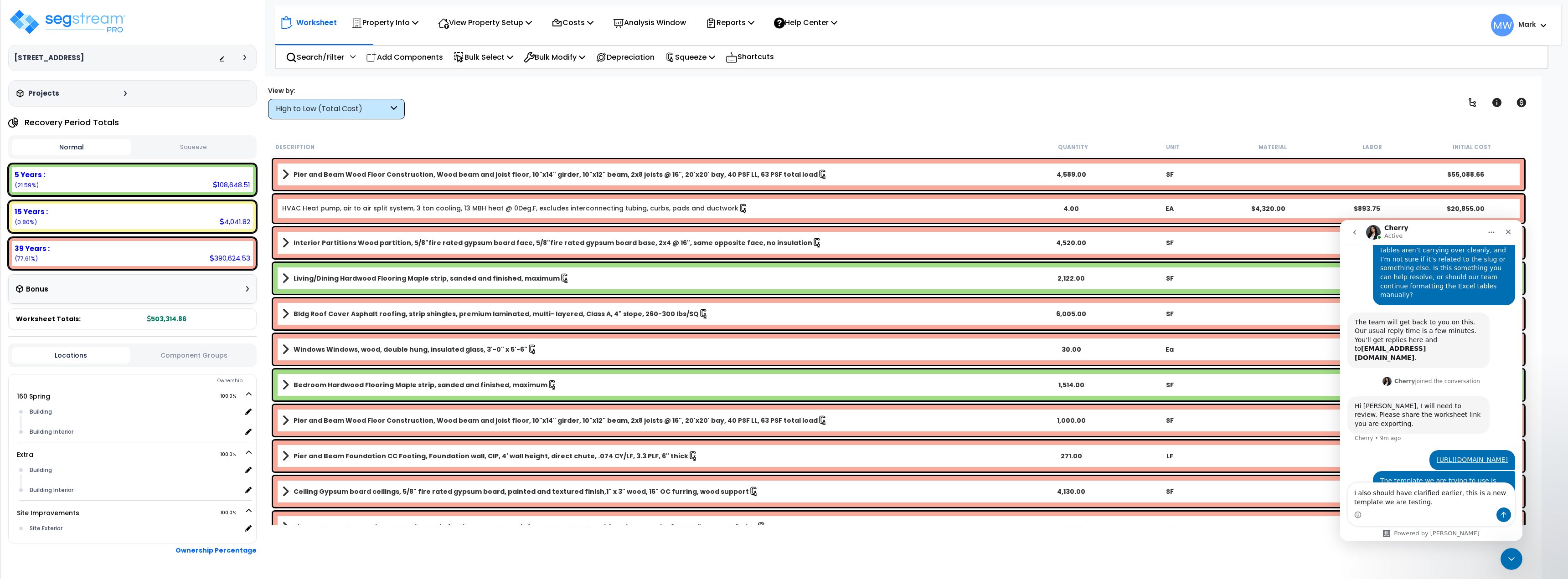
type textarea "I also should have clarified earlier, this is a new template we are testing."
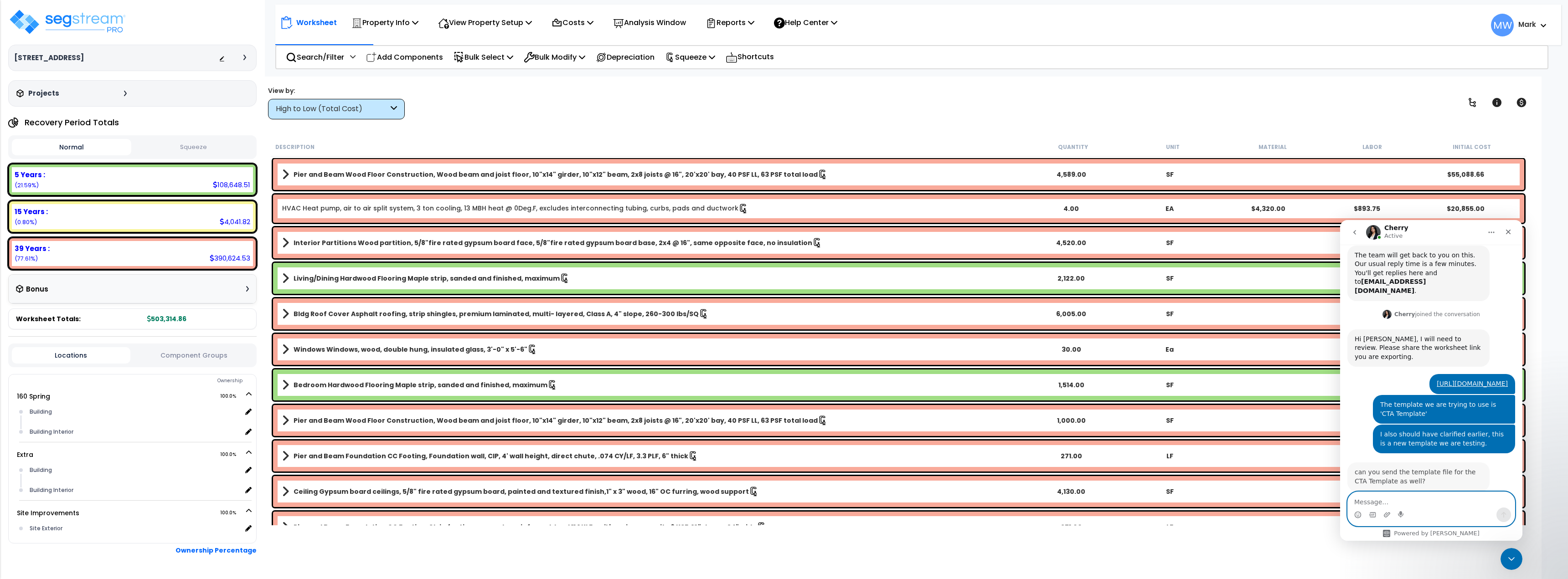
scroll to position [283, 0]
